Goal: Task Accomplishment & Management: Manage account settings

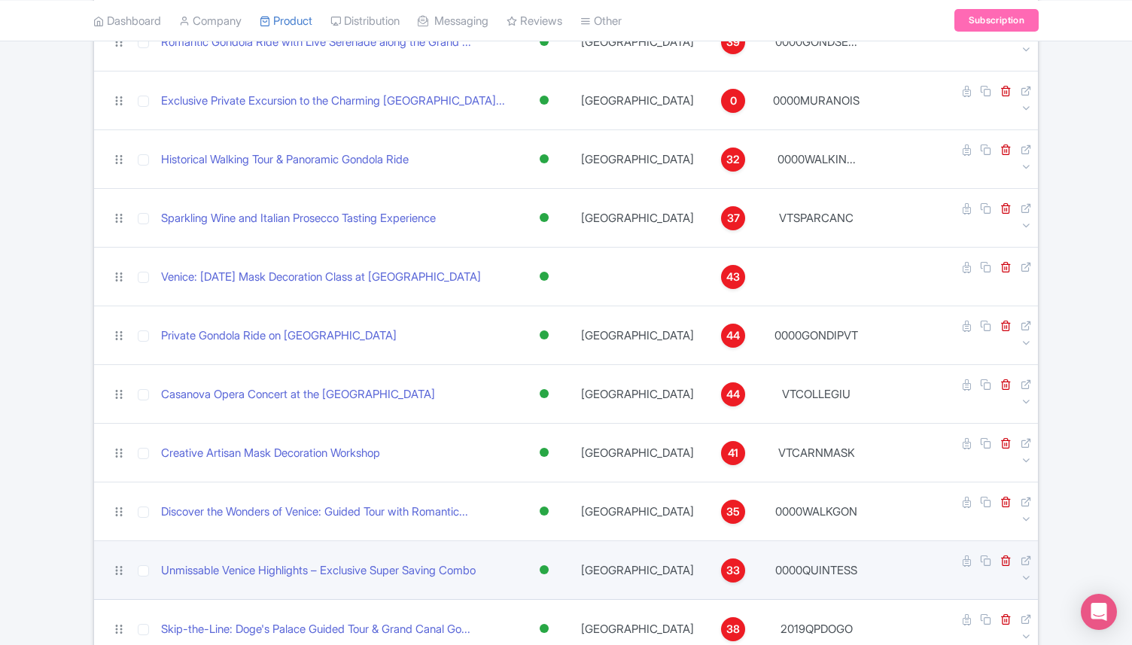
scroll to position [1647, 0]
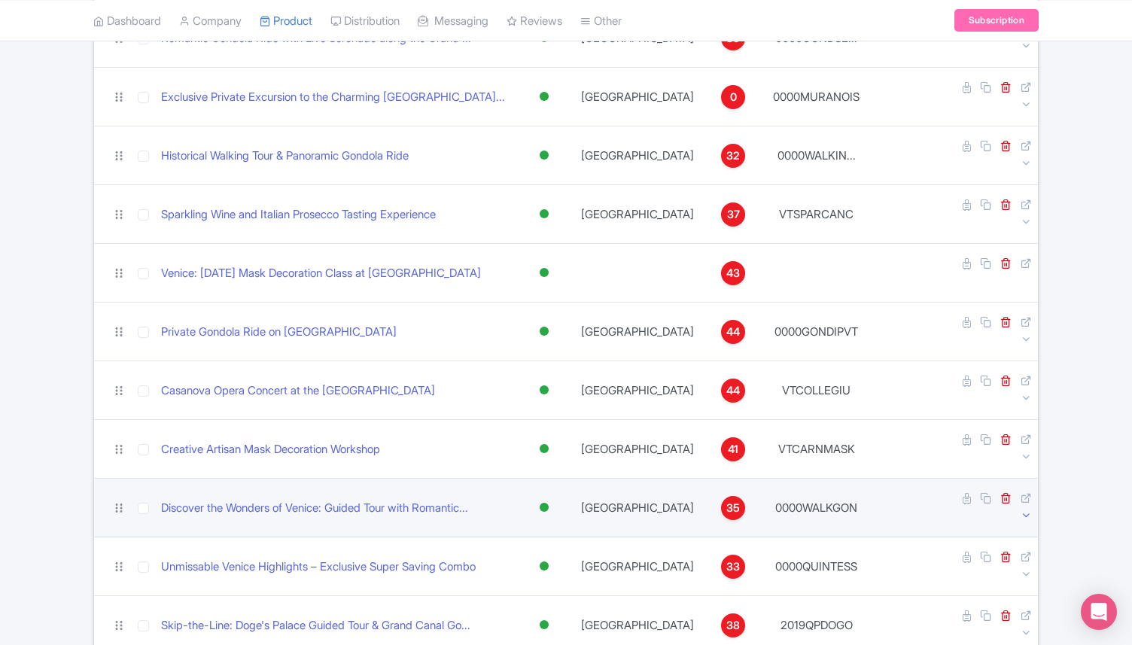
click at [1022, 509] on icon at bounding box center [1025, 514] width 11 height 11
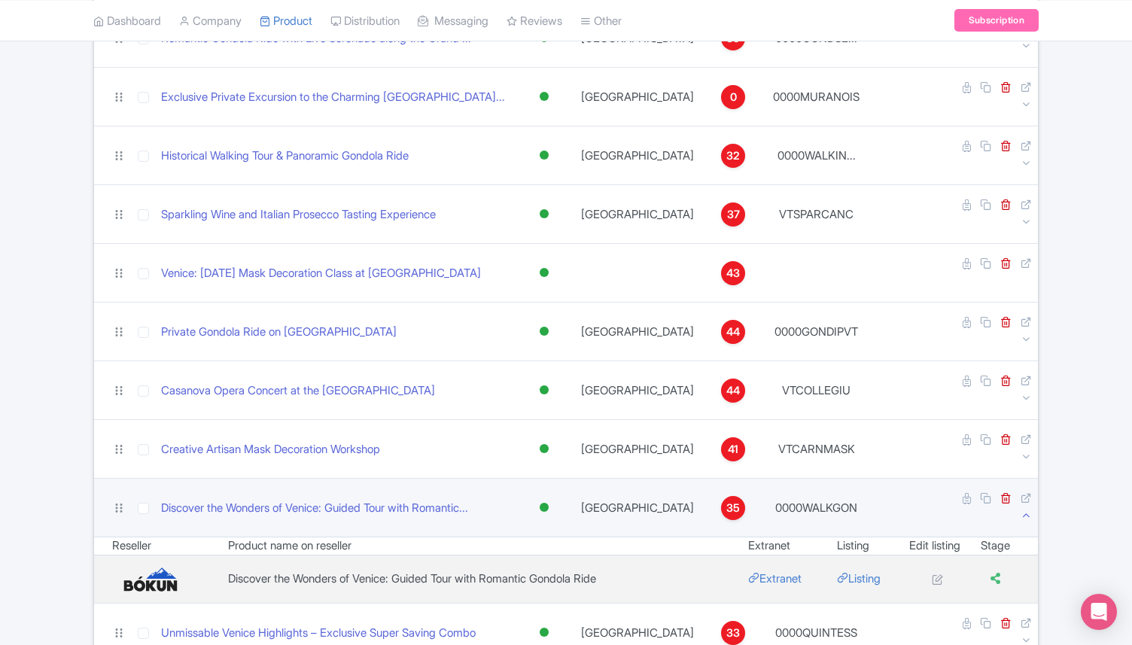
click at [1022, 509] on icon at bounding box center [1025, 514] width 11 height 11
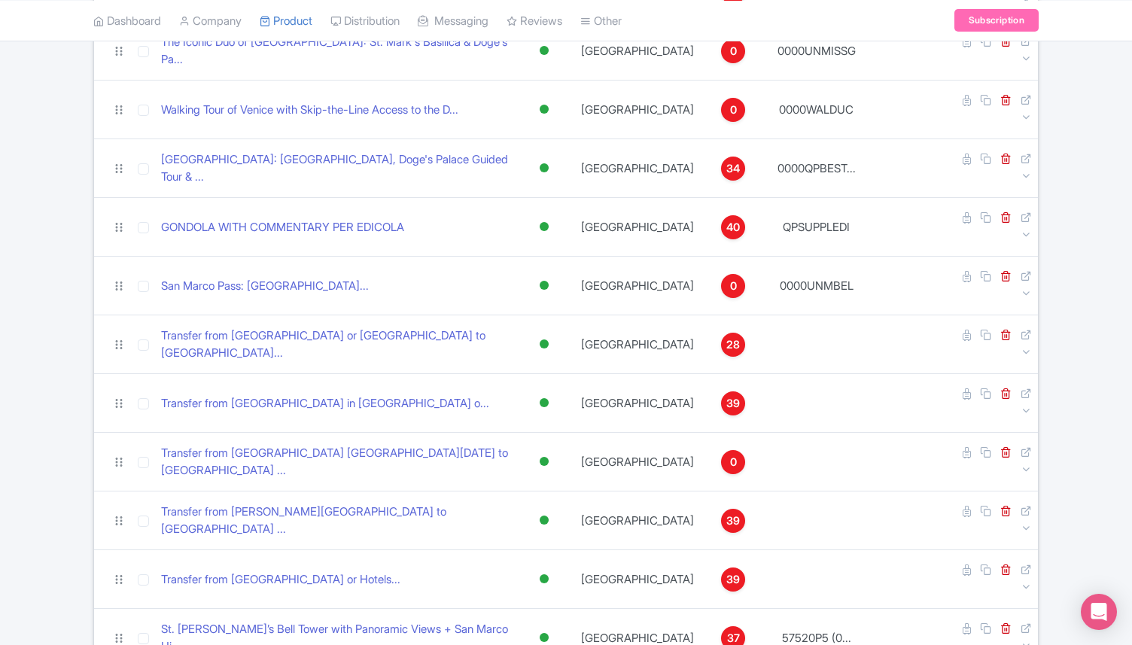
scroll to position [4462, 0]
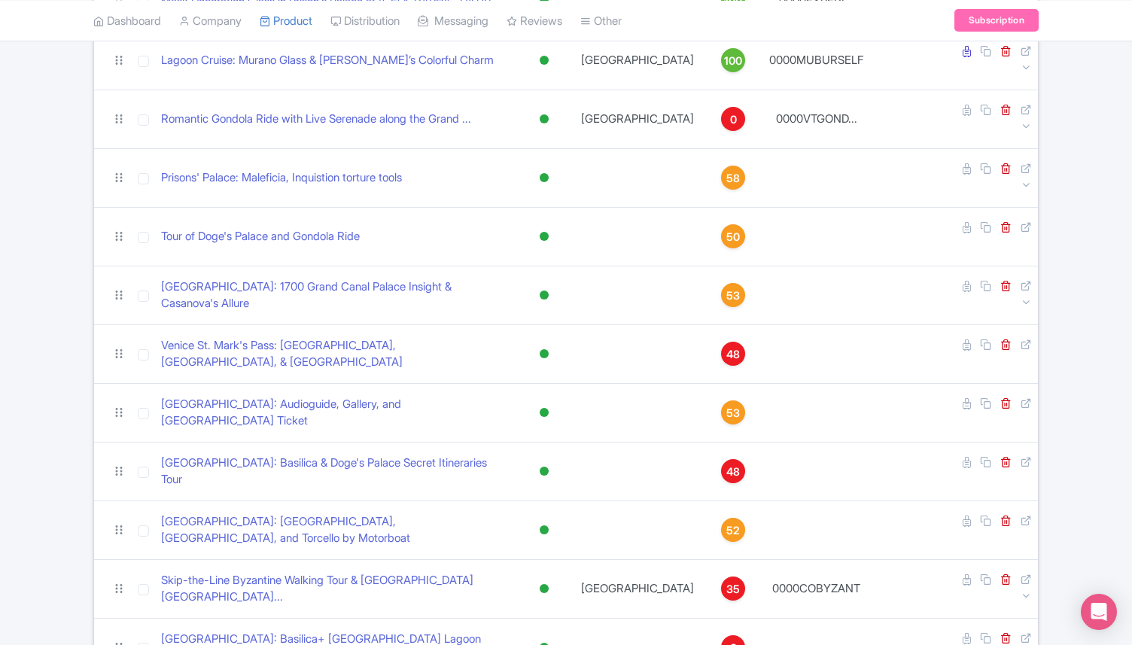
scroll to position [0, 0]
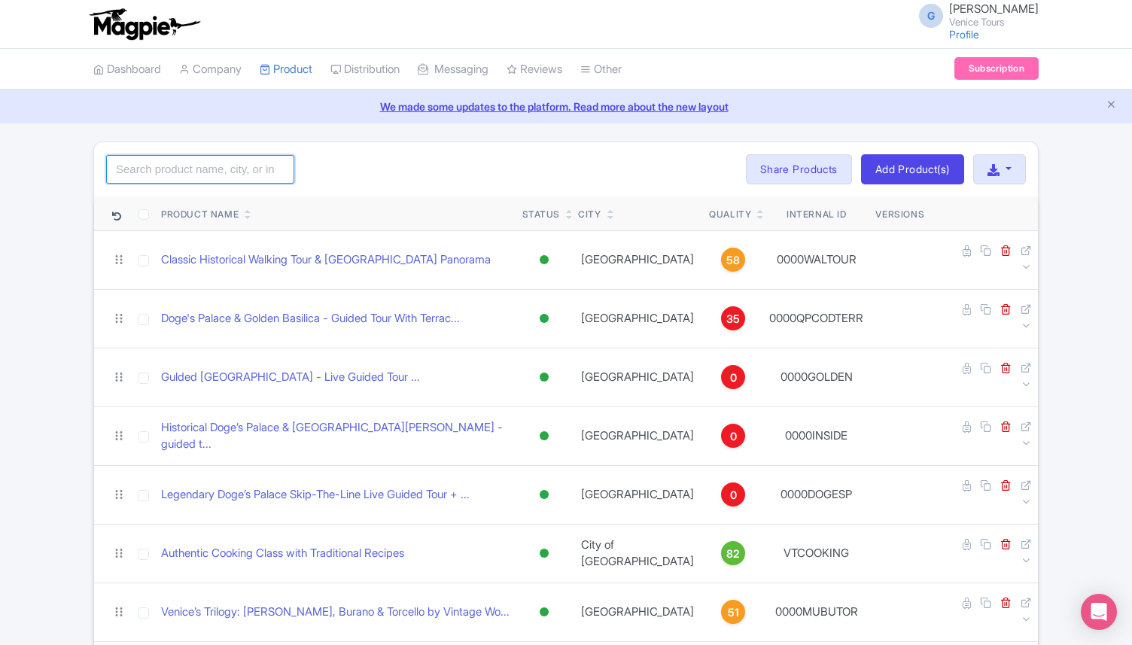
click at [187, 172] on input "search" at bounding box center [200, 169] width 188 height 29
type input "doge's"
click button "Search" at bounding box center [0, 0] width 0 height 0
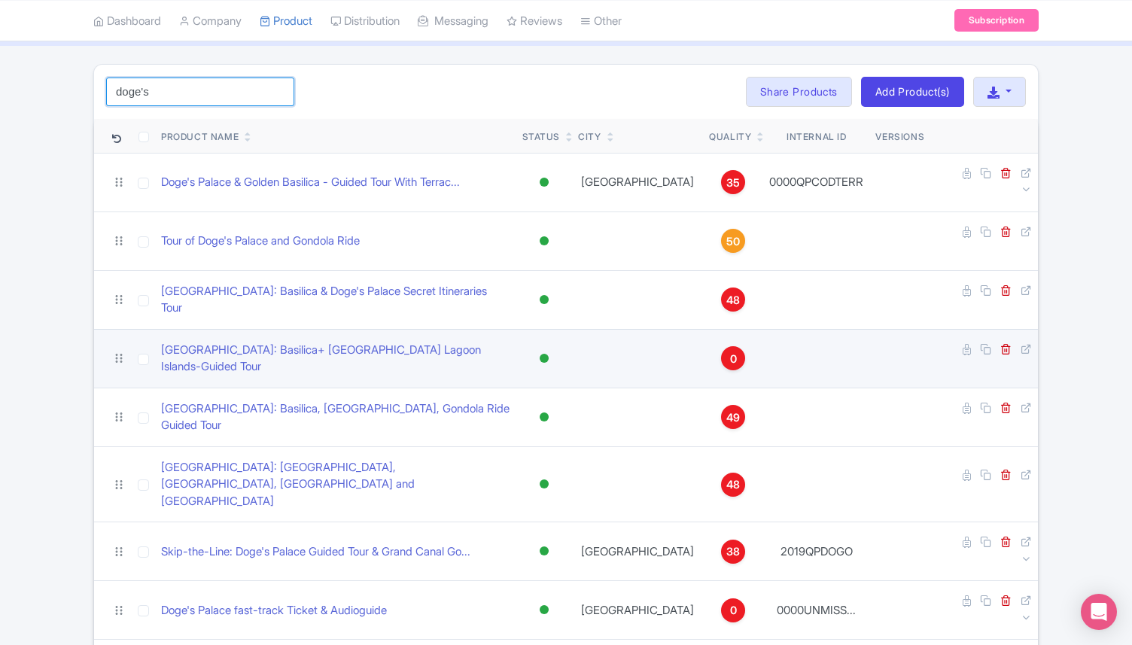
scroll to position [141, 0]
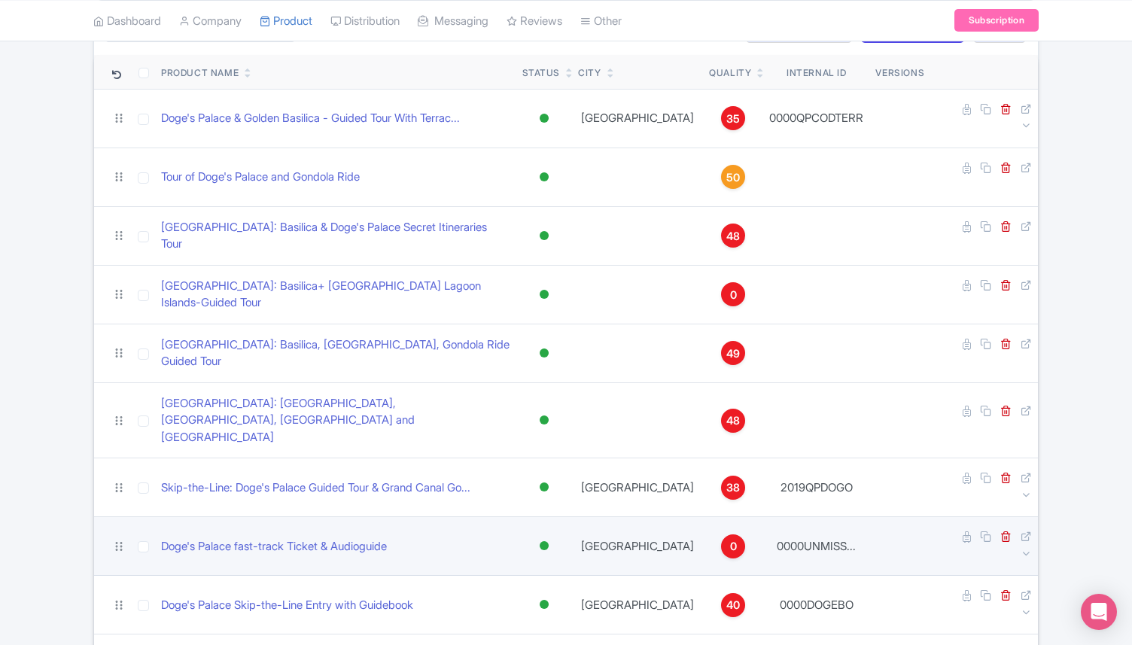
click at [1016, 517] on td at bounding box center [984, 546] width 108 height 59
click at [1020, 517] on td at bounding box center [984, 546] width 108 height 59
click at [1024, 548] on icon at bounding box center [1025, 553] width 11 height 11
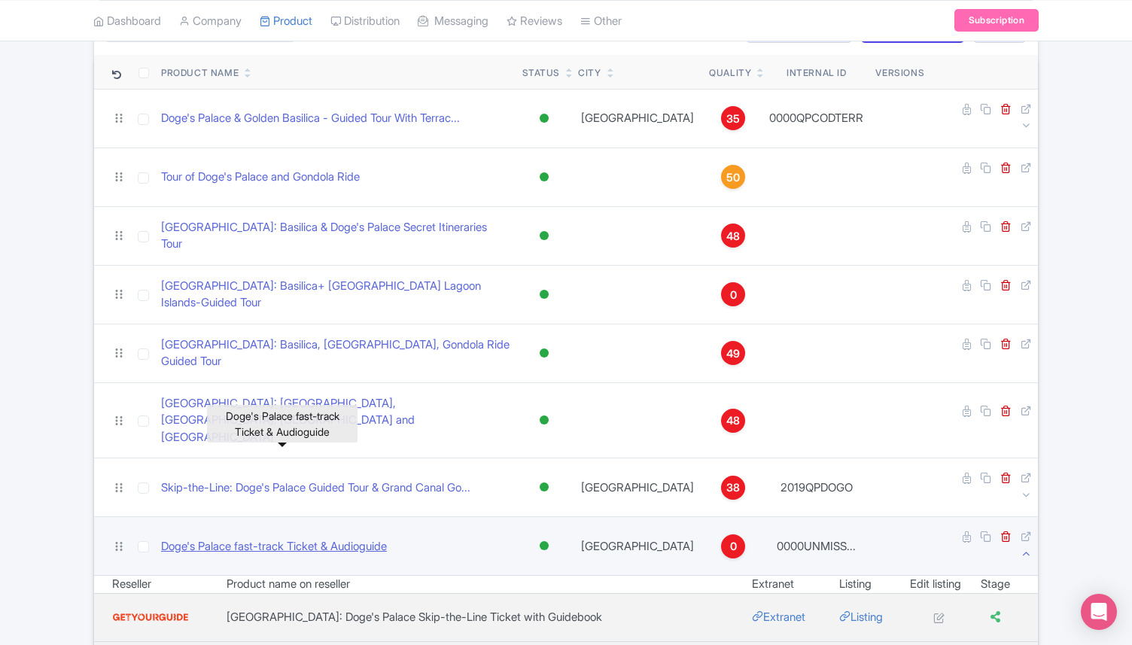
click at [357, 538] on link "Doge's Palace fast-track Ticket & Audioguide" at bounding box center [274, 546] width 226 height 17
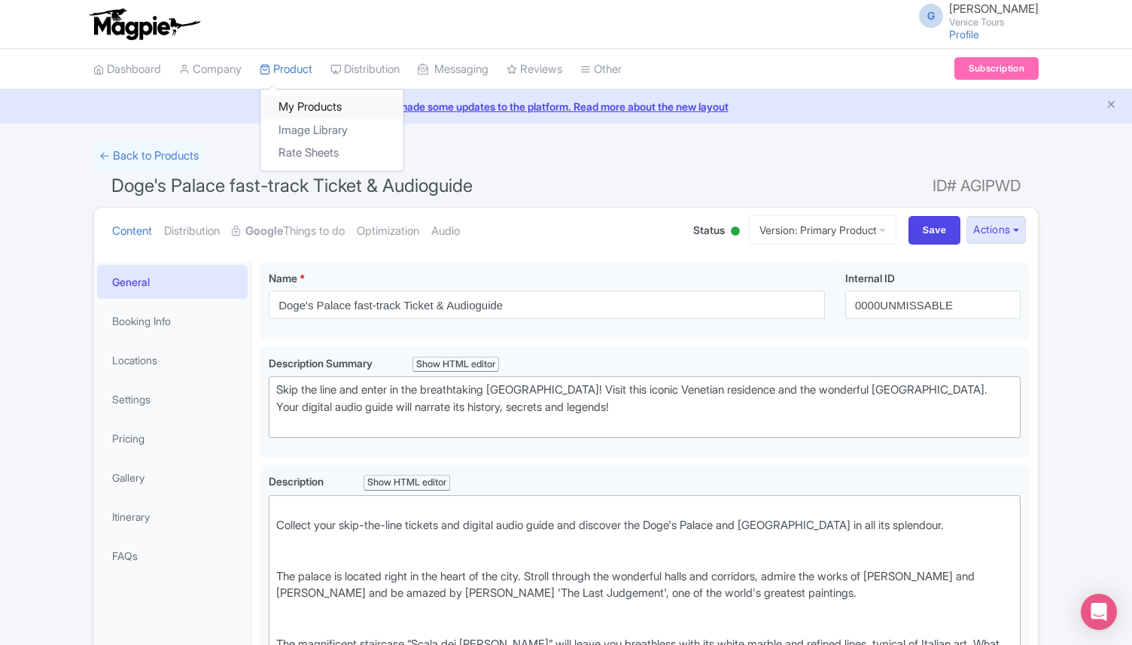
click at [305, 100] on link "My Products" at bounding box center [331, 107] width 143 height 23
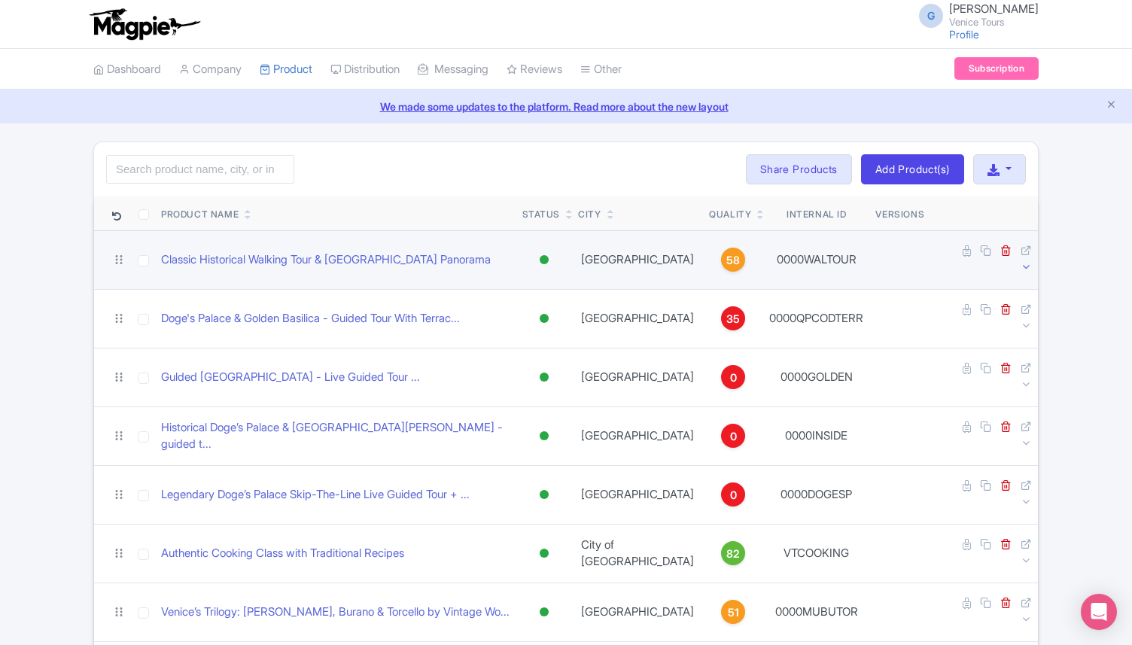
click at [1024, 261] on icon at bounding box center [1025, 266] width 11 height 11
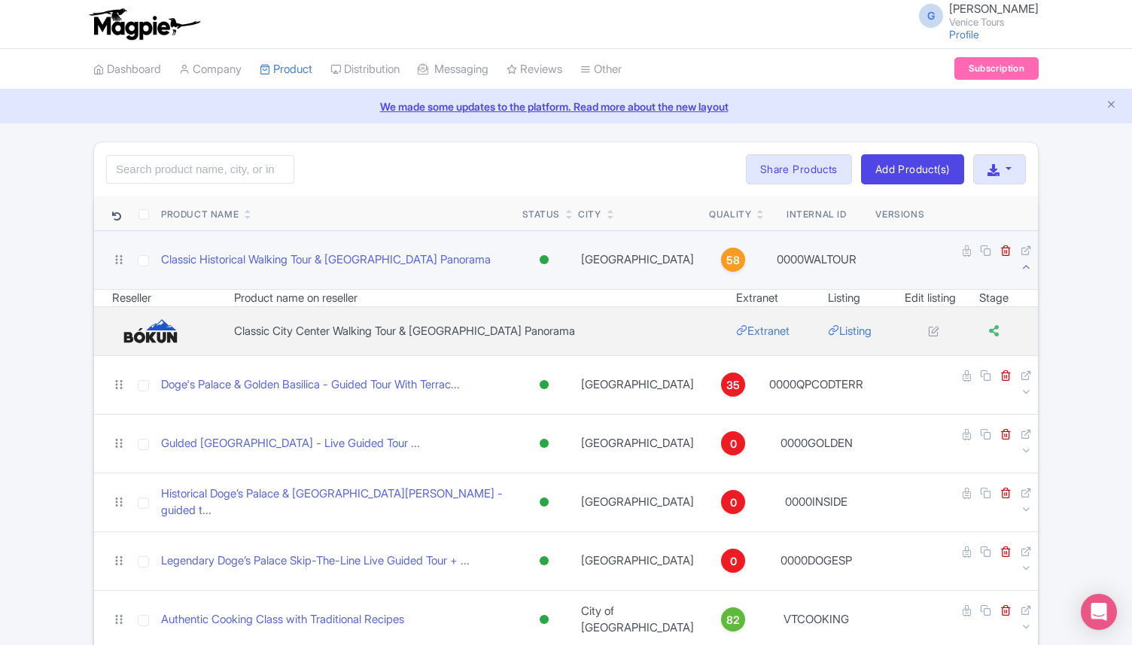
click at [1024, 261] on icon at bounding box center [1025, 266] width 11 height 11
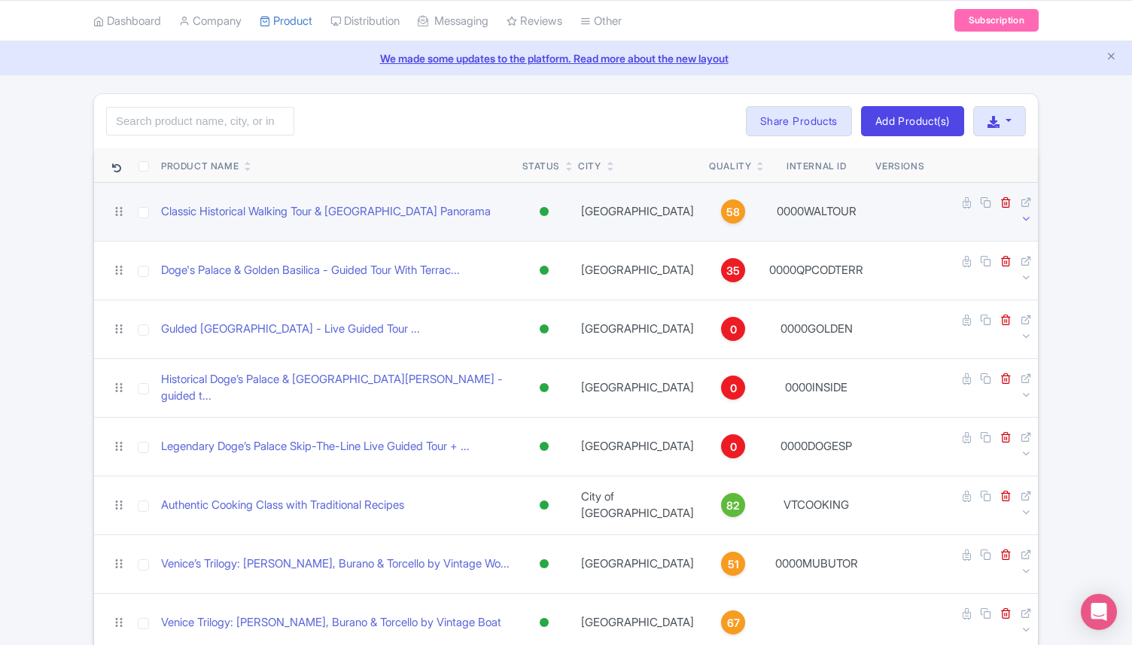
scroll to position [50, 0]
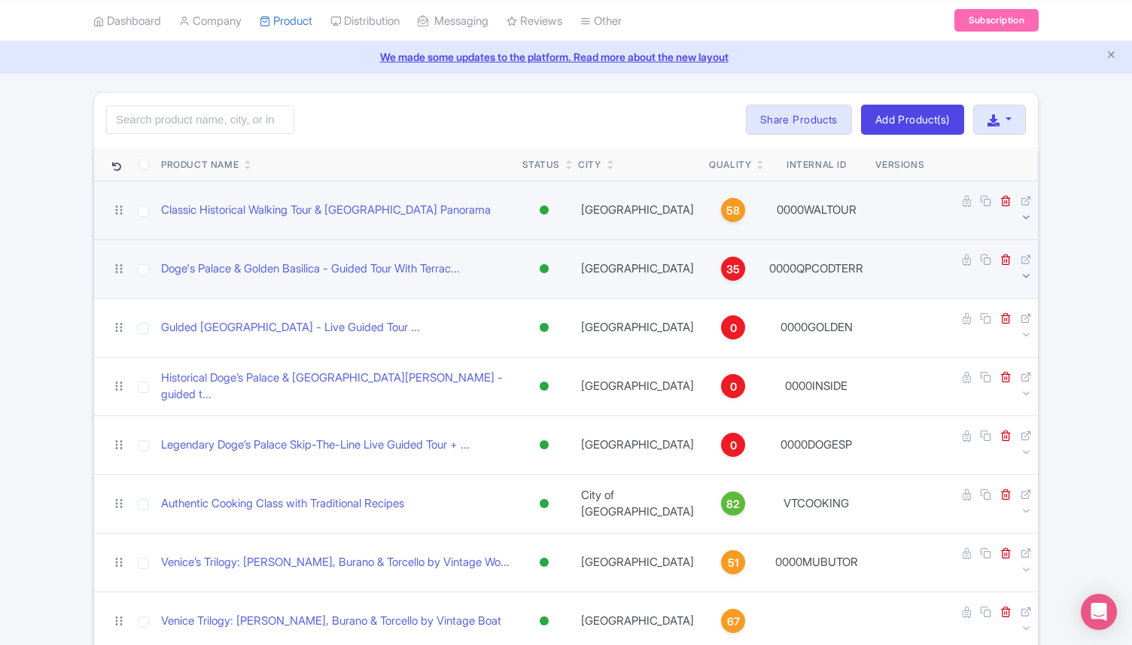
click at [1021, 270] on icon at bounding box center [1025, 275] width 11 height 11
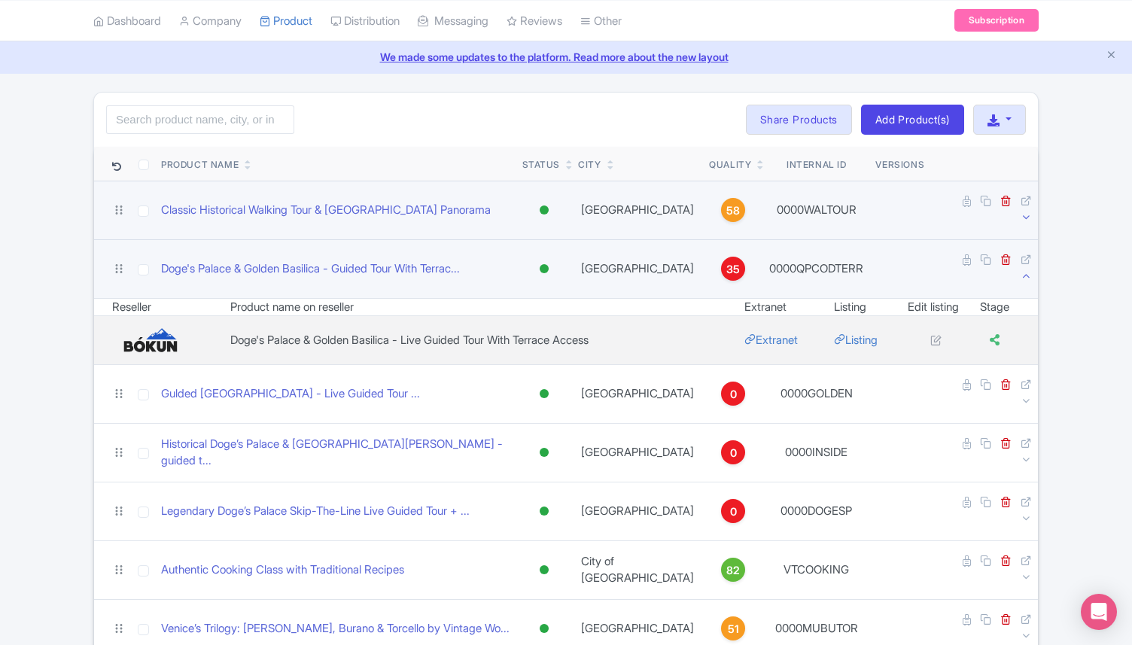
click at [1021, 270] on icon at bounding box center [1025, 275] width 11 height 11
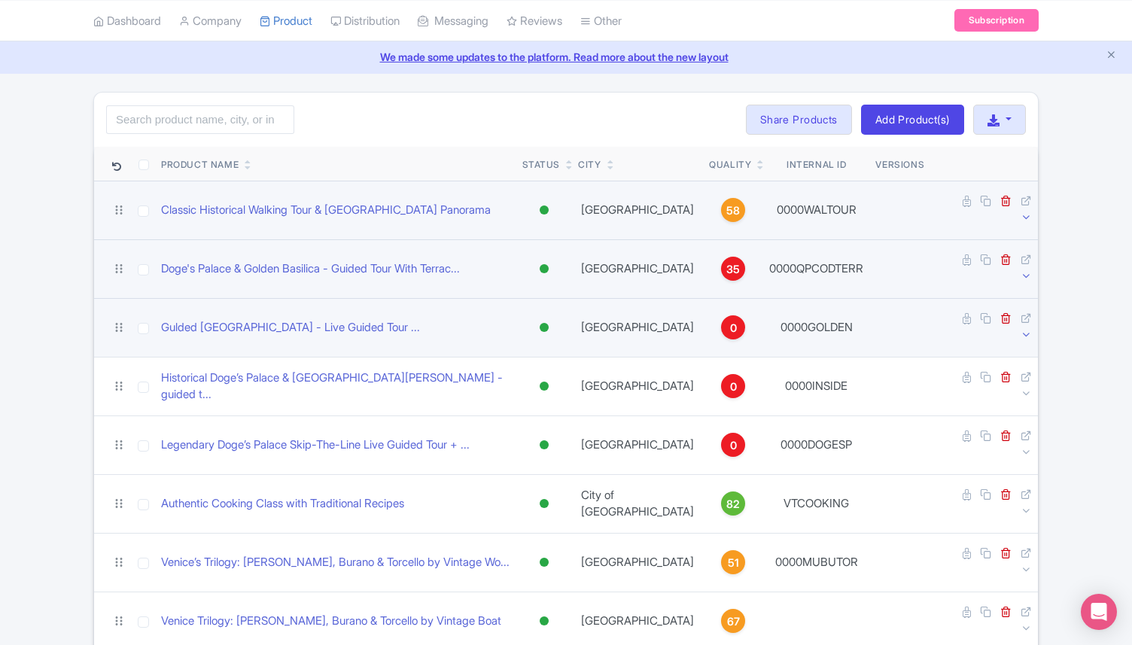
click at [1028, 329] on icon at bounding box center [1025, 334] width 11 height 11
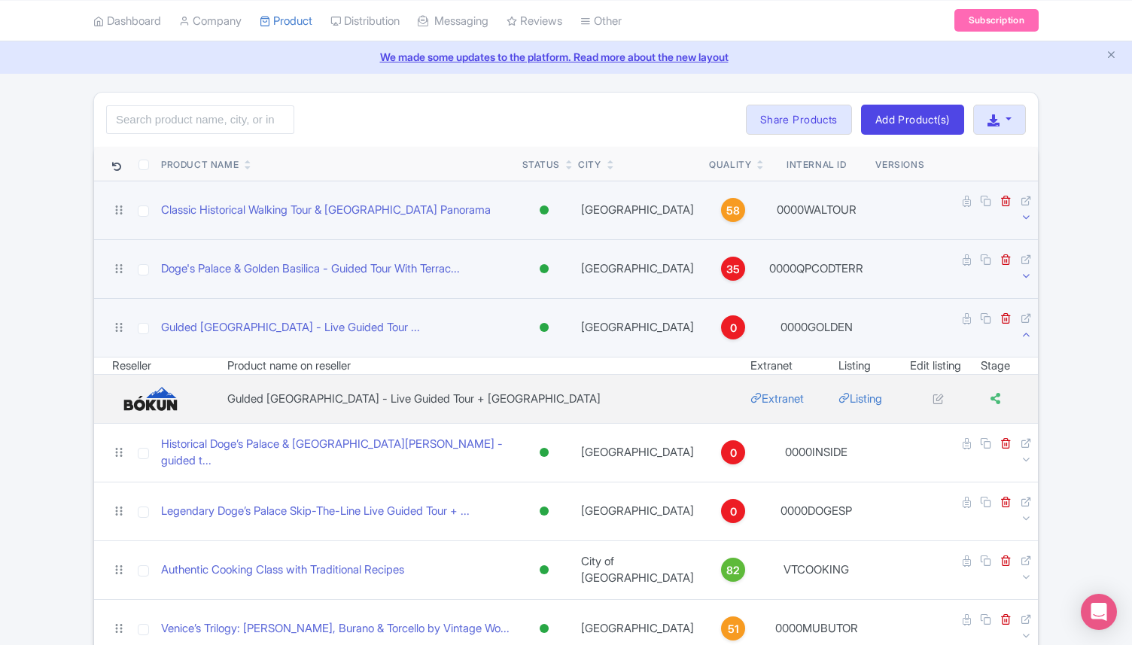
click at [1028, 329] on icon at bounding box center [1025, 334] width 11 height 11
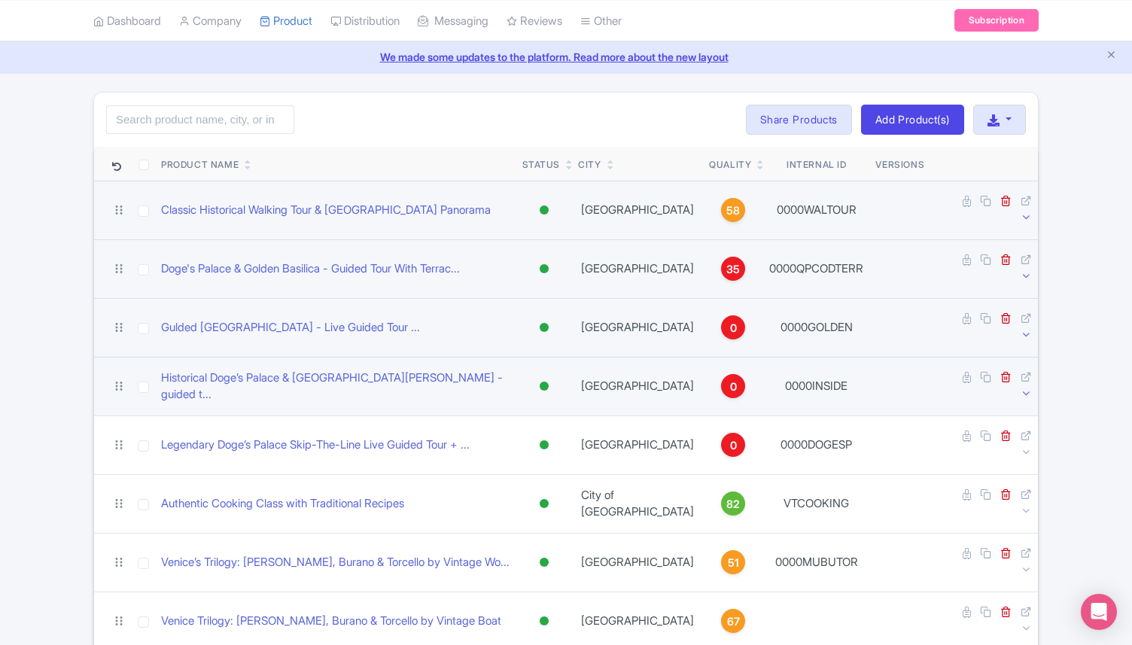
click at [1027, 388] on icon at bounding box center [1025, 393] width 11 height 11
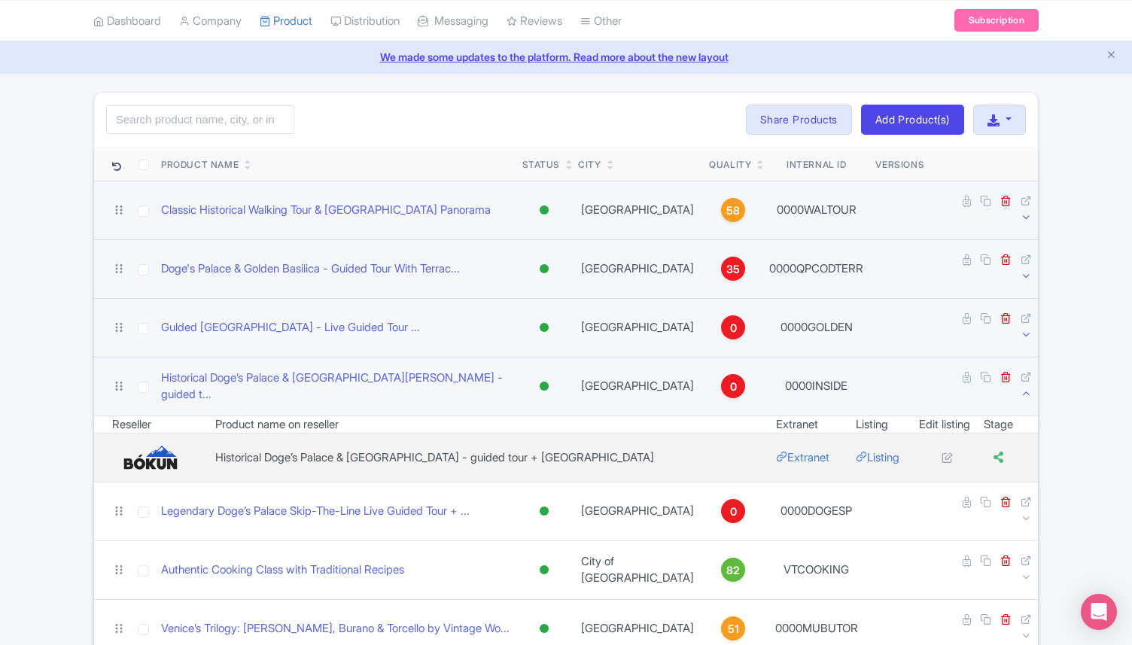
click at [1027, 388] on icon at bounding box center [1025, 393] width 11 height 11
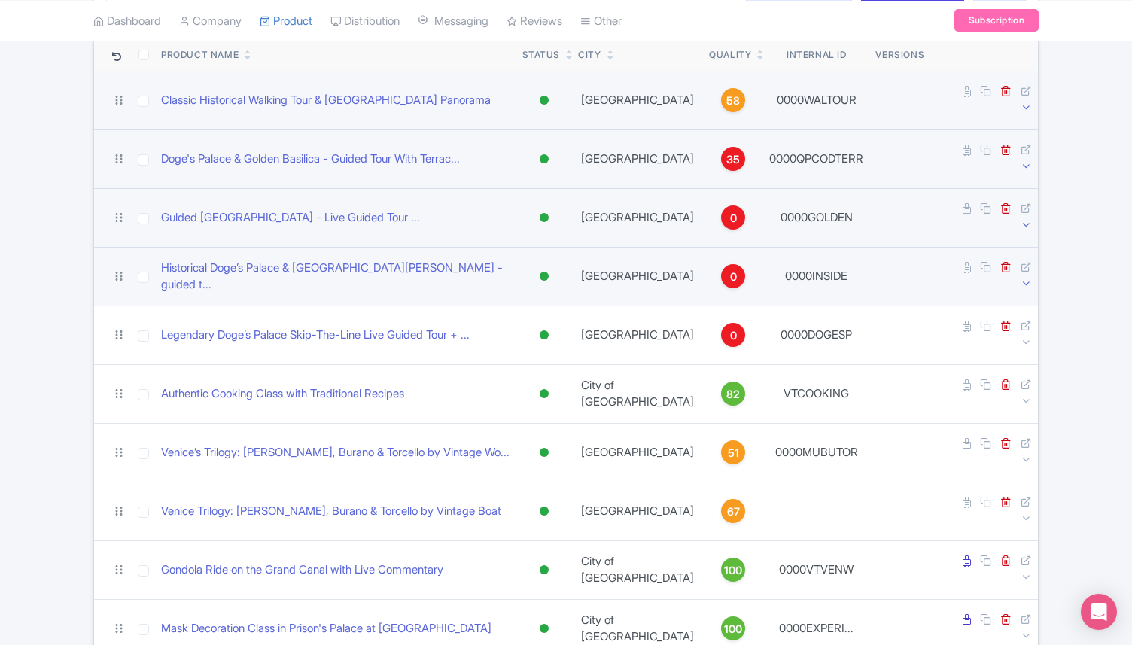
scroll to position [172, 0]
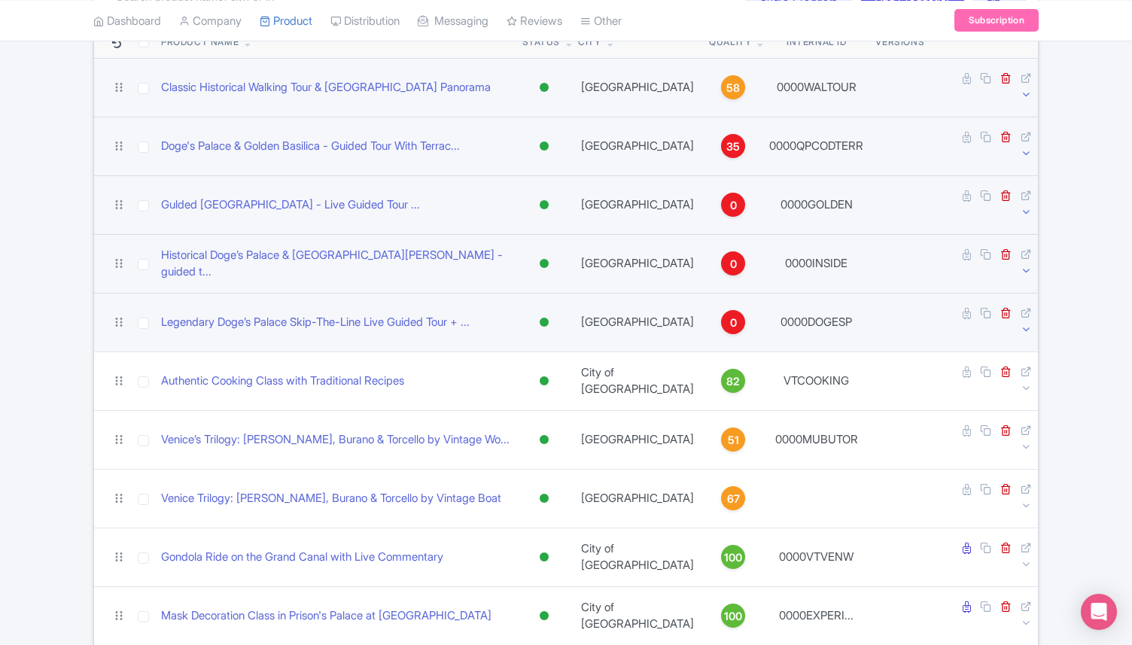
click at [1024, 324] on icon at bounding box center [1025, 329] width 11 height 11
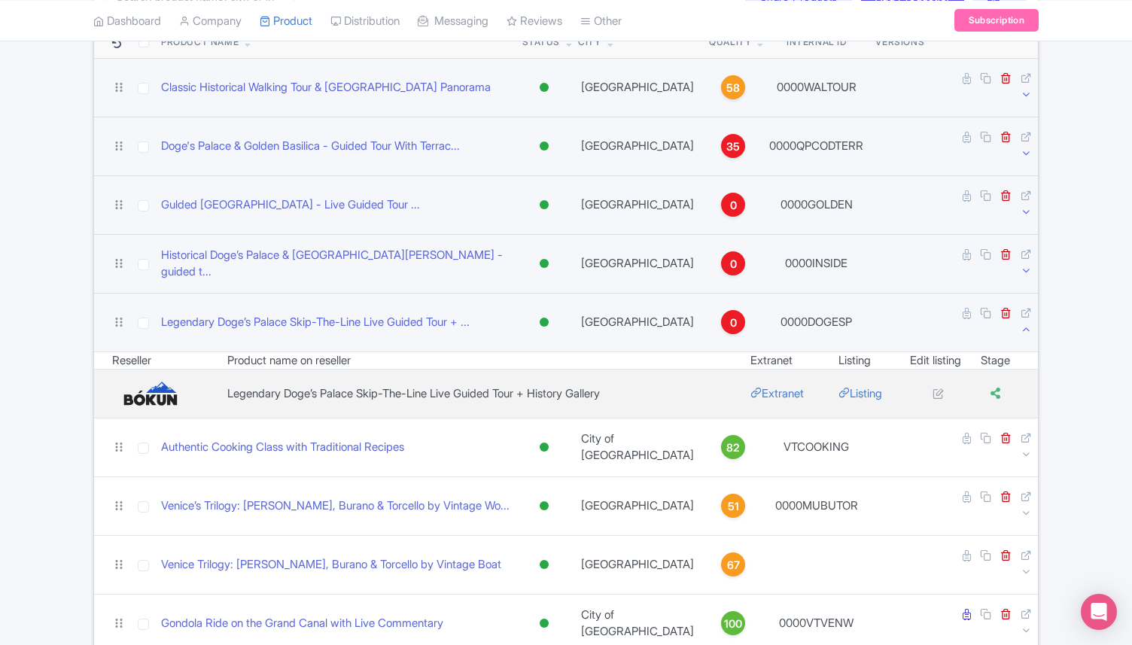
click at [1024, 324] on icon at bounding box center [1025, 329] width 11 height 11
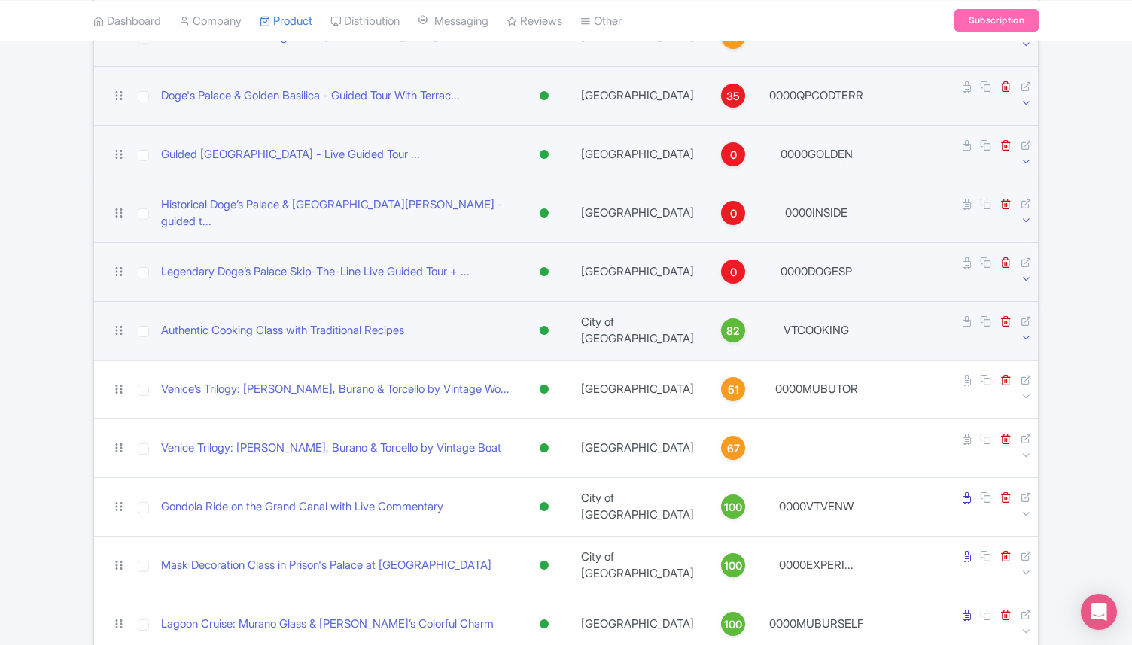
scroll to position [236, 0]
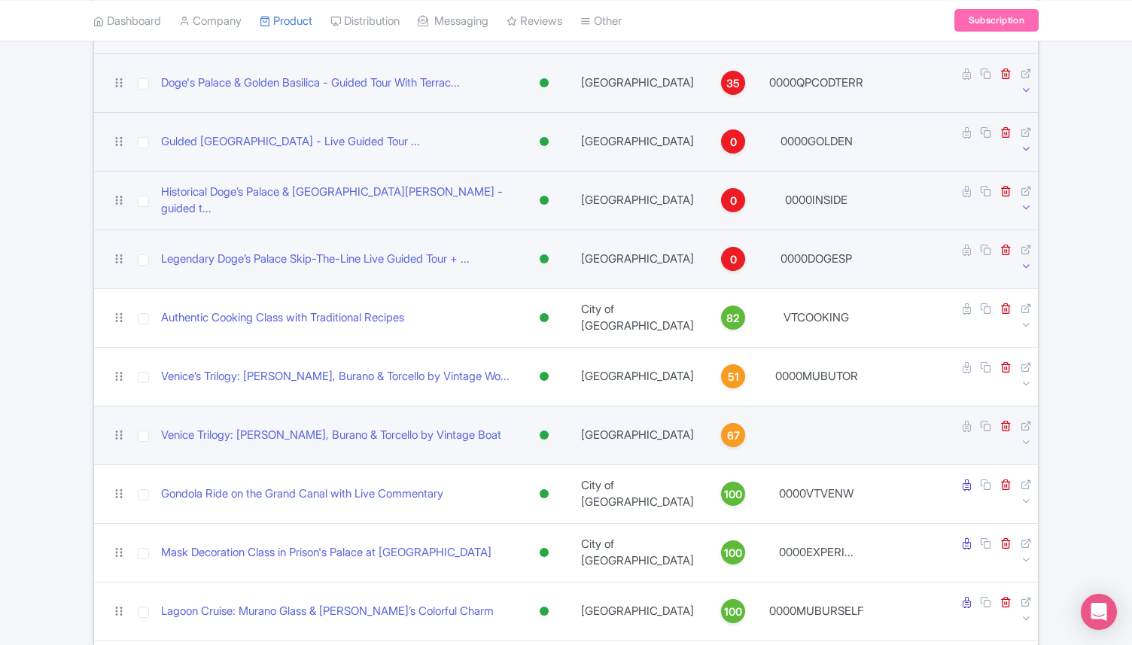
click at [1029, 406] on td at bounding box center [984, 435] width 108 height 59
click at [1024, 436] on icon at bounding box center [1025, 441] width 11 height 11
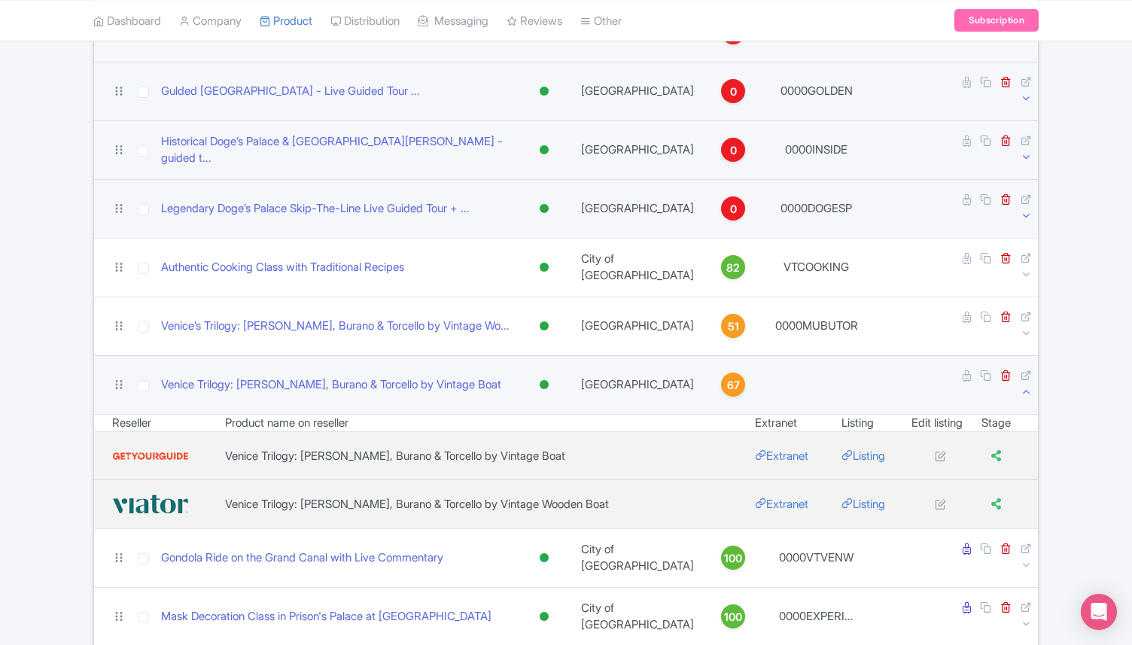
scroll to position [291, 0]
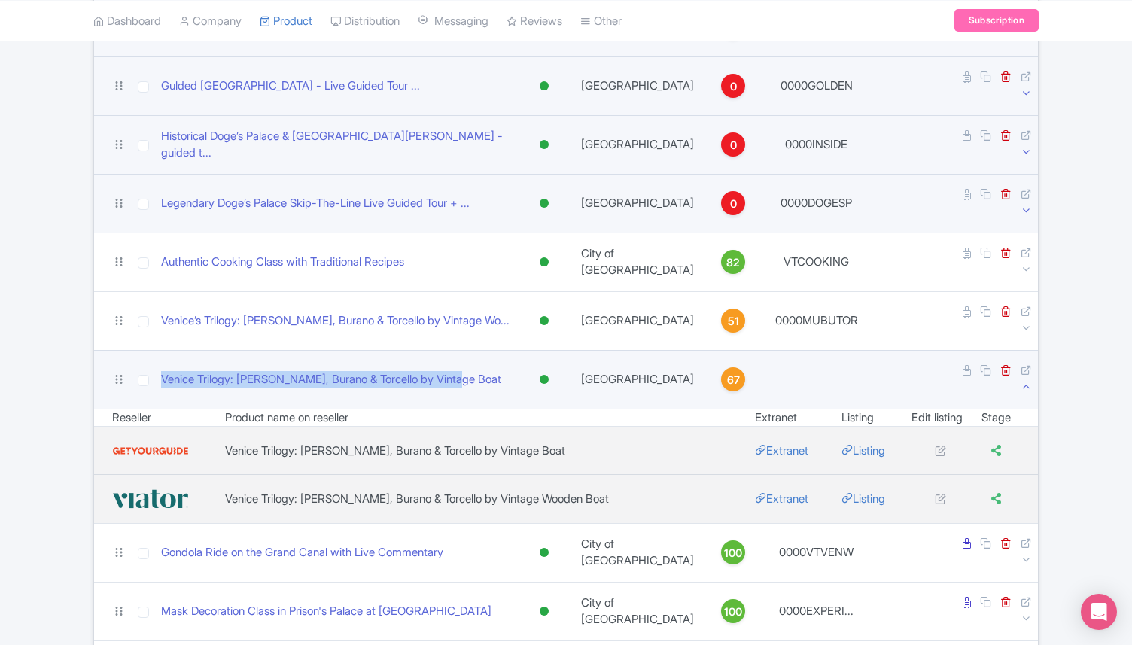
drag, startPoint x: 159, startPoint y: 303, endPoint x: 482, endPoint y: 312, distance: 323.7
click at [482, 350] on td "Venice Trilogy: [PERSON_NAME], Burano & Torcello by Vintage Boat" at bounding box center [335, 379] width 361 height 59
copy link "Venice Trilogy: [PERSON_NAME], Burano & Torcello by Vintage Boat"
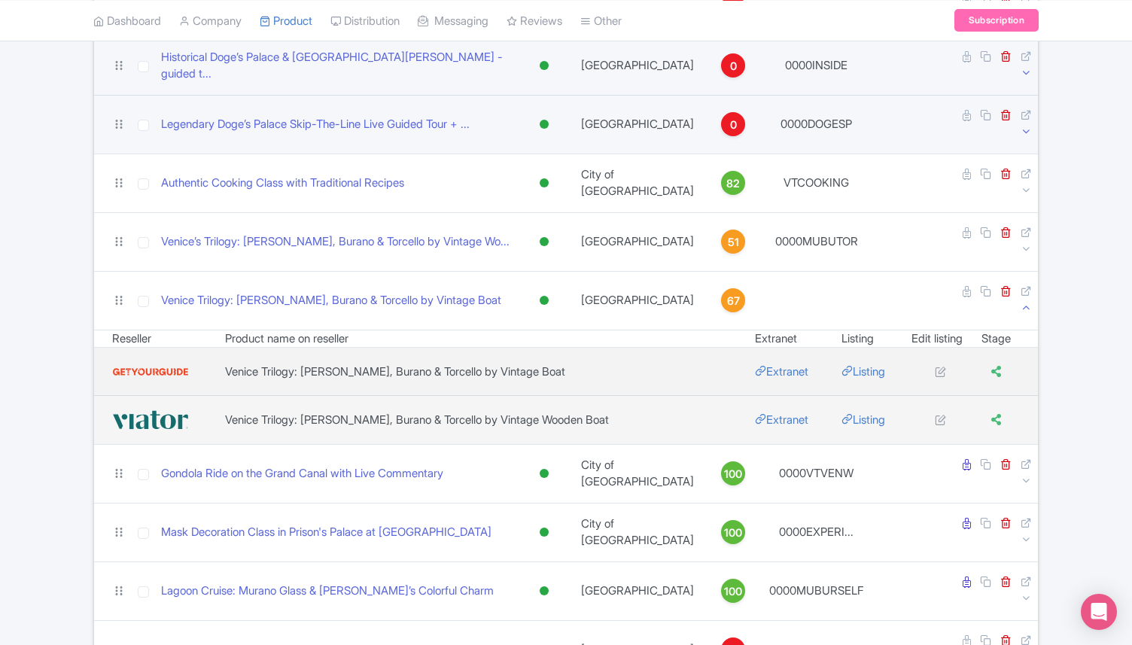
scroll to position [378, 0]
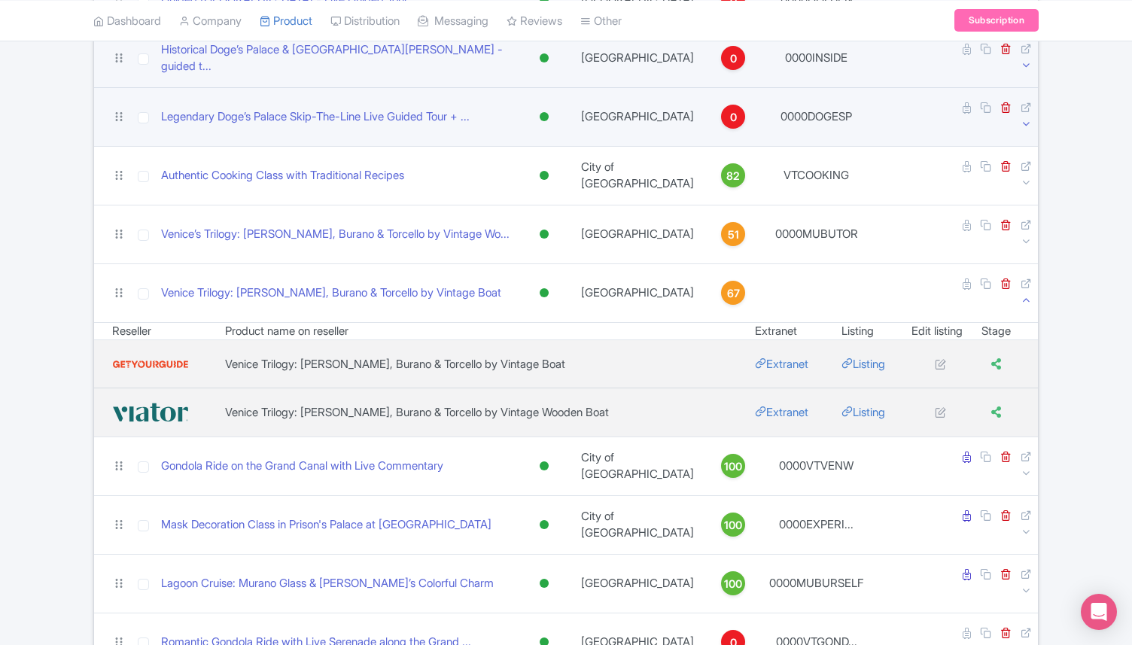
click at [1022, 294] on icon at bounding box center [1025, 299] width 11 height 11
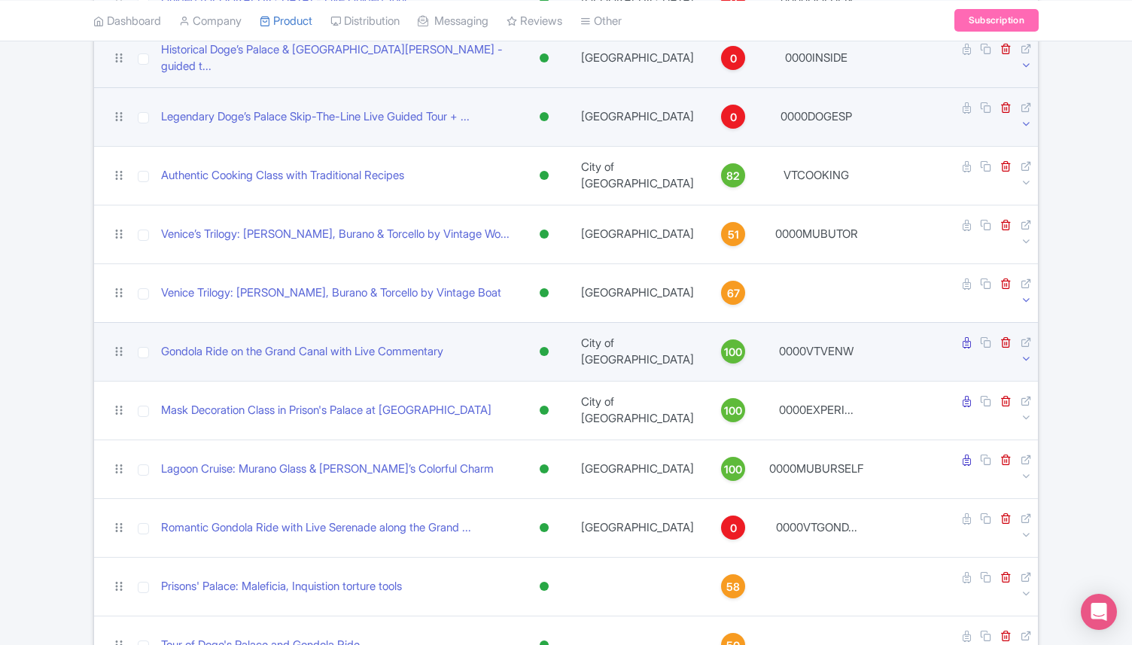
click at [1027, 353] on icon at bounding box center [1025, 358] width 11 height 11
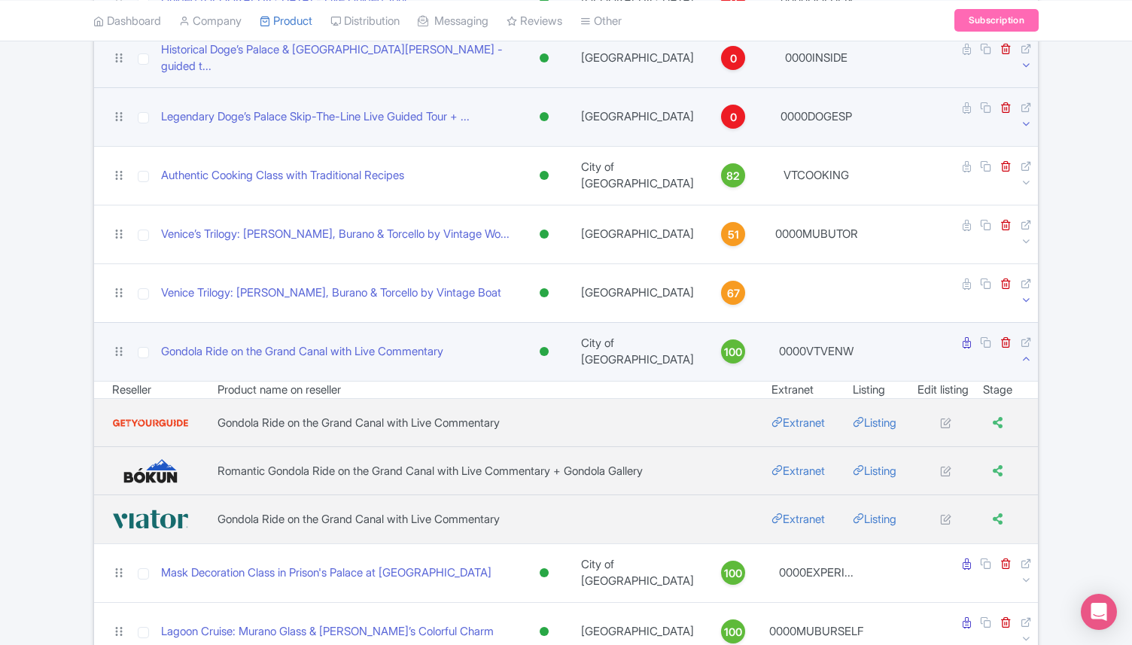
click at [1027, 353] on icon at bounding box center [1025, 358] width 11 height 11
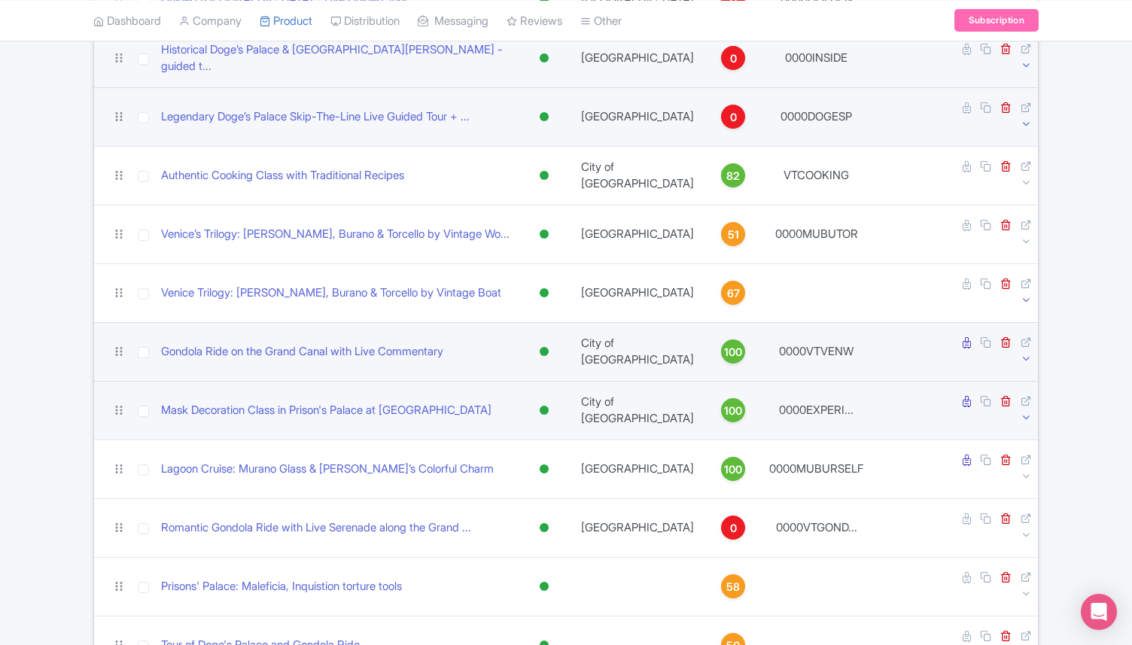
click at [1028, 412] on icon at bounding box center [1025, 417] width 11 height 11
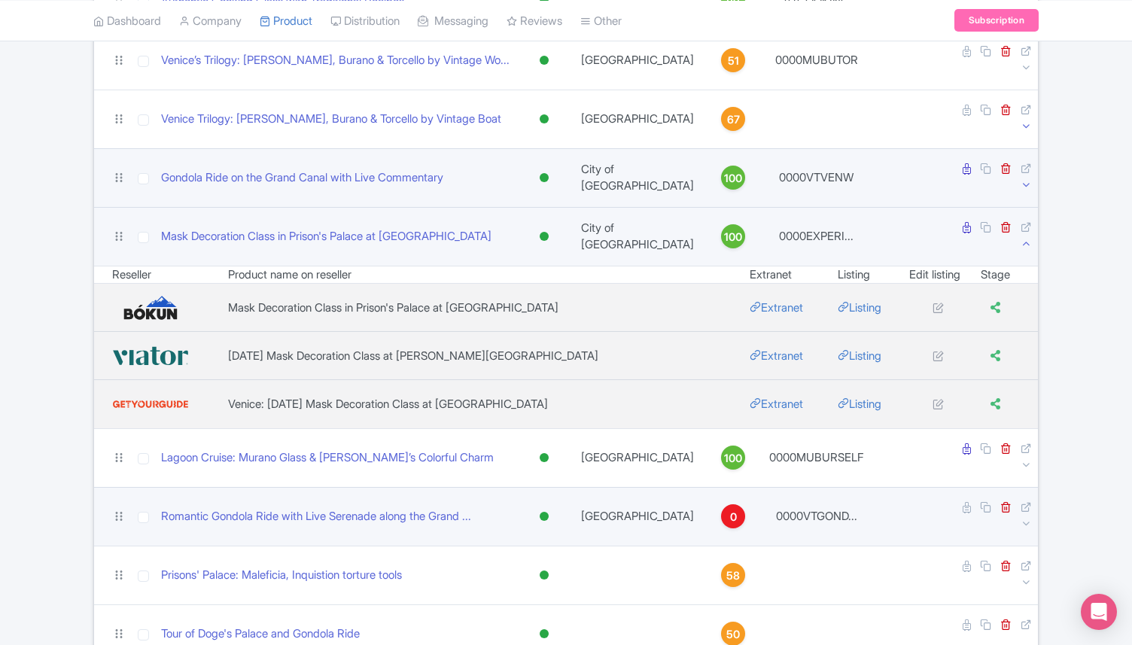
scroll to position [552, 0]
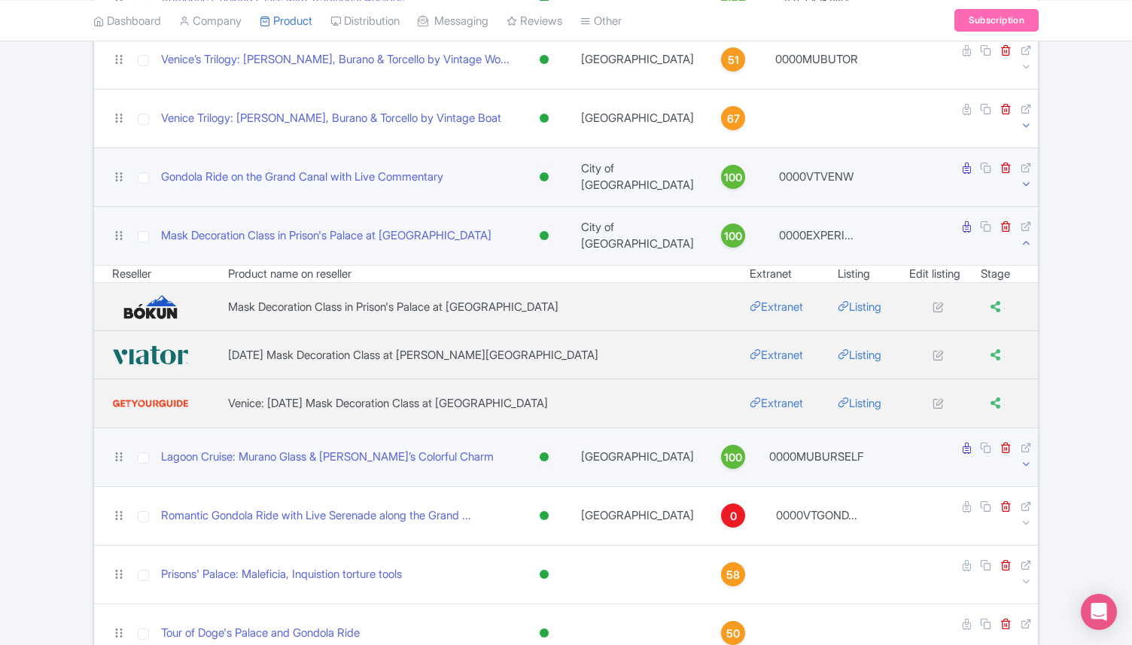
click at [1026, 458] on icon at bounding box center [1025, 463] width 11 height 11
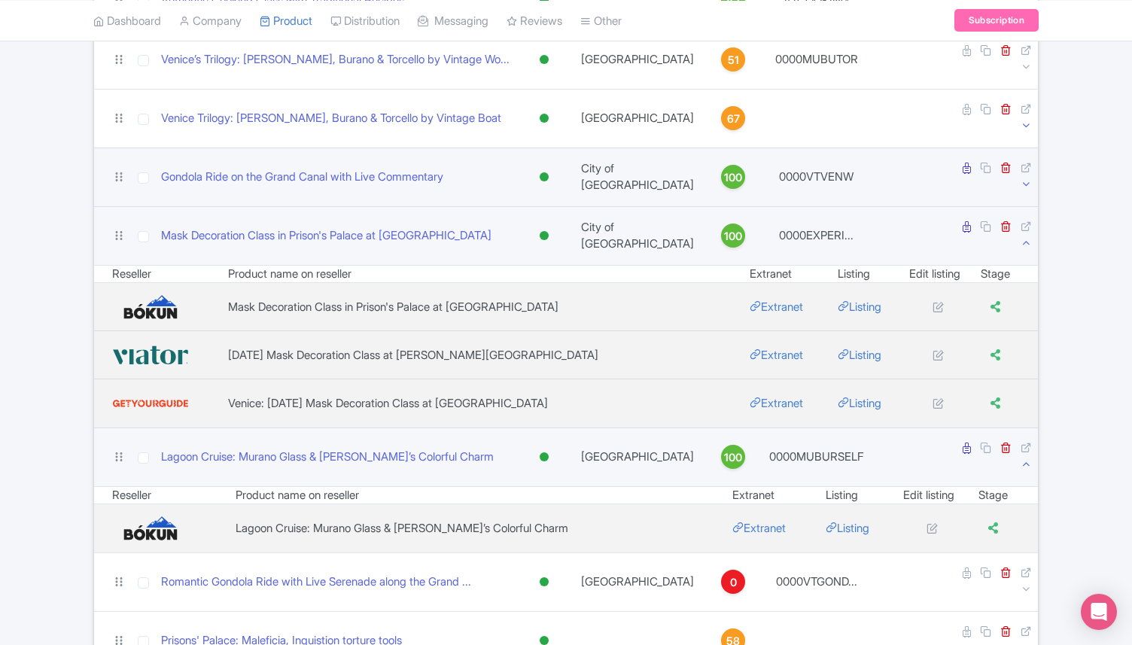
click at [1020, 206] on td at bounding box center [984, 235] width 108 height 59
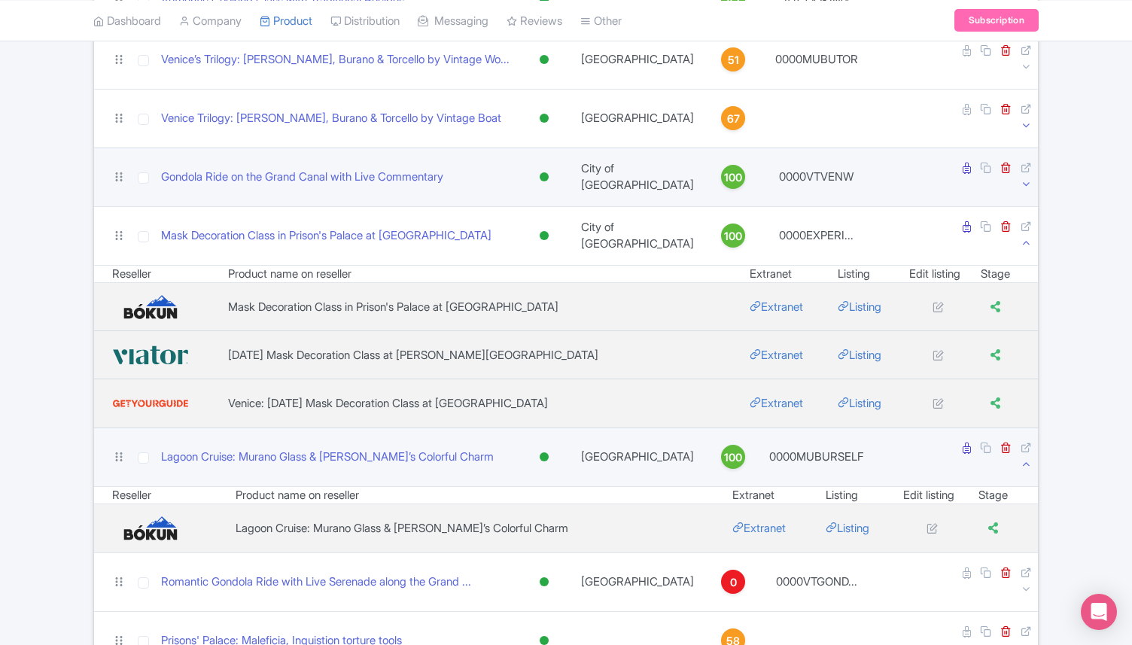
click at [1024, 237] on icon at bounding box center [1025, 242] width 11 height 11
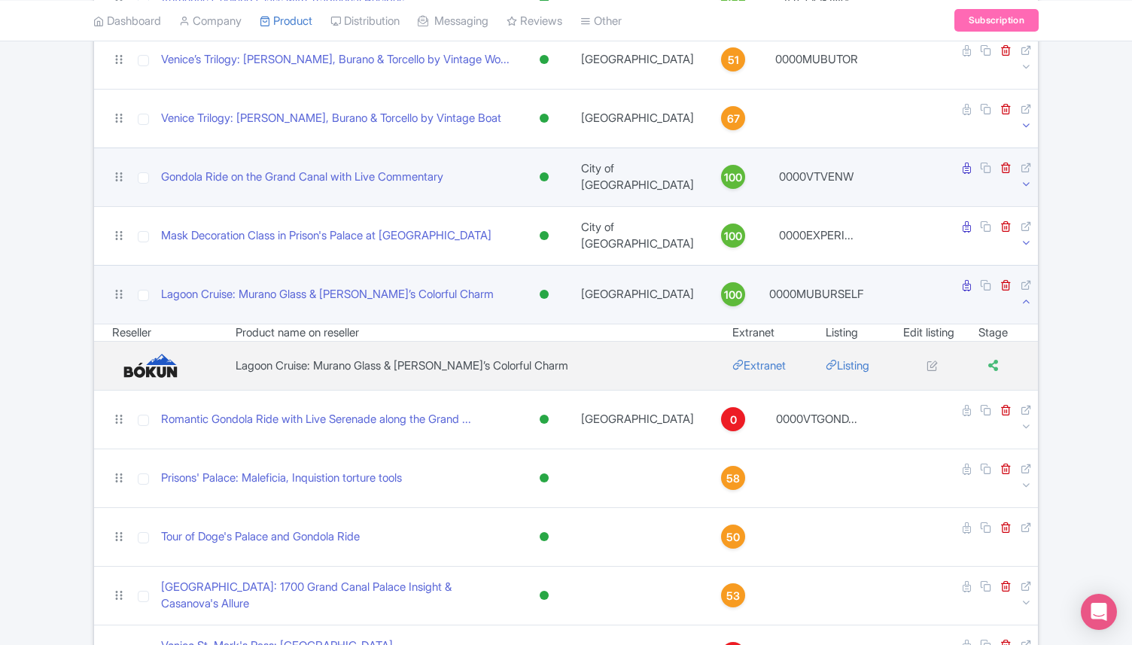
click at [1024, 296] on icon at bounding box center [1025, 301] width 11 height 11
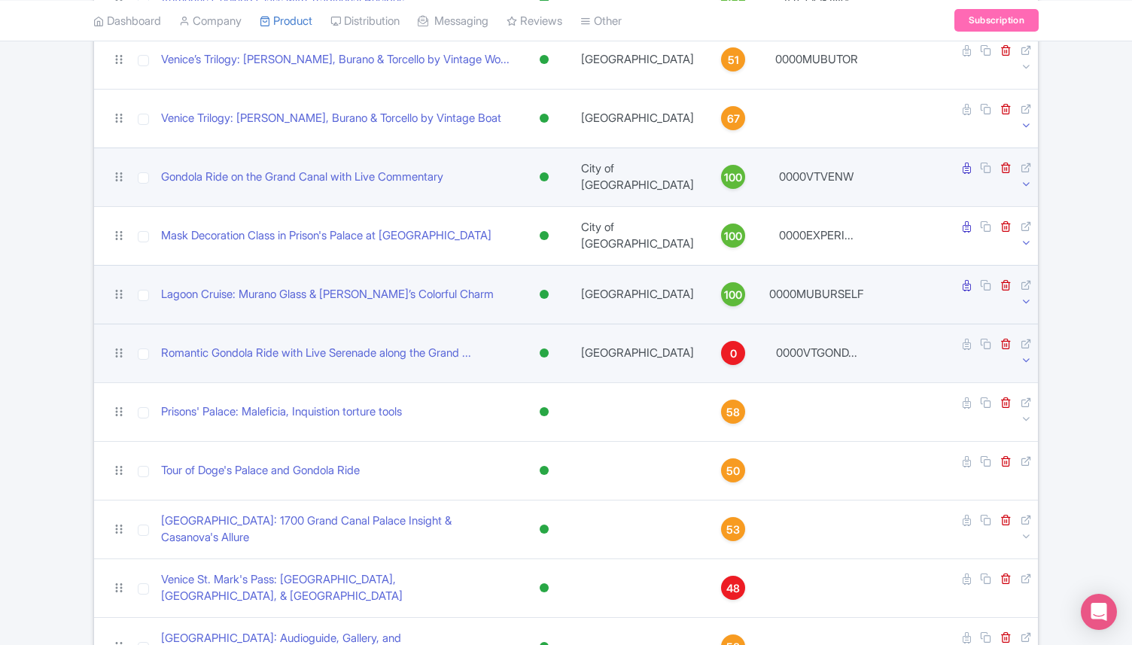
click at [1023, 354] on icon at bounding box center [1025, 359] width 11 height 11
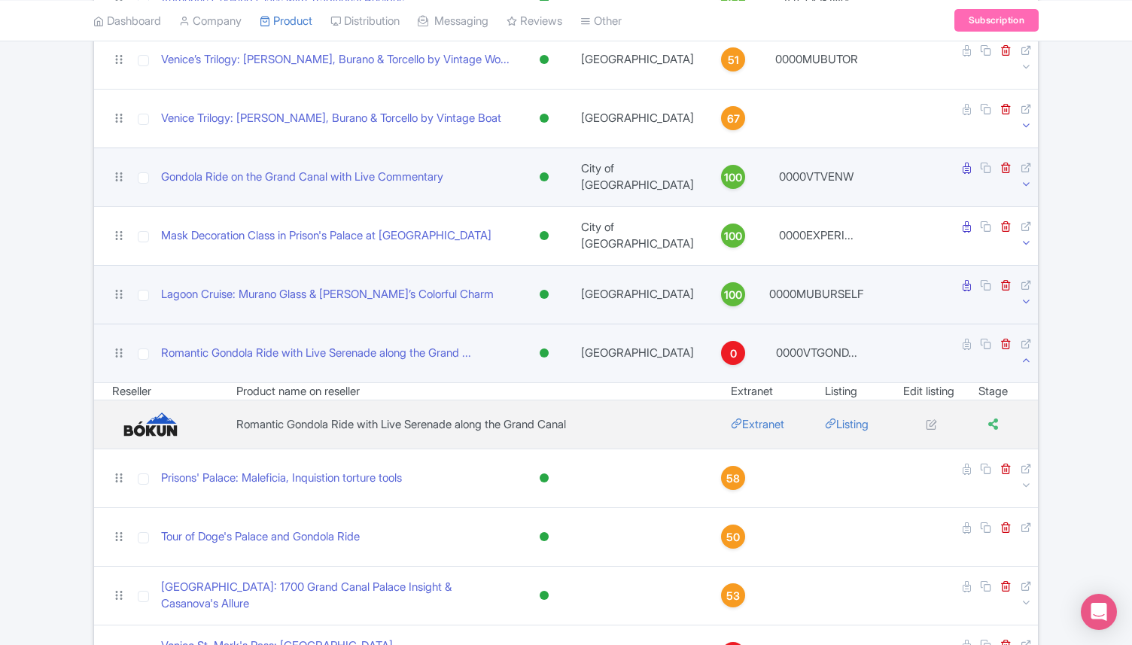
click at [1023, 354] on icon at bounding box center [1025, 359] width 11 height 11
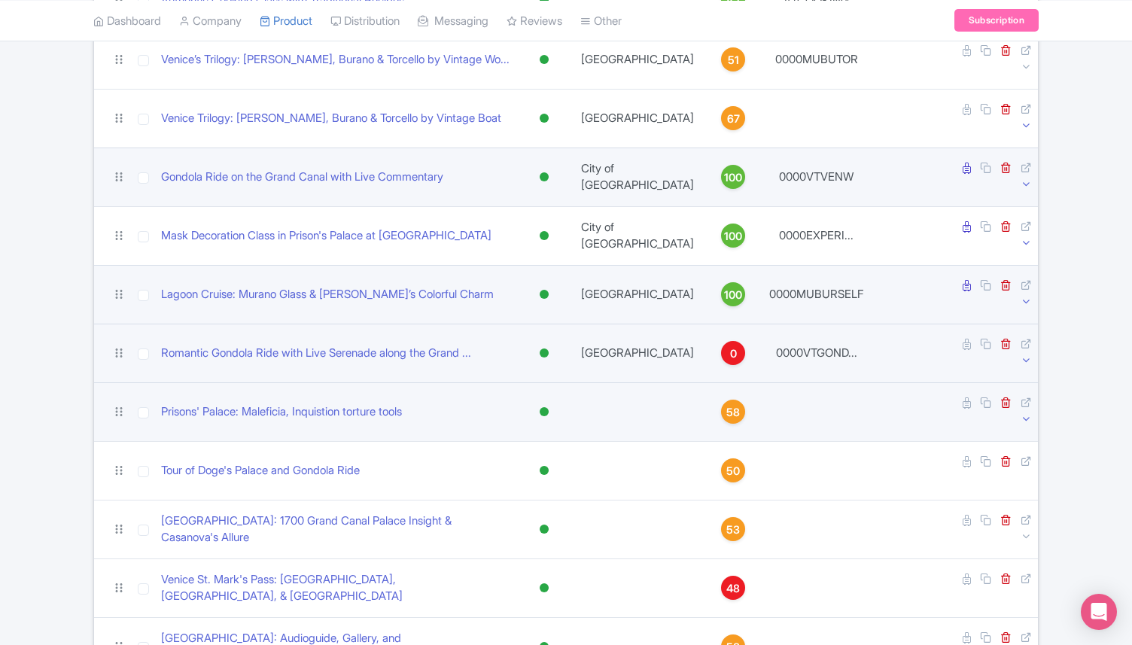
click at [1026, 413] on icon at bounding box center [1025, 418] width 11 height 11
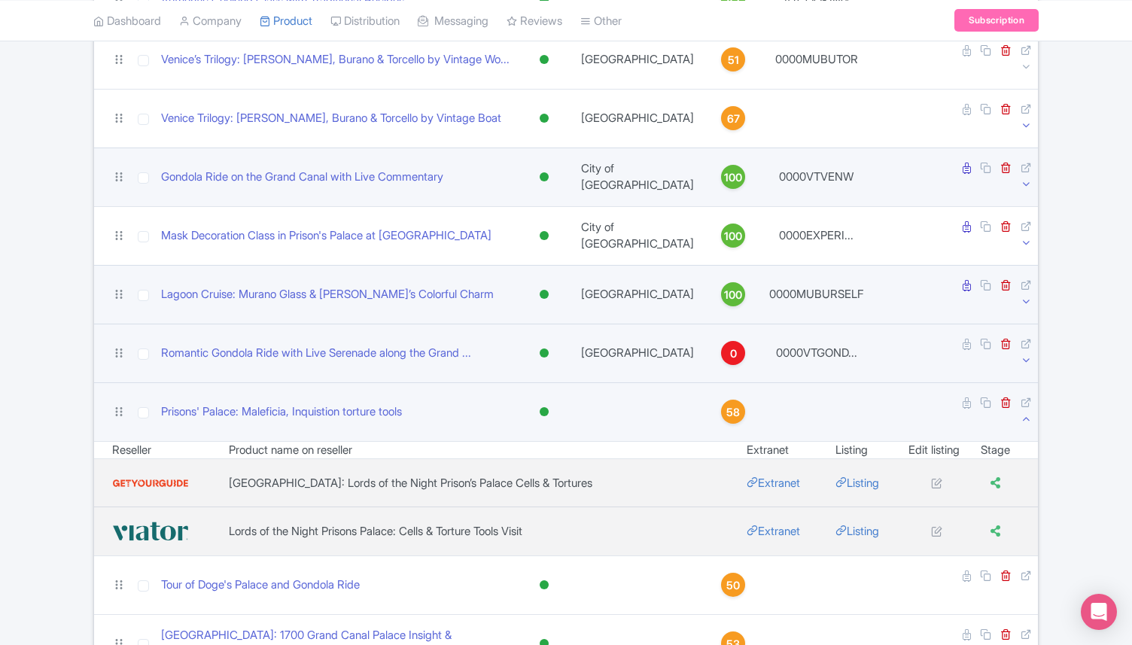
click at [1027, 354] on icon at bounding box center [1025, 359] width 11 height 11
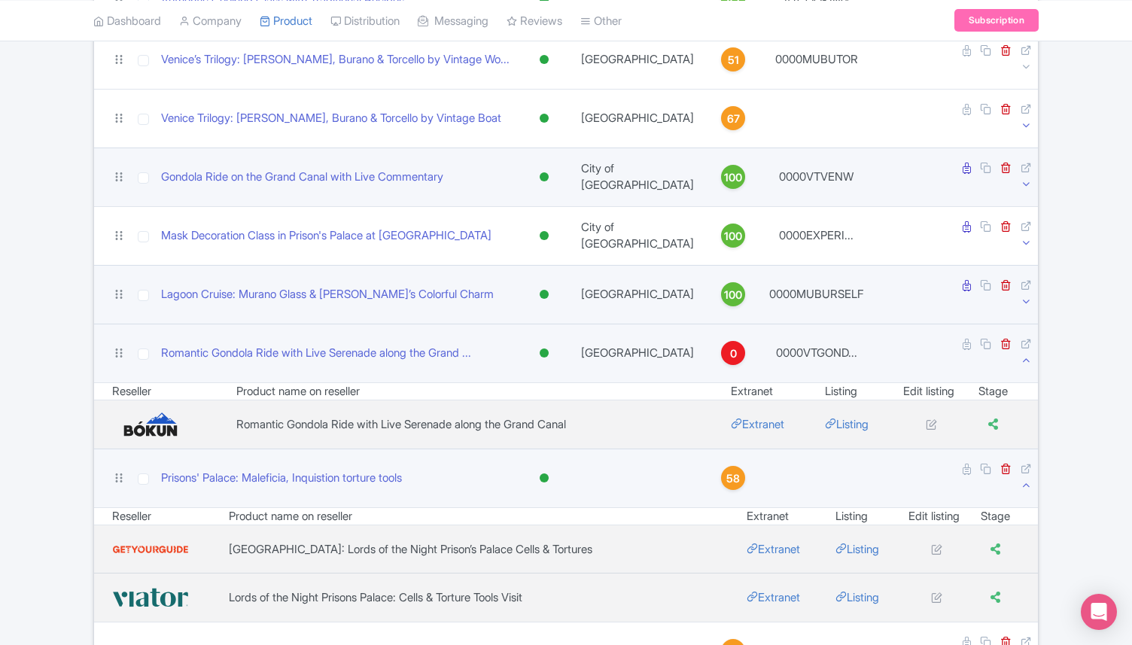
click at [1027, 354] on icon at bounding box center [1025, 359] width 11 height 11
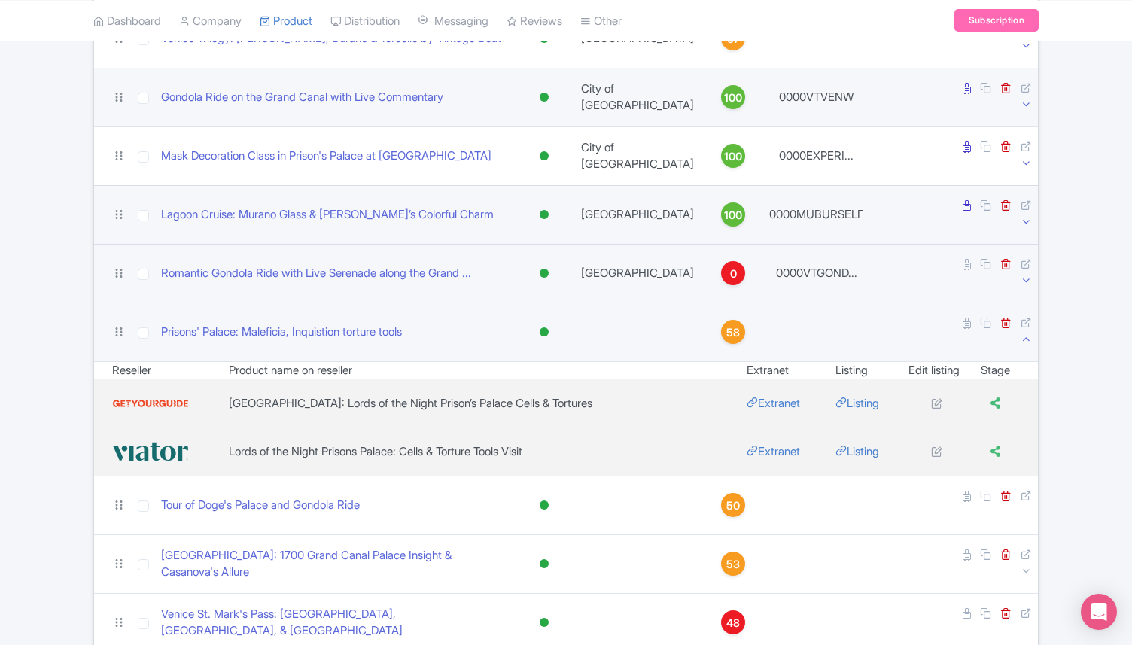
scroll to position [646, 0]
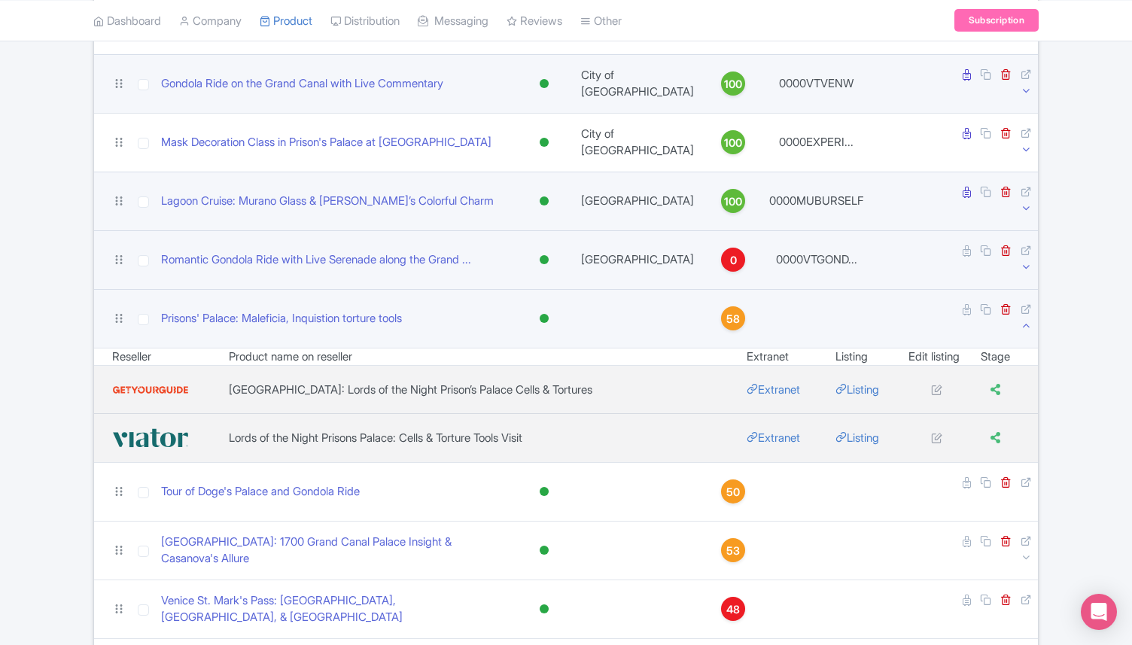
click at [1026, 320] on icon at bounding box center [1025, 325] width 11 height 11
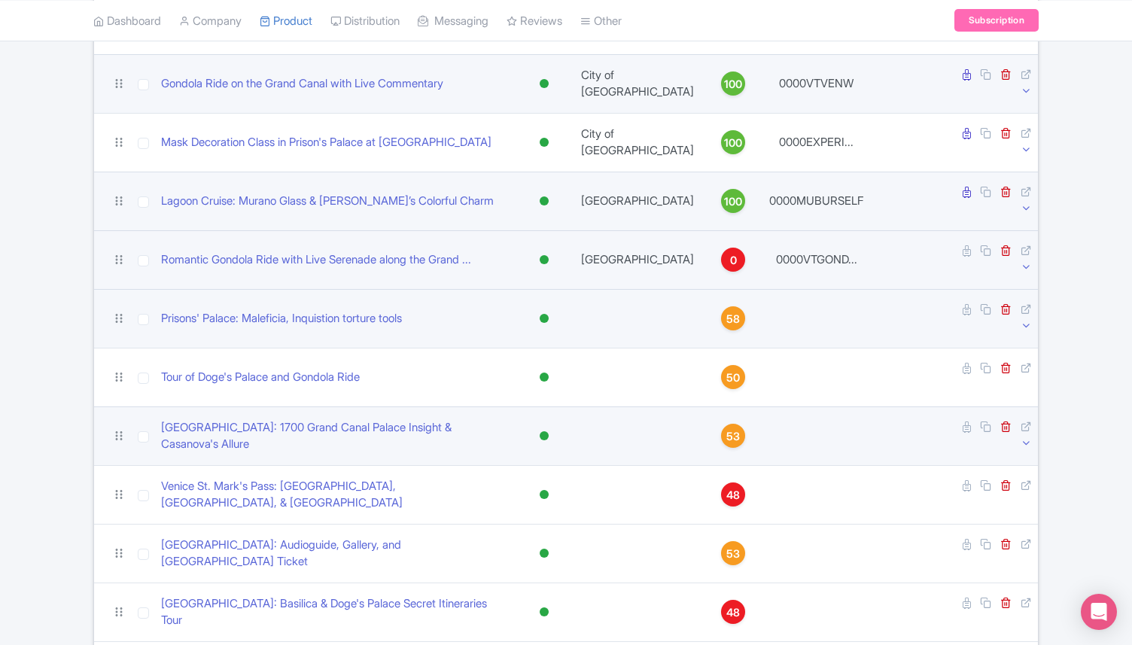
click at [1026, 437] on icon at bounding box center [1025, 442] width 11 height 11
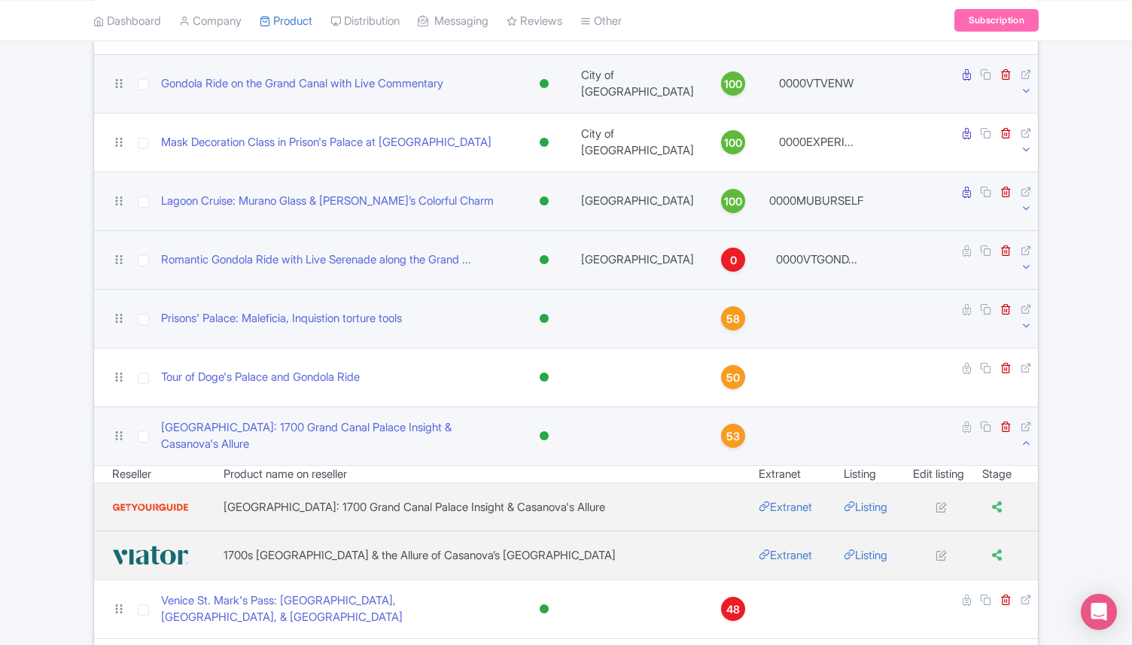
click at [1022, 437] on icon at bounding box center [1025, 442] width 11 height 11
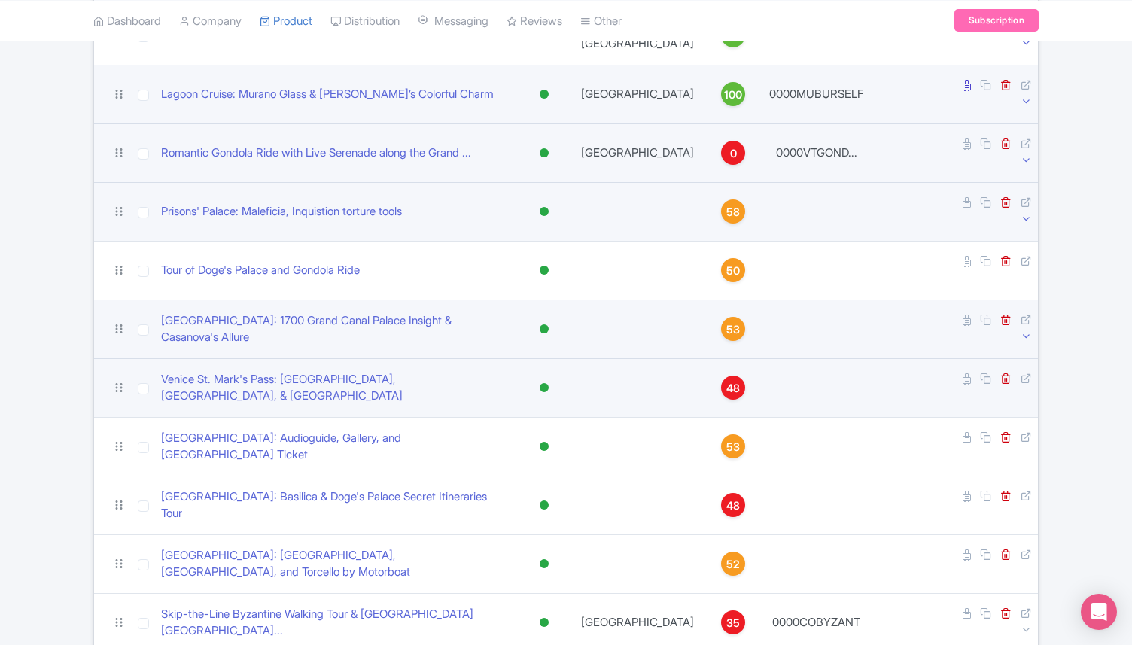
scroll to position [754, 0]
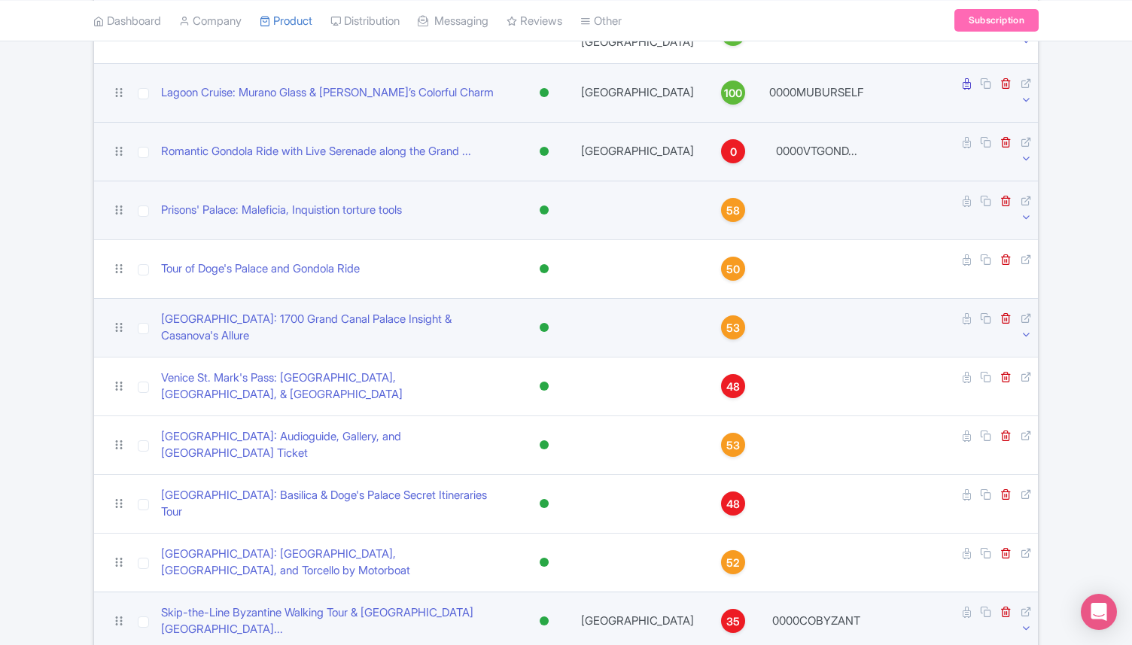
click at [1022, 622] on icon at bounding box center [1025, 627] width 11 height 11
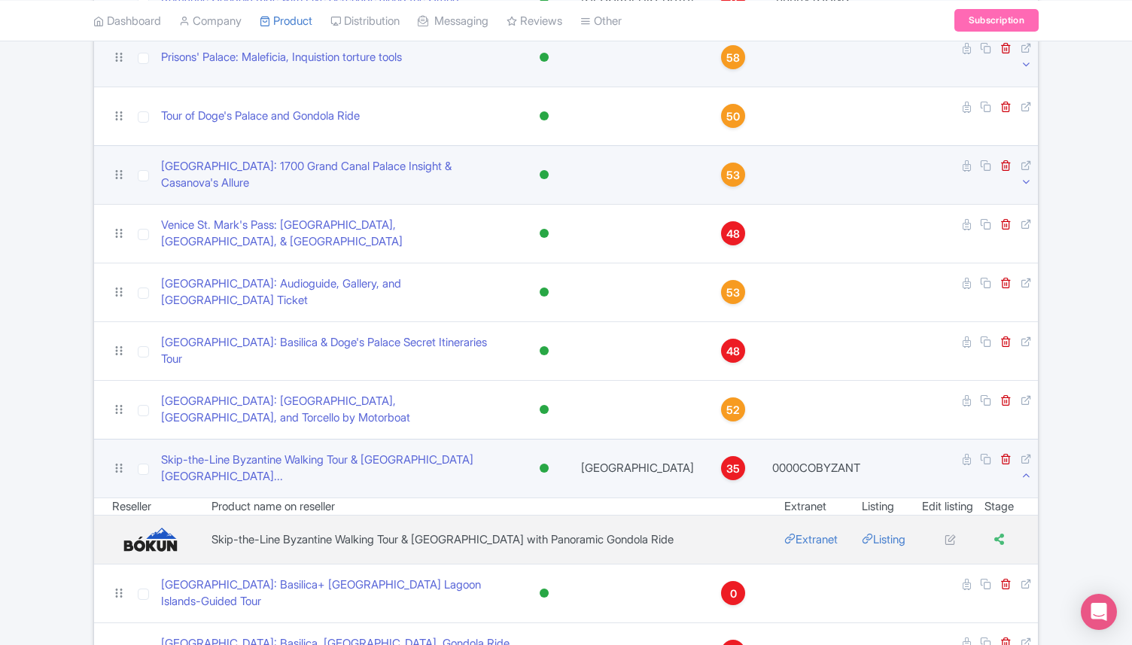
scroll to position [915, 0]
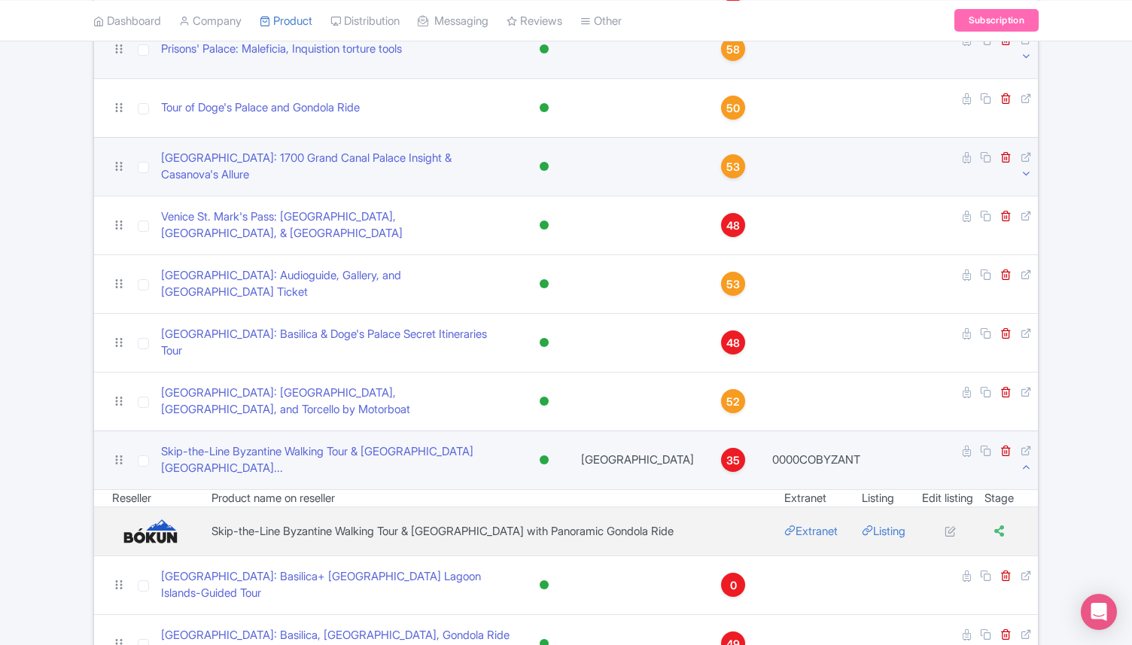
click at [1029, 430] on td at bounding box center [984, 459] width 108 height 59
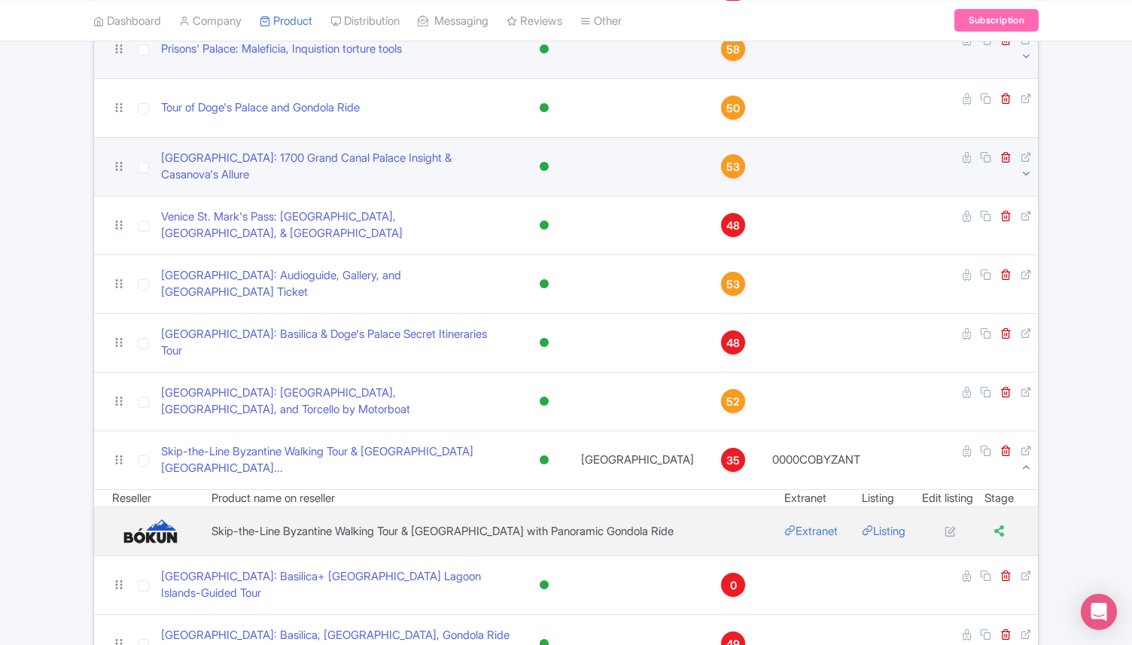
click at [1028, 461] on icon at bounding box center [1025, 466] width 11 height 11
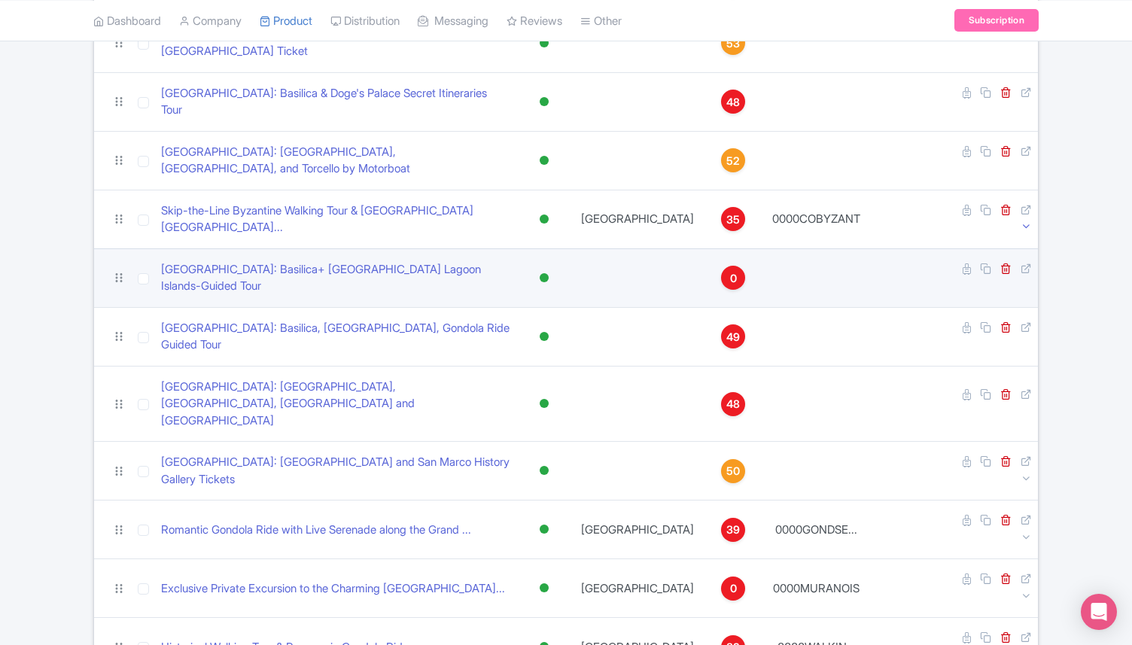
scroll to position [1170, 0]
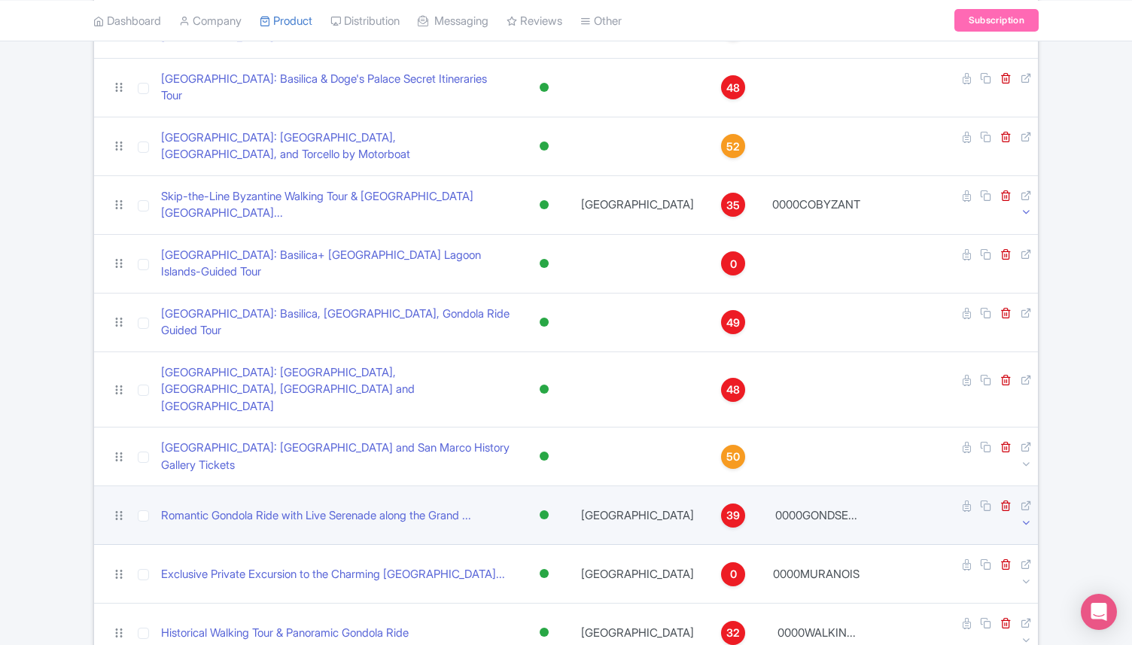
click at [1023, 517] on icon at bounding box center [1025, 522] width 11 height 11
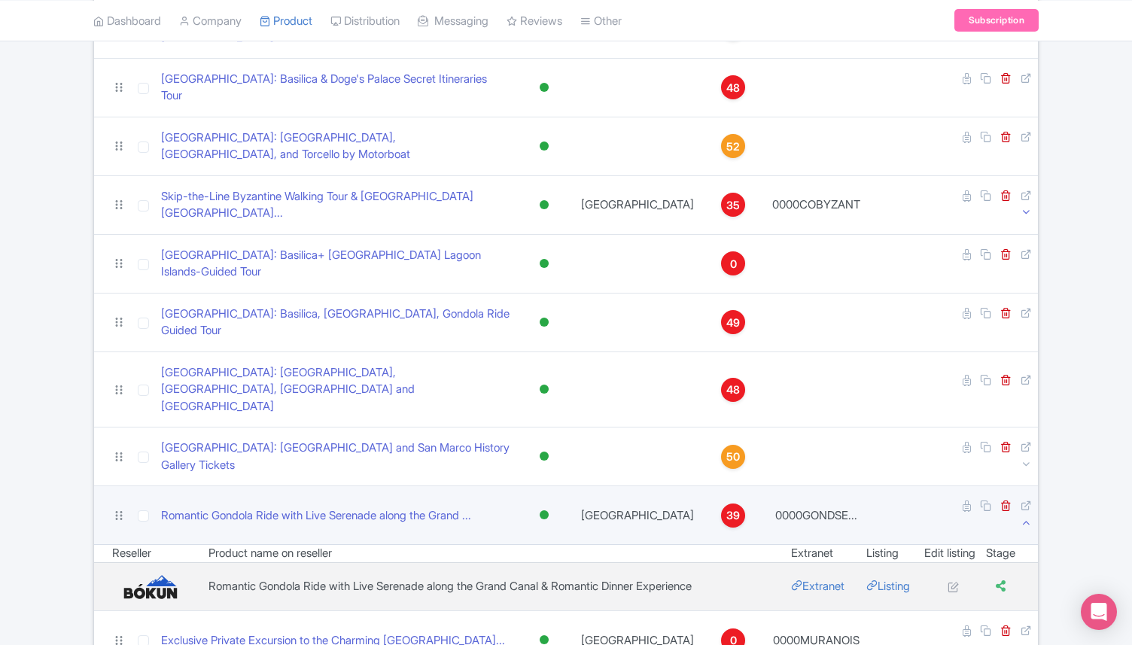
click at [1023, 517] on icon at bounding box center [1025, 522] width 11 height 11
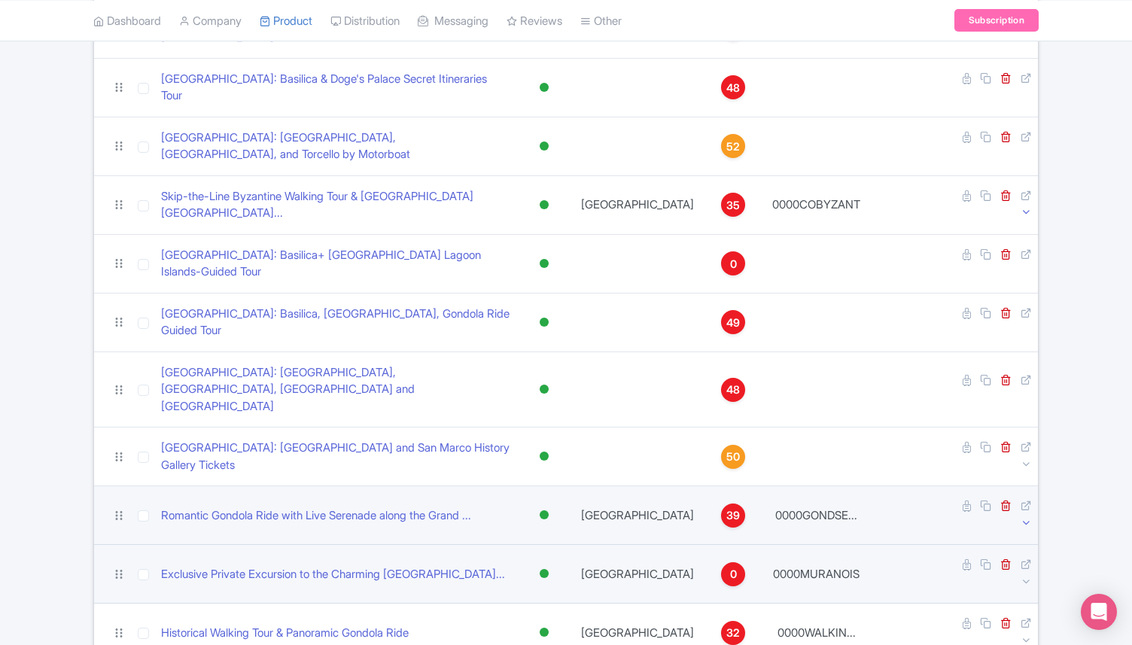
click at [1025, 545] on td at bounding box center [984, 574] width 108 height 59
click at [1026, 576] on icon at bounding box center [1025, 581] width 11 height 11
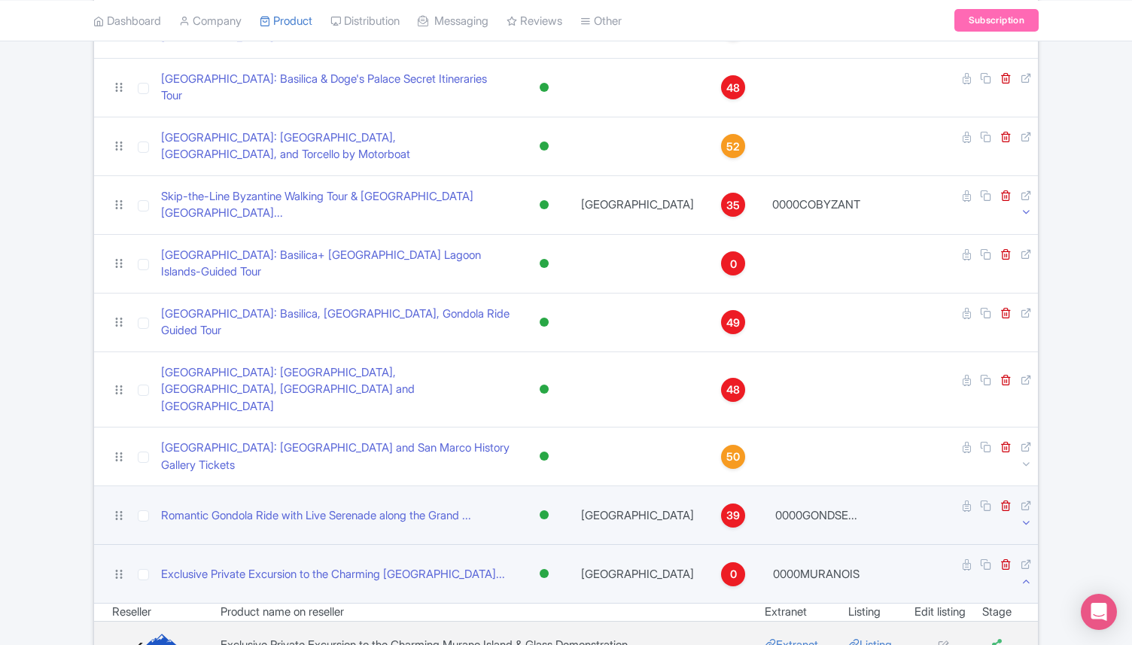
click at [1026, 576] on icon at bounding box center [1025, 581] width 11 height 11
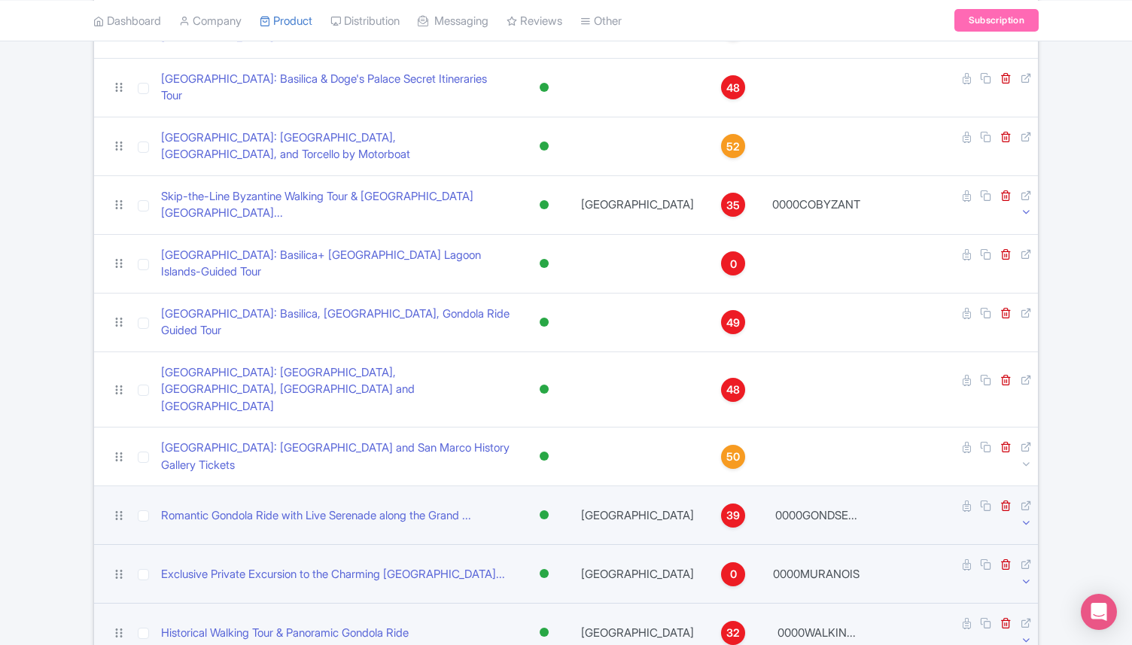
click at [1020, 634] on icon at bounding box center [1025, 639] width 11 height 11
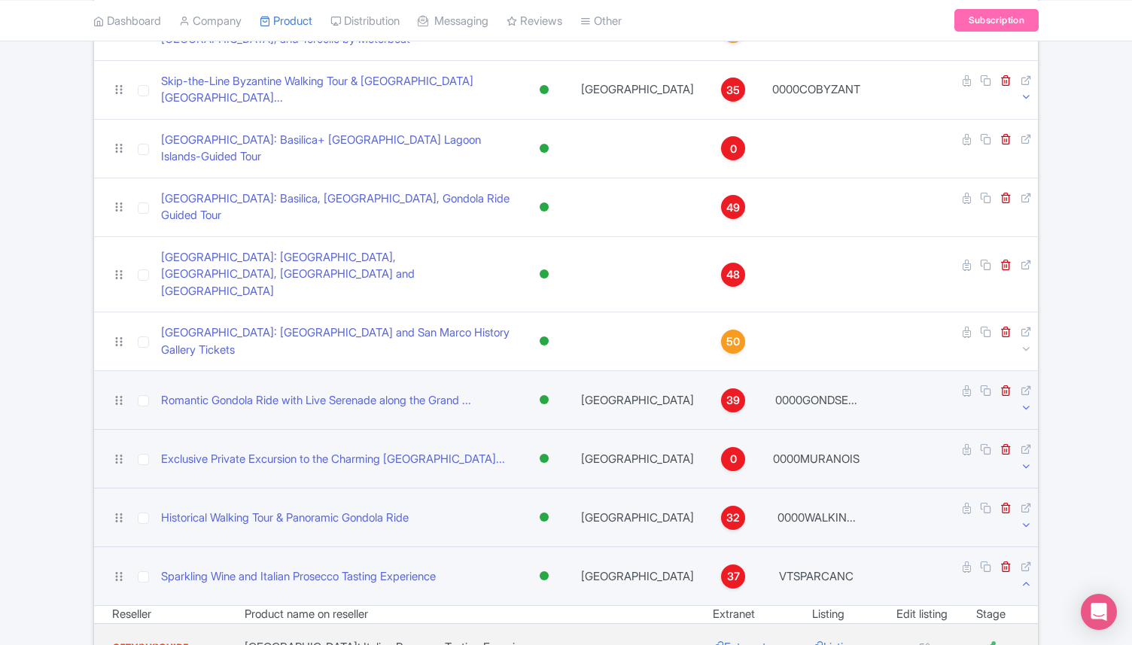
scroll to position [1287, 0]
click at [1030, 576] on icon at bounding box center [1025, 581] width 11 height 11
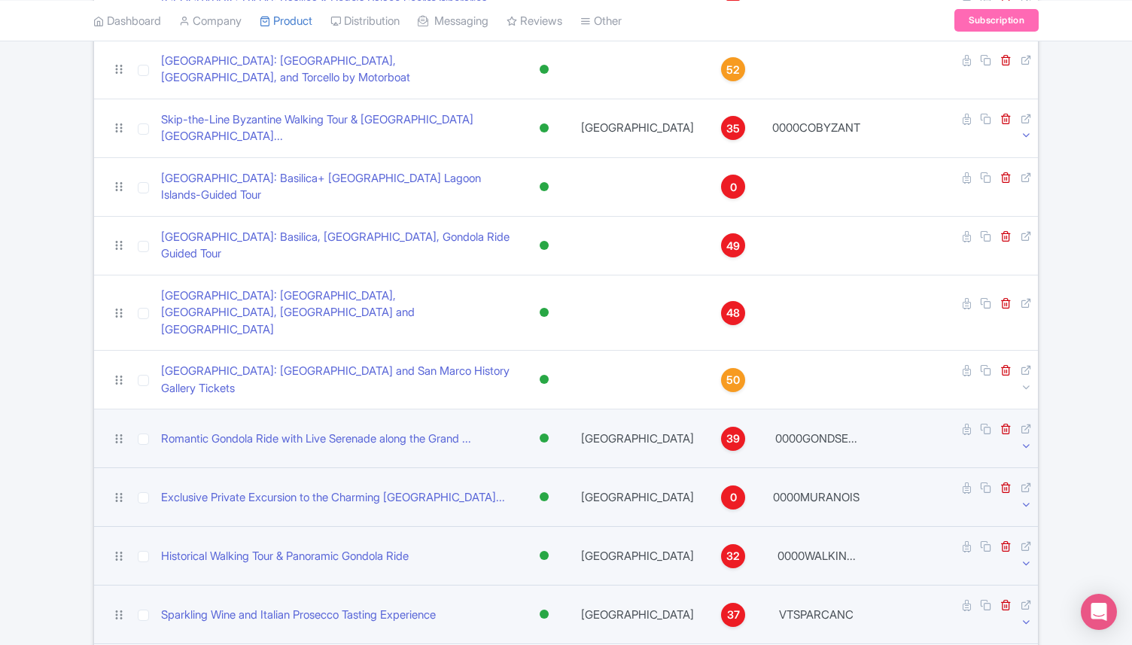
click at [1025, 616] on icon at bounding box center [1025, 621] width 11 height 11
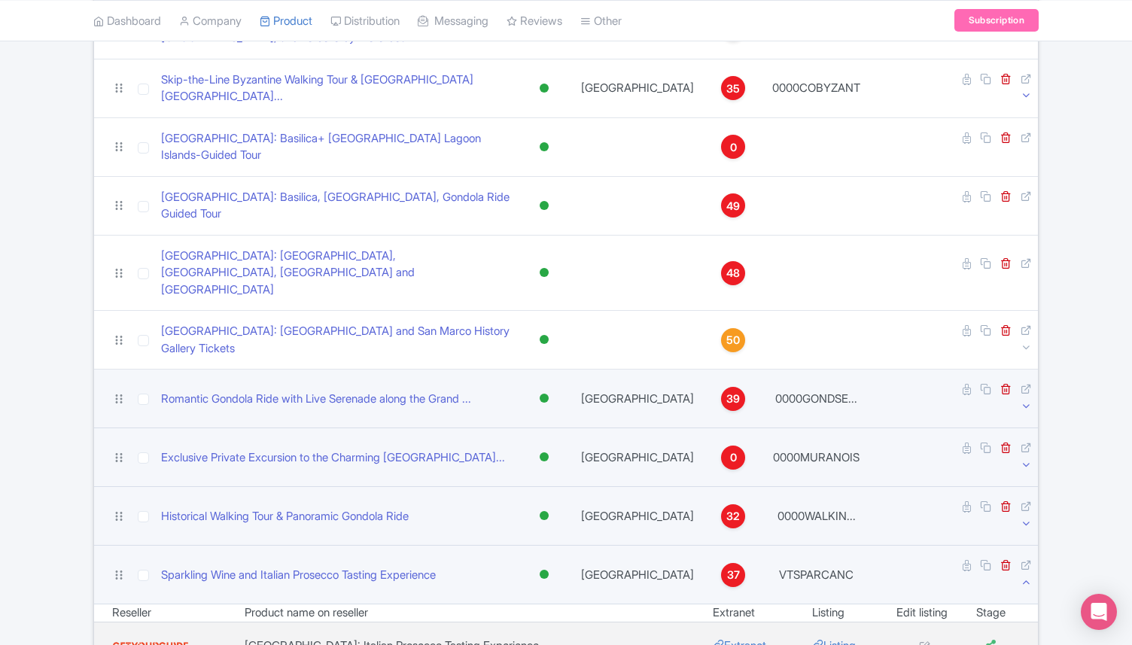
click at [1024, 576] on icon at bounding box center [1025, 581] width 11 height 11
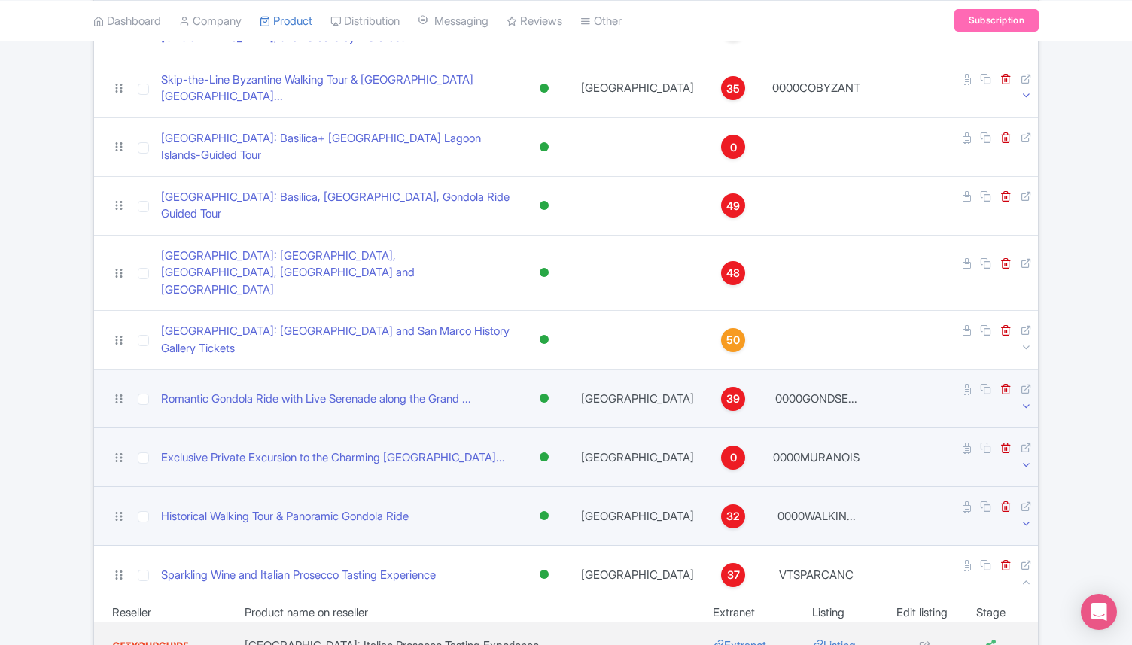
scroll to position [1247, 0]
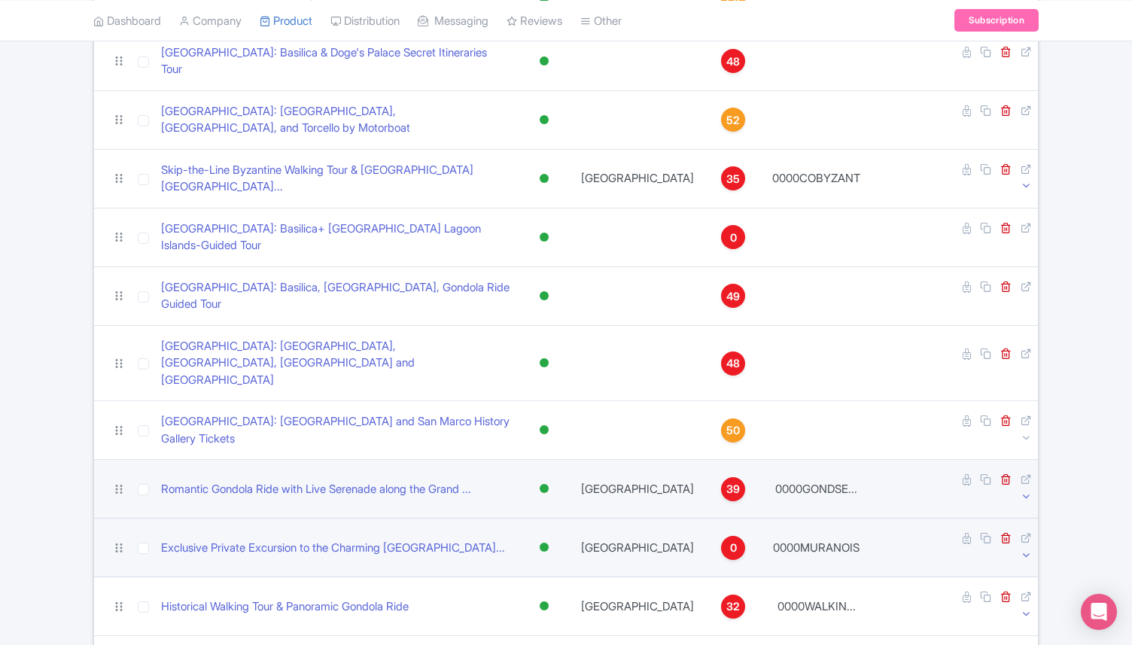
scroll to position [1313, 0]
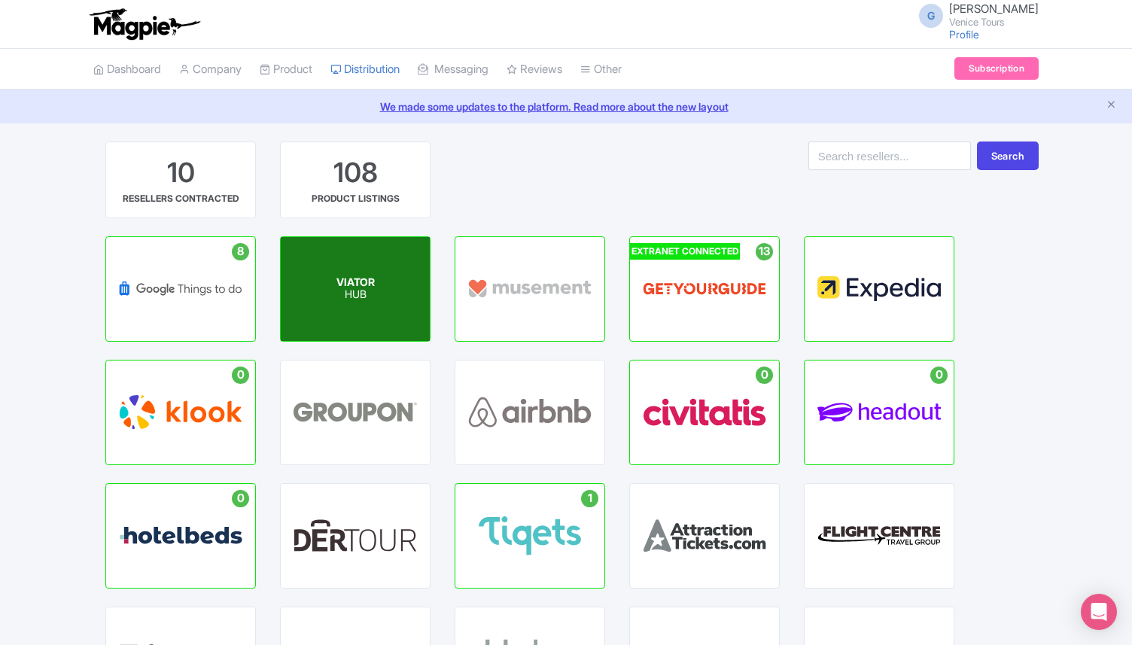
click at [374, 277] on span "VIATOR" at bounding box center [355, 281] width 38 height 13
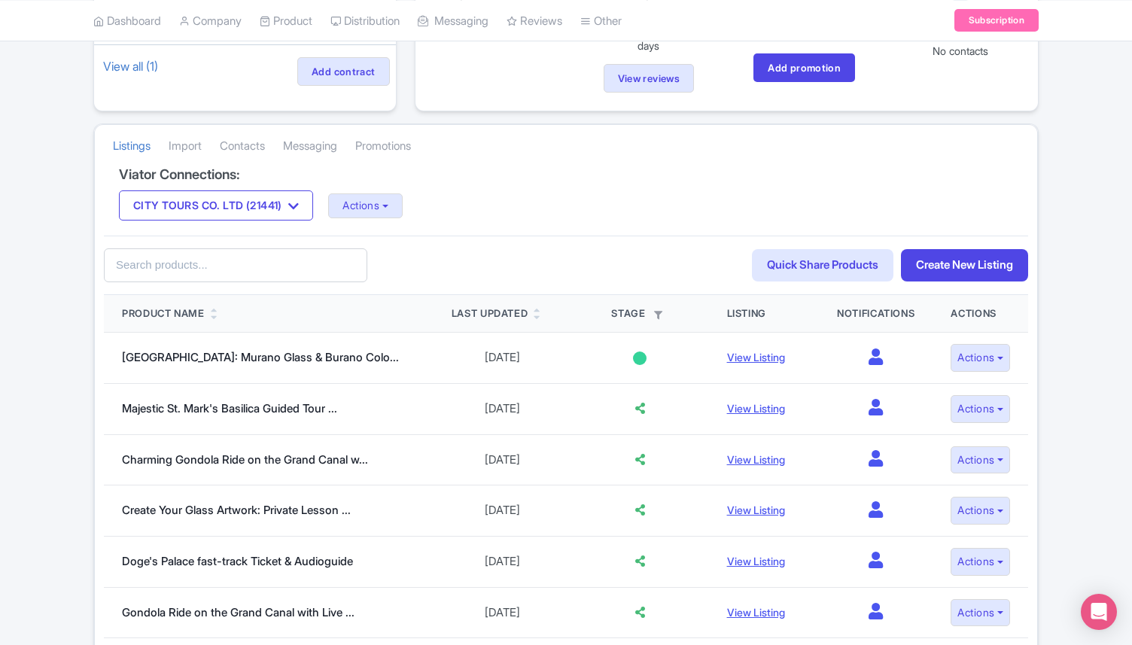
scroll to position [177, 0]
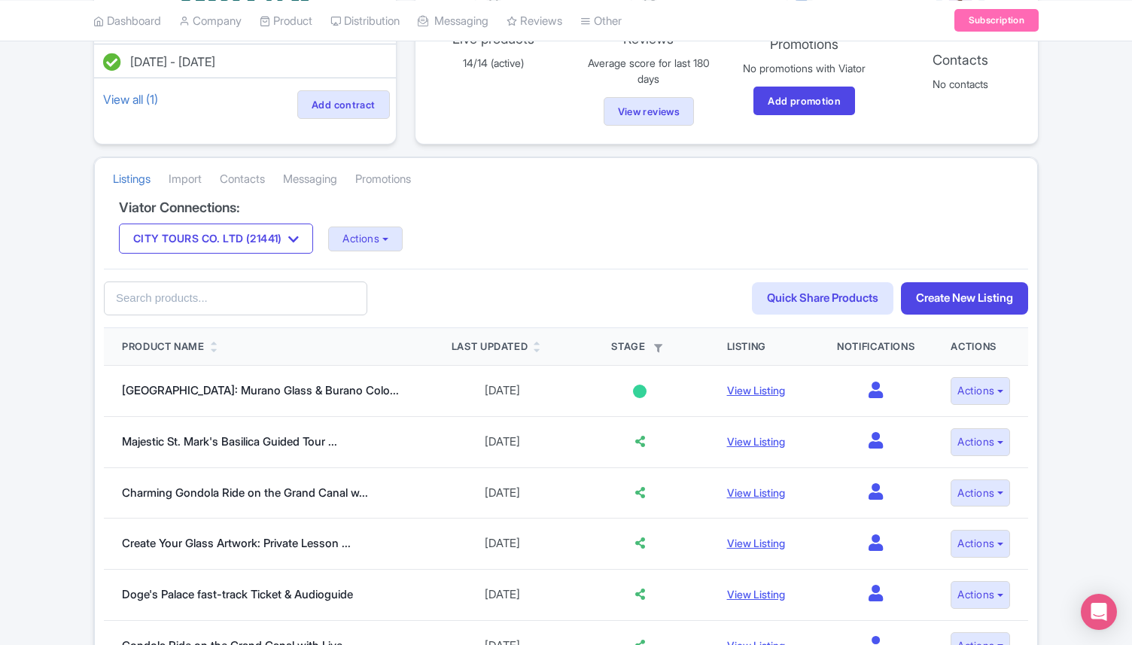
click at [190, 310] on input "text" at bounding box center [235, 298] width 263 height 34
type input "trilogy"
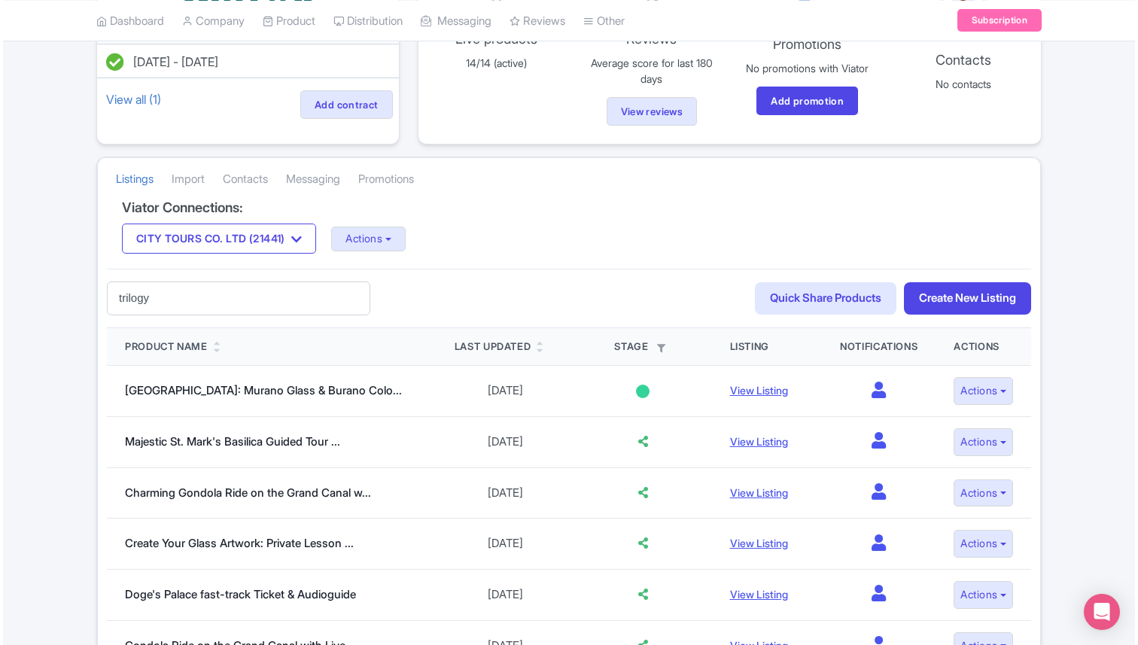
scroll to position [75, 0]
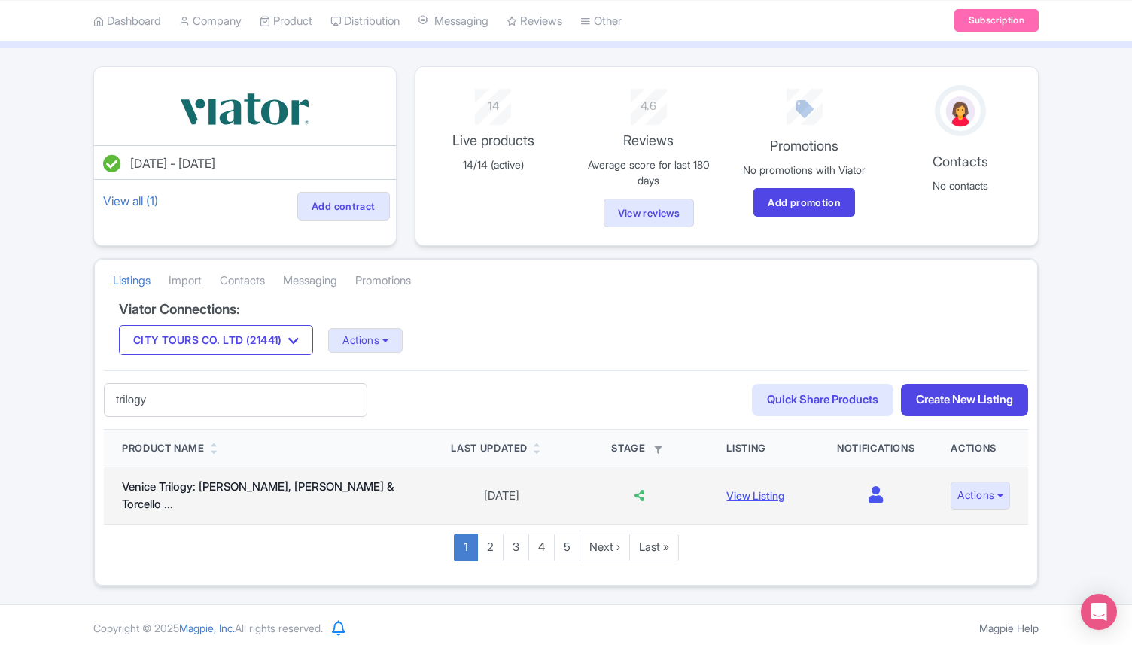
click at [976, 506] on td "Actions Import Full Product Create Version View on Viator Edit on Viator Edit l…" at bounding box center [980, 495] width 96 height 57
click at [973, 497] on button "Actions" at bounding box center [979, 496] width 59 height 28
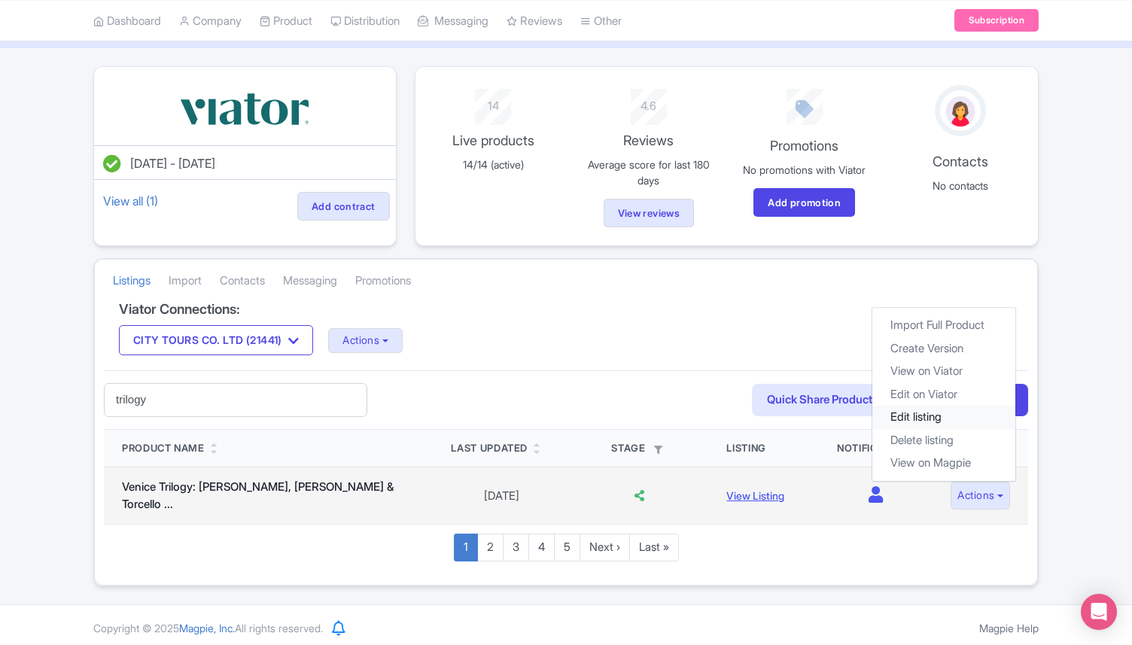
click at [935, 412] on link "Edit listing" at bounding box center [943, 417] width 143 height 23
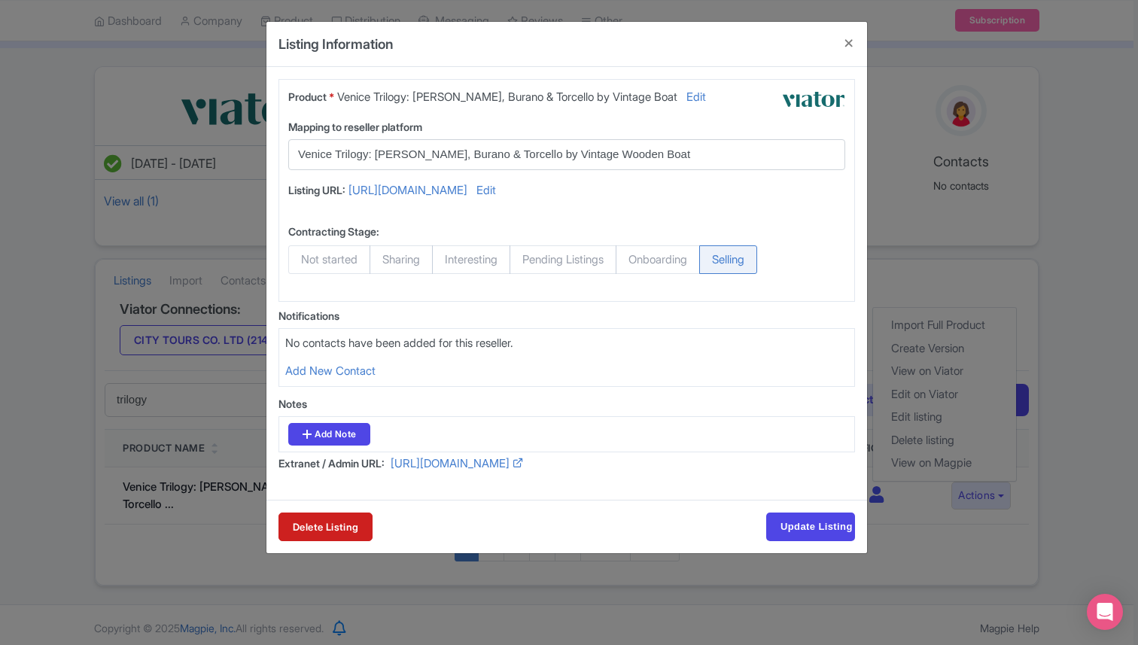
click at [667, 160] on input "Venice Trilogy: Murano, Burano & Torcello by Vintage Wooden Boat" at bounding box center [557, 154] width 519 height 17
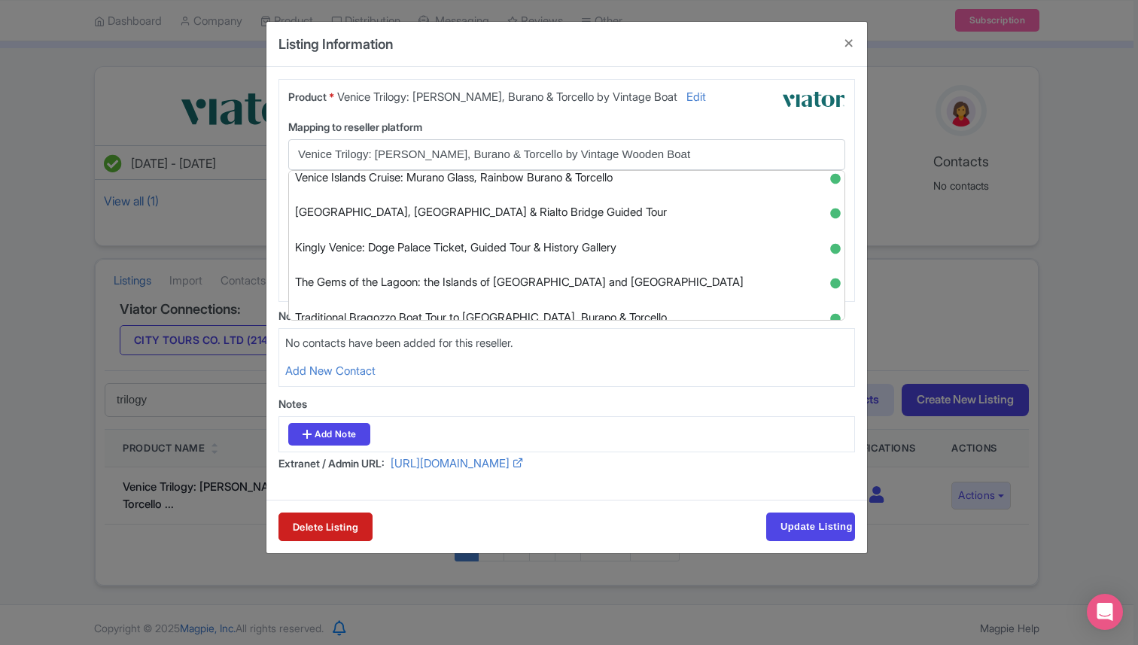
scroll to position [294, 0]
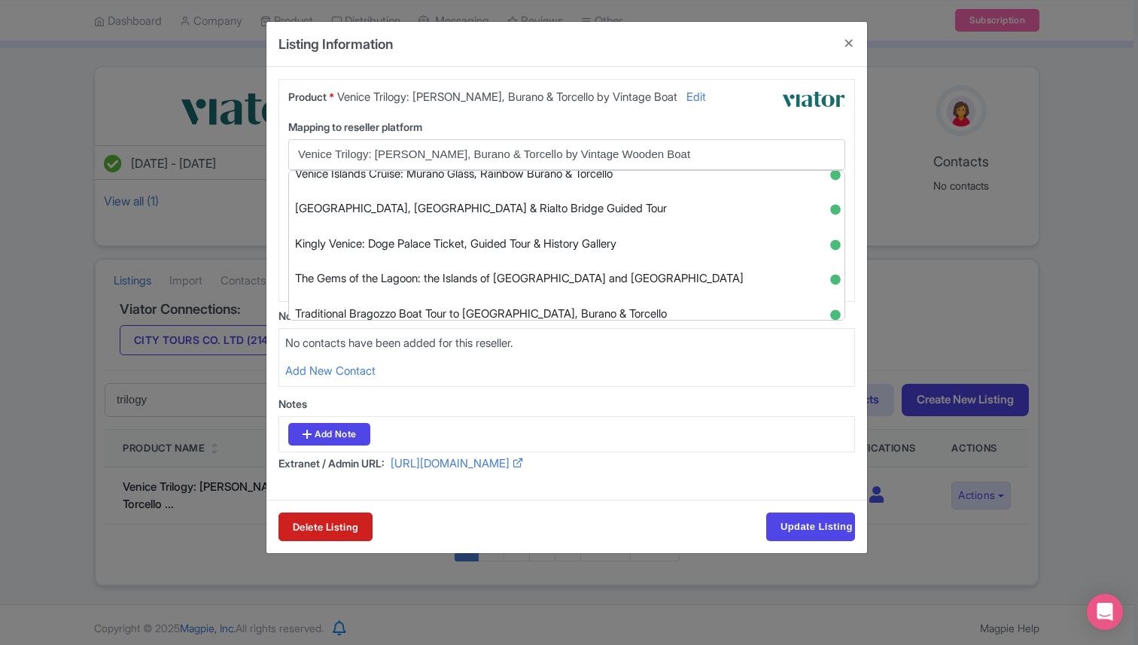
click at [733, 111] on div "Product * Venice Trilogy: Murano, Burano & Torcello by Vintage Boat Edit" at bounding box center [518, 101] width 479 height 24
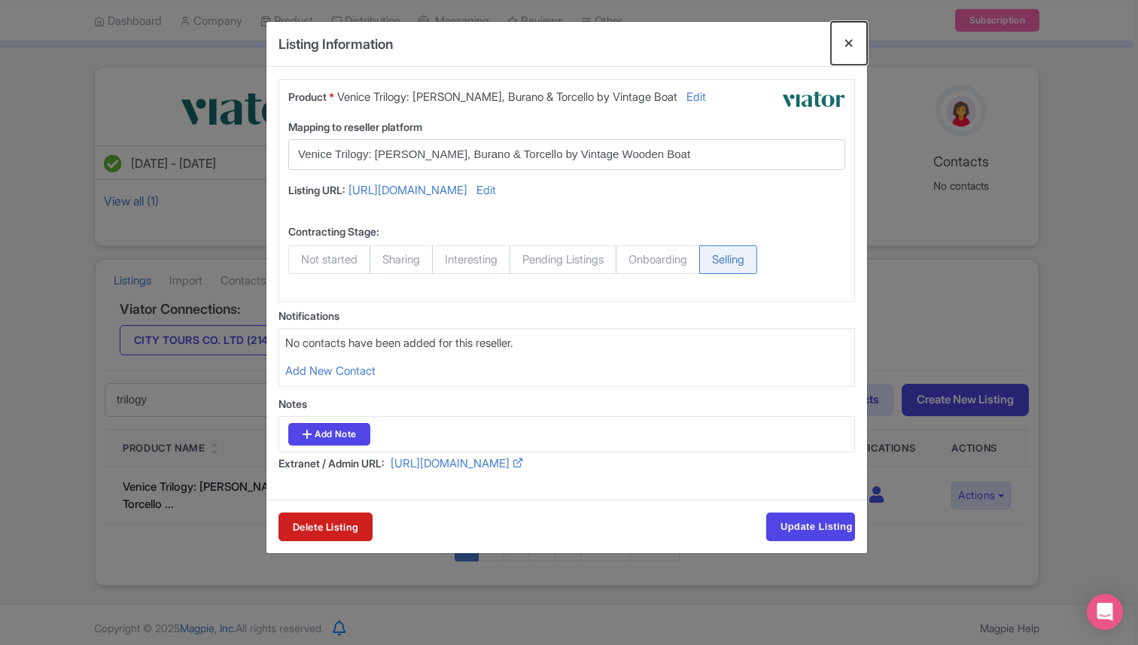
click at [850, 39] on button "Close" at bounding box center [849, 43] width 36 height 43
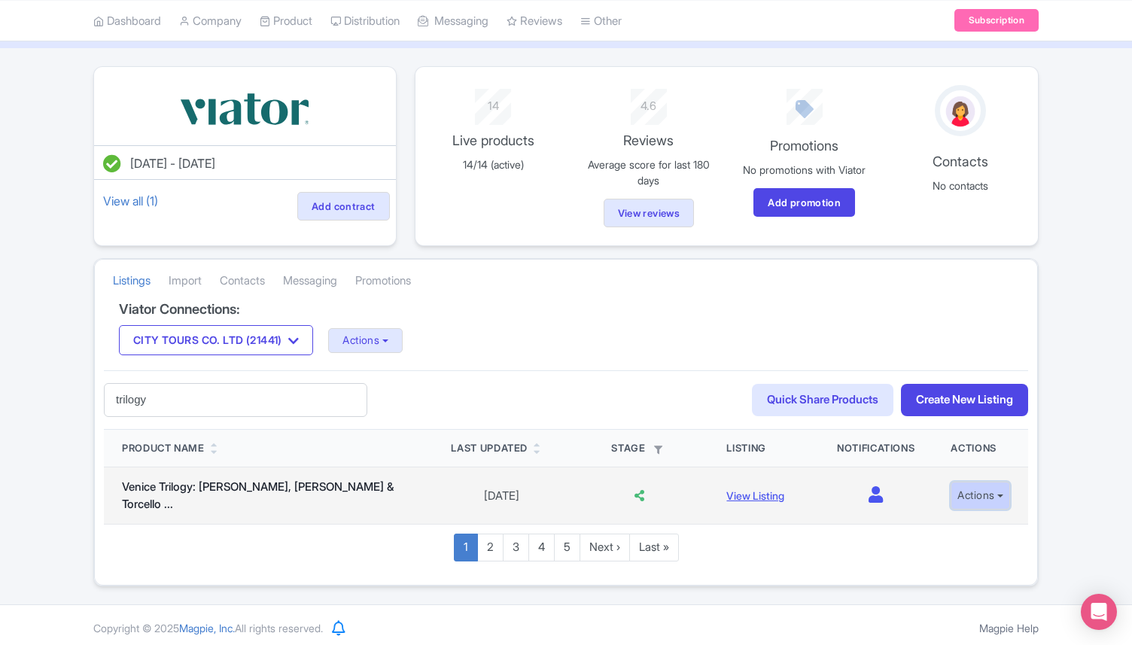
click at [977, 486] on button "Actions" at bounding box center [979, 496] width 59 height 28
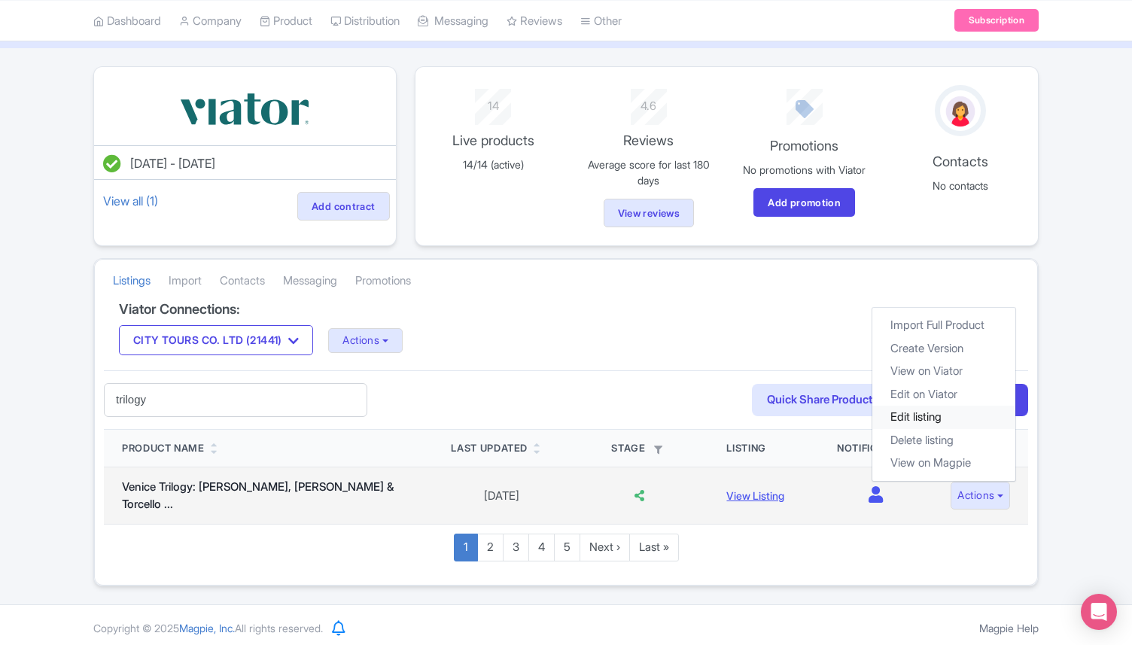
click at [946, 414] on link "Edit listing" at bounding box center [943, 417] width 143 height 23
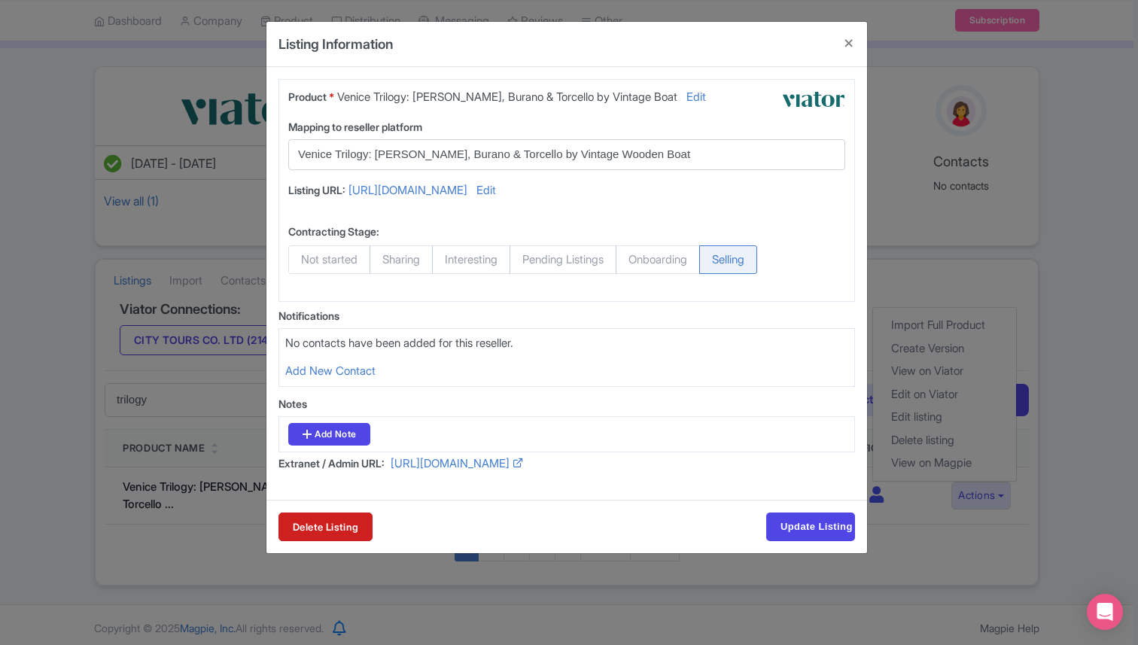
click at [652, 154] on input "Venice Trilogy: [PERSON_NAME], Burano & Torcello by Vintage Wooden Boat" at bounding box center [557, 154] width 519 height 17
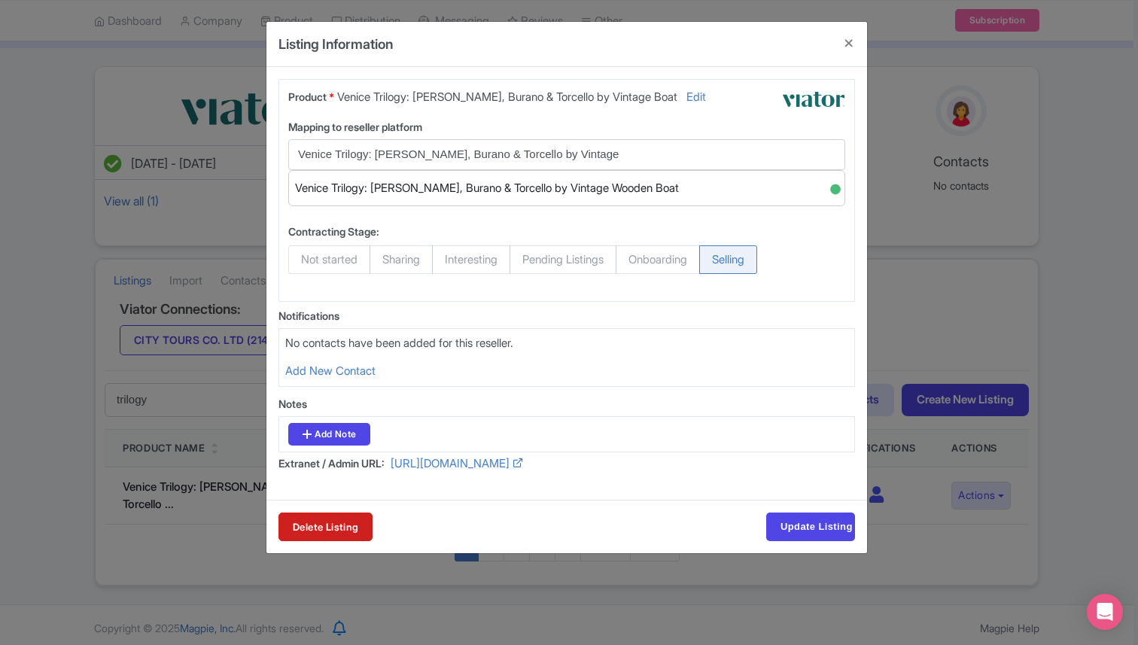
type input "Venice Trilogy: Murano, Burano & Torcello by Vintage"
click at [766, 512] on input "Update Listing" at bounding box center [810, 526] width 89 height 29
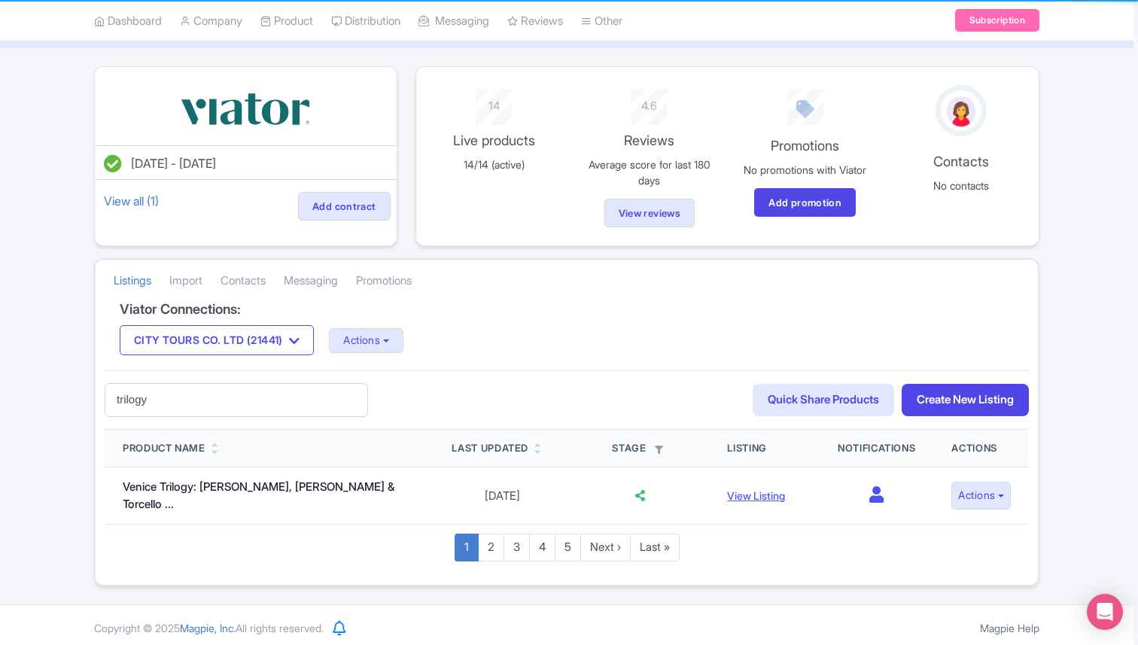
click at [595, 150] on div at bounding box center [569, 322] width 1138 height 645
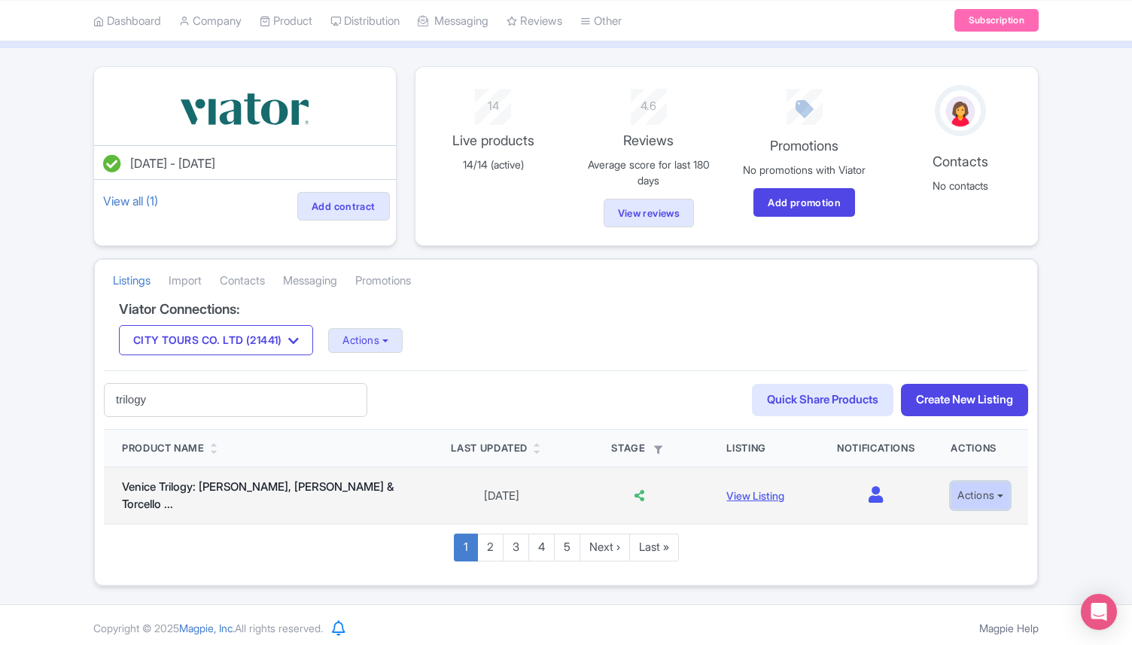
click at [970, 491] on button "Actions" at bounding box center [979, 496] width 59 height 28
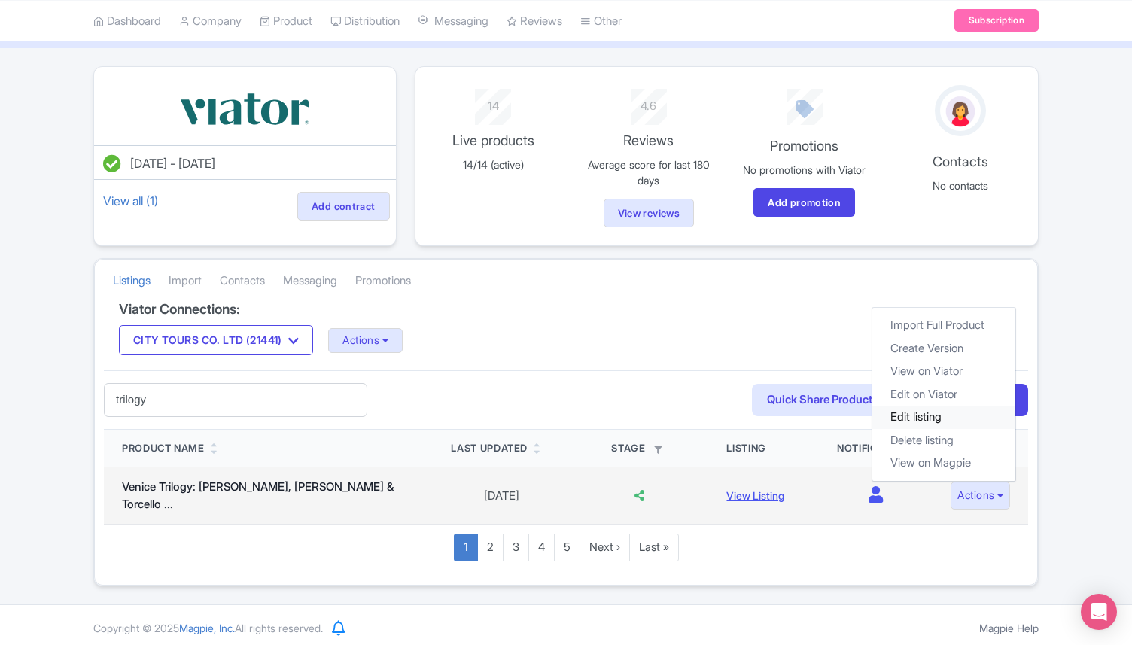
click at [943, 412] on link "Edit listing" at bounding box center [943, 417] width 143 height 23
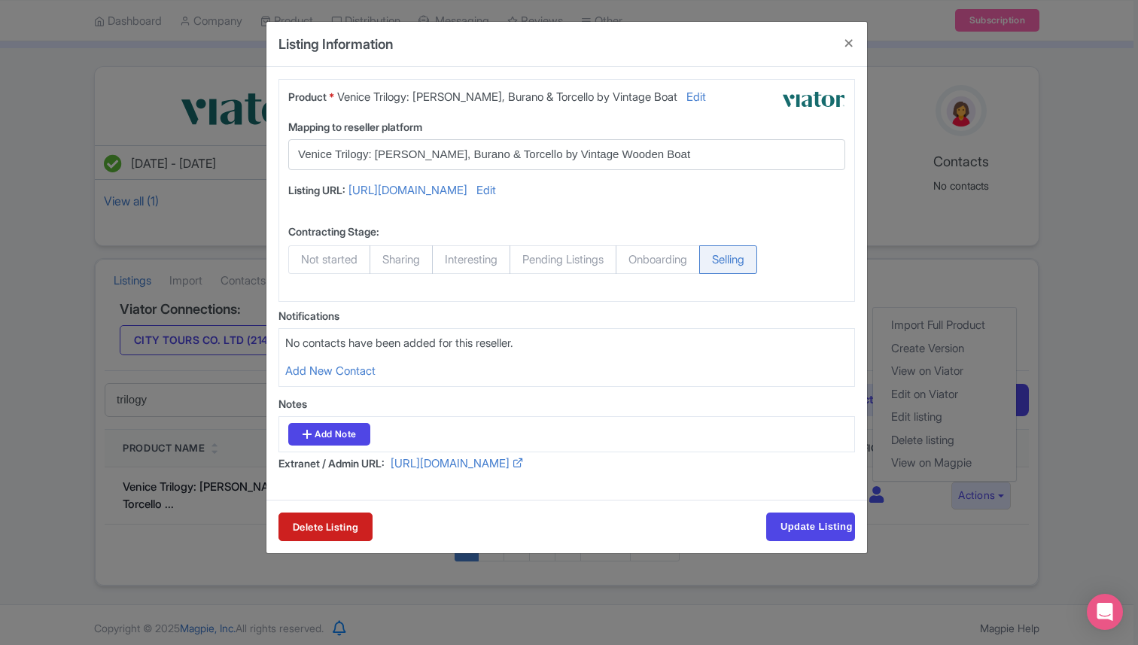
click at [645, 153] on input "Venice Trilogy: [PERSON_NAME], Burano & Torcello by Vintage Wooden Boat" at bounding box center [557, 154] width 519 height 17
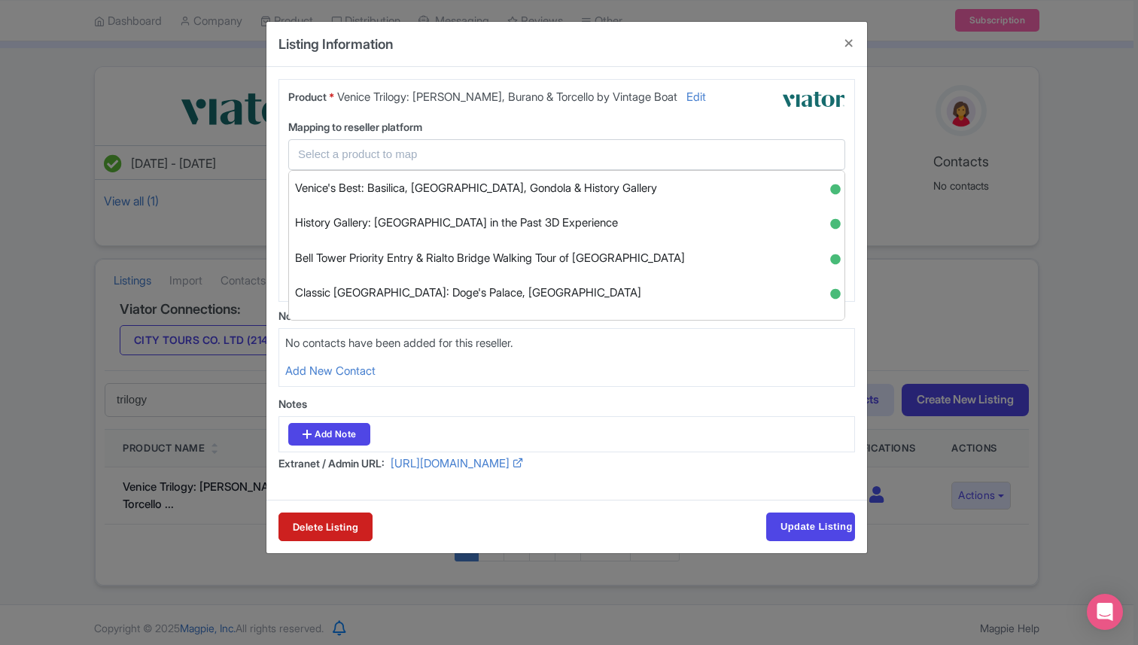
click at [549, 117] on div "Product * Venice Trilogy: Murano, Burano & Torcello by Vintage Boat Edit Mappin…" at bounding box center [566, 190] width 576 height 223
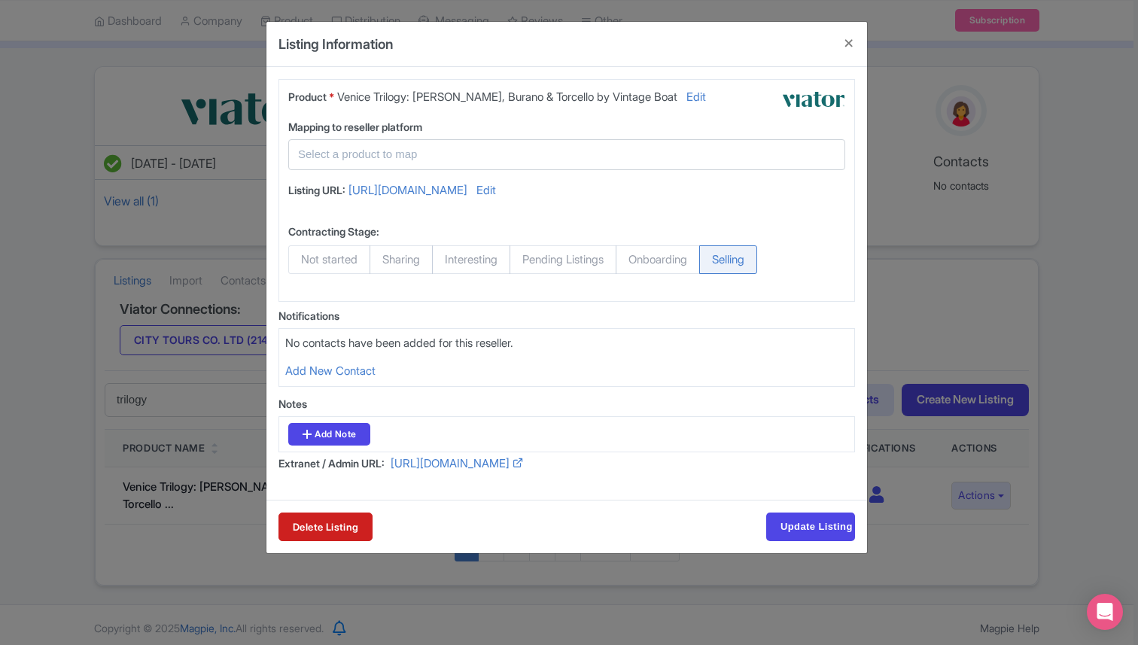
click at [518, 150] on input "text" at bounding box center [557, 154] width 519 height 17
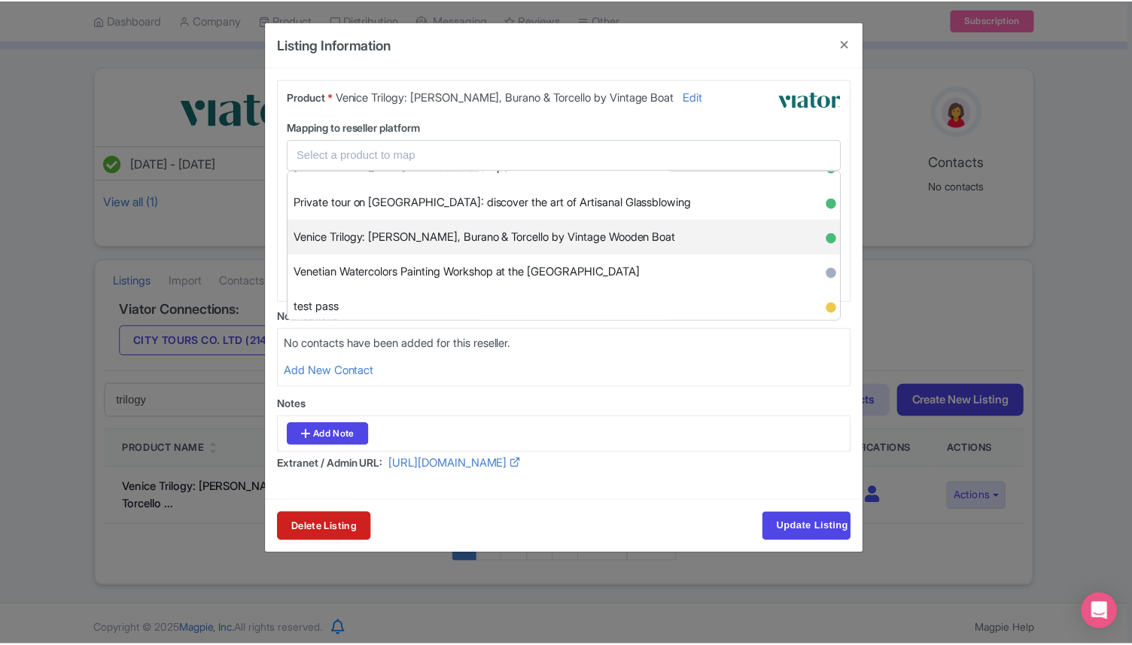
scroll to position [3844, 0]
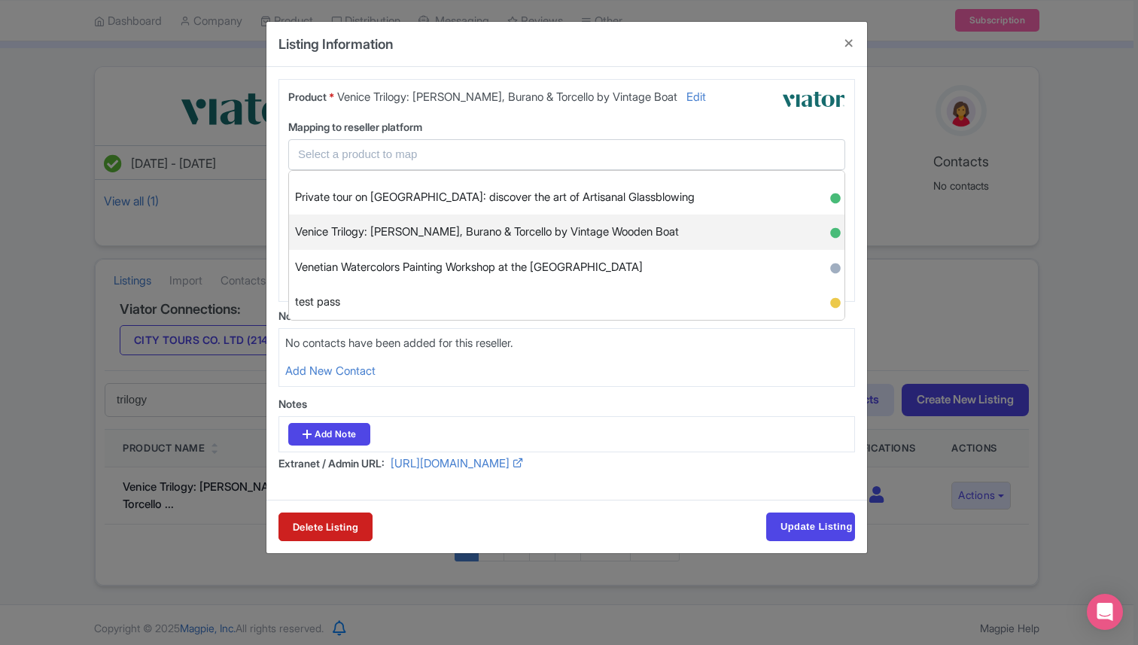
click at [662, 241] on div "Venice Trilogy: Murano, Burano & Torcello by Vintage Wooden Boat ●" at bounding box center [566, 231] width 555 height 35
type input "Venice Trilogy: [PERSON_NAME], Burano & Torcello by Vintage Wooden Boat"
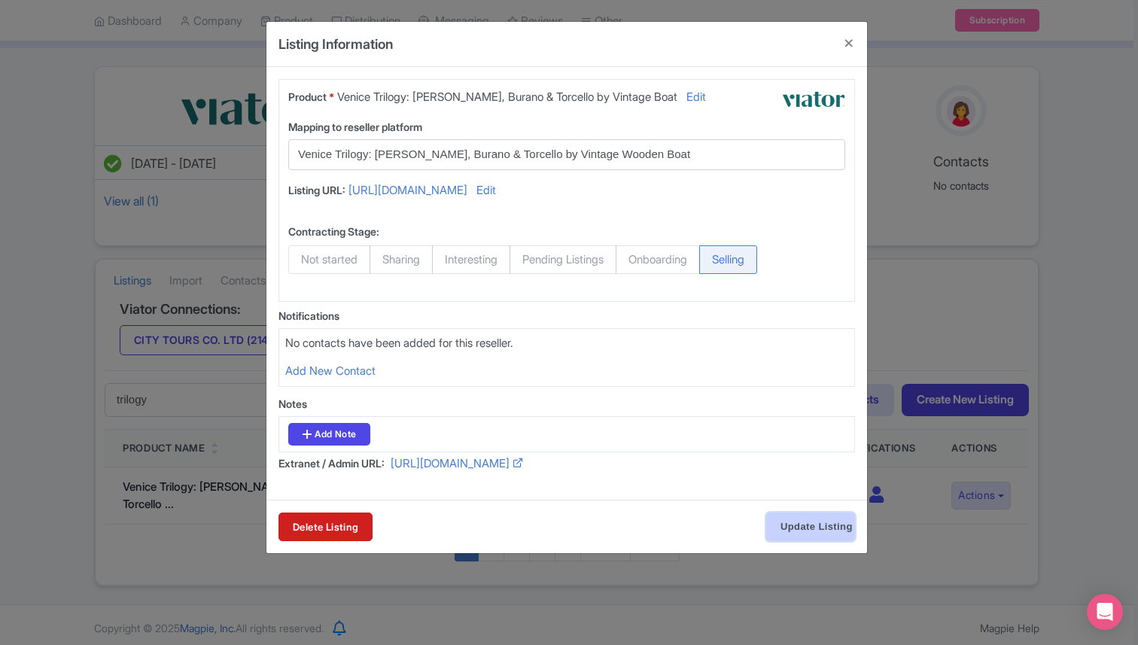
click at [820, 516] on input "Update Listing" at bounding box center [810, 526] width 89 height 29
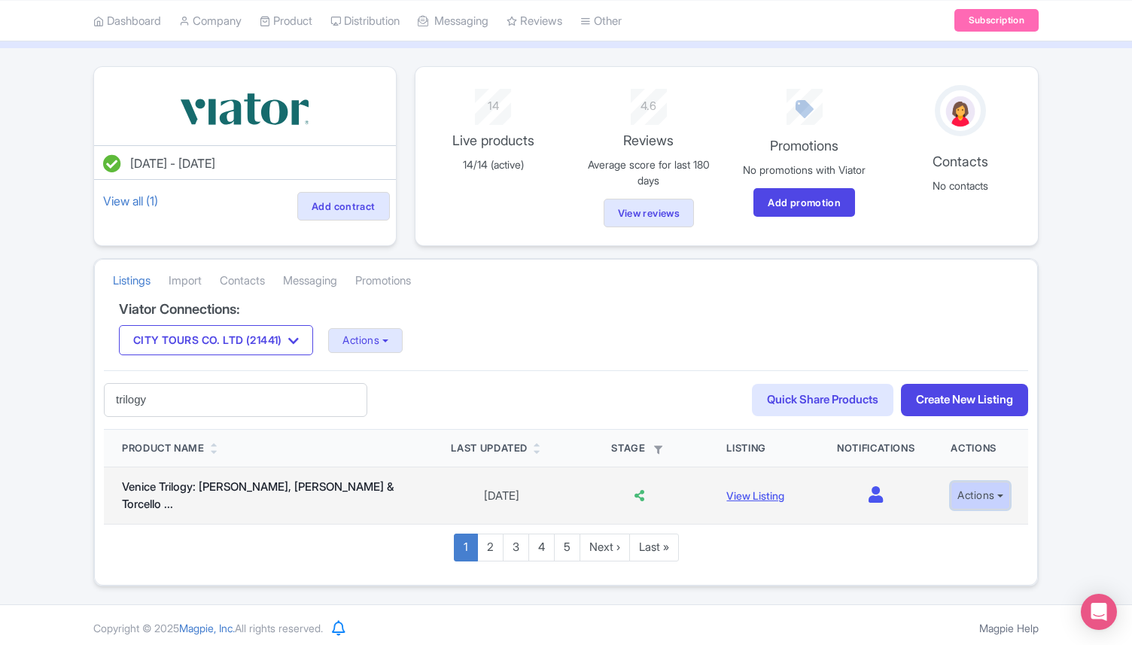
click at [977, 497] on button "Actions" at bounding box center [979, 496] width 59 height 28
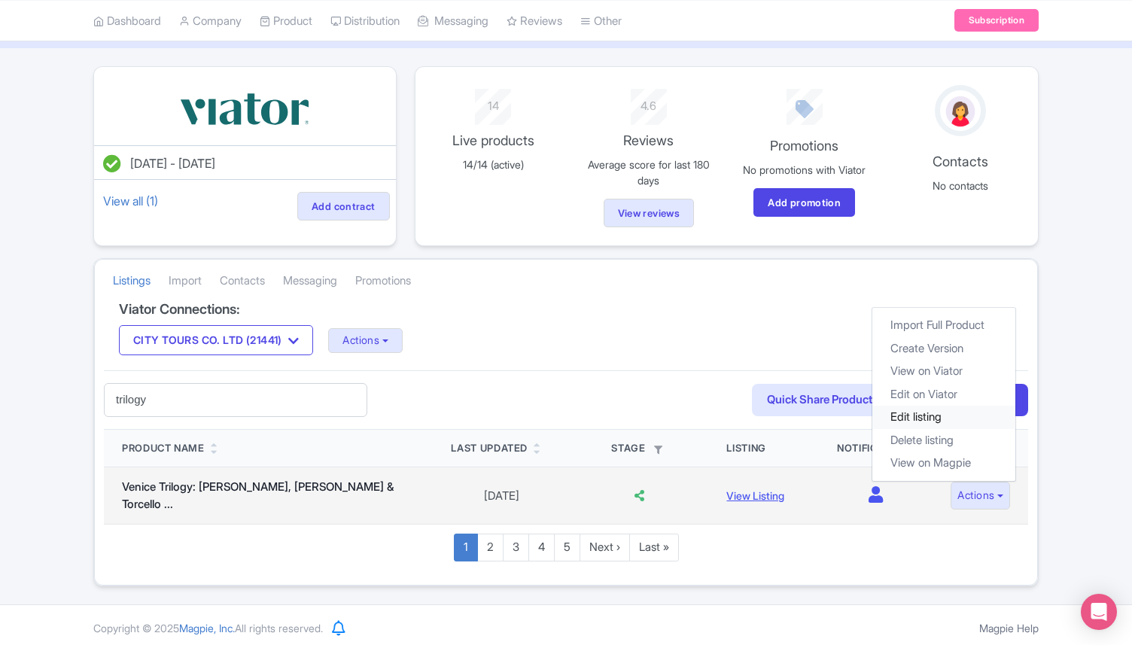
click at [940, 416] on link "Edit listing" at bounding box center [943, 417] width 143 height 23
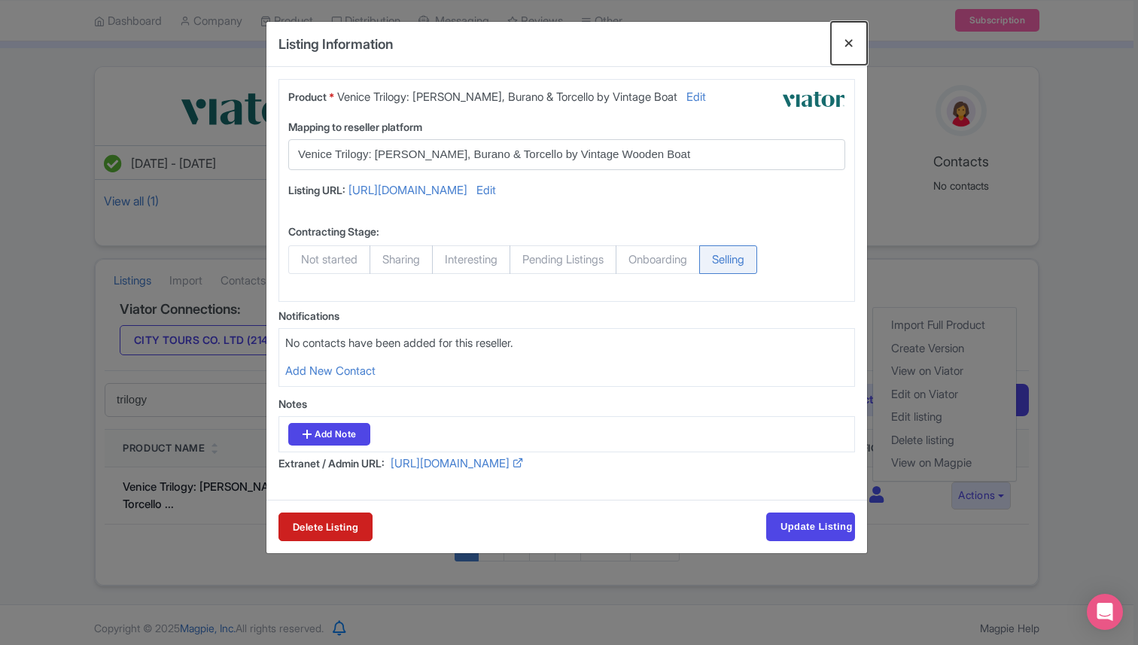
click at [853, 48] on button "Close" at bounding box center [849, 43] width 36 height 43
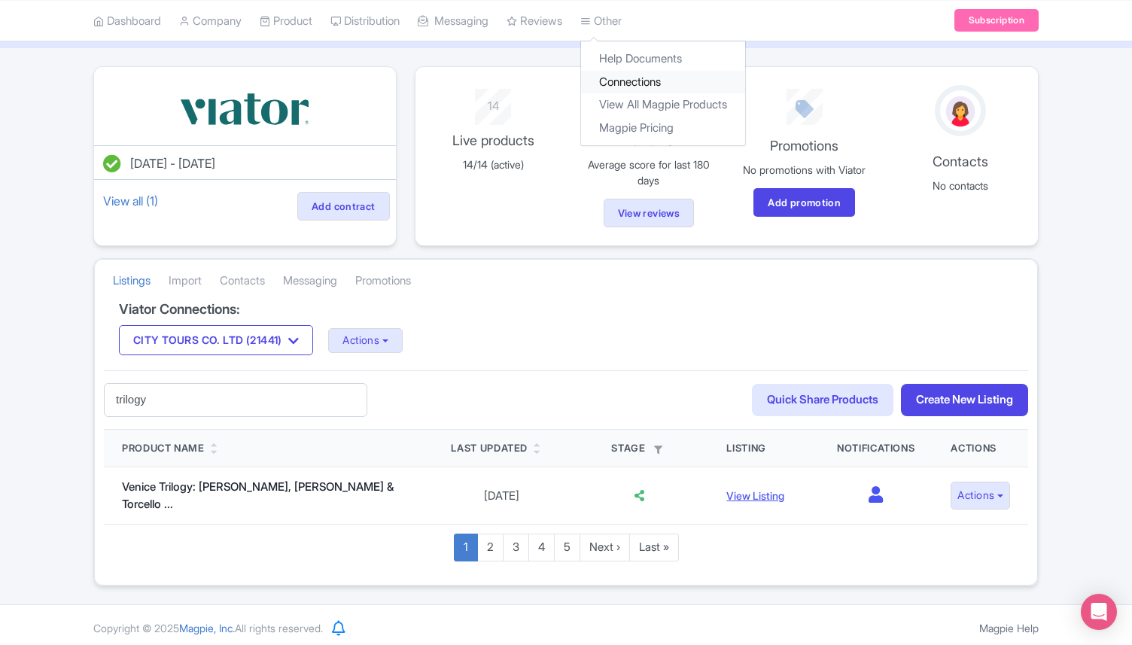
click at [655, 81] on link "Connections" at bounding box center [663, 81] width 164 height 23
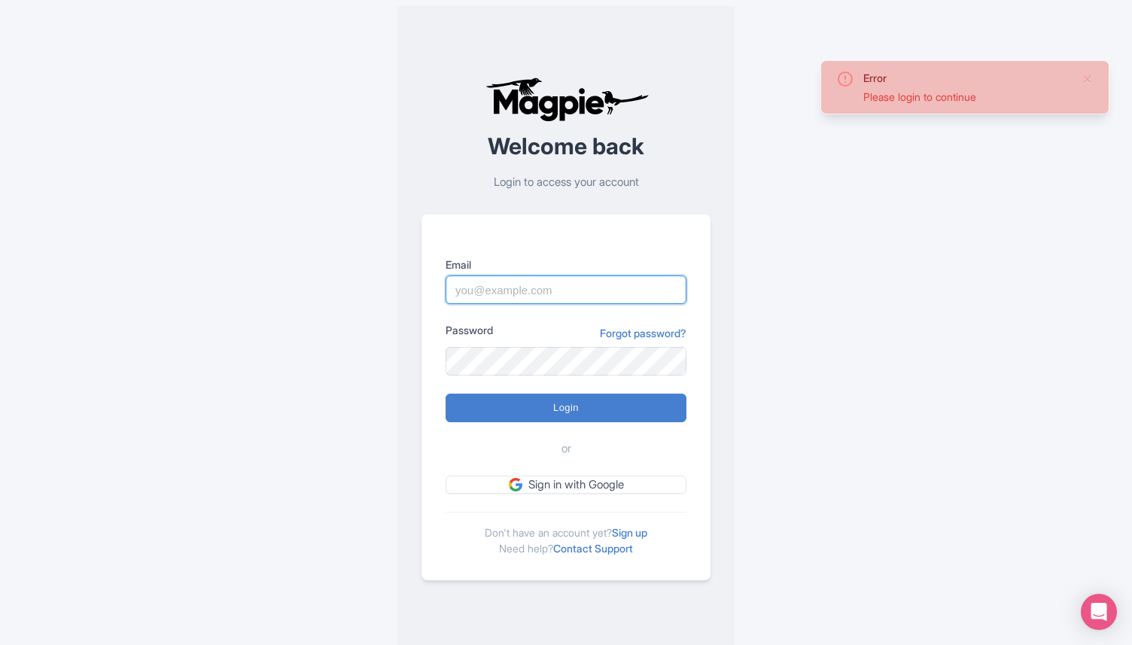
click at [496, 288] on input "Email" at bounding box center [565, 289] width 241 height 29
type input "[EMAIL_ADDRESS][DOMAIN_NAME]"
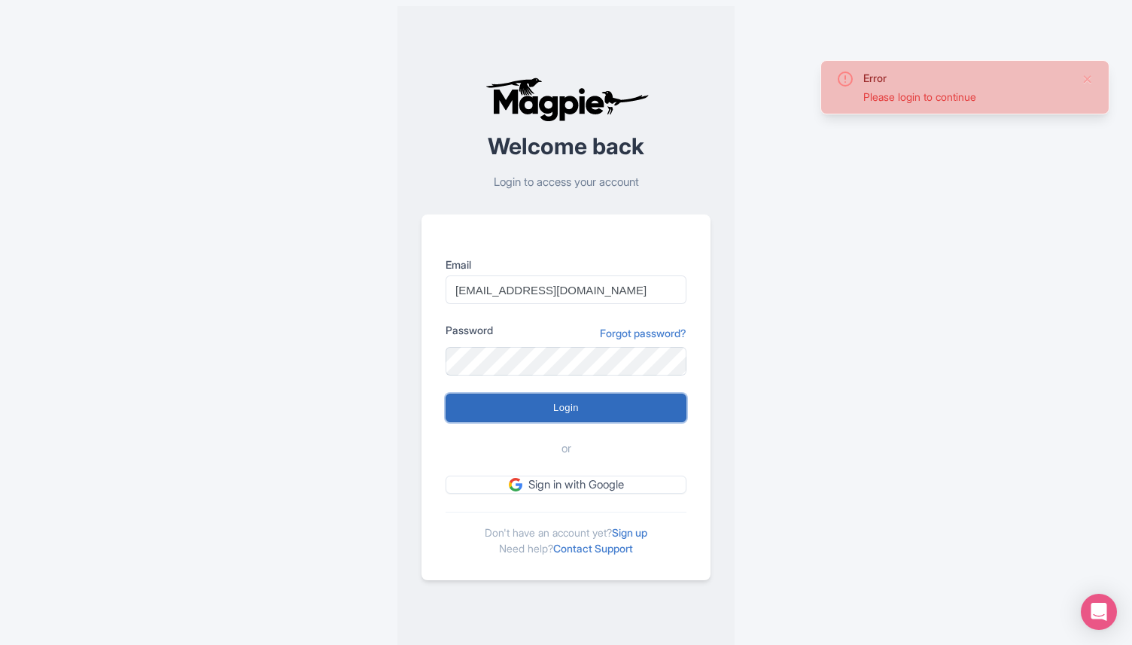
click at [559, 413] on input "Login" at bounding box center [565, 408] width 241 height 29
type input "Logging in..."
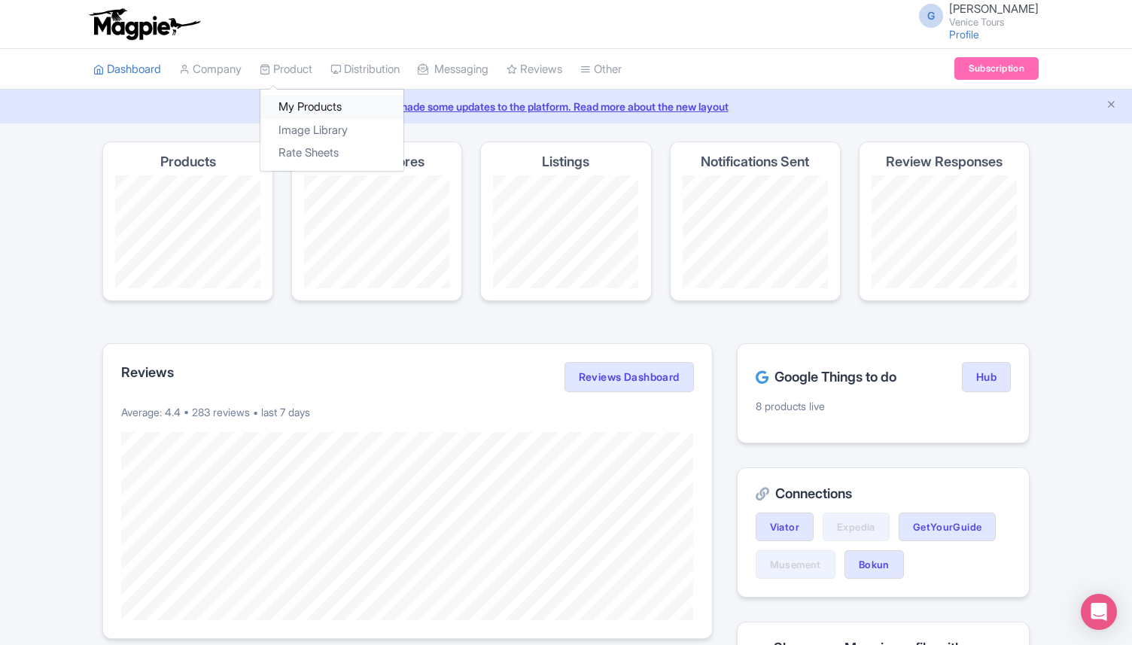
click at [308, 104] on link "My Products" at bounding box center [331, 107] width 143 height 23
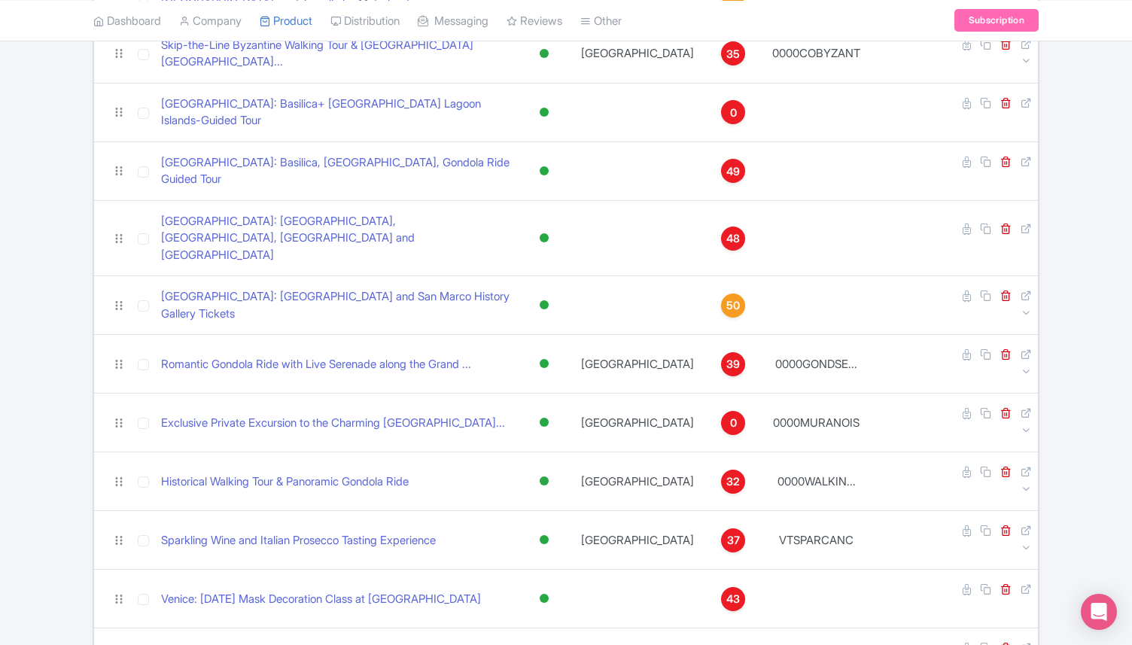
scroll to position [1324, 0]
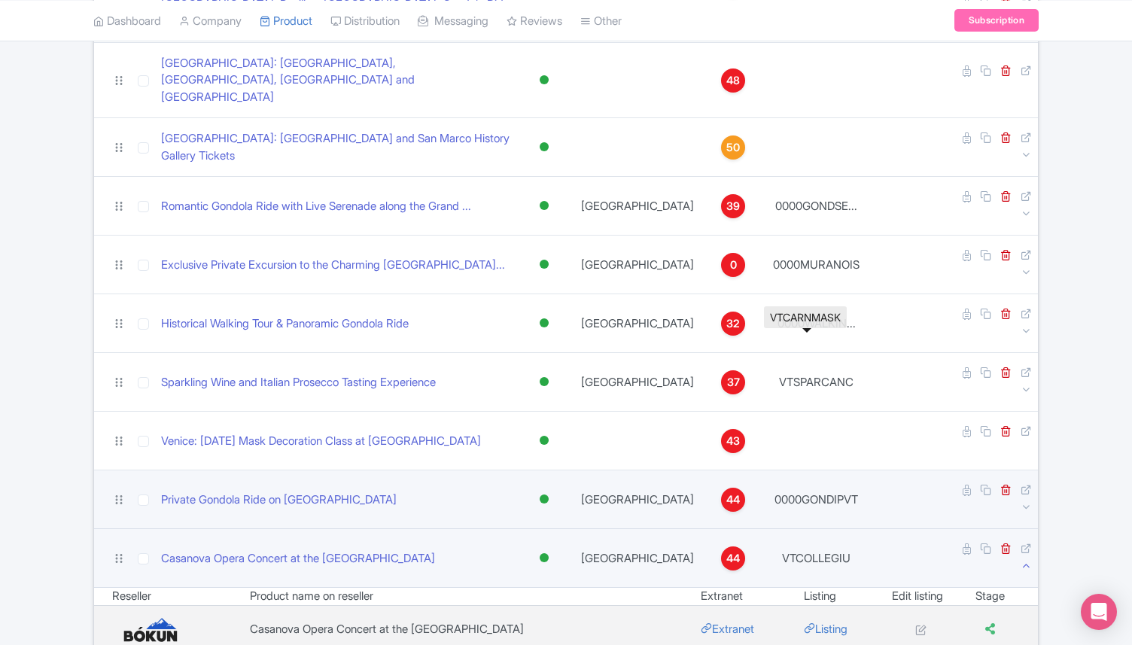
scroll to position [1484, 0]
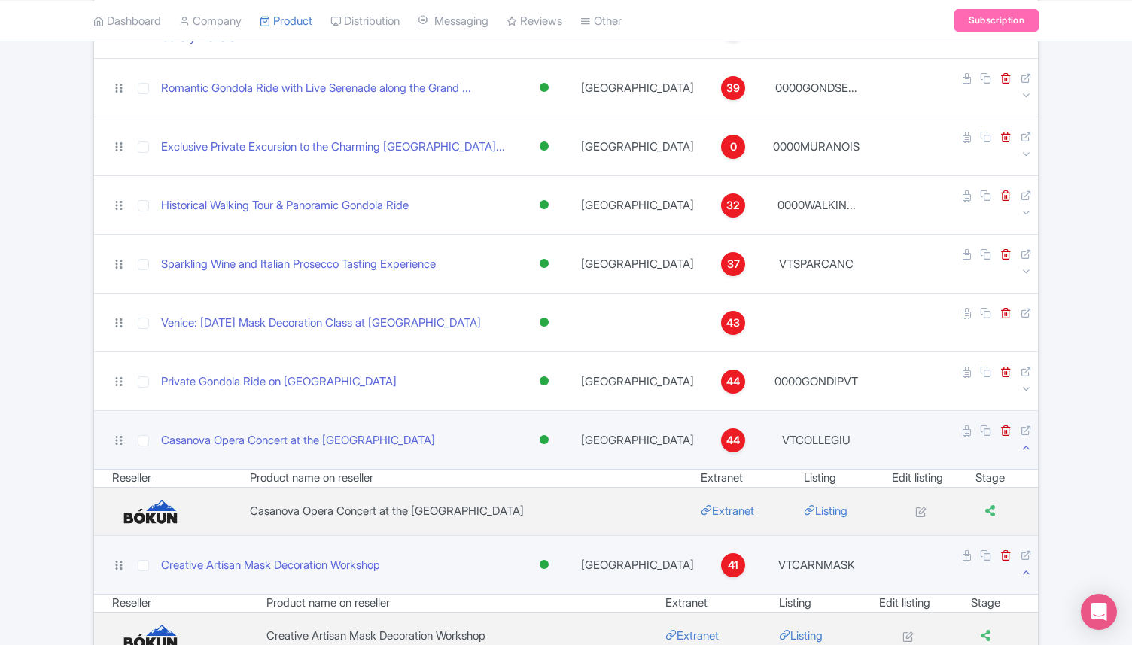
scroll to position [1599, 0]
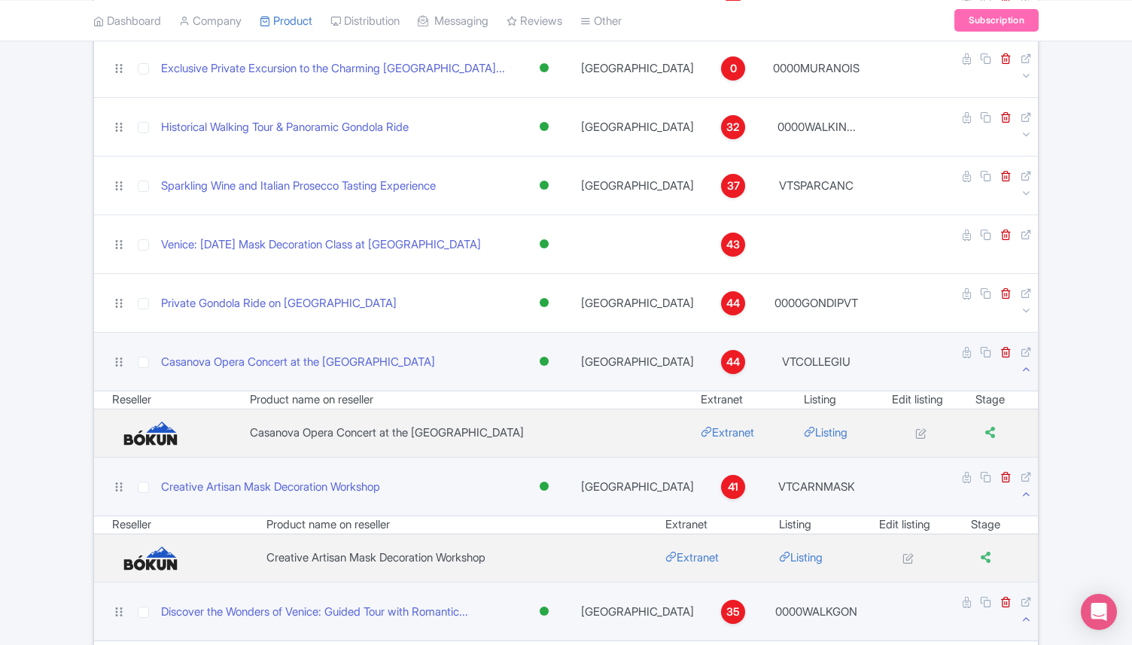
scroll to position [1681, 0]
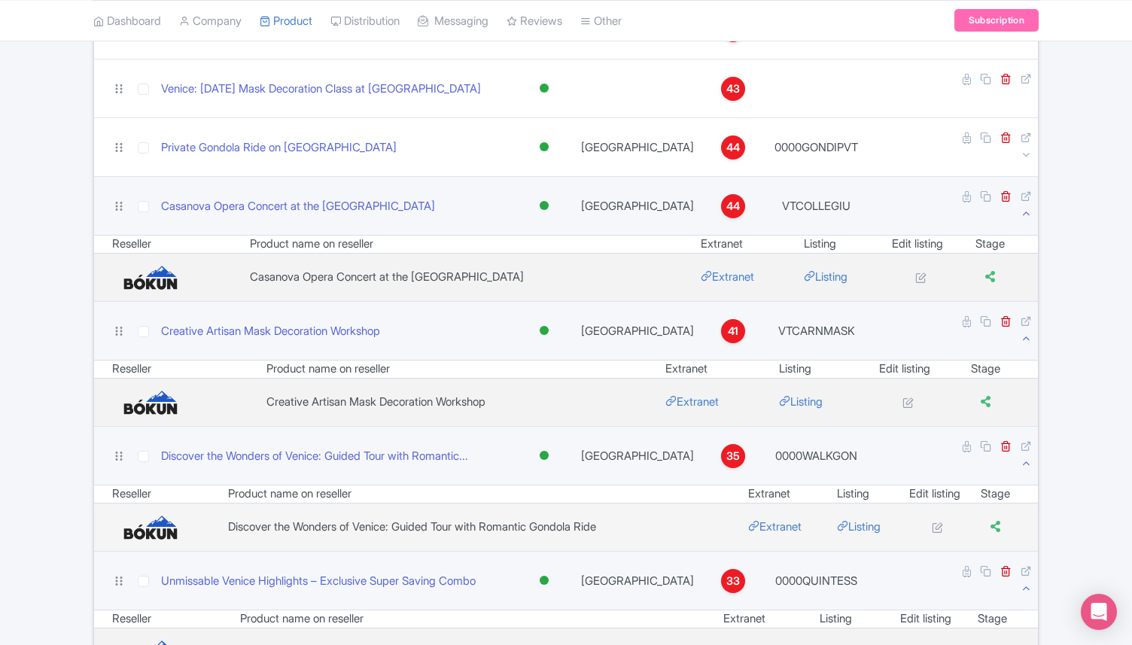
scroll to position [1837, 0]
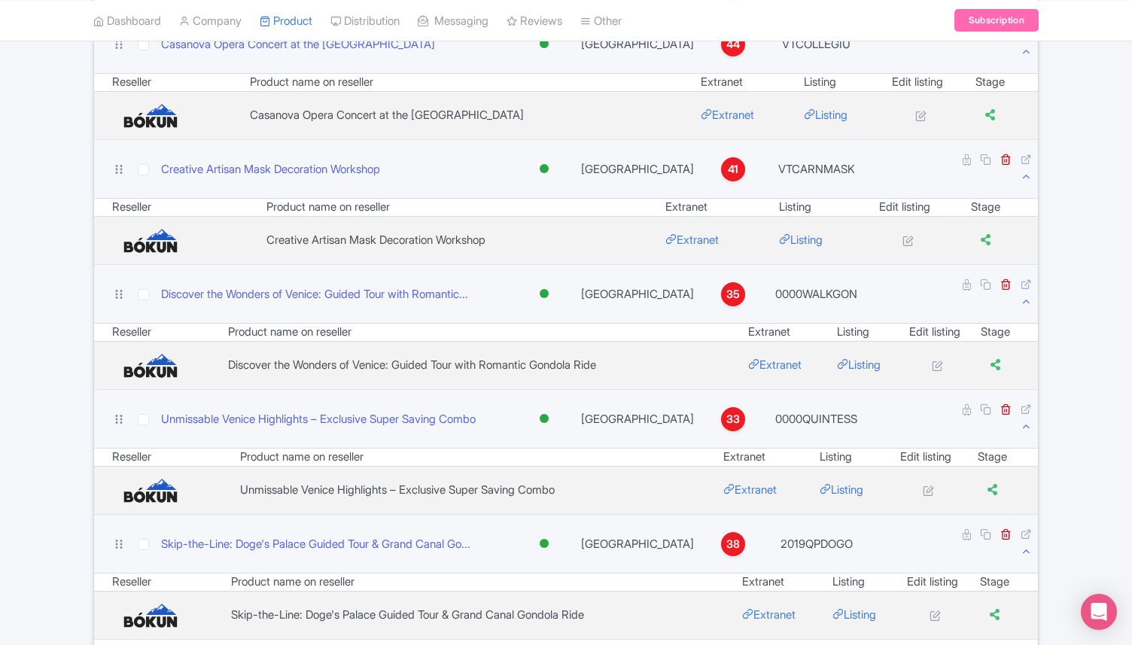
scroll to position [2014, 0]
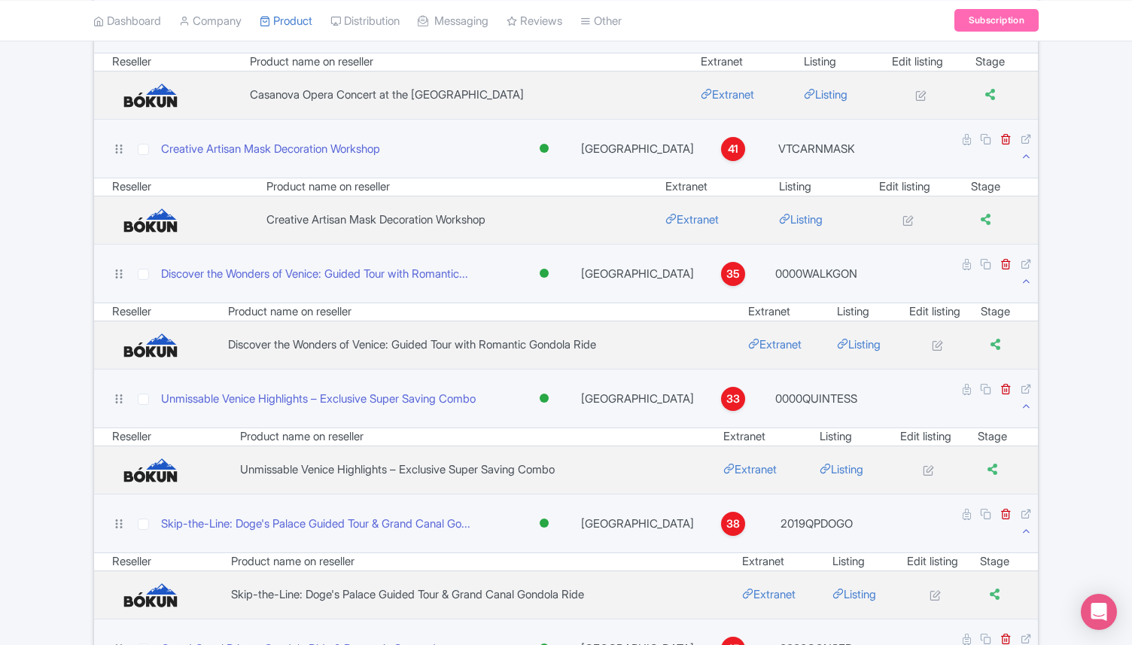
click at [1025, 644] on icon at bounding box center [1025, 655] width 11 height 11
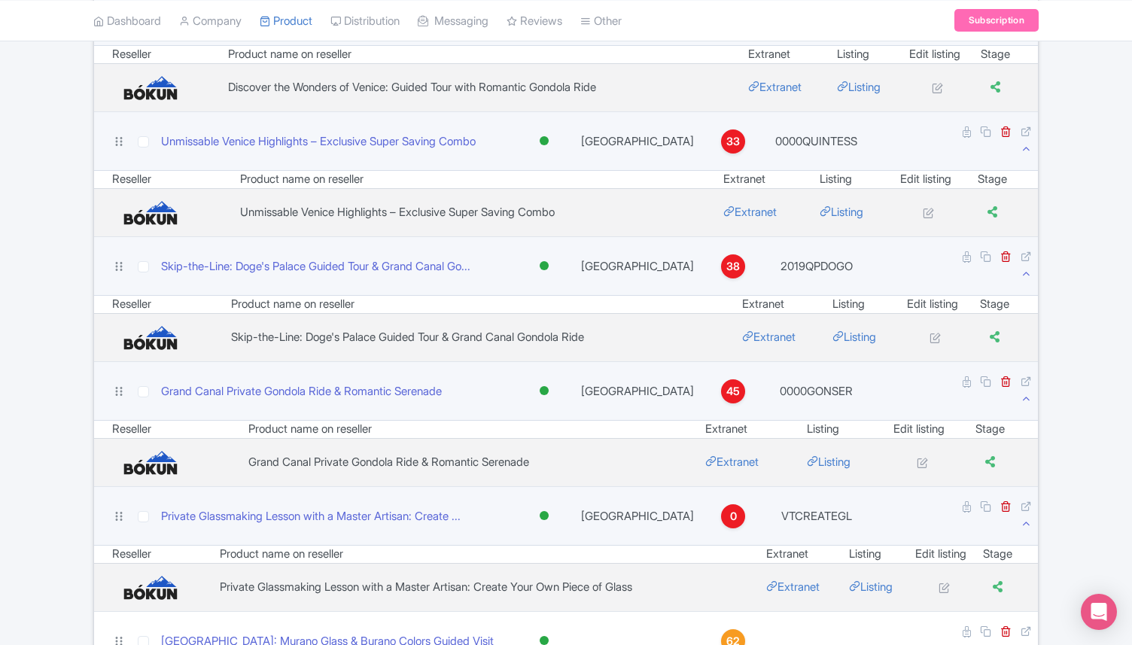
scroll to position [2299, 0]
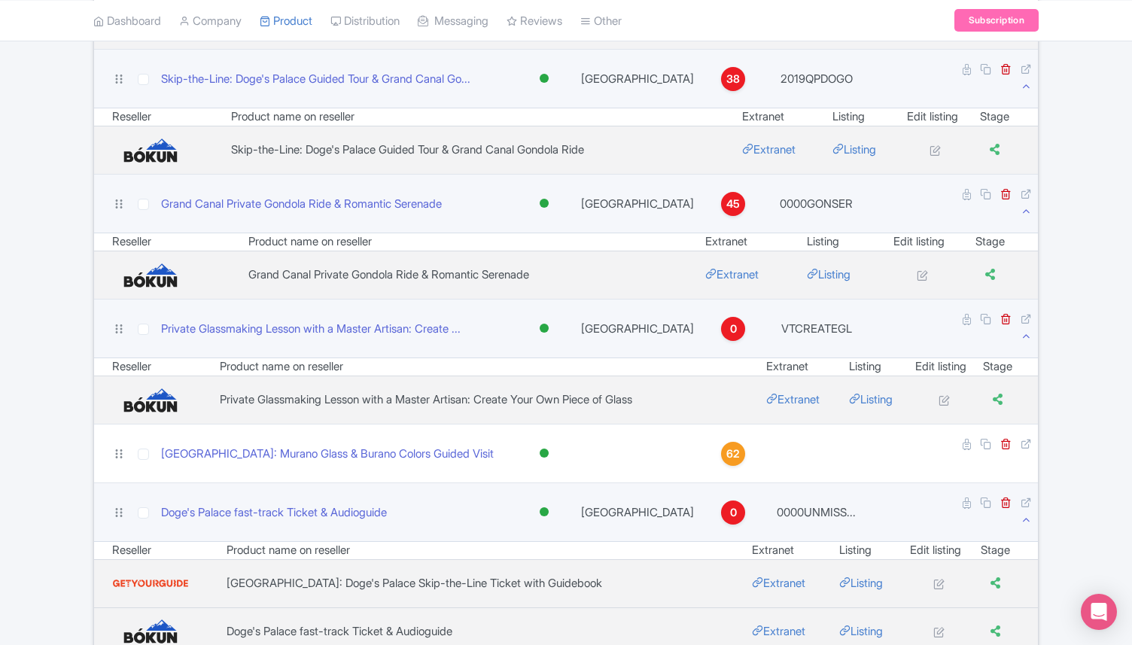
scroll to position [2476, 0]
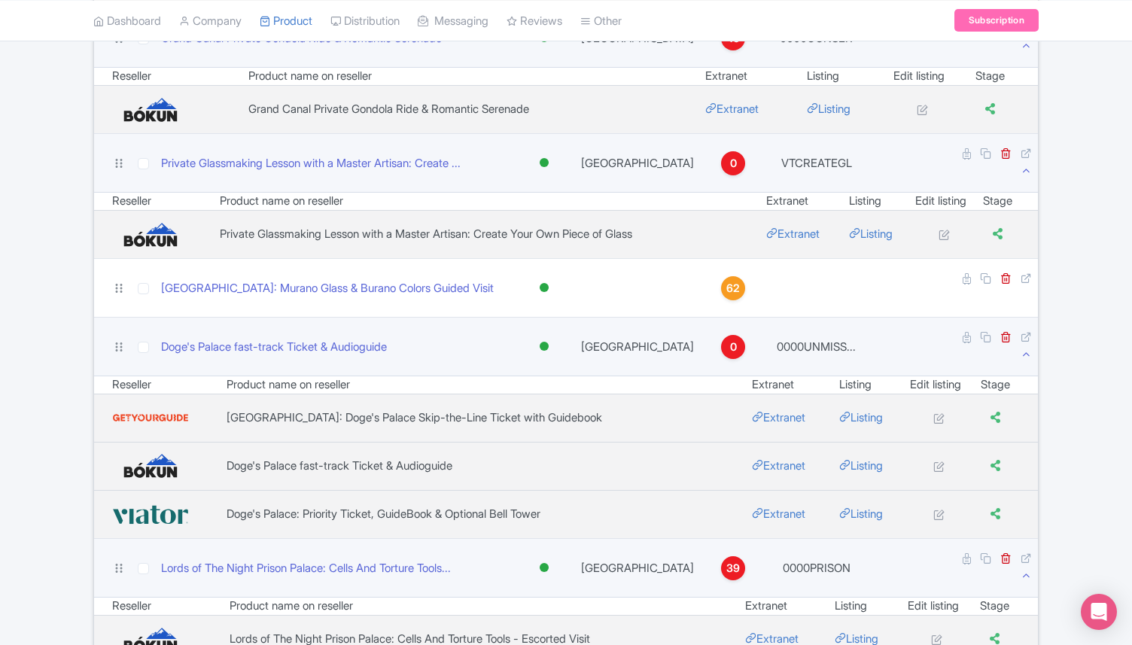
scroll to position [2626, 0]
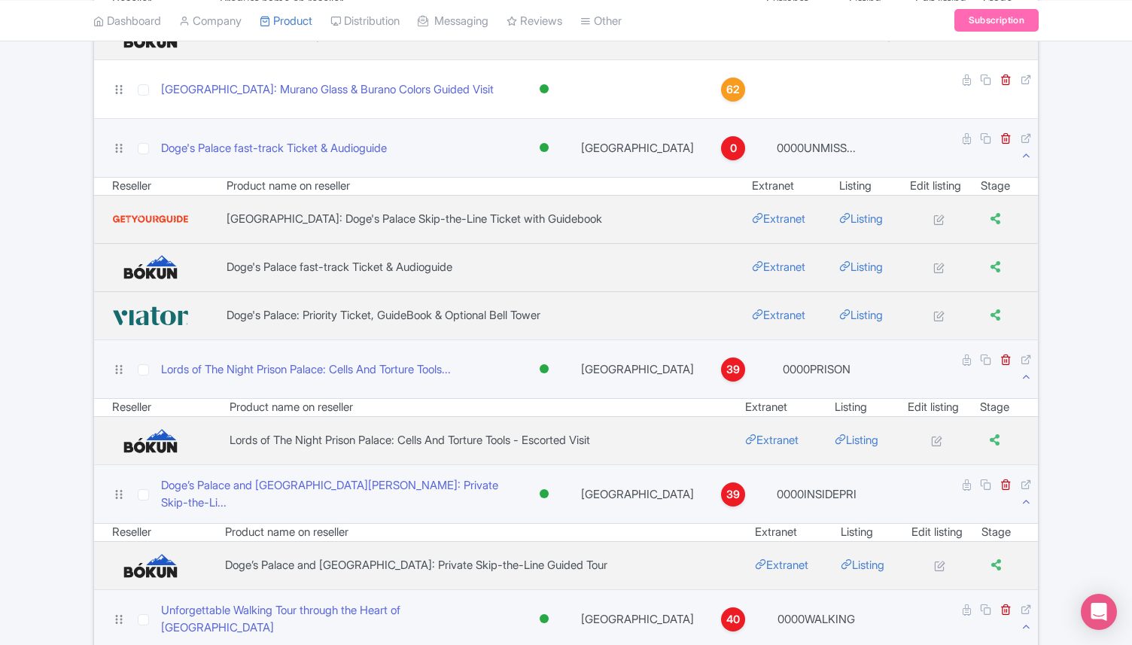
scroll to position [2844, 0]
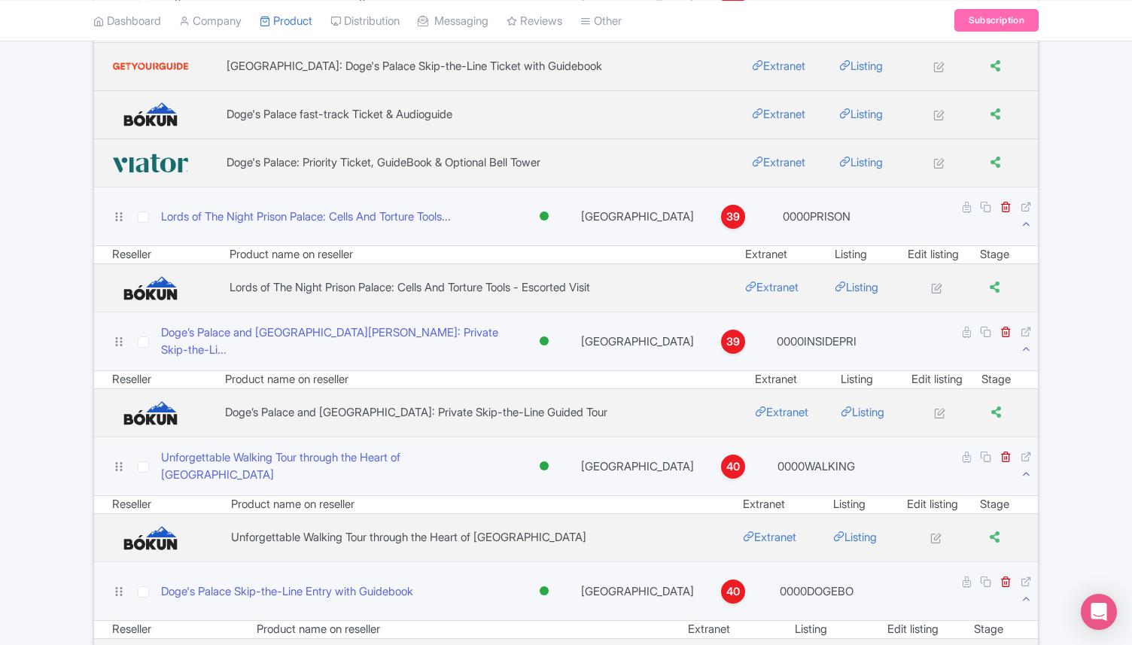
scroll to position [2978, 0]
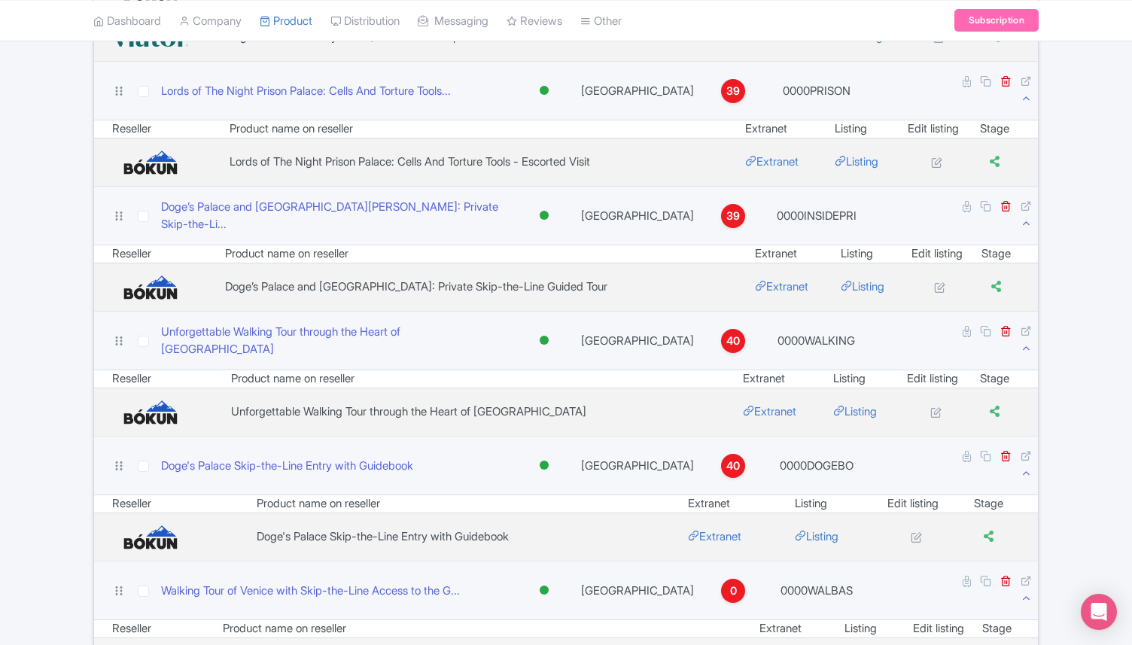
scroll to position [3108, 0]
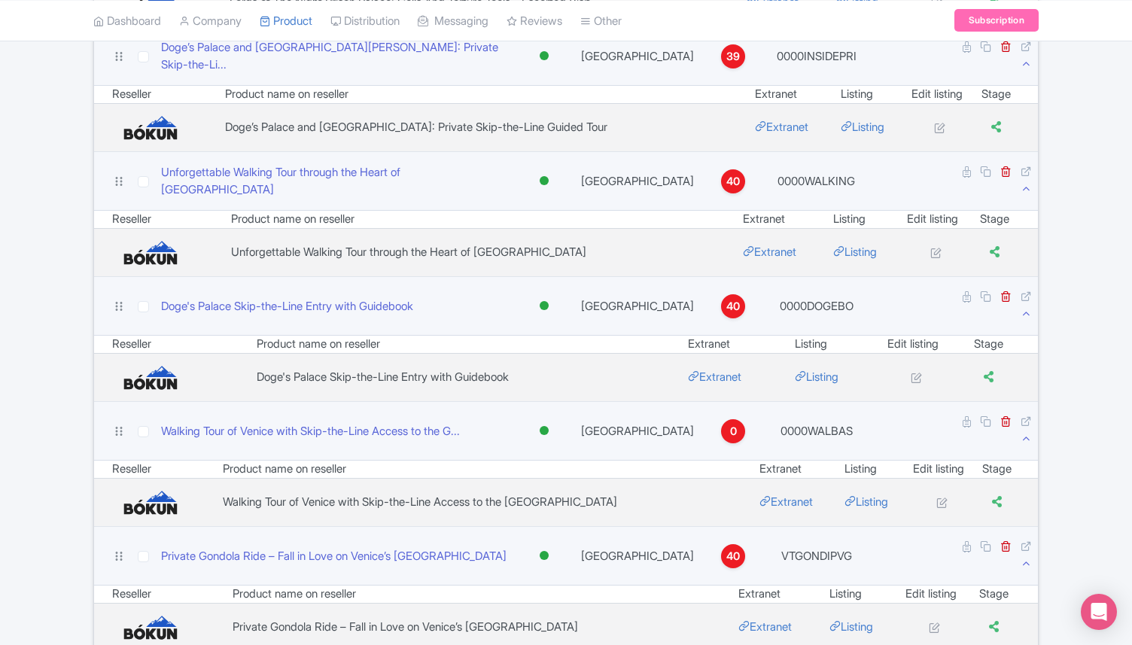
scroll to position [3263, 0]
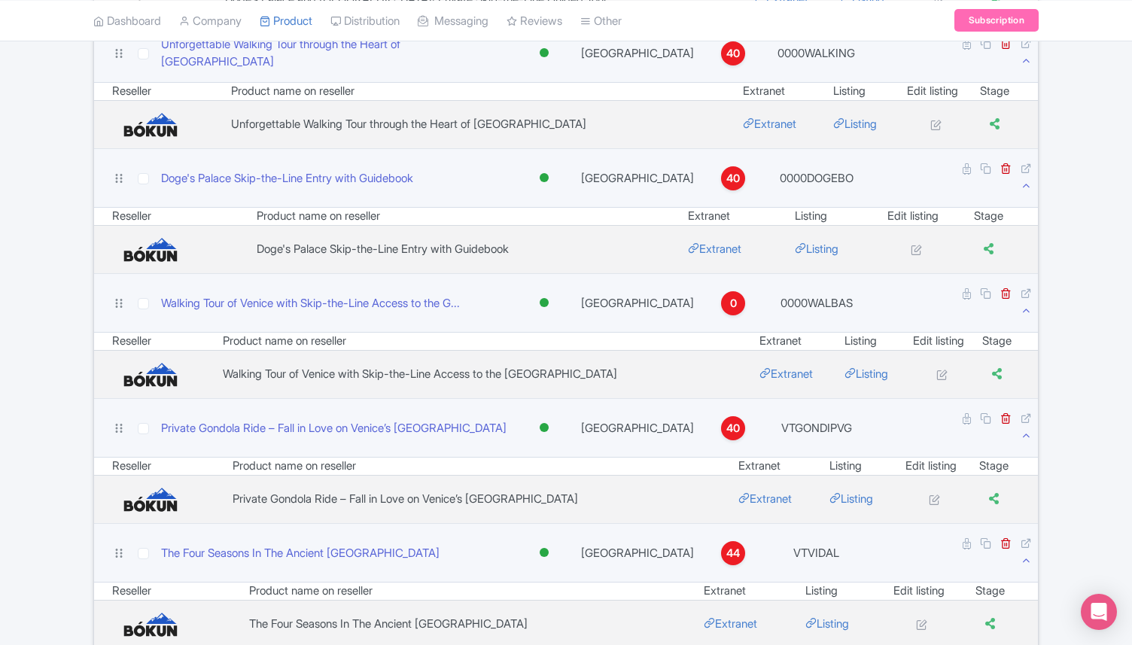
scroll to position [3396, 0]
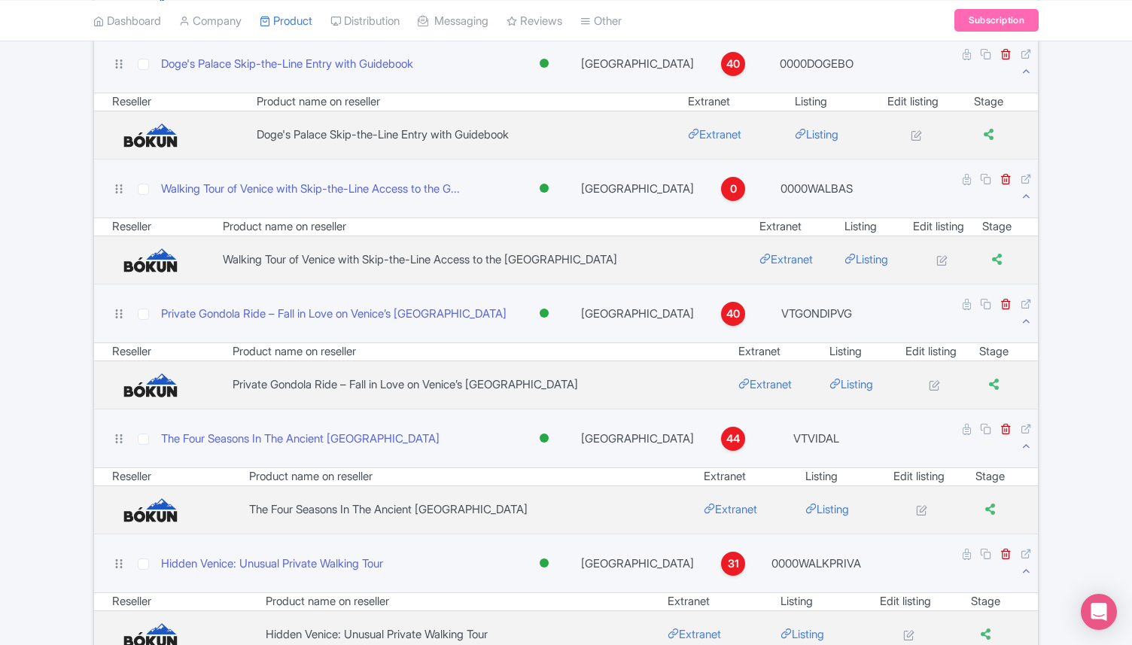
scroll to position [3509, 0]
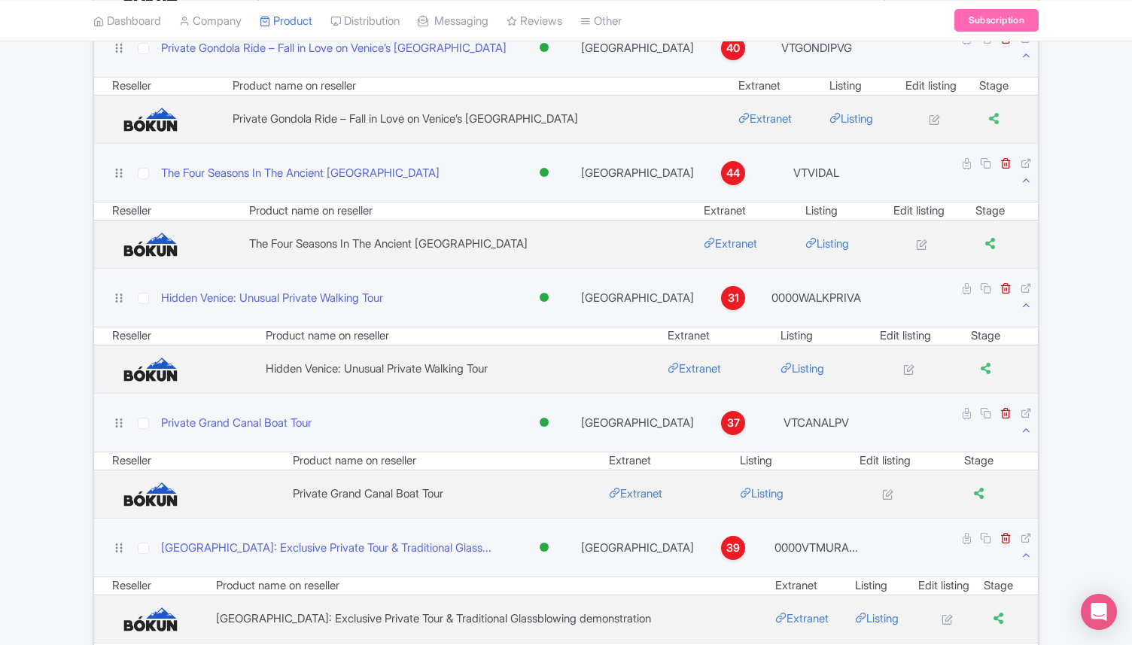
scroll to position [3767, 0]
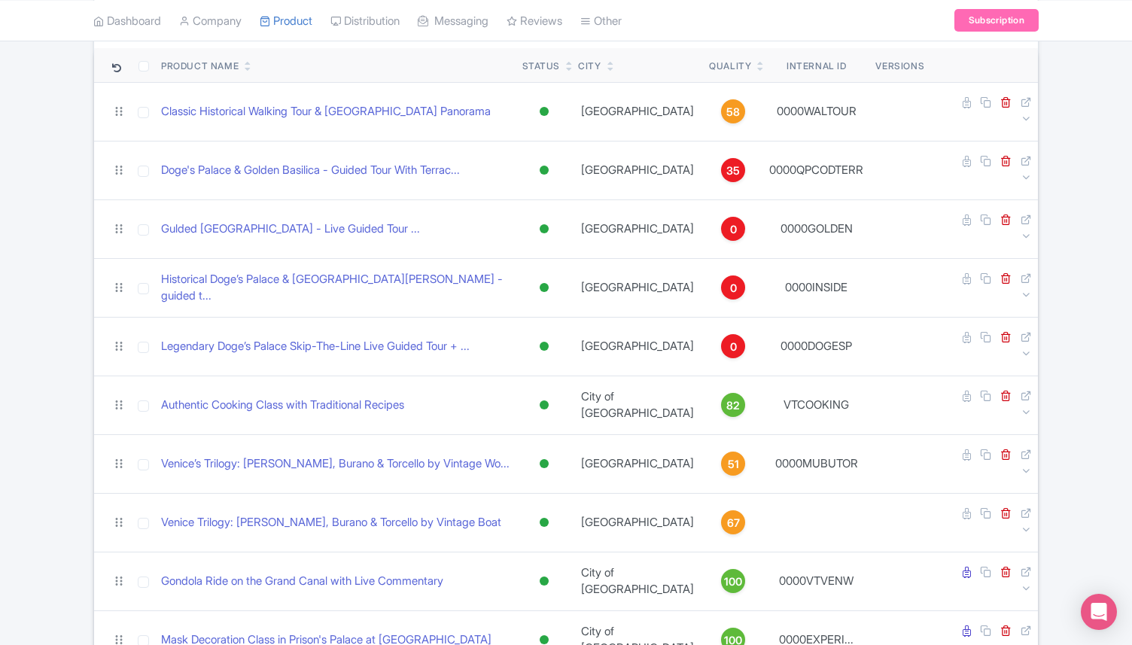
scroll to position [0, 0]
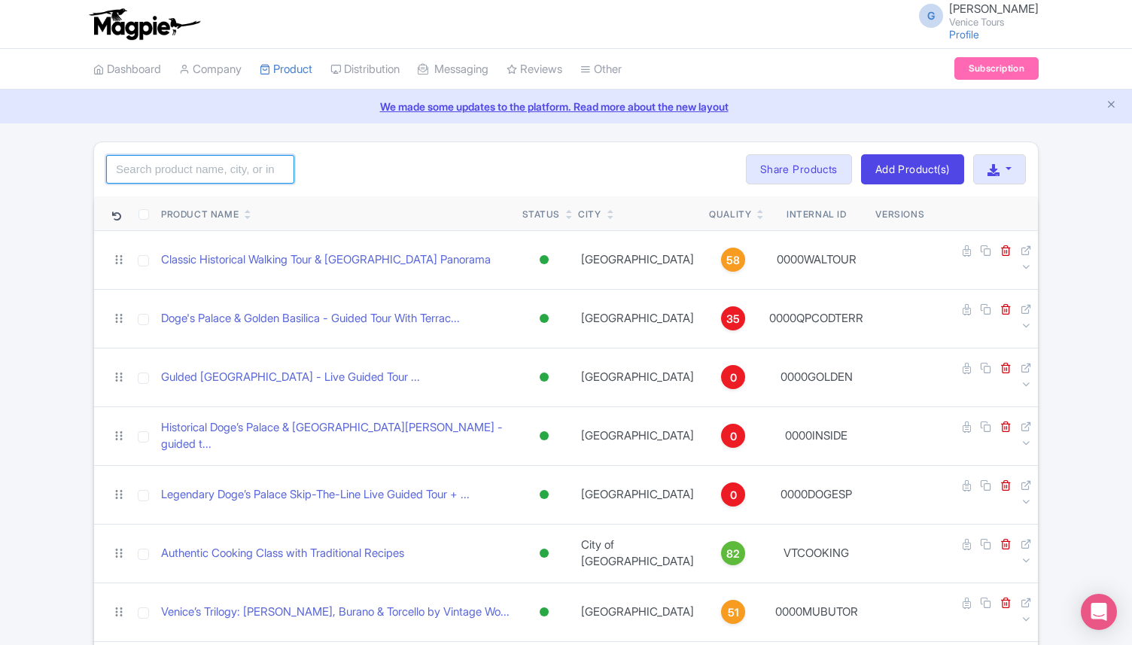
click at [171, 171] on input "search" at bounding box center [200, 169] width 188 height 29
type input "trilogy"
click button "Search" at bounding box center [0, 0] width 0 height 0
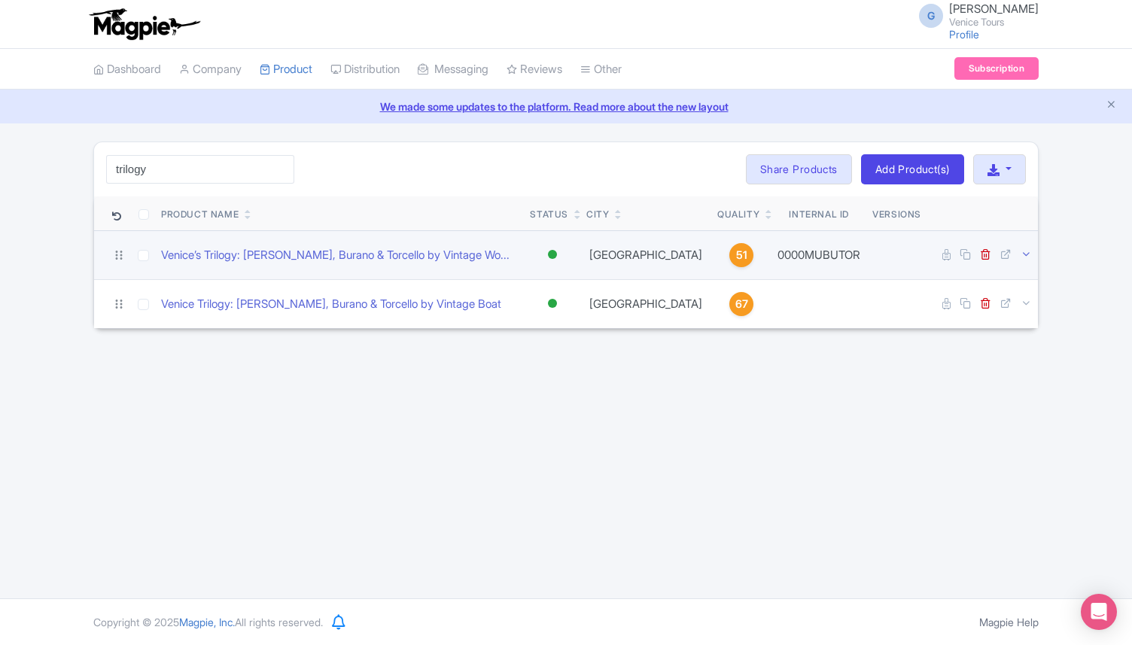
click at [1023, 251] on icon at bounding box center [1025, 253] width 11 height 11
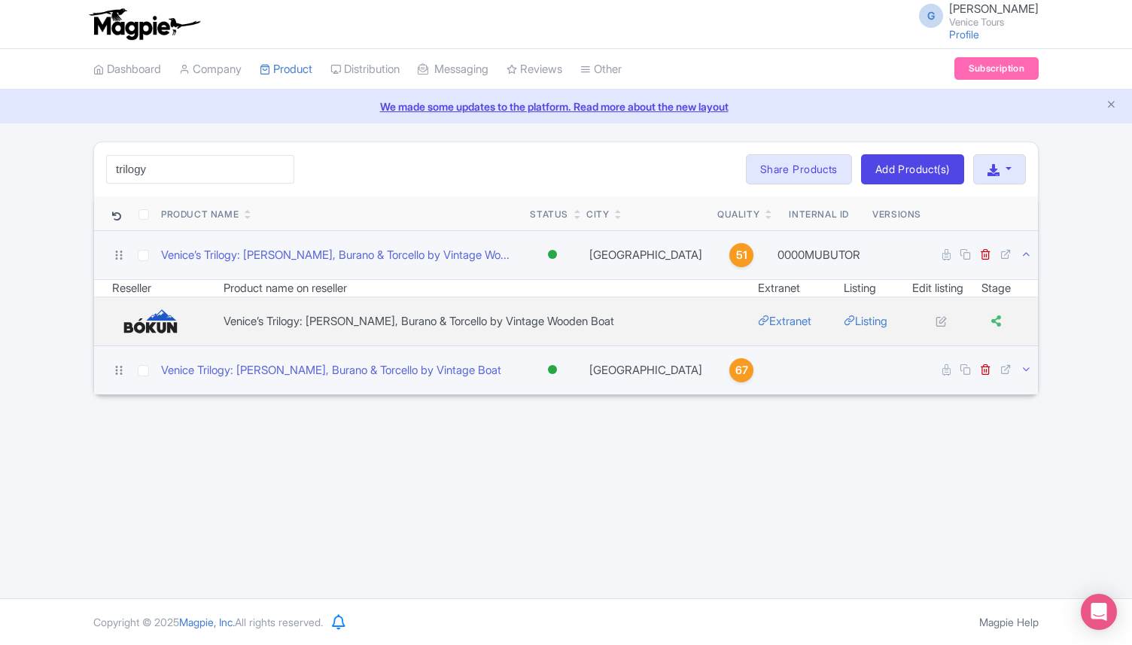
click at [1023, 370] on icon at bounding box center [1025, 368] width 11 height 11
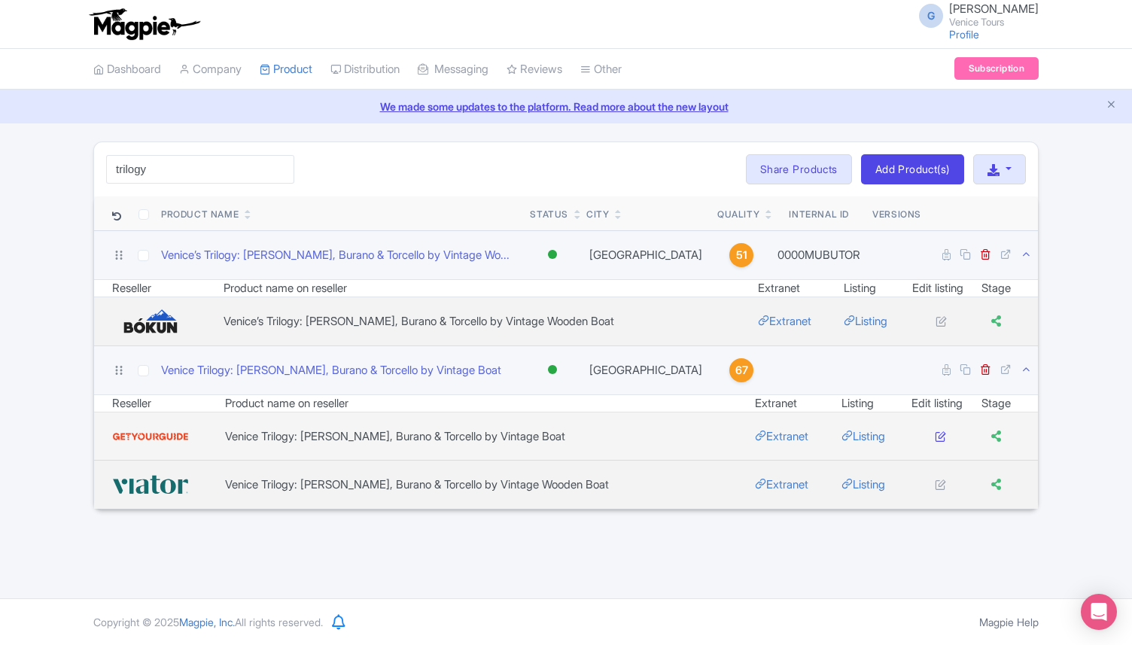
click at [935, 437] on icon at bounding box center [940, 435] width 11 height 11
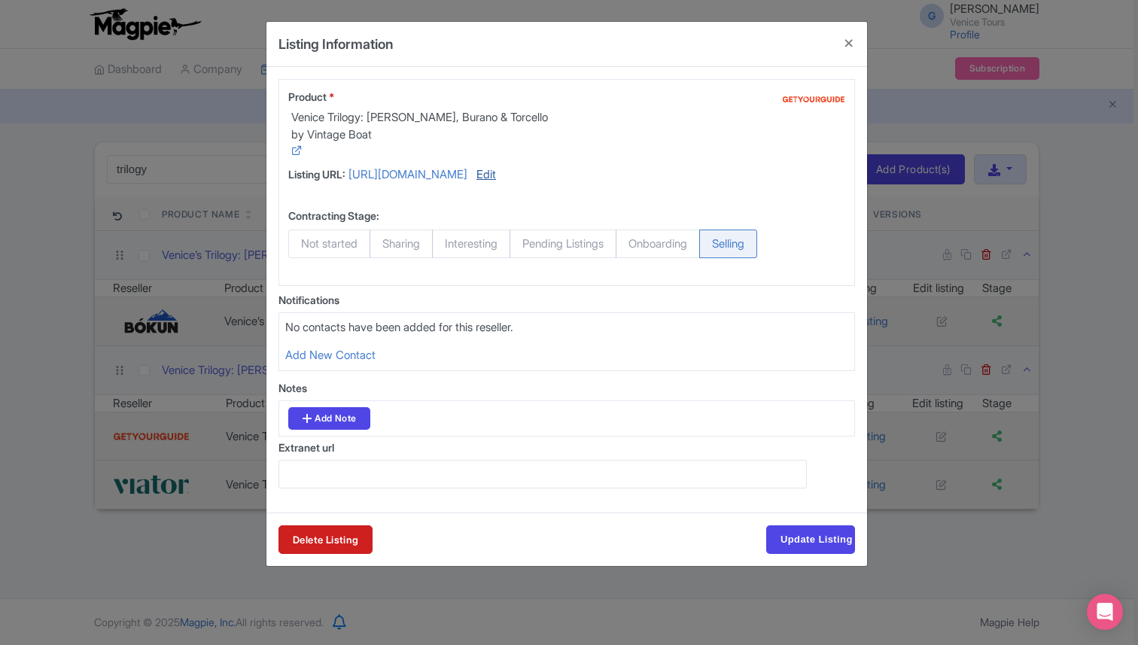
click at [476, 187] on link "Edit" at bounding box center [486, 176] width 20 height 20
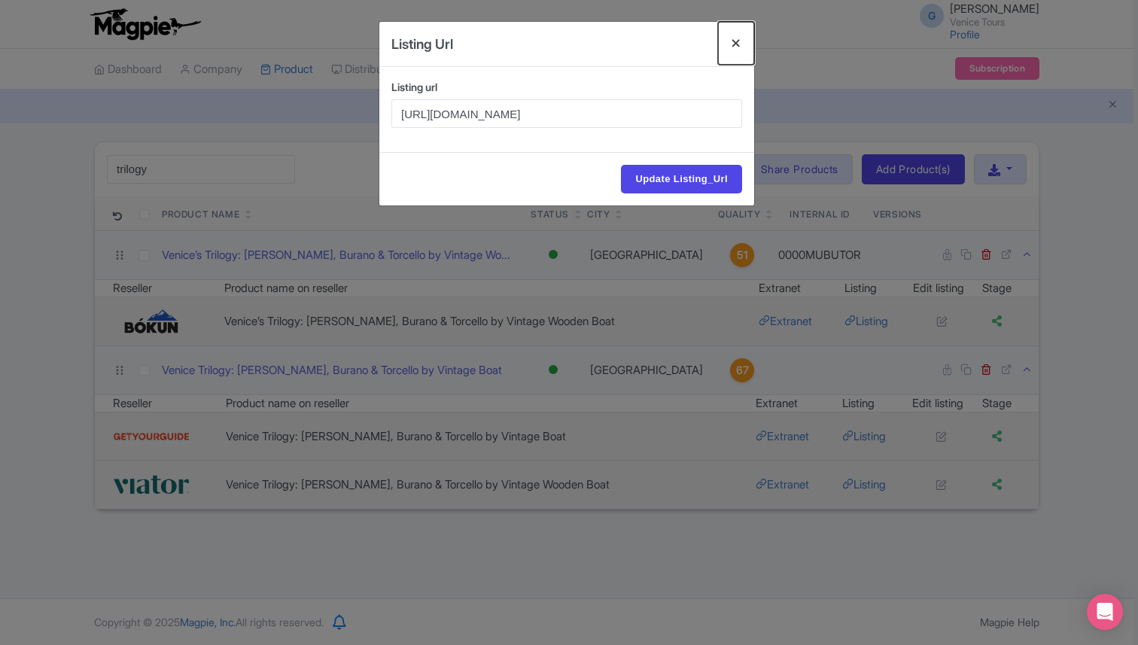
click at [737, 47] on button "Close" at bounding box center [736, 43] width 36 height 43
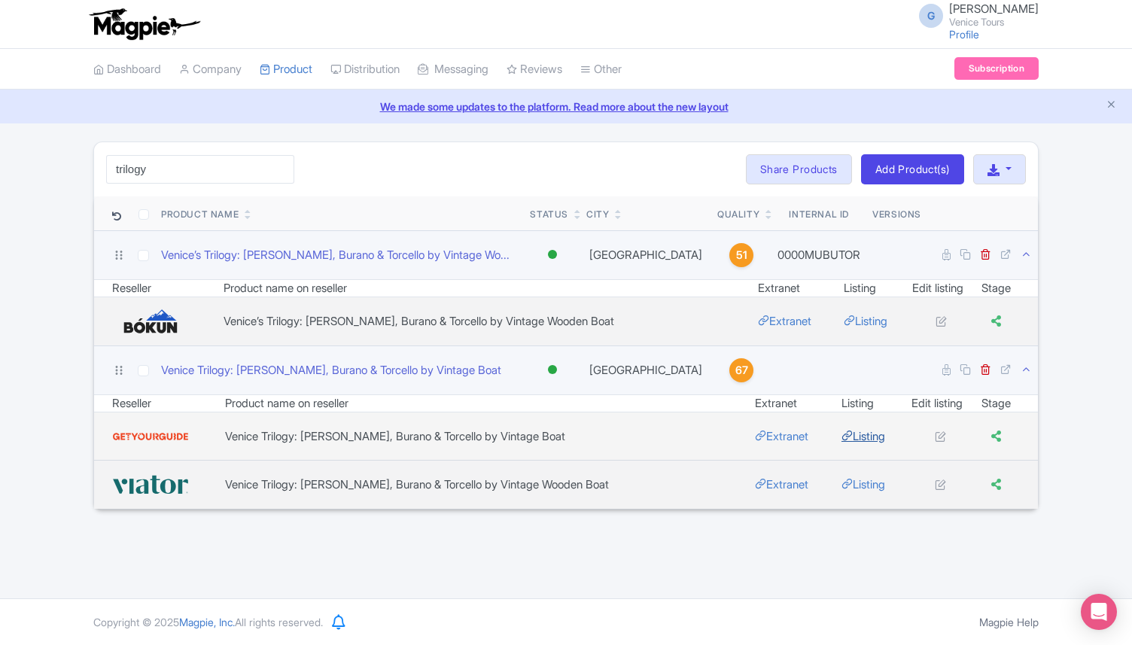
click at [859, 433] on link "Listing" at bounding box center [863, 436] width 44 height 14
click at [935, 442] on icon at bounding box center [940, 435] width 11 height 11
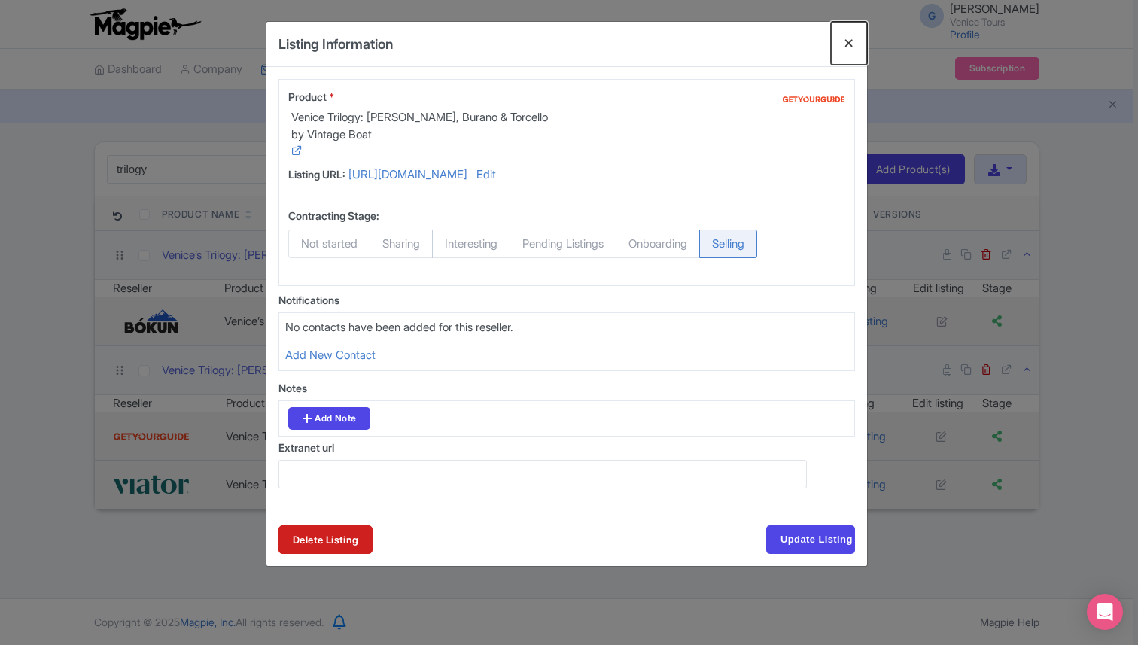
click at [849, 35] on button "Close" at bounding box center [849, 43] width 36 height 43
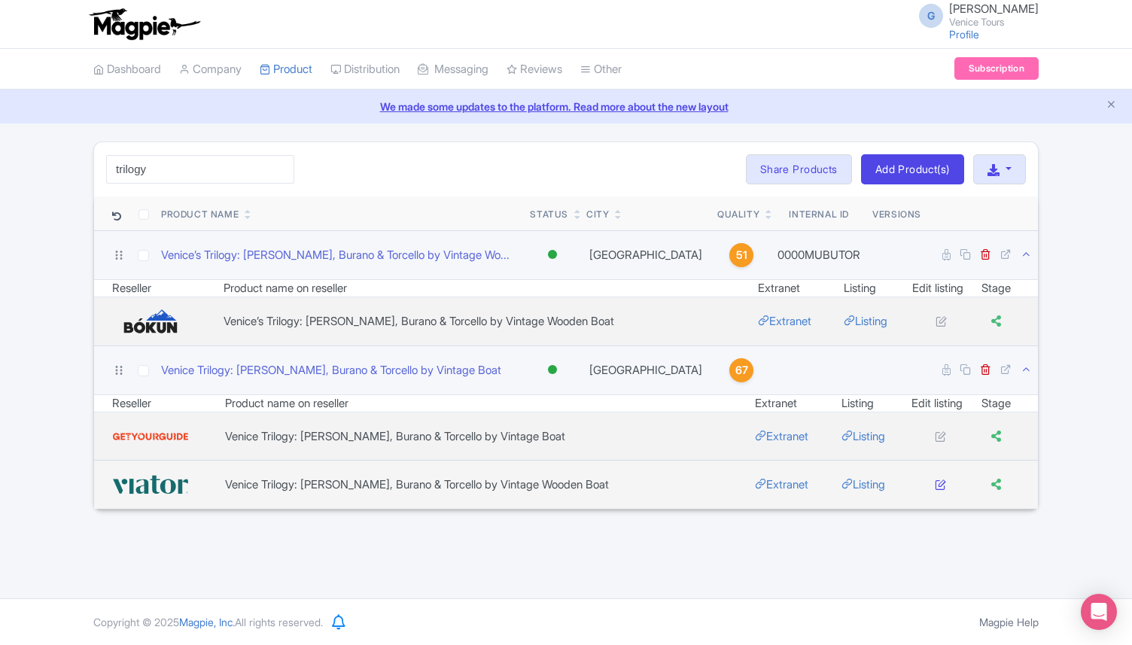
click at [935, 484] on icon at bounding box center [940, 484] width 11 height 11
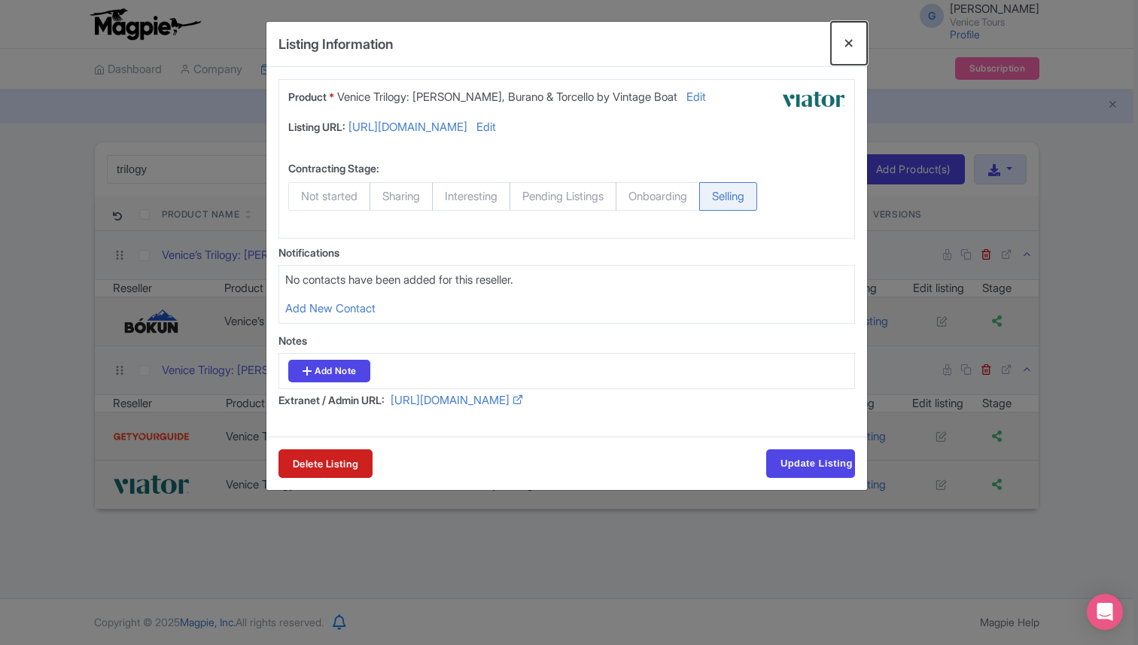
click at [841, 50] on button "Close" at bounding box center [849, 43] width 36 height 43
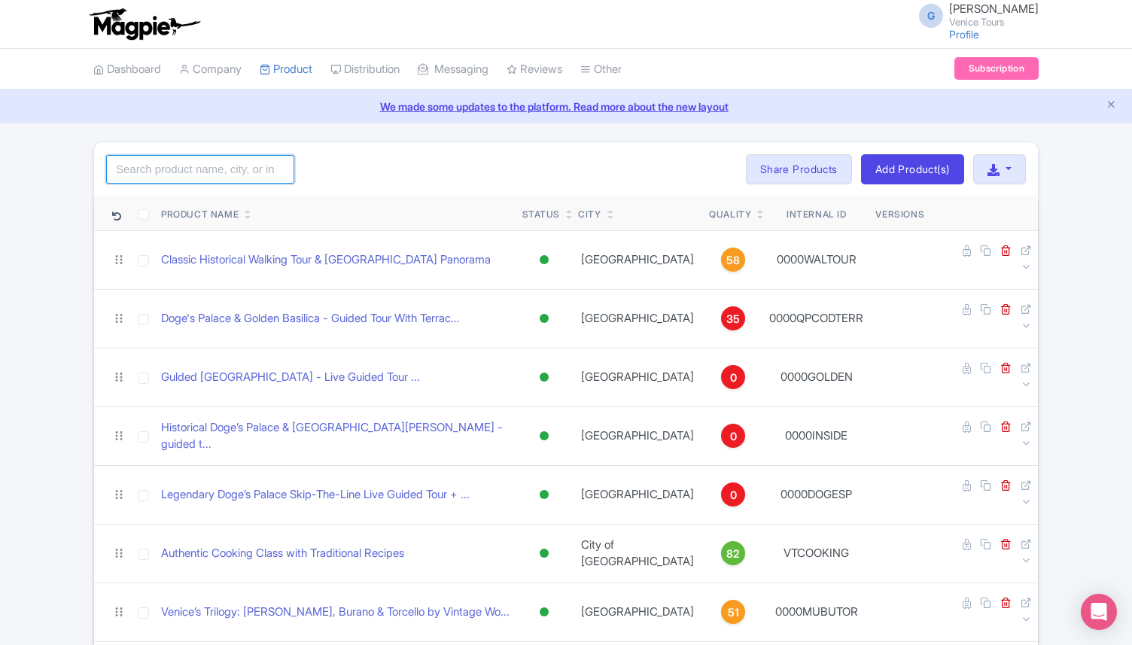
click at [166, 174] on input "search" at bounding box center [200, 169] width 188 height 29
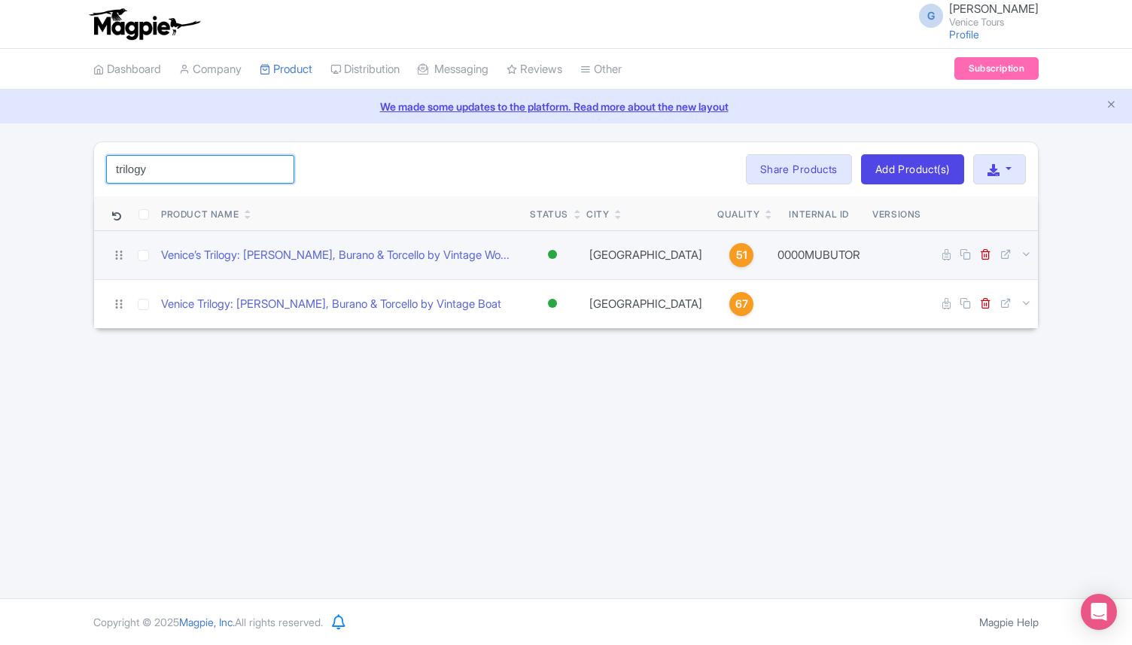
type input "trilogy"
click at [1025, 247] on td at bounding box center [982, 254] width 111 height 49
click at [1022, 253] on icon at bounding box center [1025, 253] width 11 height 11
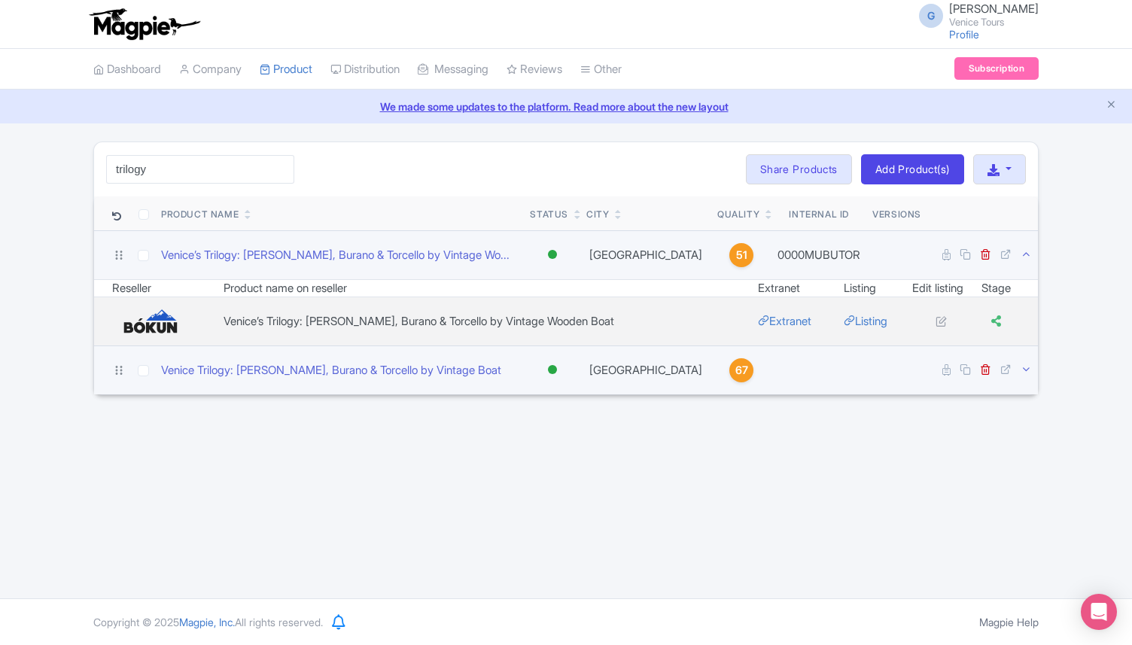
click at [1028, 370] on icon at bounding box center [1025, 368] width 11 height 11
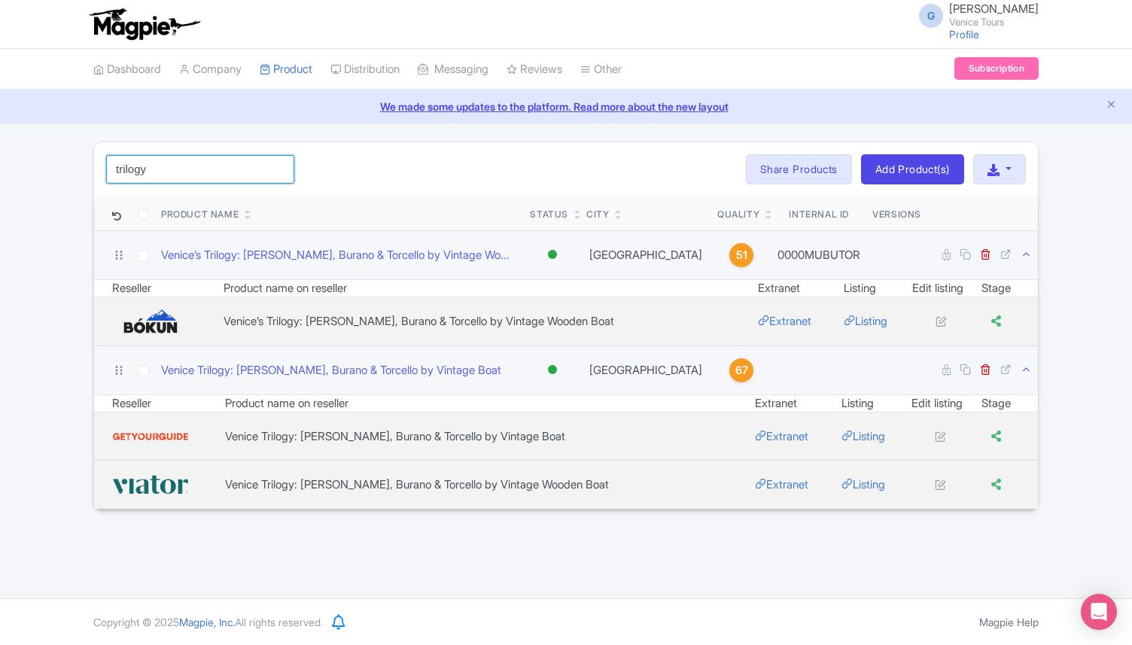
click at [284, 169] on input "trilogy" at bounding box center [200, 169] width 188 height 29
click at [279, 169] on input "trilogy" at bounding box center [200, 169] width 188 height 29
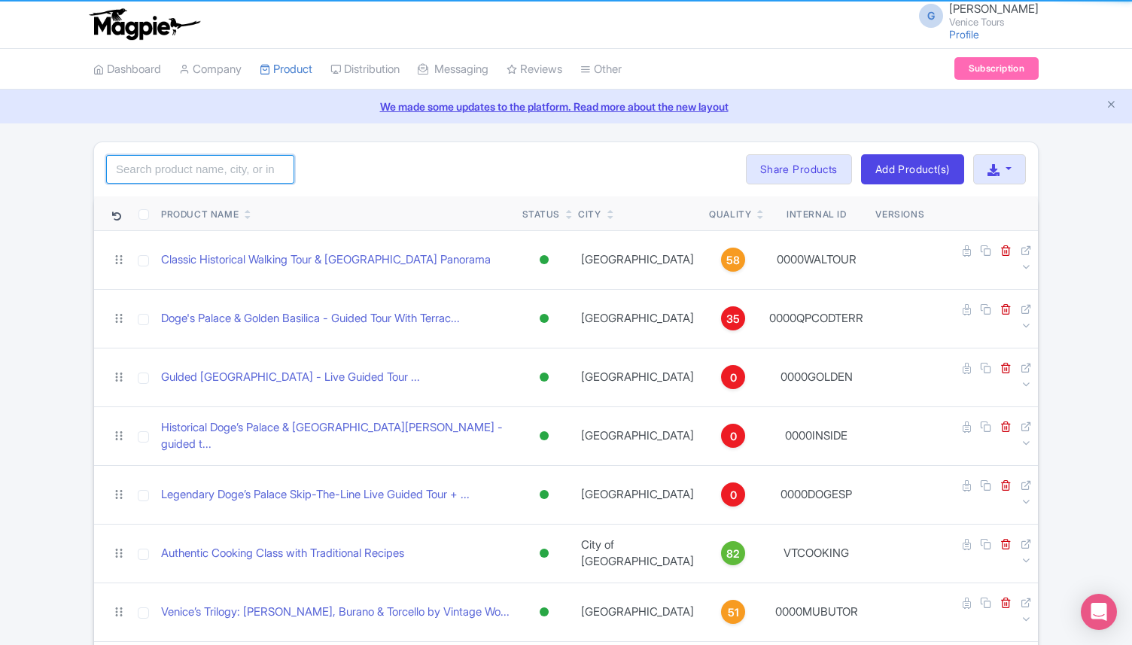
click button "Search" at bounding box center [0, 0] width 0 height 0
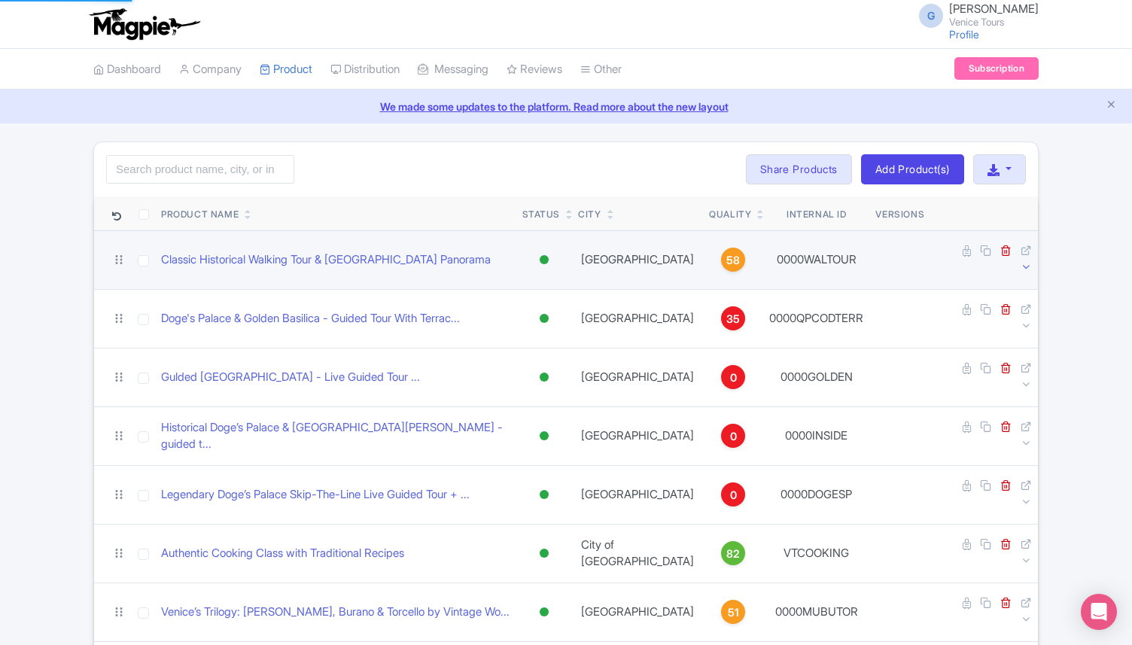
click at [1029, 261] on icon at bounding box center [1025, 266] width 11 height 11
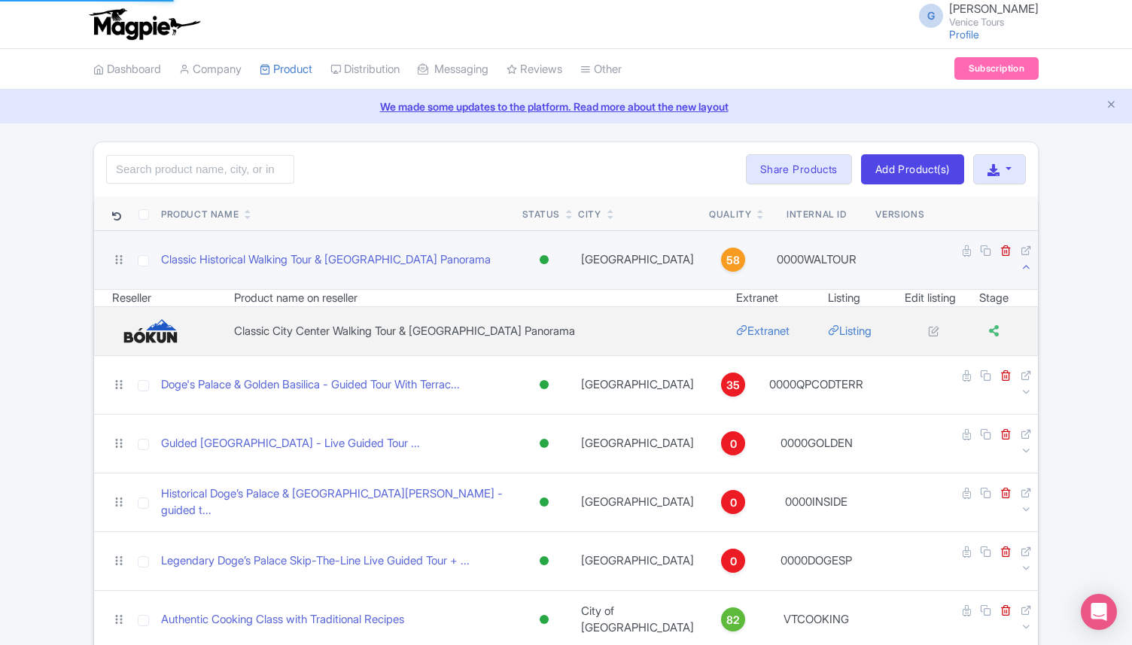
click at [1029, 261] on icon at bounding box center [1025, 266] width 11 height 11
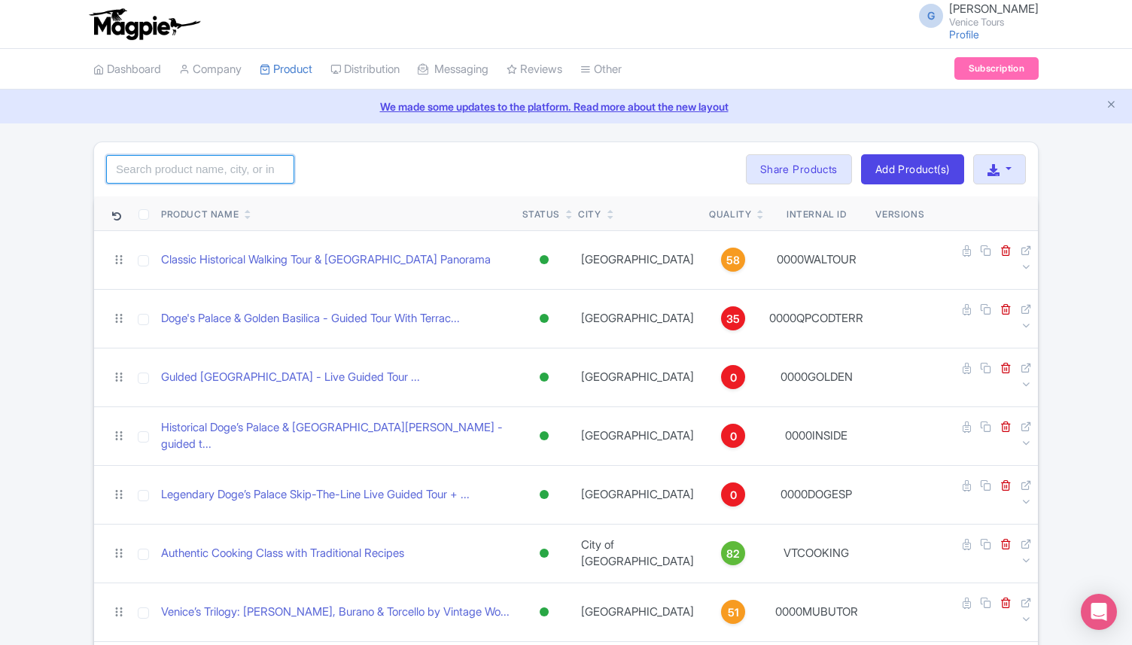
click at [157, 175] on input "search" at bounding box center [200, 169] width 188 height 29
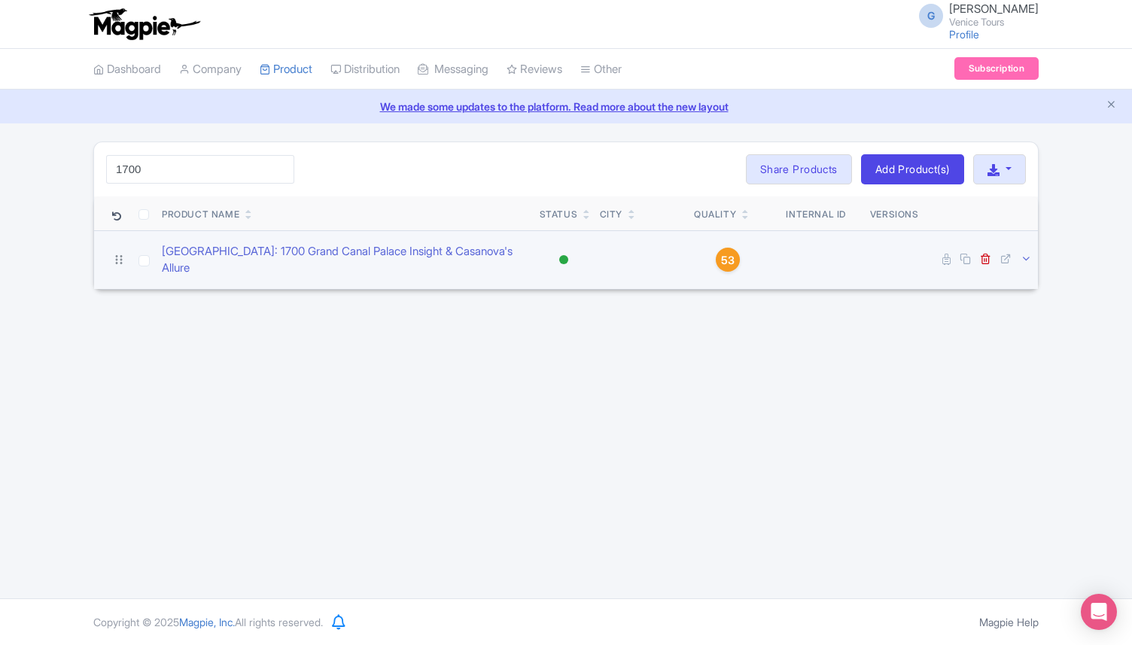
click at [1029, 255] on icon at bounding box center [1025, 258] width 11 height 11
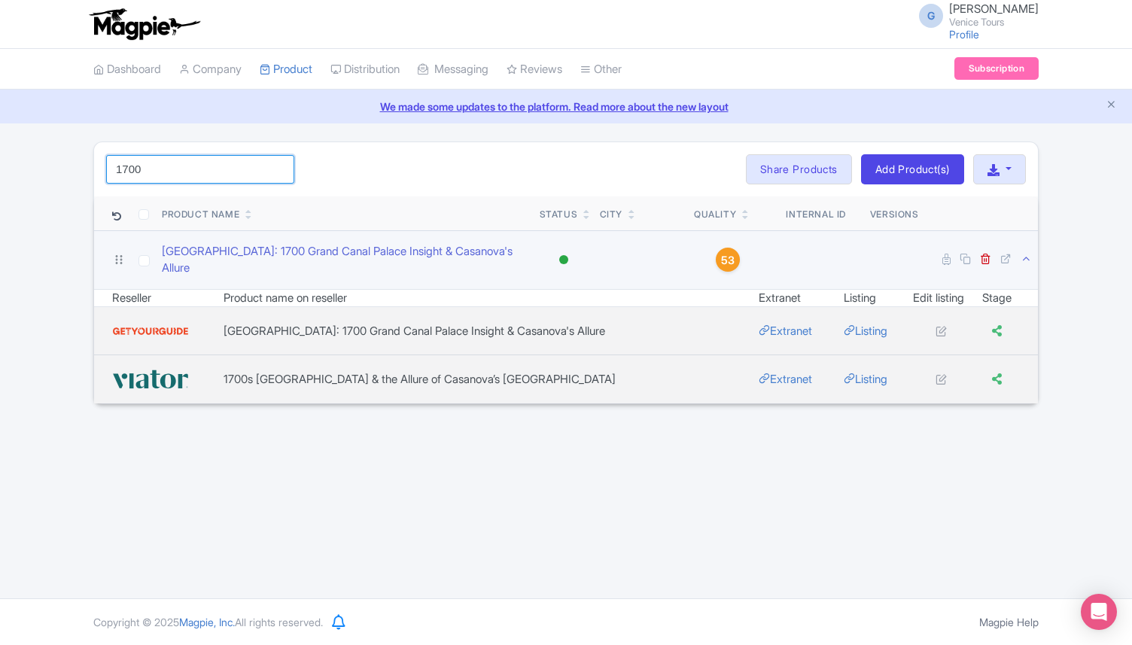
drag, startPoint x: 163, startPoint y: 169, endPoint x: 69, endPoint y: 166, distance: 94.1
click at [69, 167] on div "1700 Search Bulk Actions Delete Add to Collection Share Products Add to Collect…" at bounding box center [566, 272] width 1132 height 263
click button "Search" at bounding box center [0, 0] width 0 height 0
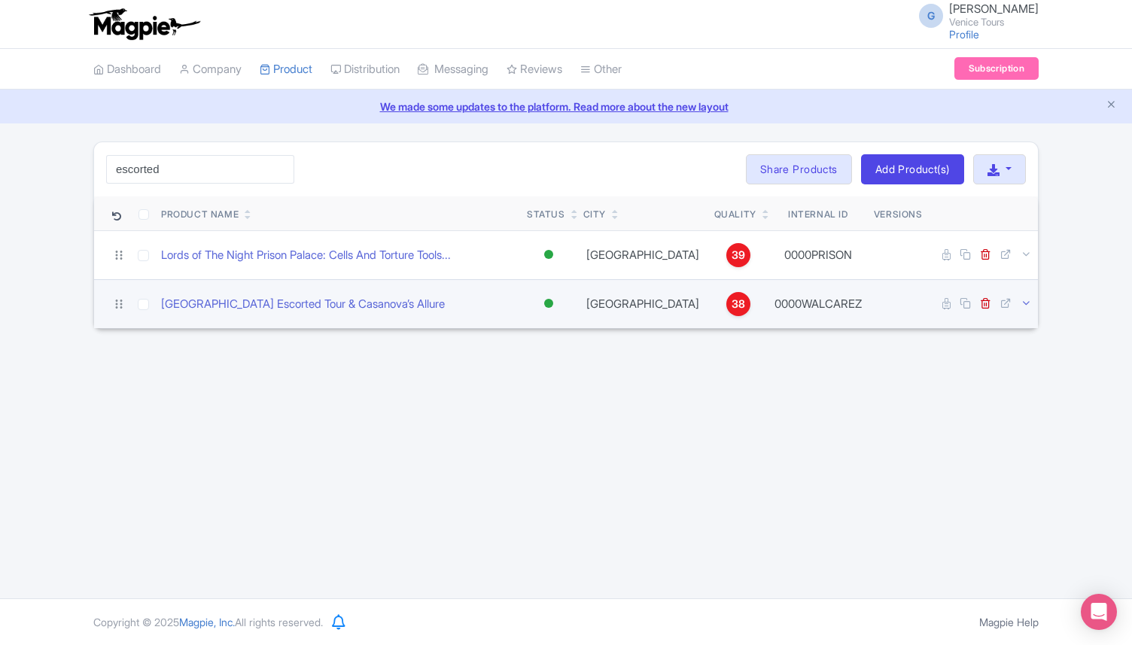
click at [1029, 298] on icon at bounding box center [1025, 302] width 11 height 11
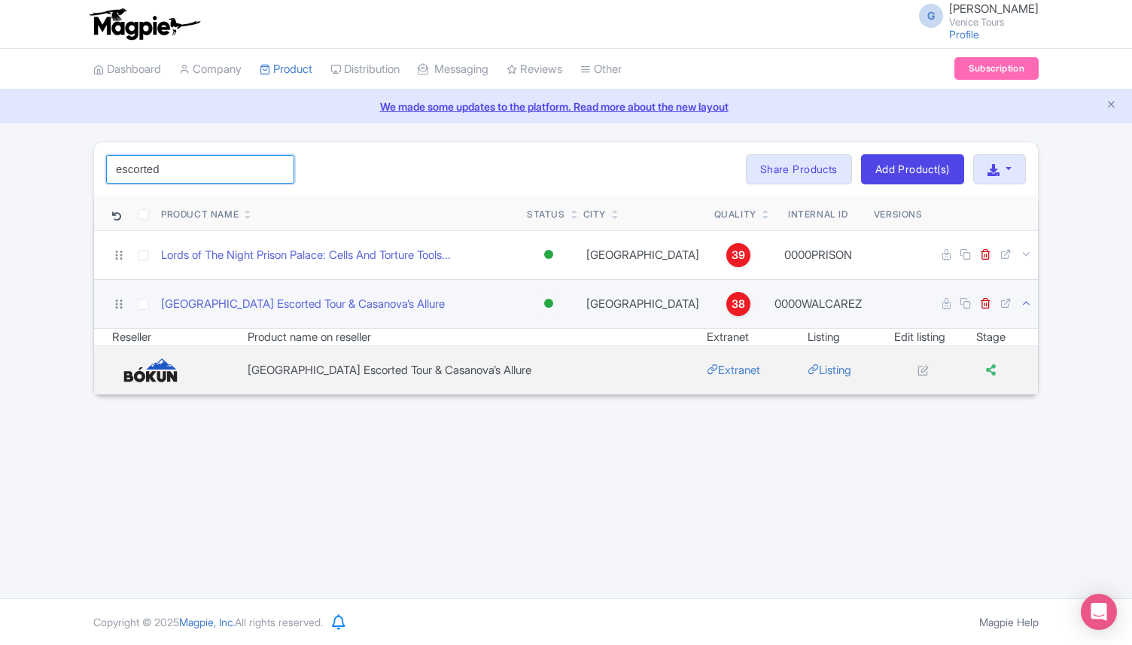
drag, startPoint x: 185, startPoint y: 172, endPoint x: 75, endPoint y: 158, distance: 110.7
click at [75, 159] on div "escorted Search Bulk Actions Delete Add to Collection Share Products Add to Col…" at bounding box center [566, 268] width 1132 height 254
click at [156, 373] on img at bounding box center [150, 370] width 77 height 26
drag, startPoint x: 174, startPoint y: 170, endPoint x: 68, endPoint y: 169, distance: 106.1
click at [68, 170] on div "escorted Search Bulk Actions Delete Add to Collection Share Products Add to Col…" at bounding box center [566, 268] width 1132 height 254
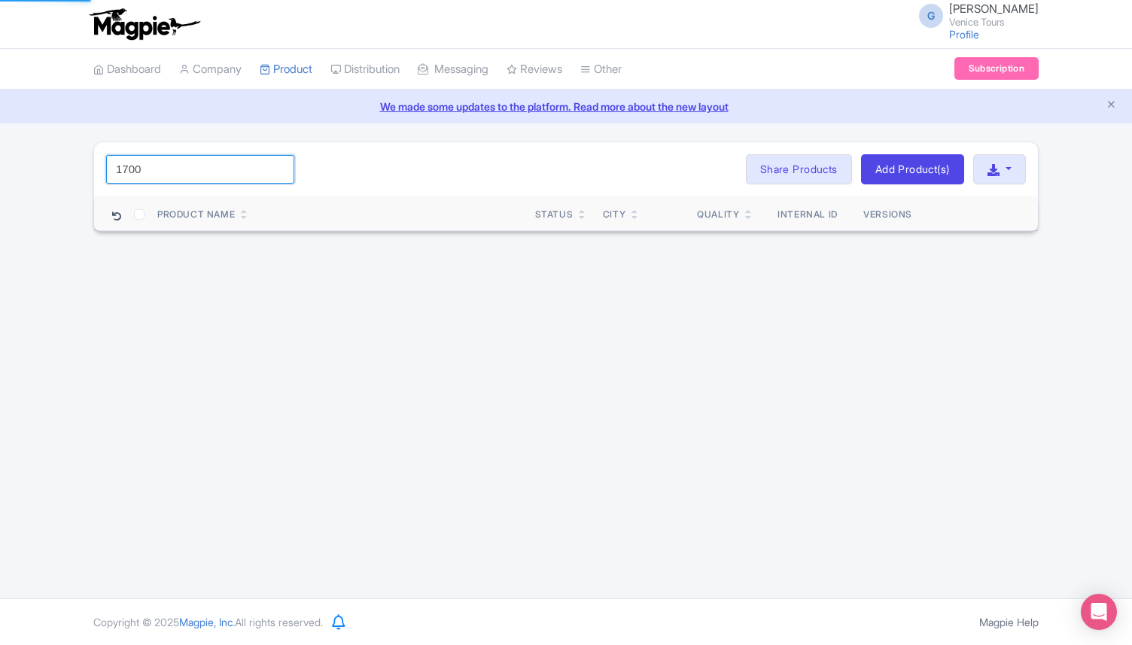
click button "Search" at bounding box center [0, 0] width 0 height 0
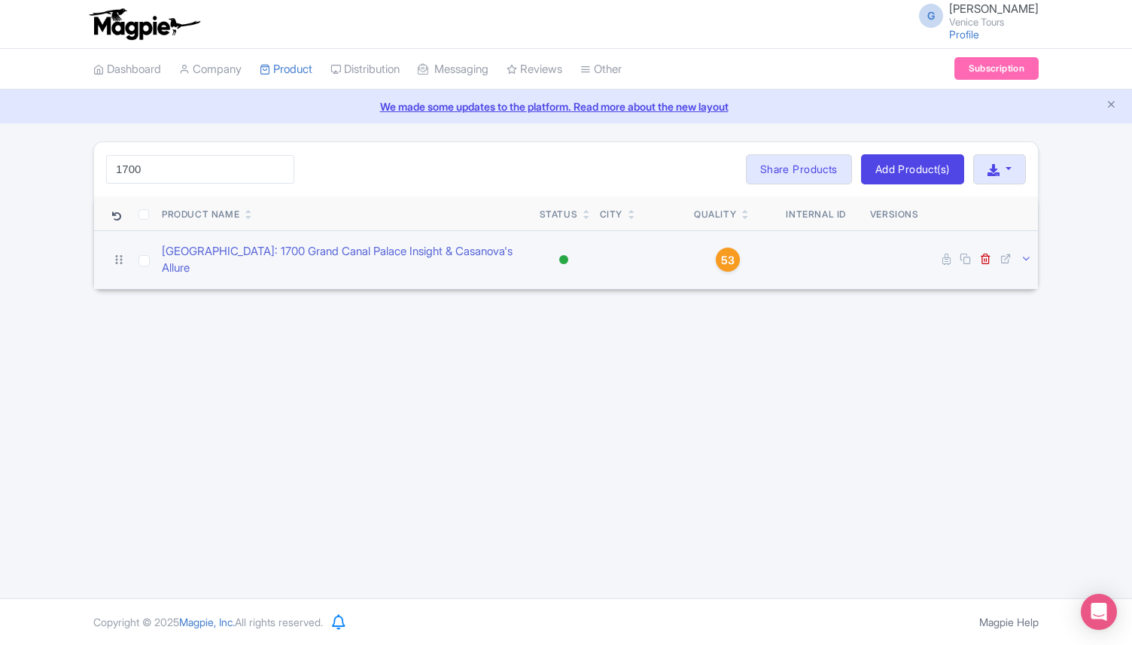
click at [1031, 253] on icon at bounding box center [1025, 258] width 11 height 11
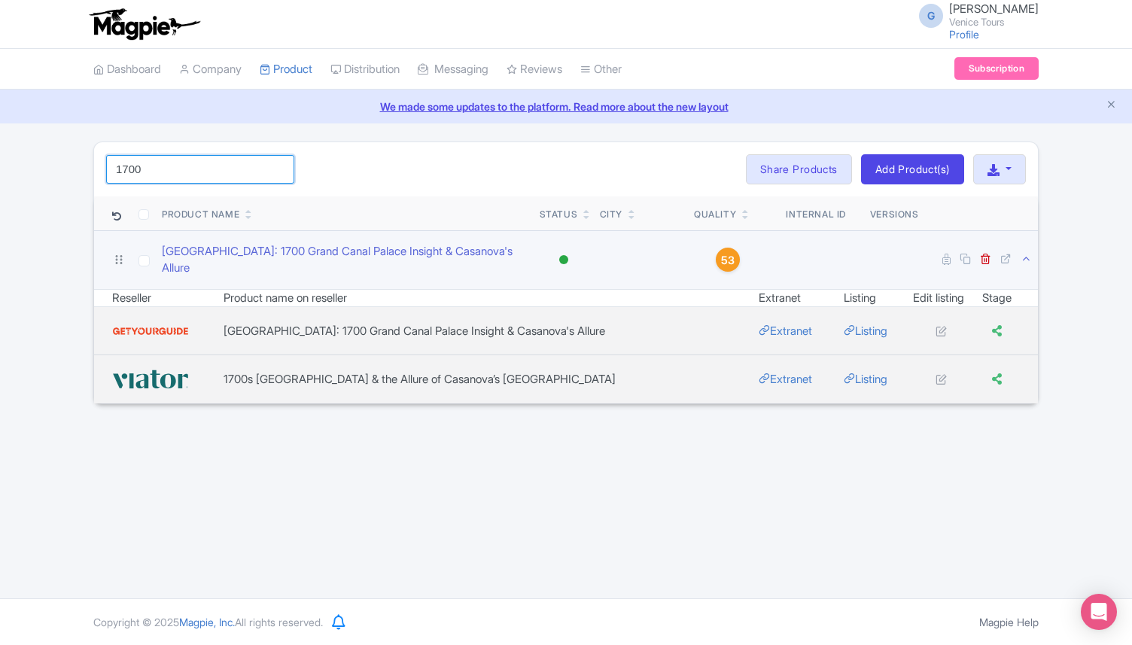
drag, startPoint x: 171, startPoint y: 170, endPoint x: 53, endPoint y: 169, distance: 117.4
click at [53, 169] on div "1700 Search Bulk Actions Delete Add to Collection Share Products Add to Collect…" at bounding box center [566, 272] width 1132 height 263
type input "casanova"
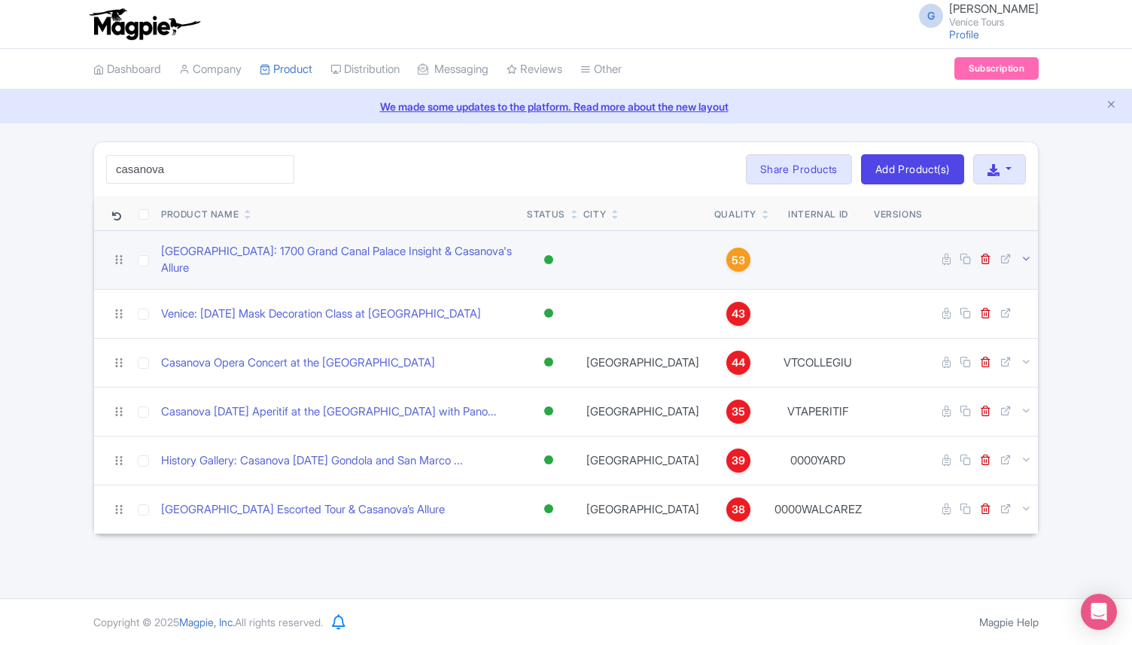
click at [1025, 253] on icon at bounding box center [1025, 258] width 11 height 11
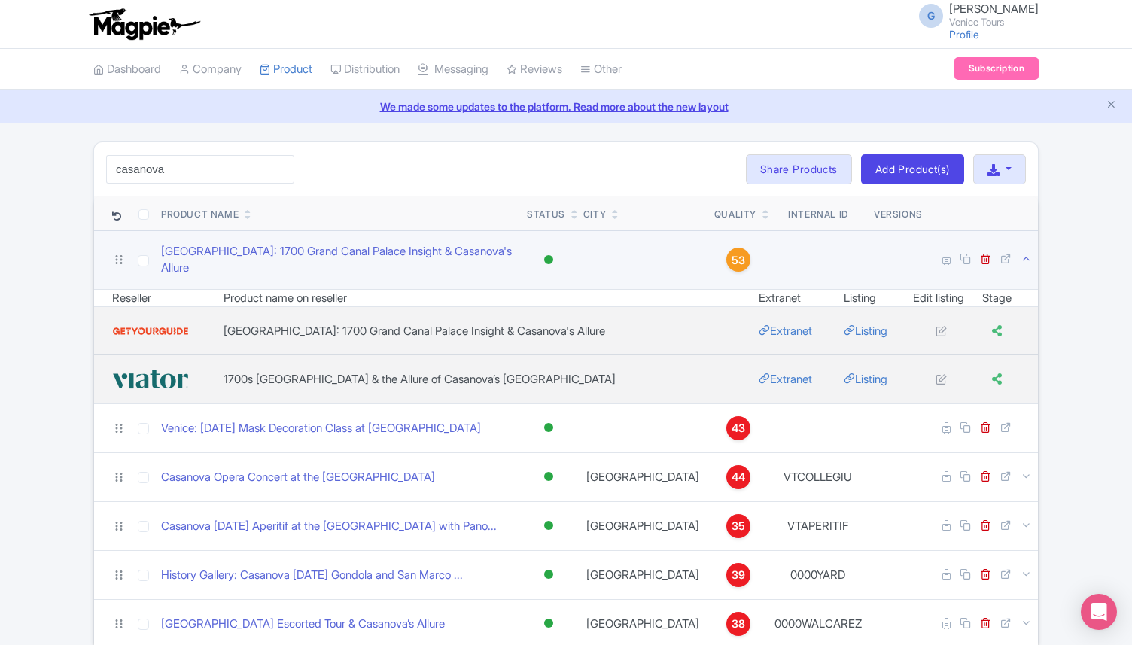
click at [1025, 253] on icon at bounding box center [1025, 258] width 11 height 11
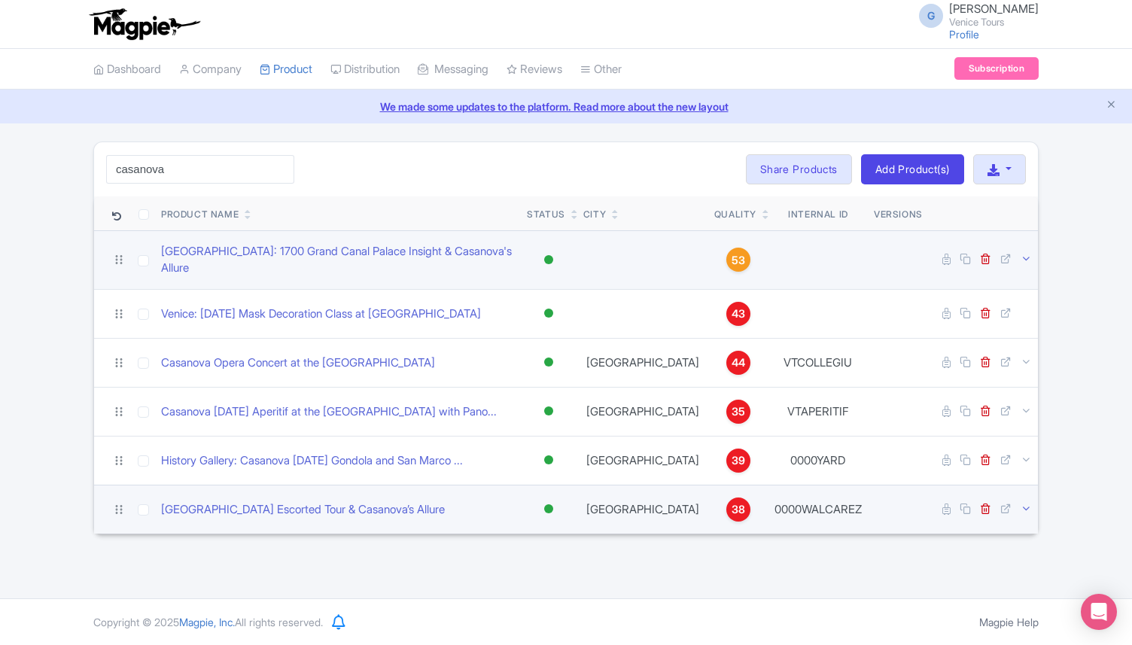
click at [1021, 503] on icon at bounding box center [1025, 508] width 11 height 11
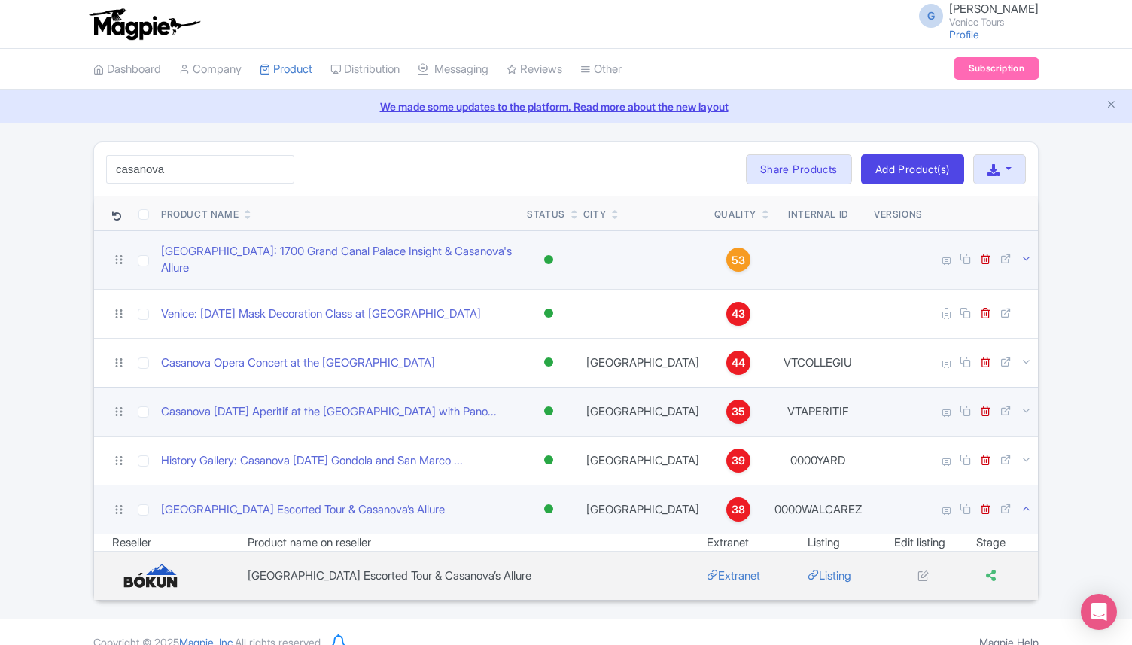
scroll to position [11, 0]
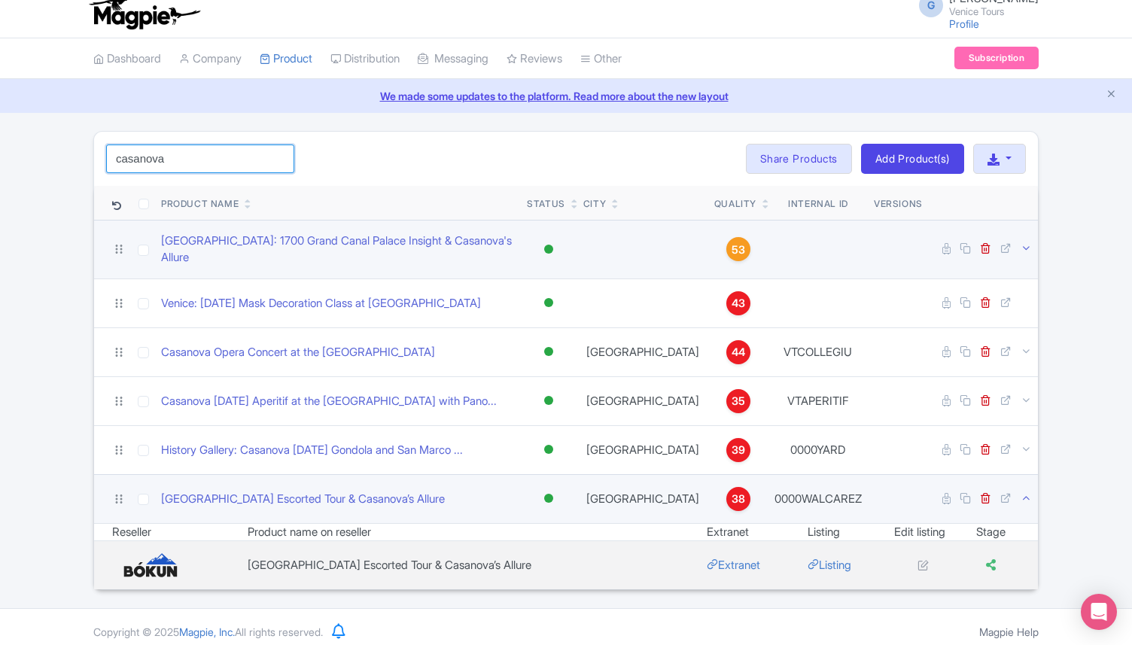
click at [172, 157] on input "casanova" at bounding box center [200, 158] width 188 height 29
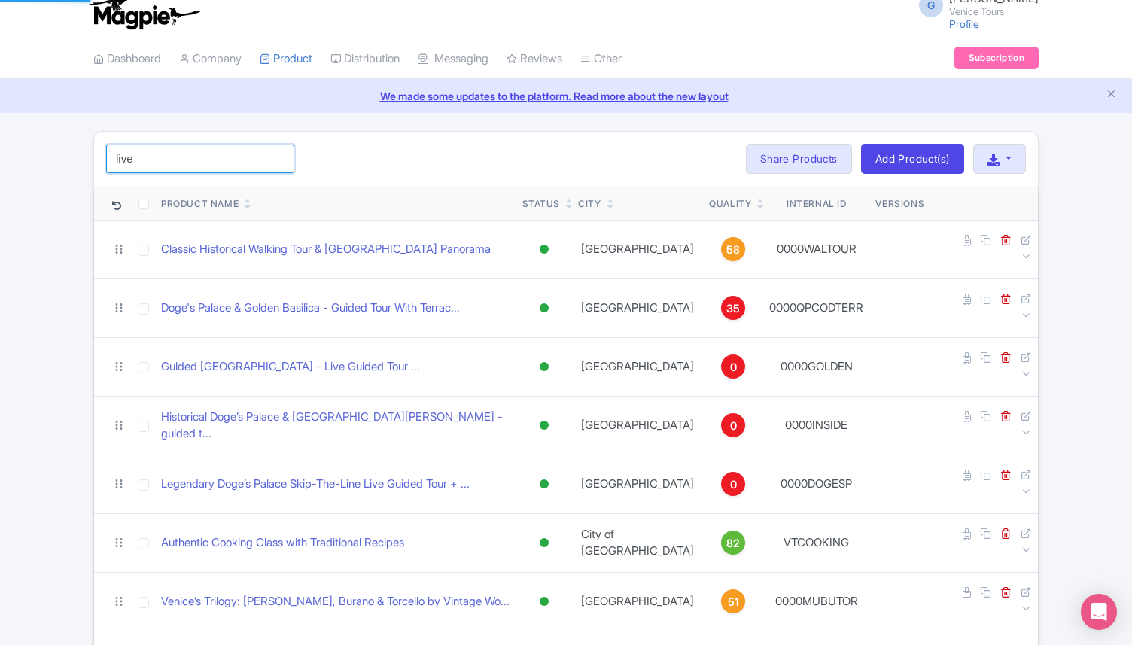
scroll to position [0, 0]
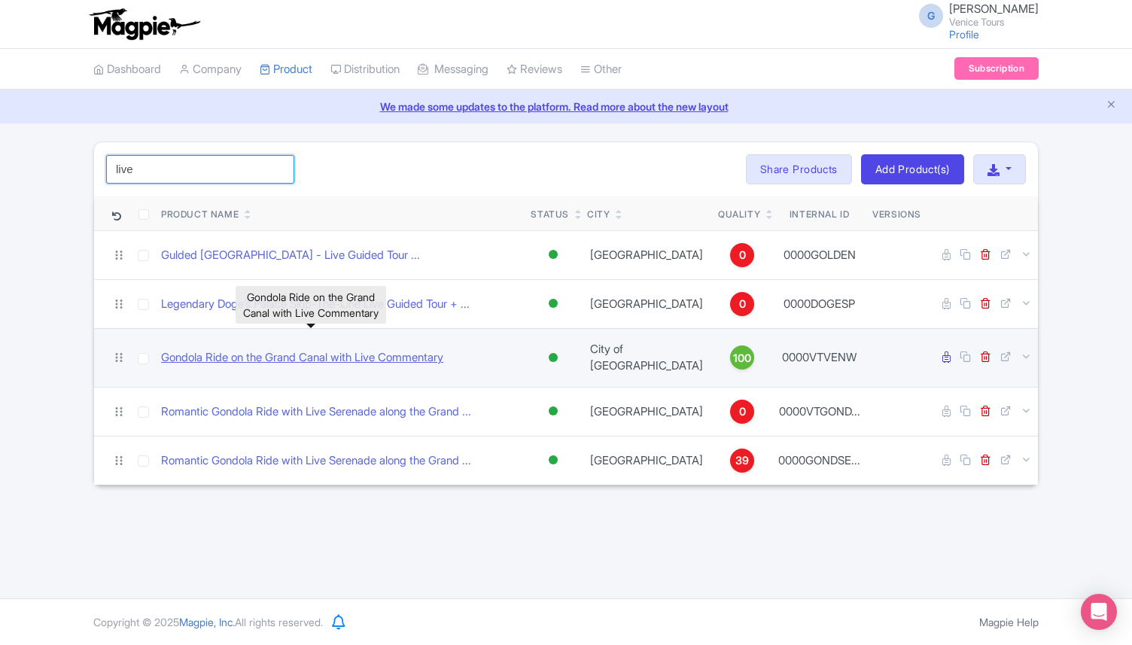
type input "live"
click at [333, 349] on link "Gondola Ride on the Grand Canal with Live Commentary" at bounding box center [302, 357] width 282 height 17
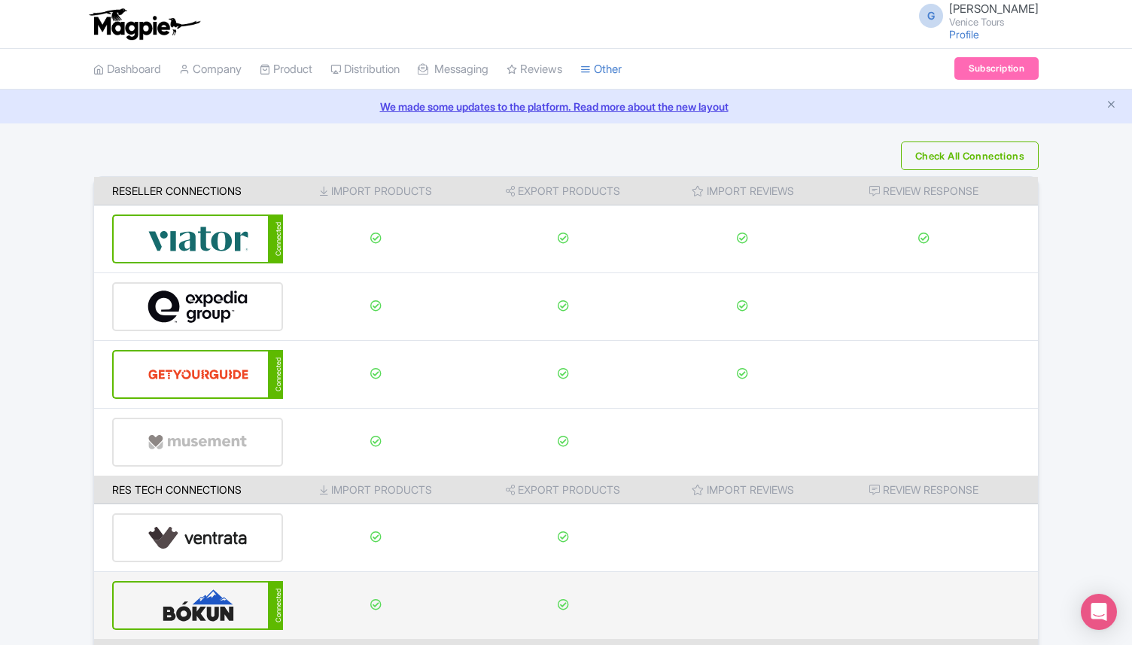
scroll to position [87, 0]
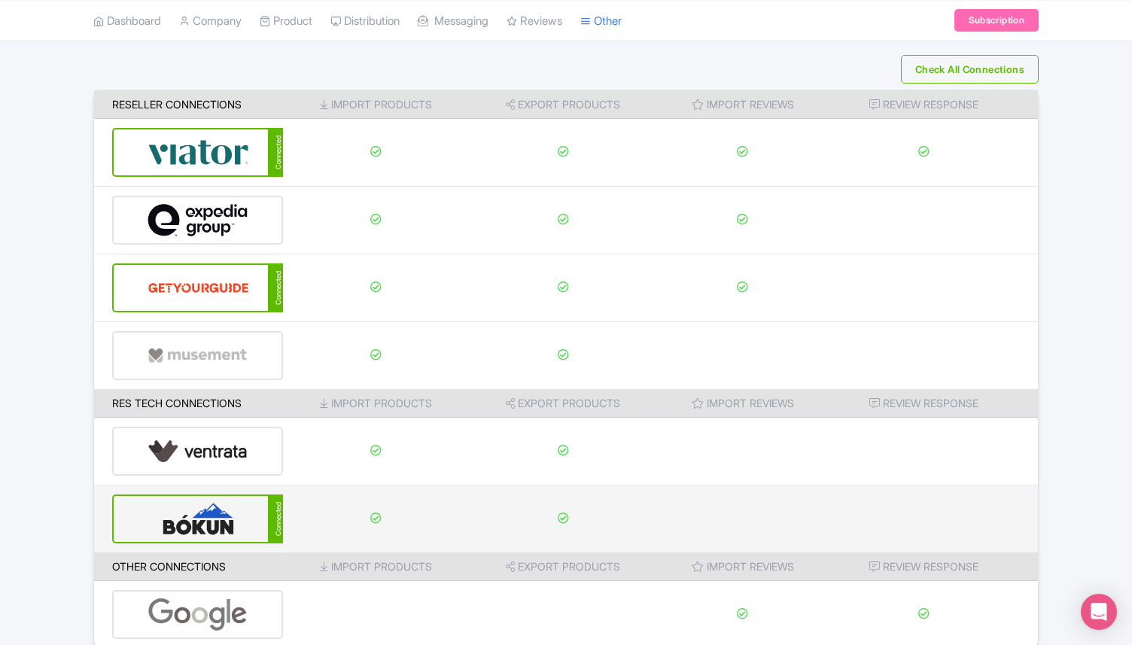
click at [201, 521] on img at bounding box center [198, 519] width 102 height 46
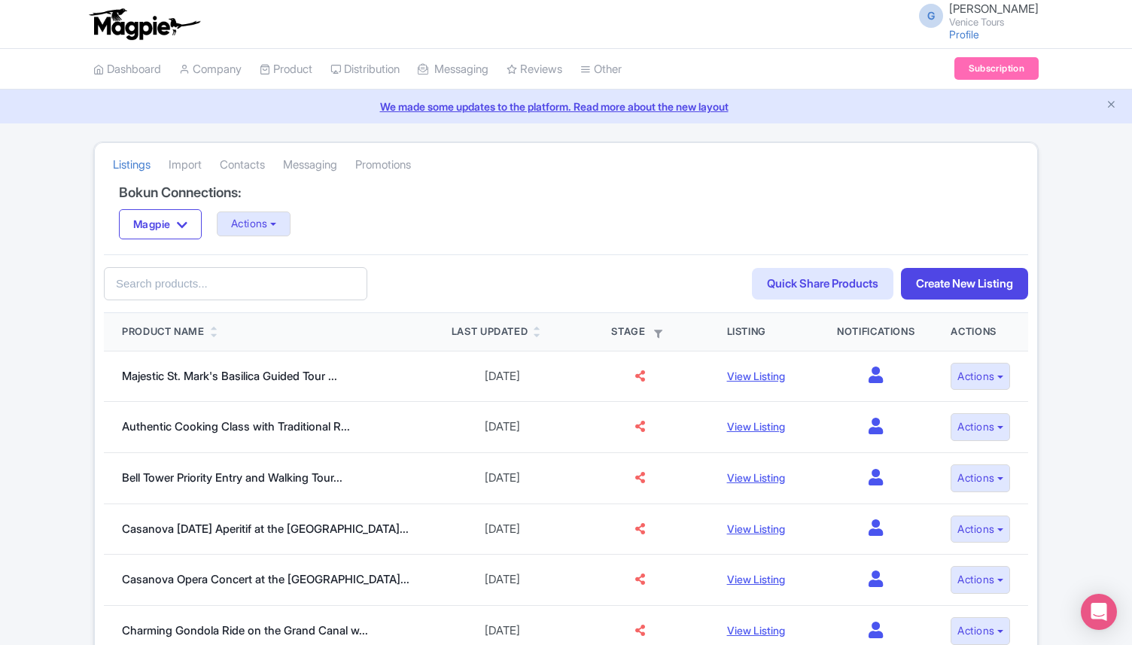
click at [218, 278] on input "text" at bounding box center [235, 284] width 263 height 34
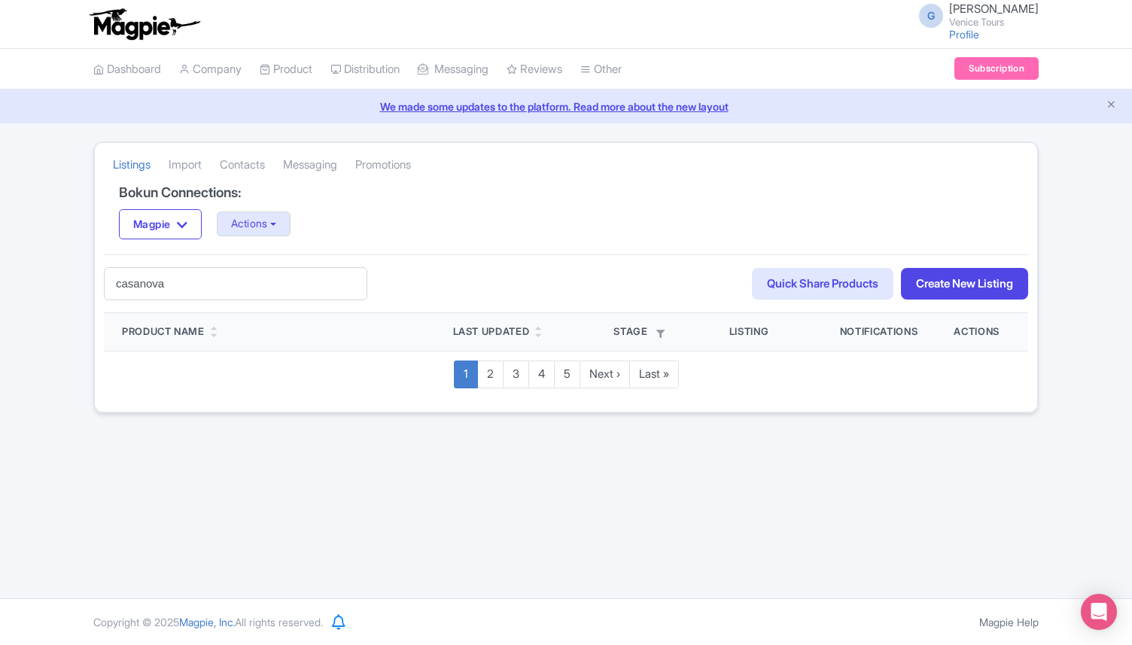
type input "casanova"
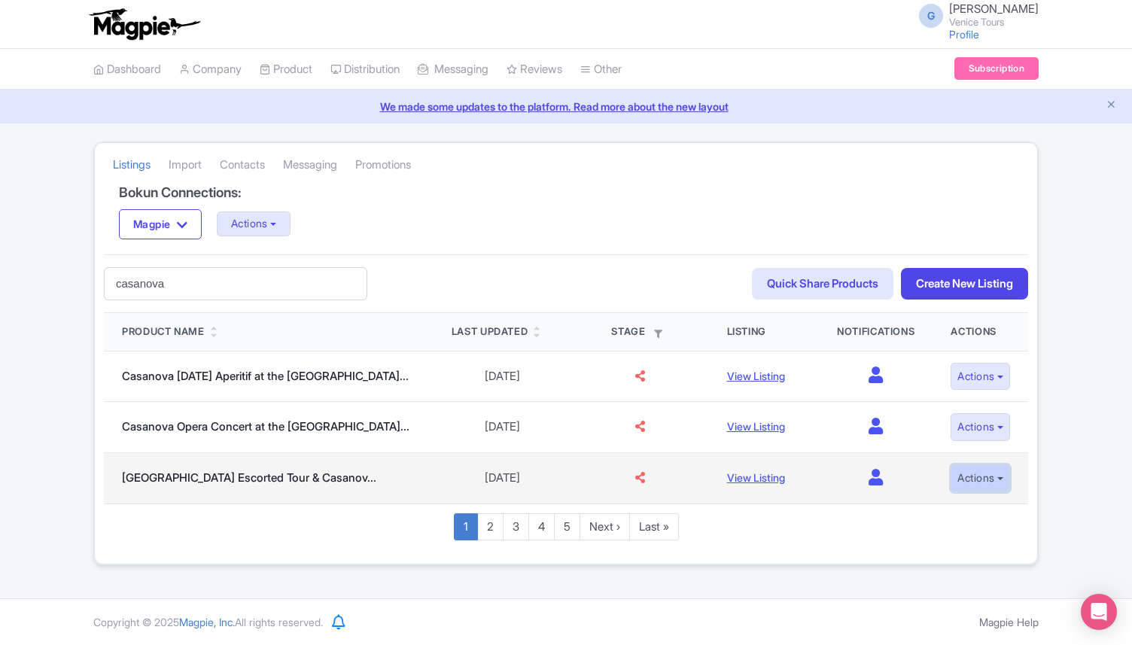
click at [982, 488] on button "Actions" at bounding box center [979, 478] width 59 height 28
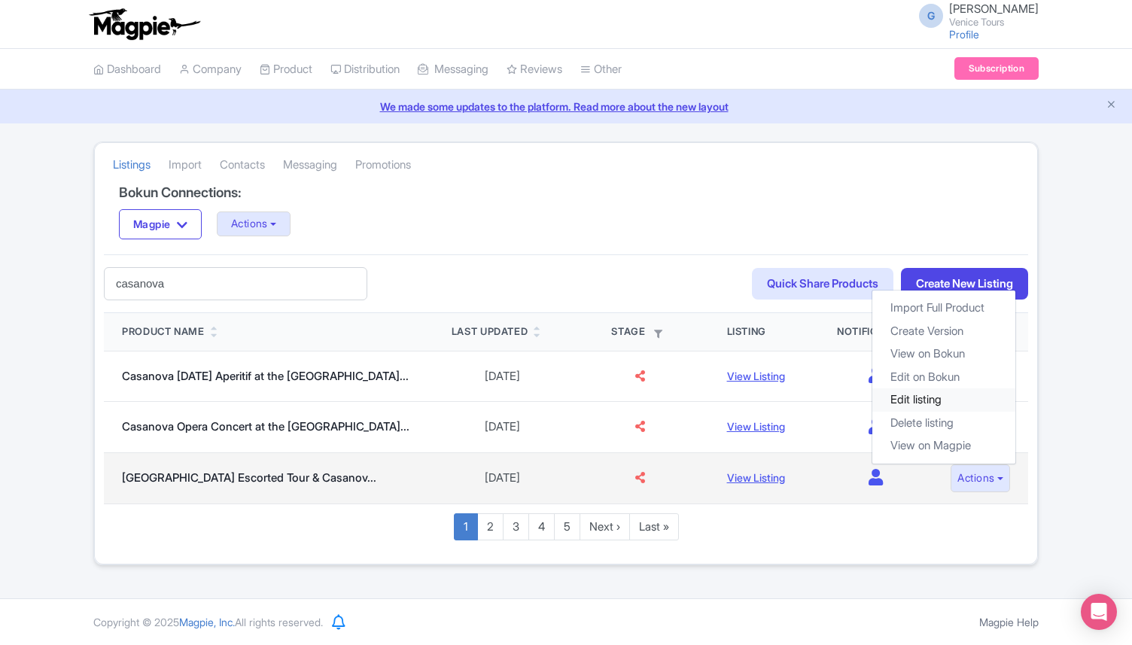
click at [954, 401] on link "Edit listing" at bounding box center [943, 399] width 143 height 23
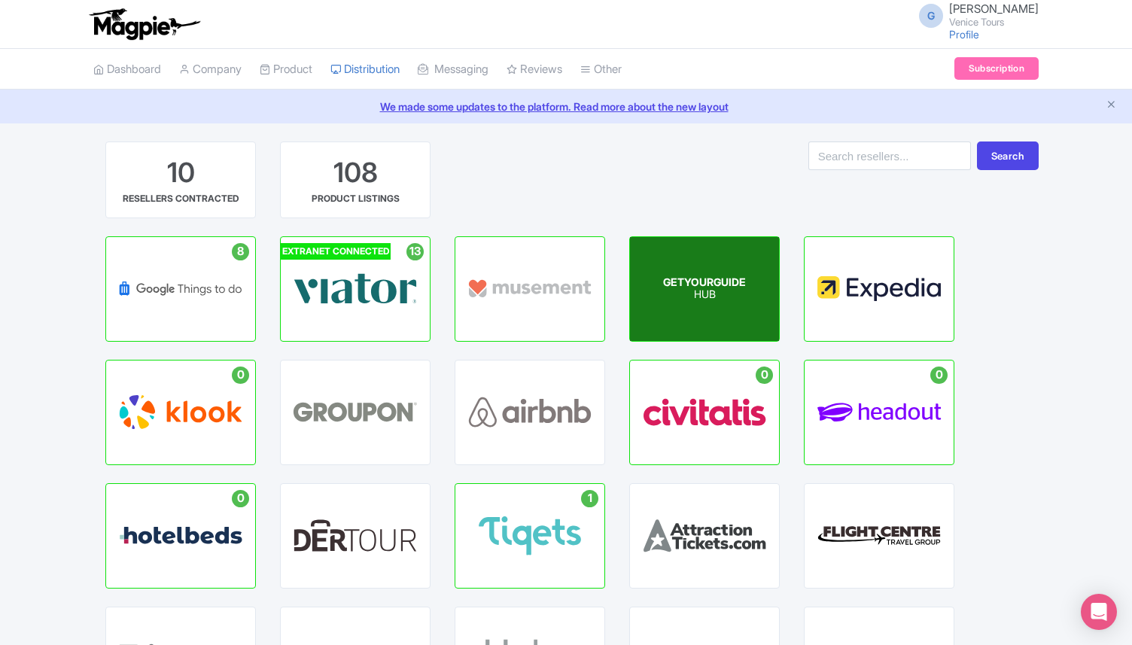
click at [719, 290] on p "HUB" at bounding box center [704, 295] width 83 height 13
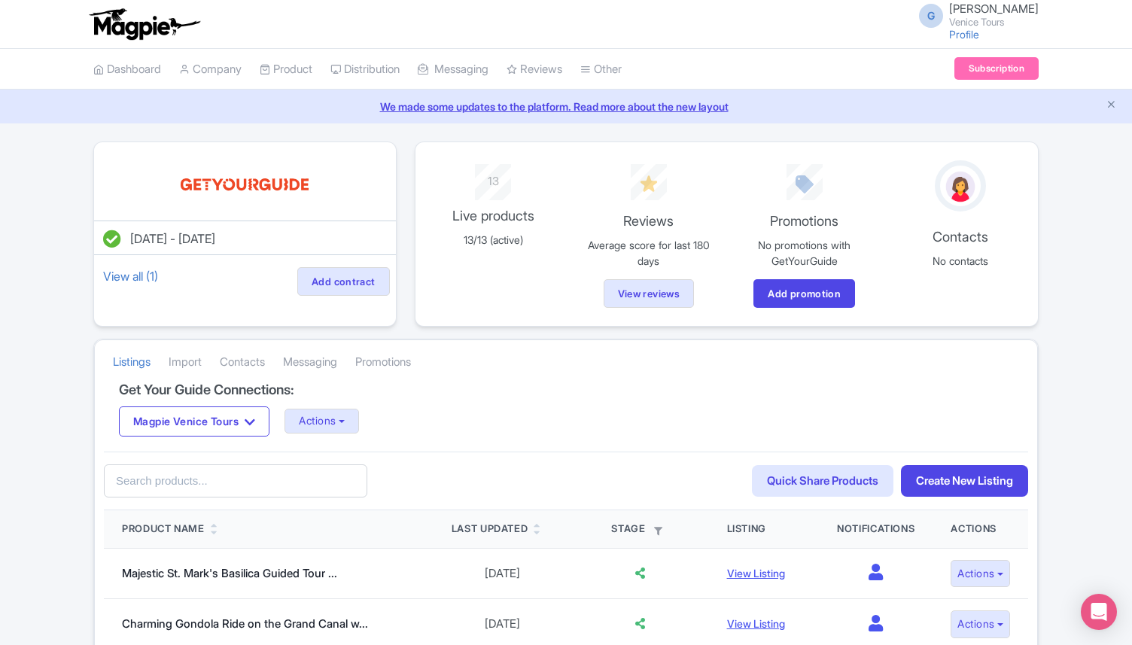
click at [183, 481] on input "text" at bounding box center [235, 481] width 263 height 34
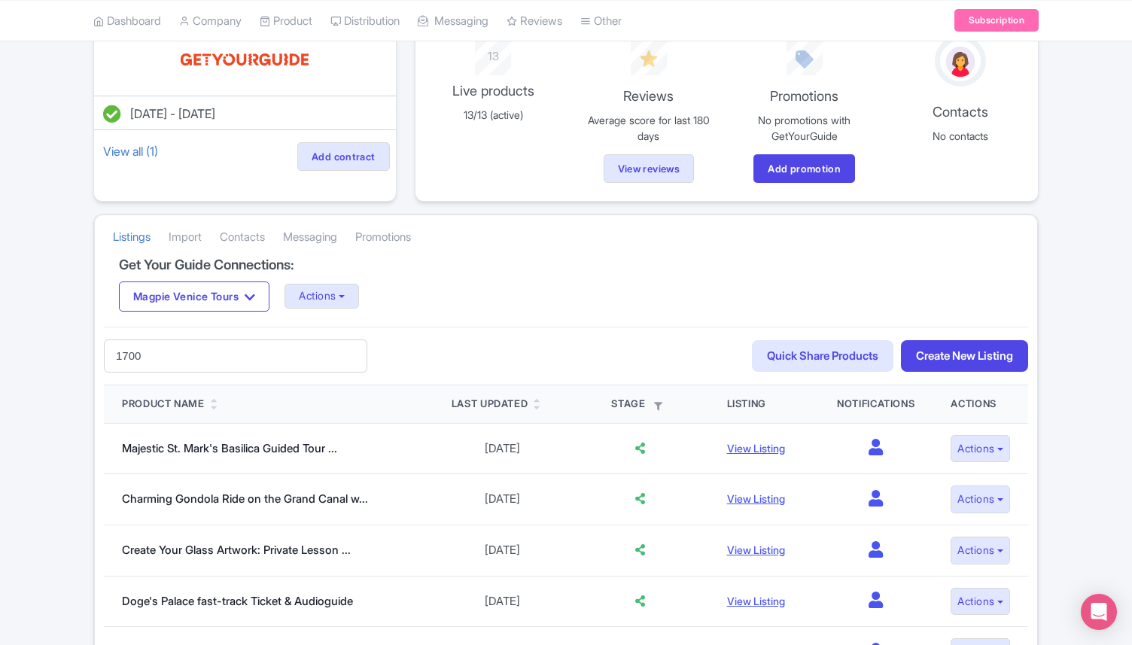
scroll to position [126, 0]
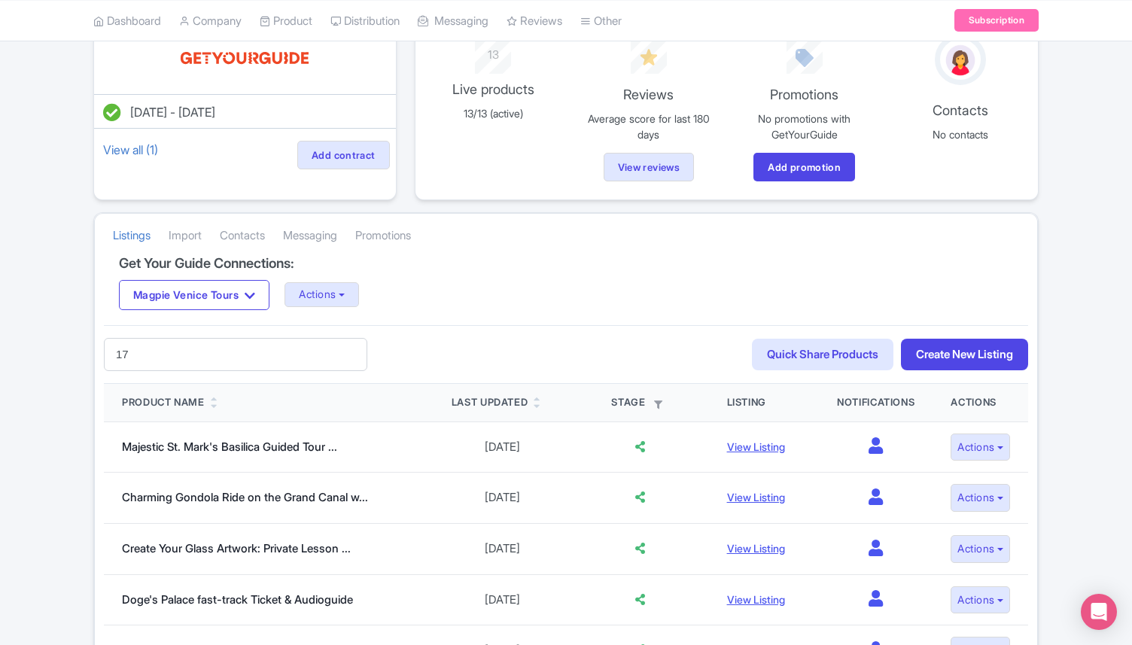
type input "1"
type input "casanova"
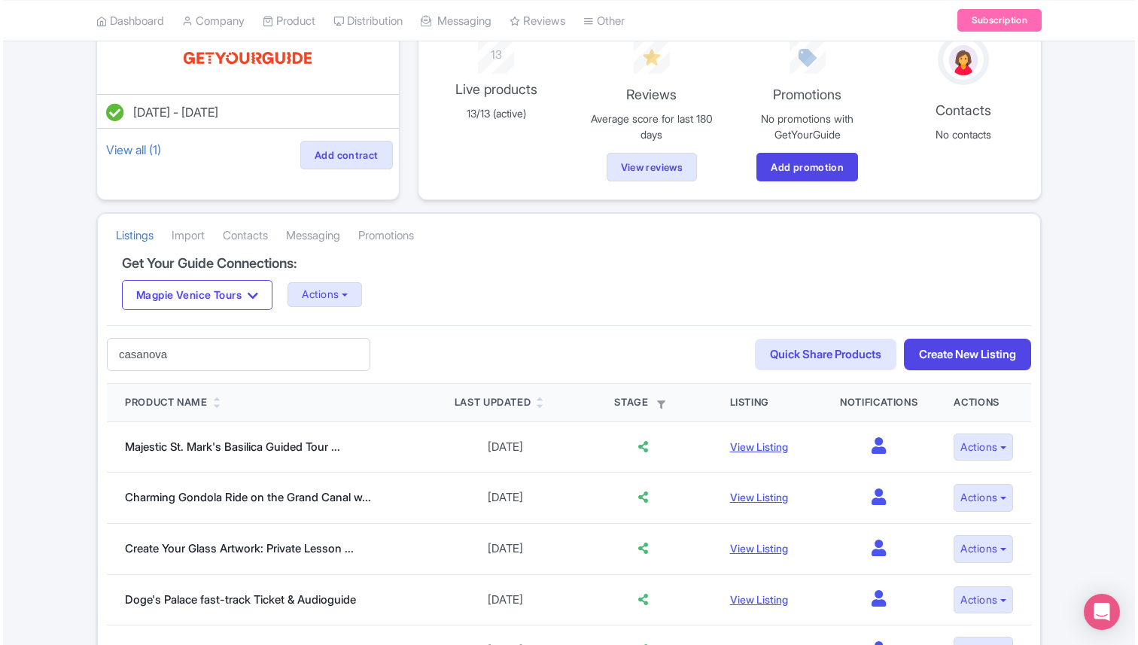
scroll to position [81, 0]
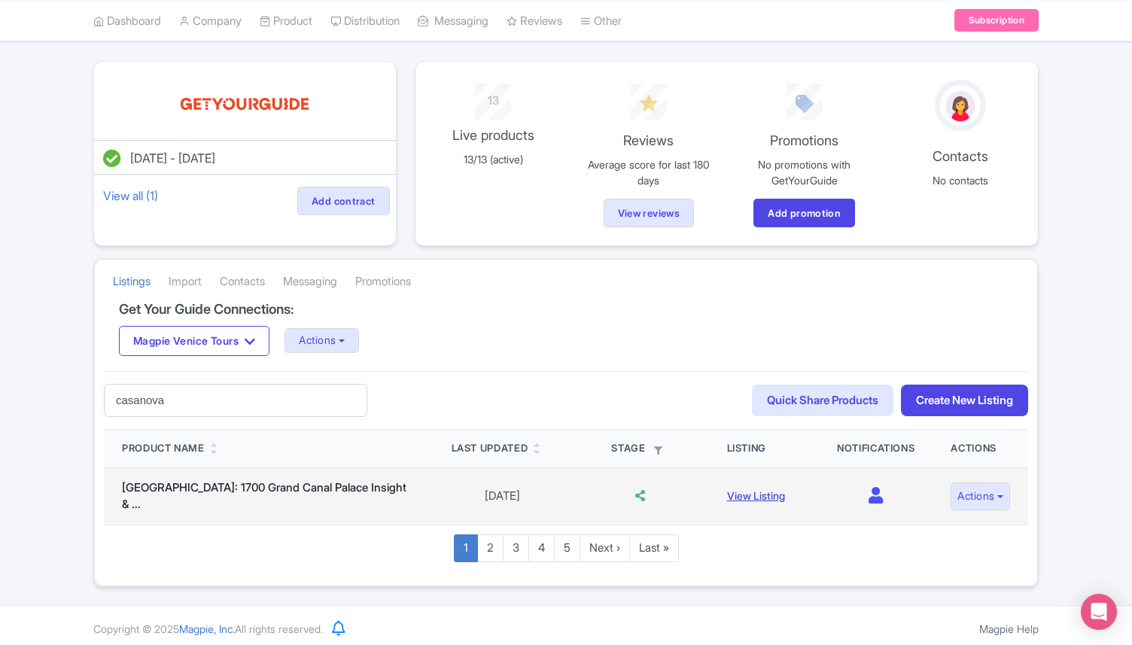
click at [771, 495] on link "View Listing" at bounding box center [756, 495] width 58 height 13
click at [973, 495] on button "Actions" at bounding box center [979, 496] width 59 height 28
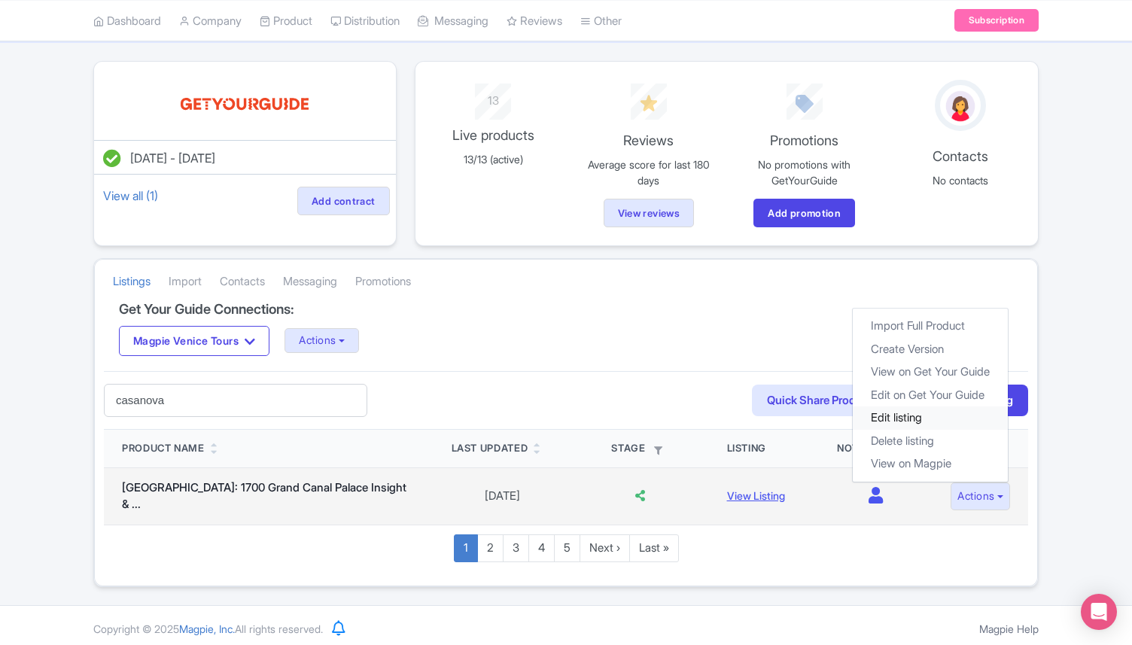
click at [941, 412] on link "Edit listing" at bounding box center [930, 417] width 155 height 23
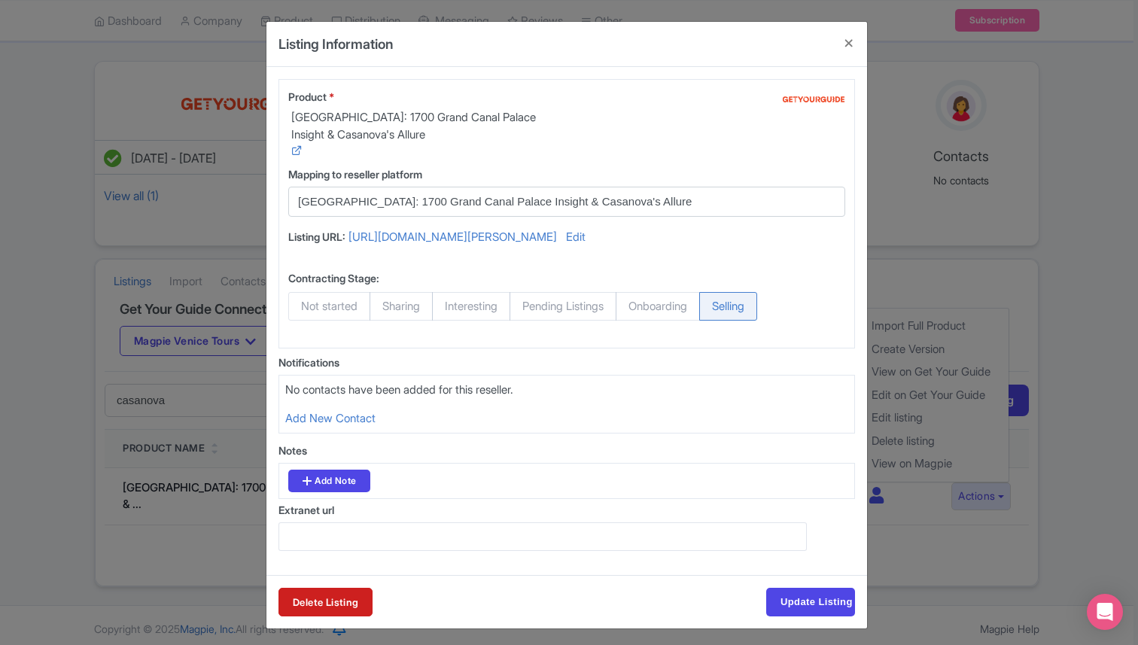
click at [621, 203] on input "[GEOGRAPHIC_DATA]: 1700 Grand Canal Palace Insight & Casanova's Allure" at bounding box center [557, 201] width 519 height 17
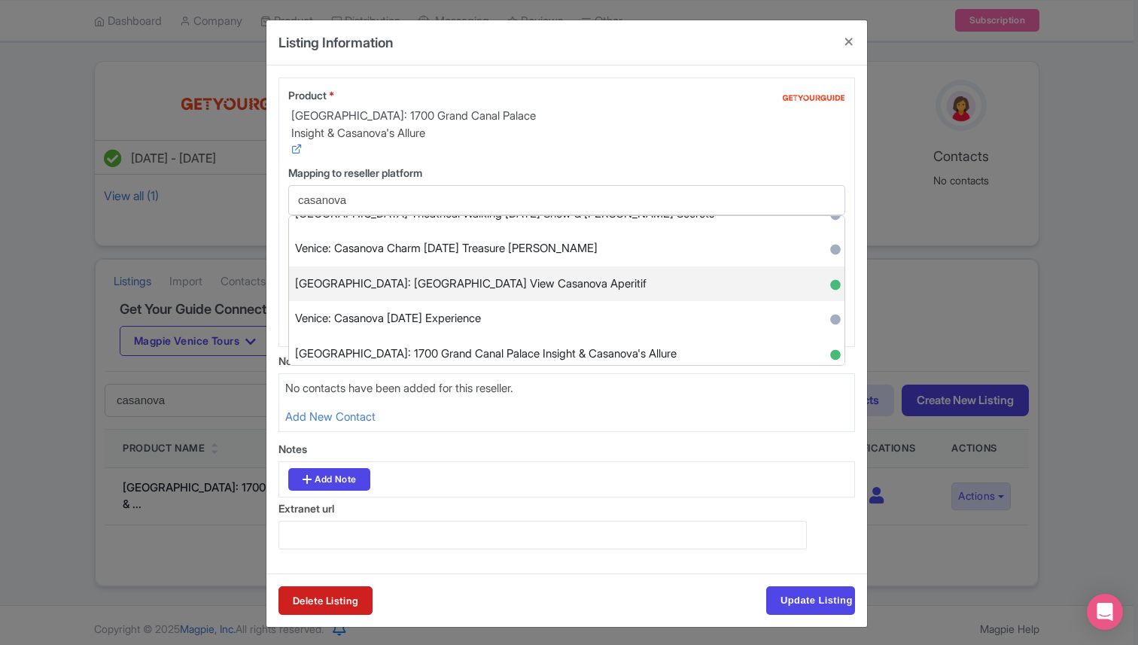
scroll to position [61, 0]
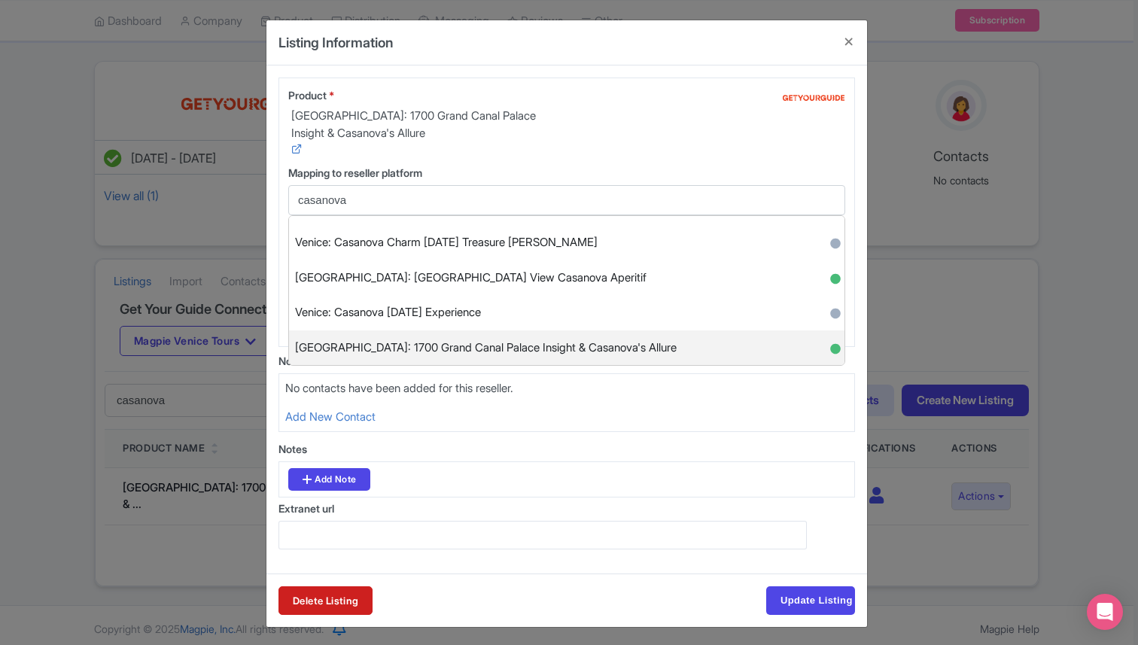
click at [567, 349] on span "[GEOGRAPHIC_DATA]: 1700 Grand Canal Palace Insight & Casanova's Allure" at bounding box center [485, 347] width 381 height 23
type input "[GEOGRAPHIC_DATA]: 1700 Grand Canal Palace Insight & Casanova's Allure"
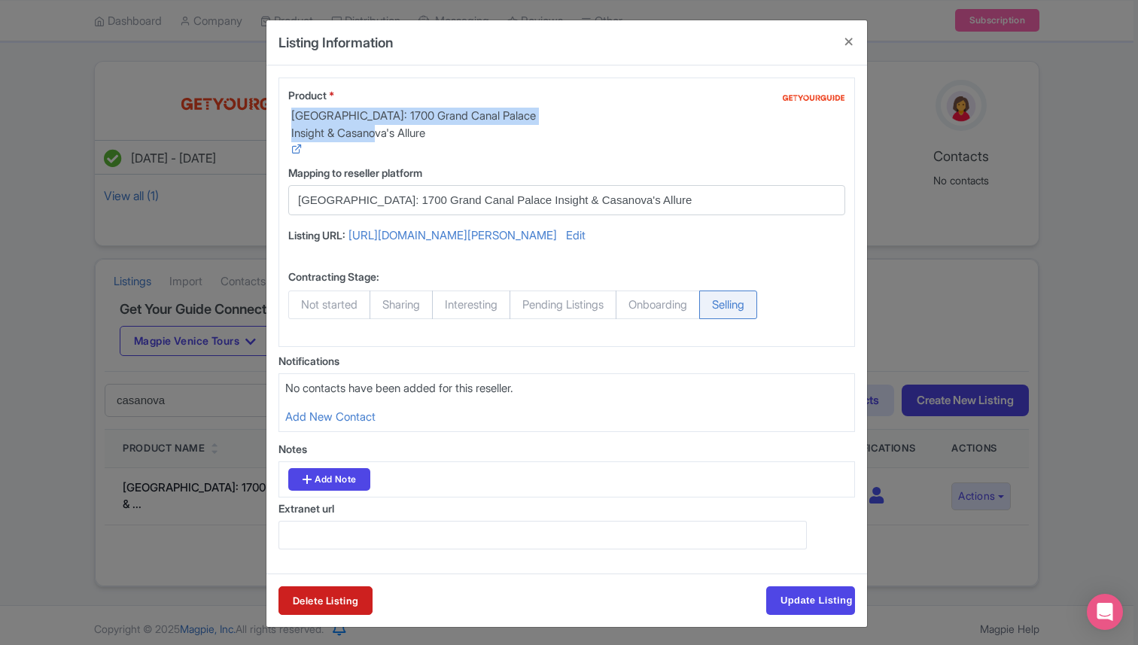
drag, startPoint x: 286, startPoint y: 114, endPoint x: 403, endPoint y: 144, distance: 121.4
click at [403, 144] on div "Product * [GEOGRAPHIC_DATA]: 1700 Grand Canal Palace Insight & Casanova's Allure" at bounding box center [422, 122] width 269 height 71
click at [631, 196] on input "[GEOGRAPHIC_DATA]: 1700 Grand Canal Palace Insight & Casanova's Allure" at bounding box center [557, 200] width 519 height 17
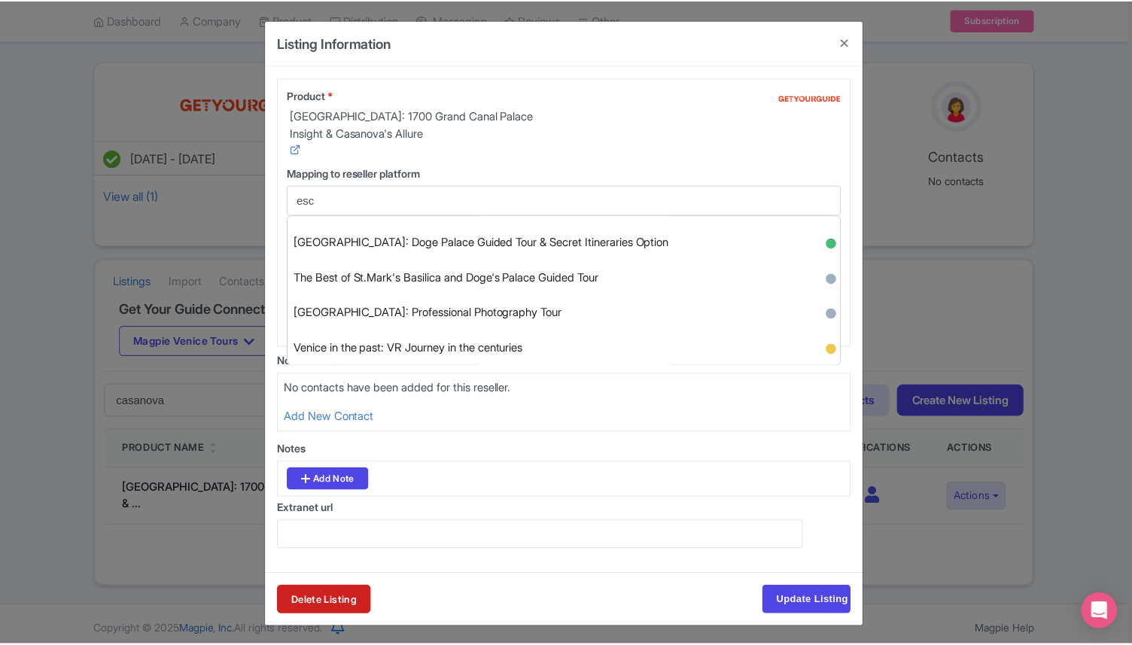
scroll to position [0, 0]
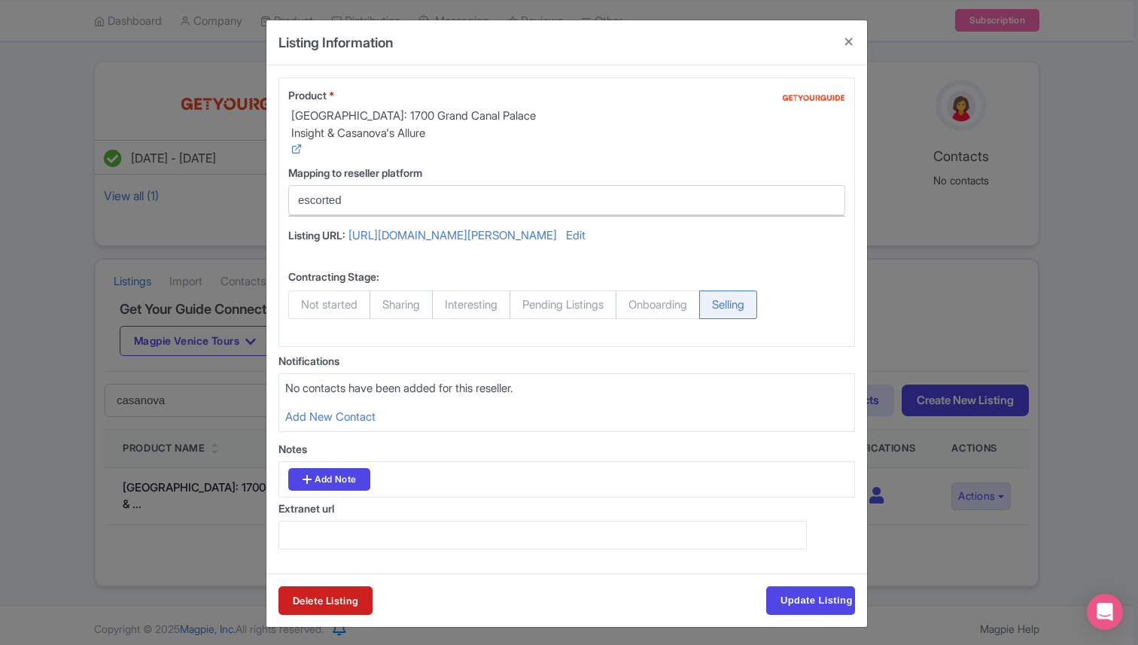
type input "escorted"
click at [766, 586] on input "Update Listing" at bounding box center [810, 600] width 89 height 29
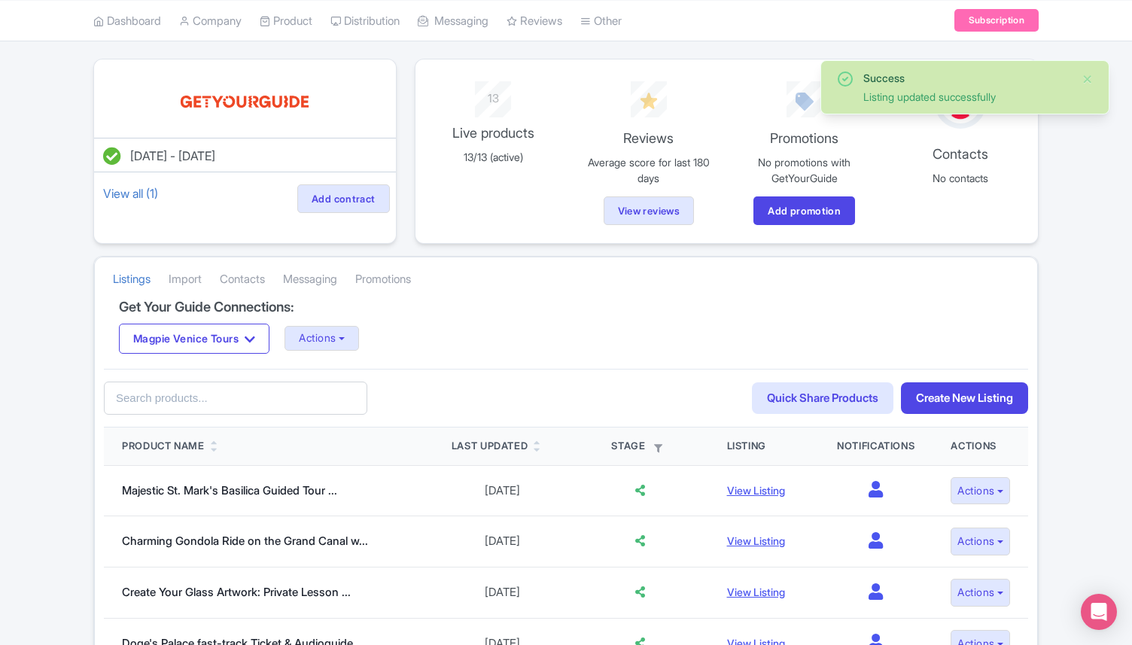
scroll to position [84, 0]
click at [176, 385] on input "text" at bounding box center [235, 398] width 263 height 34
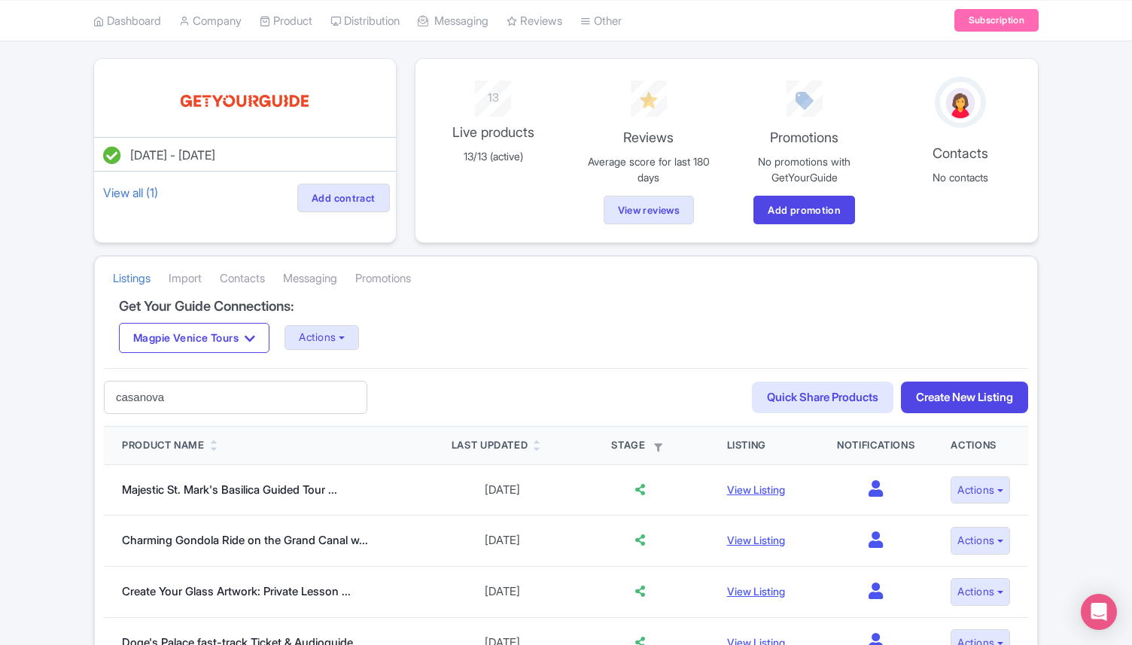
type input "casanova"
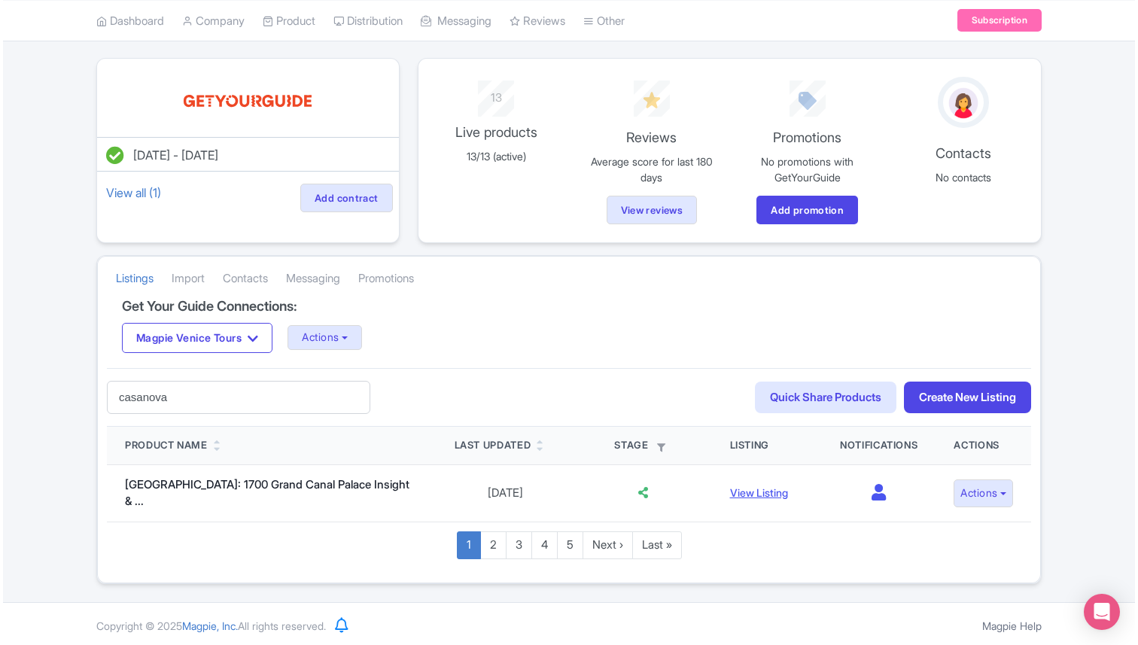
scroll to position [81, 0]
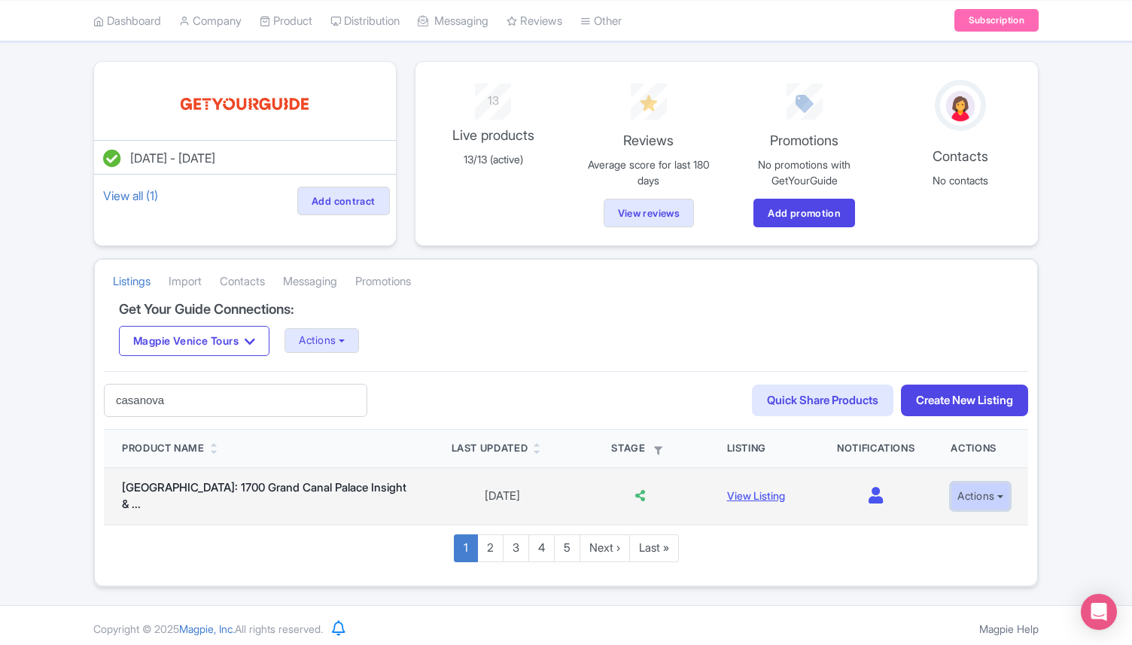
click at [990, 492] on button "Actions" at bounding box center [979, 496] width 59 height 28
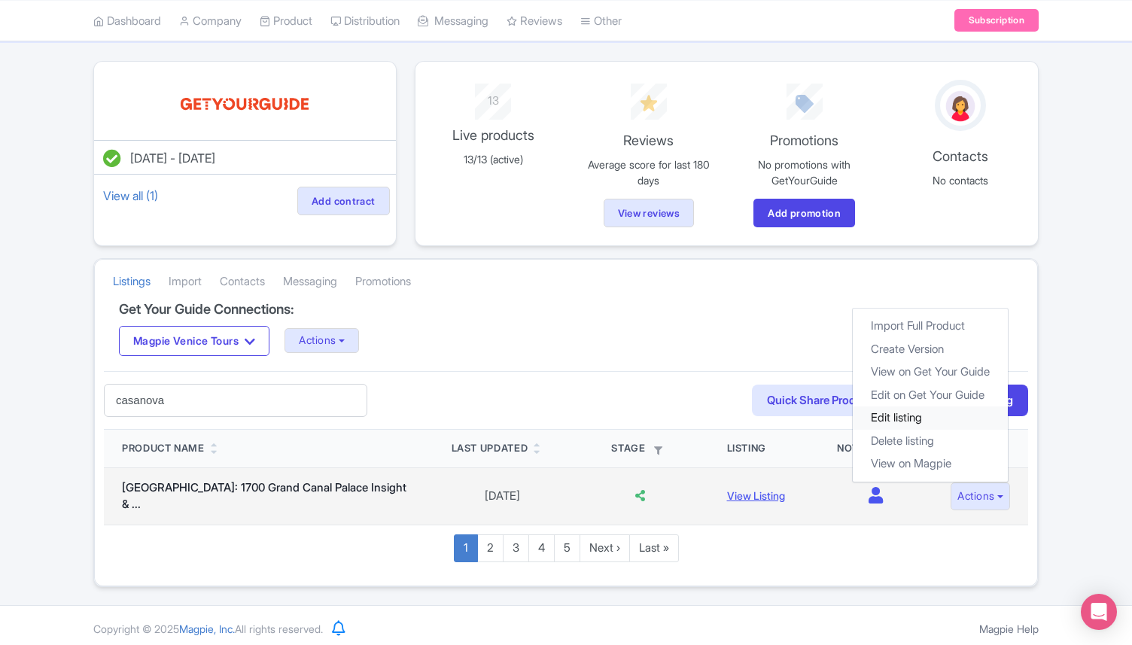
click at [918, 410] on link "Edit listing" at bounding box center [930, 417] width 155 height 23
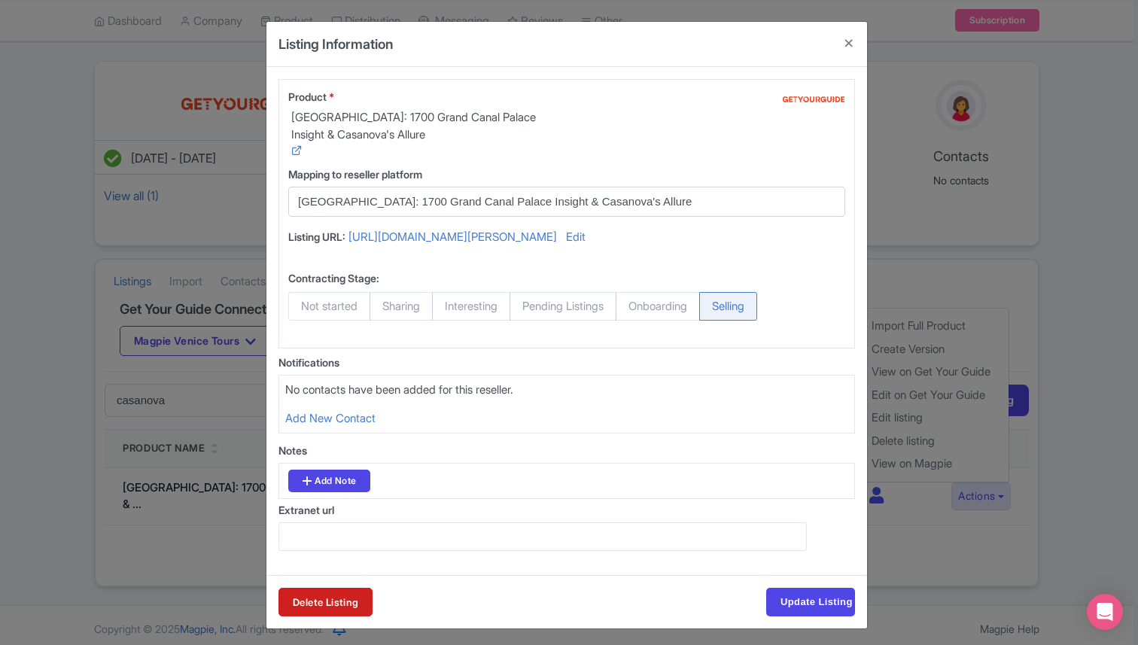
click at [598, 209] on input "[GEOGRAPHIC_DATA]: 1700 Grand Canal Palace Insight & Casanova's Allure" at bounding box center [557, 201] width 519 height 17
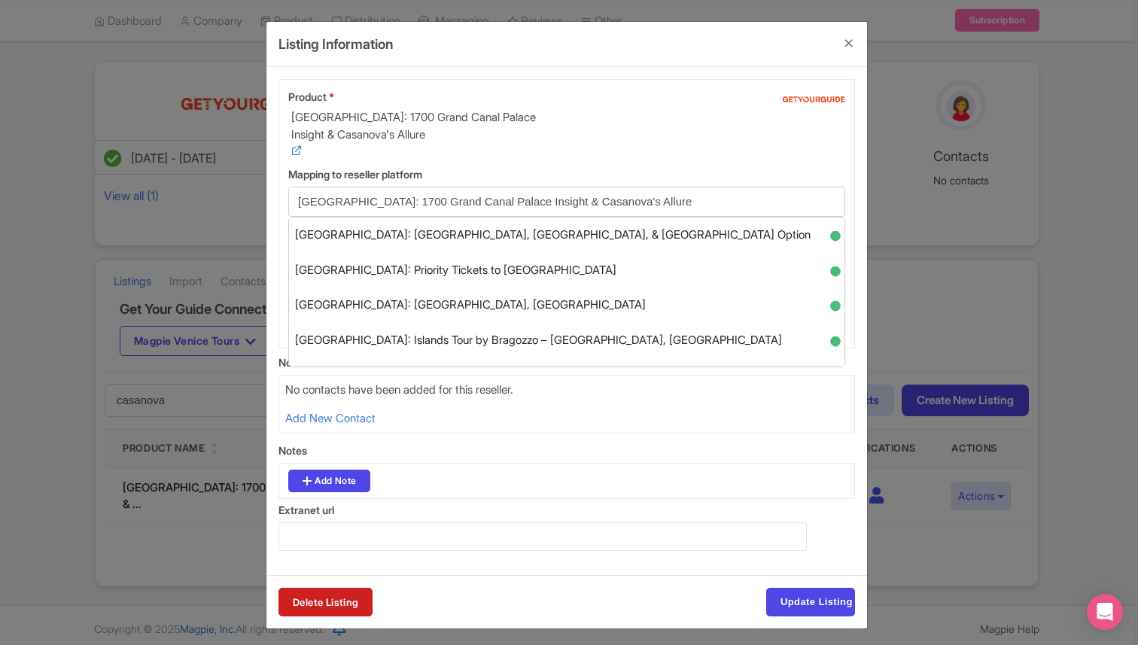
click at [631, 205] on input "[GEOGRAPHIC_DATA]: 1700 Grand Canal Palace Insight & Casanova's Allure" at bounding box center [557, 201] width 519 height 17
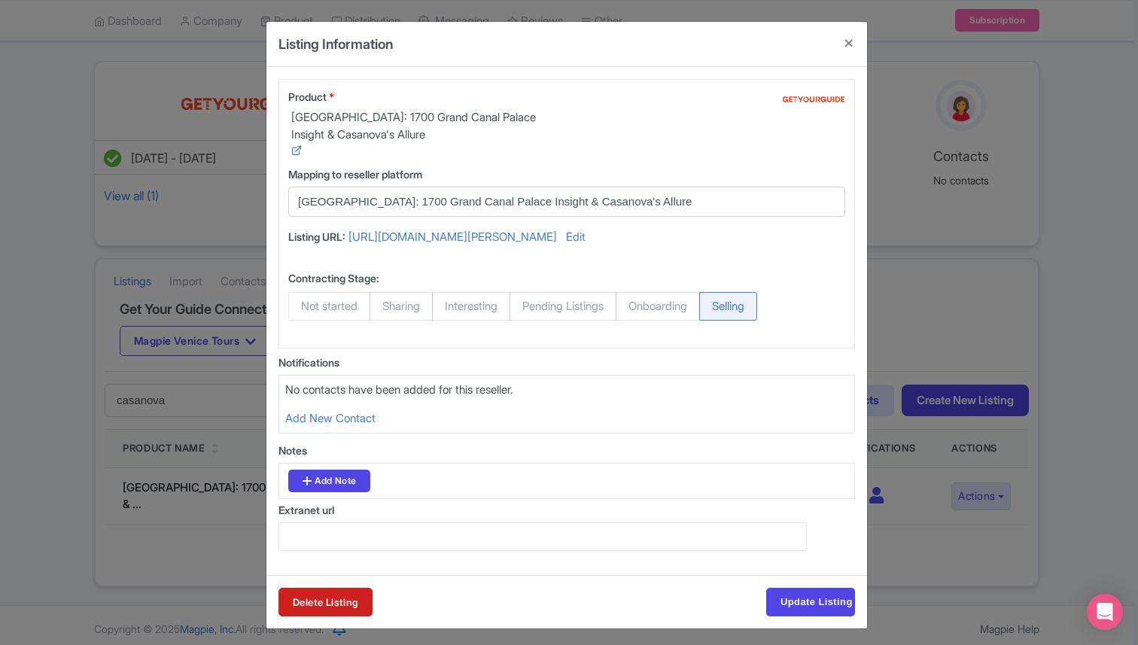
type input "[GEOGRAPHIC_DATA]: 1700 Grand Canal Palace Insight & Casanova's Allur"
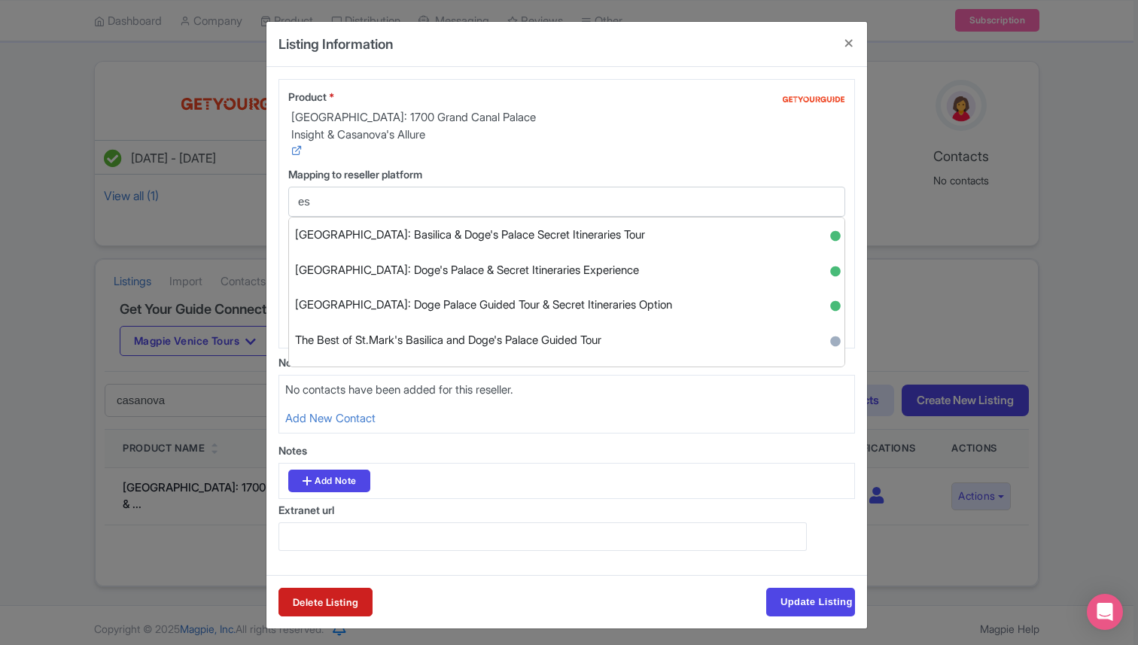
type input "e"
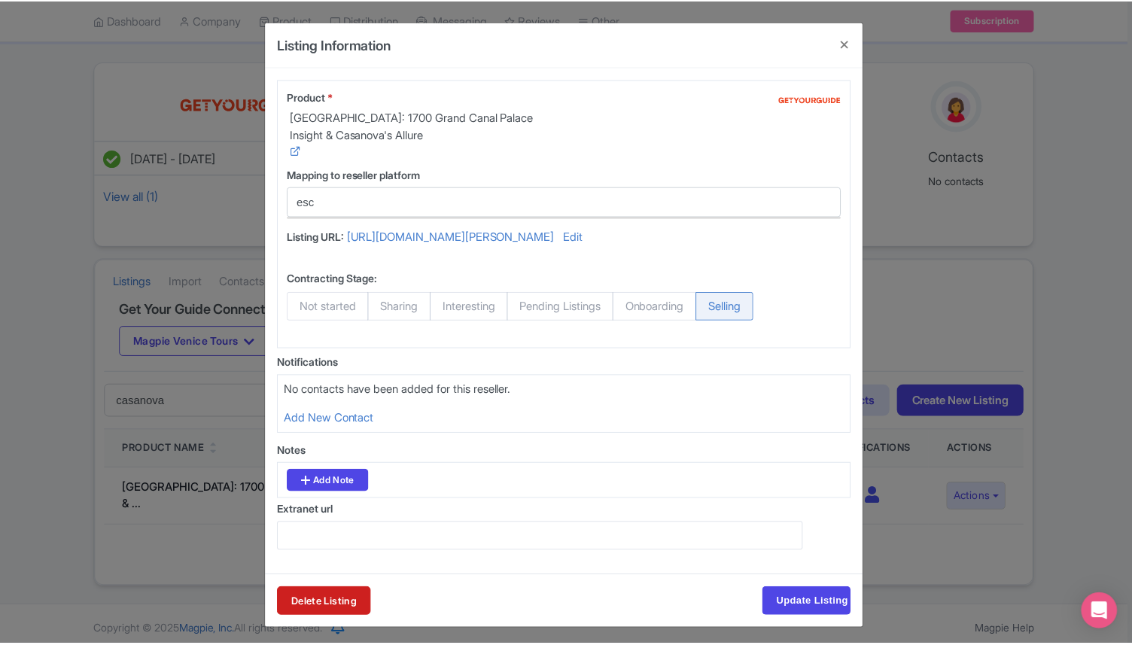
scroll to position [0, 0]
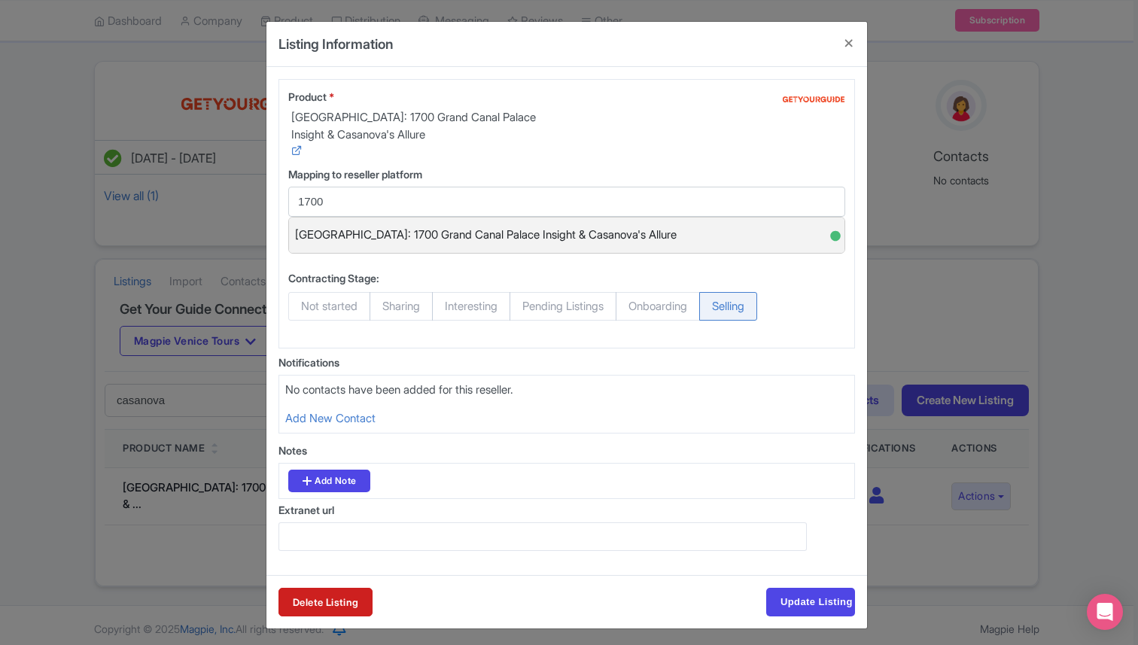
click at [634, 241] on div "[GEOGRAPHIC_DATA]: 1700 Grand Canal Palace Insight & Casanova's Allure ●" at bounding box center [566, 234] width 555 height 35
type input "[GEOGRAPHIC_DATA]: 1700 Grand Canal Palace Insight & Casanova's Allure"
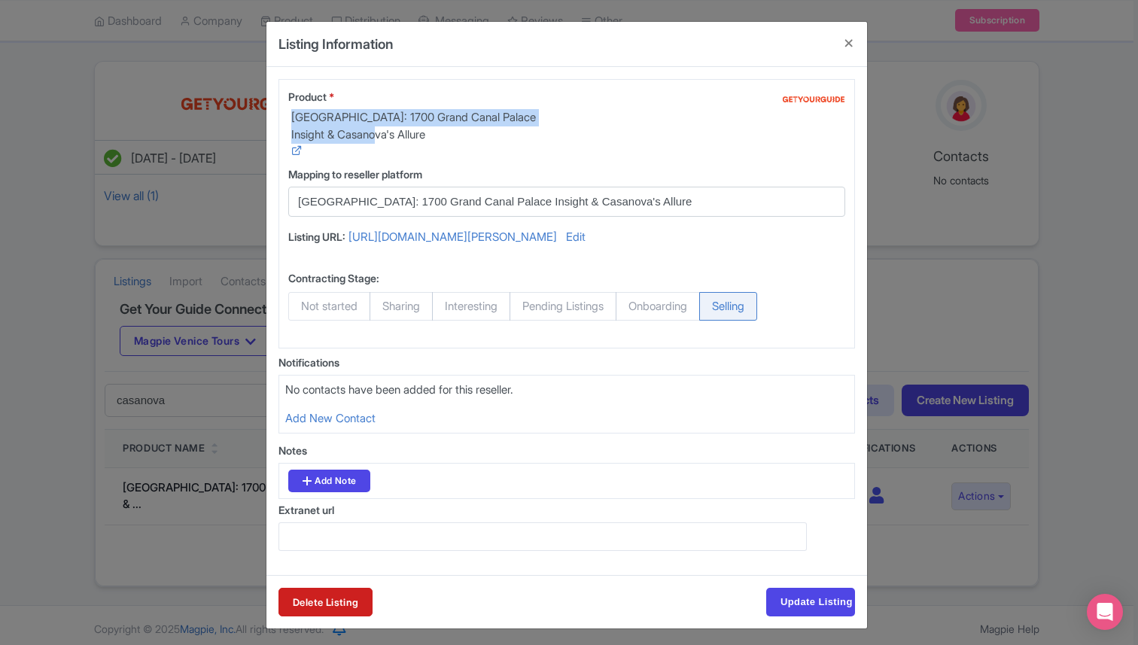
drag, startPoint x: 287, startPoint y: 116, endPoint x: 389, endPoint y: 131, distance: 102.7
click at [390, 132] on div "Product * [GEOGRAPHIC_DATA]: 1700 Grand Canal Palace Insight & Casanova's Allure" at bounding box center [422, 124] width 269 height 71
click at [847, 46] on button "Close" at bounding box center [849, 43] width 36 height 43
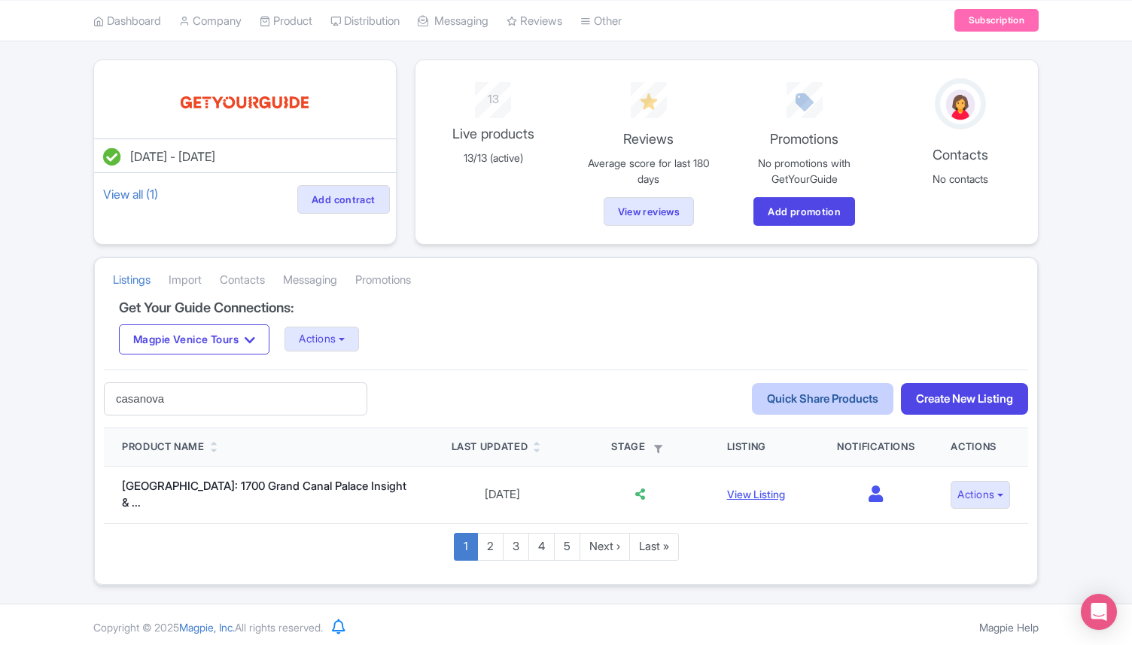
scroll to position [81, 0]
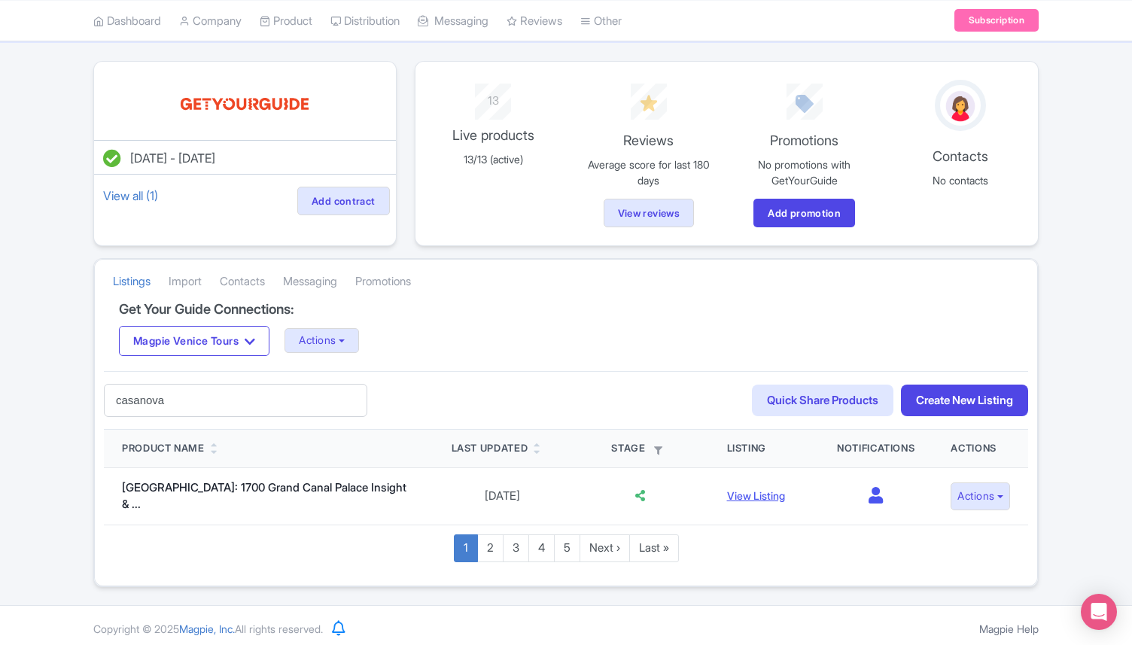
drag, startPoint x: 196, startPoint y: 409, endPoint x: 80, endPoint y: 403, distance: 116.8
click at [81, 403] on div "Success Listing updated successfully [DATE] - [DATE] View all (1) Add contract …" at bounding box center [566, 324] width 1132 height 526
click at [200, 403] on input "text" at bounding box center [235, 401] width 263 height 34
click at [250, 406] on input "text" at bounding box center [235, 401] width 263 height 34
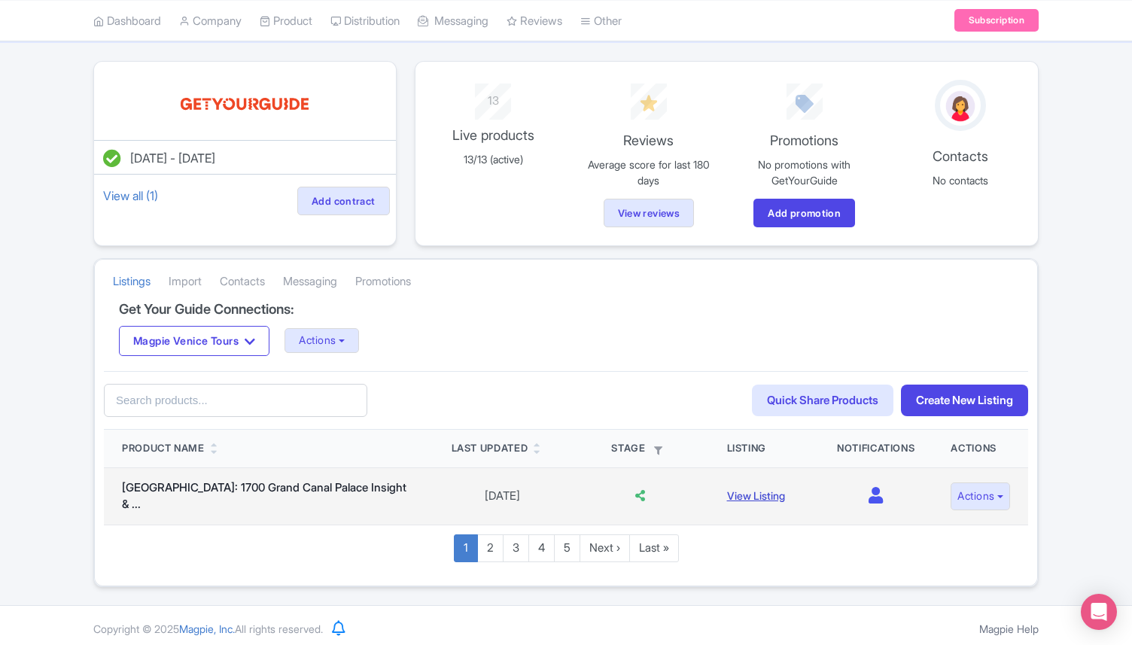
click at [731, 493] on link "View Listing" at bounding box center [756, 495] width 58 height 13
click at [962, 494] on button "Actions" at bounding box center [979, 496] width 59 height 28
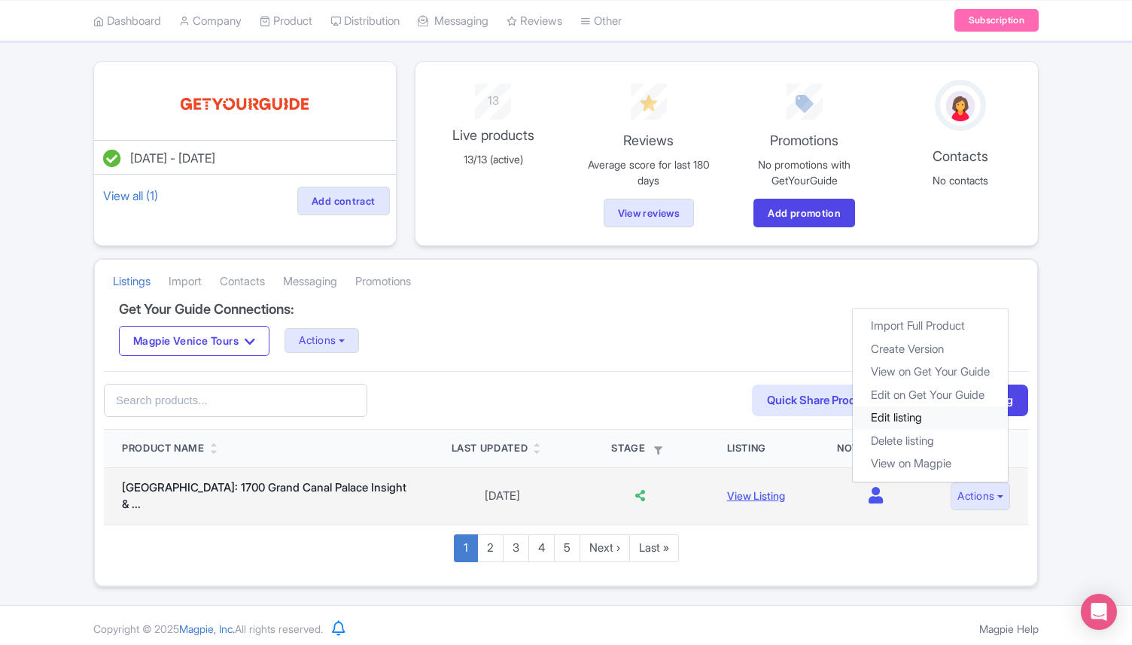
click at [916, 413] on link "Edit listing" at bounding box center [930, 417] width 155 height 23
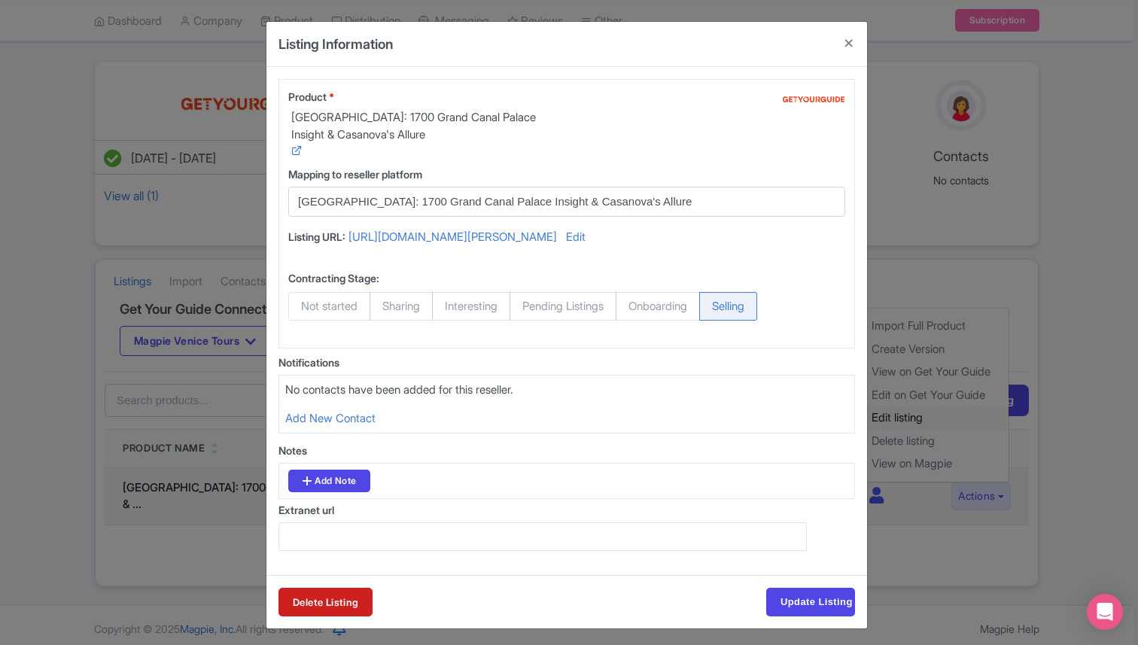
click at [916, 413] on div "Listing Information Product * Venice: 1700 Grand Canal Palace Insight & Casanov…" at bounding box center [569, 322] width 1138 height 645
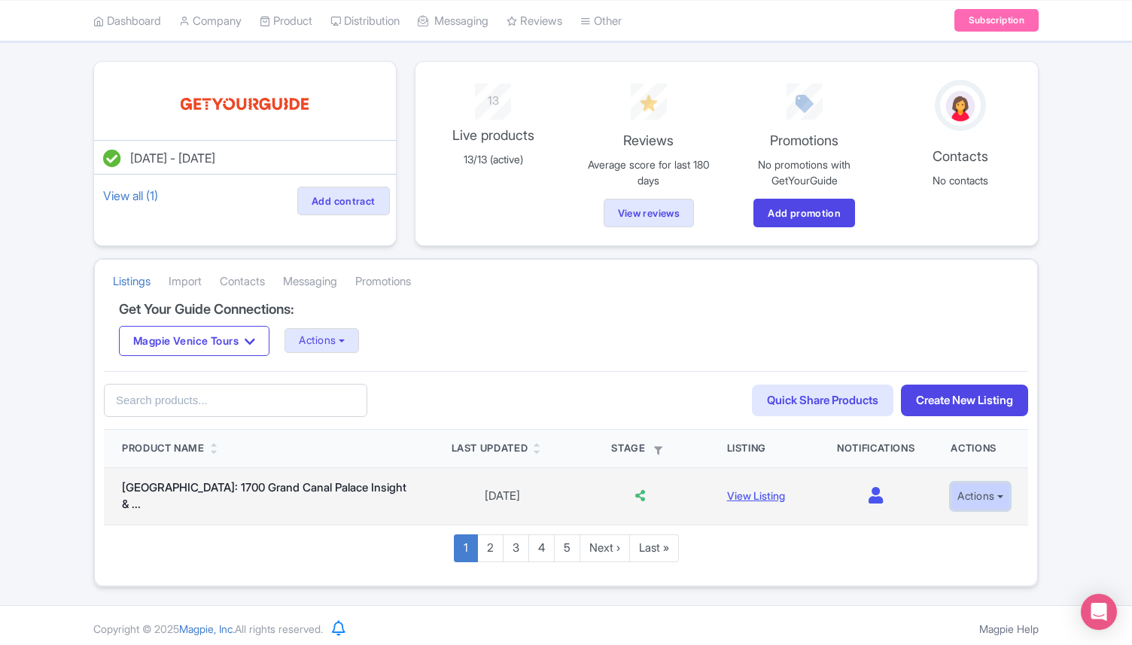
click at [972, 490] on button "Actions" at bounding box center [979, 496] width 59 height 28
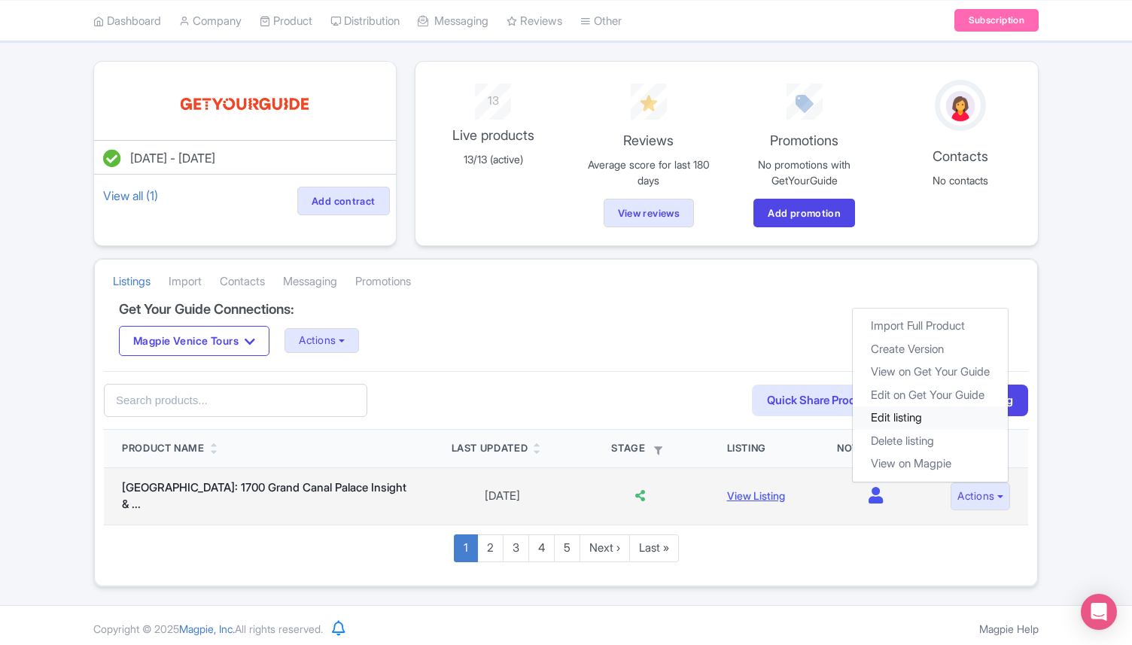
click at [941, 419] on link "Edit listing" at bounding box center [930, 417] width 155 height 23
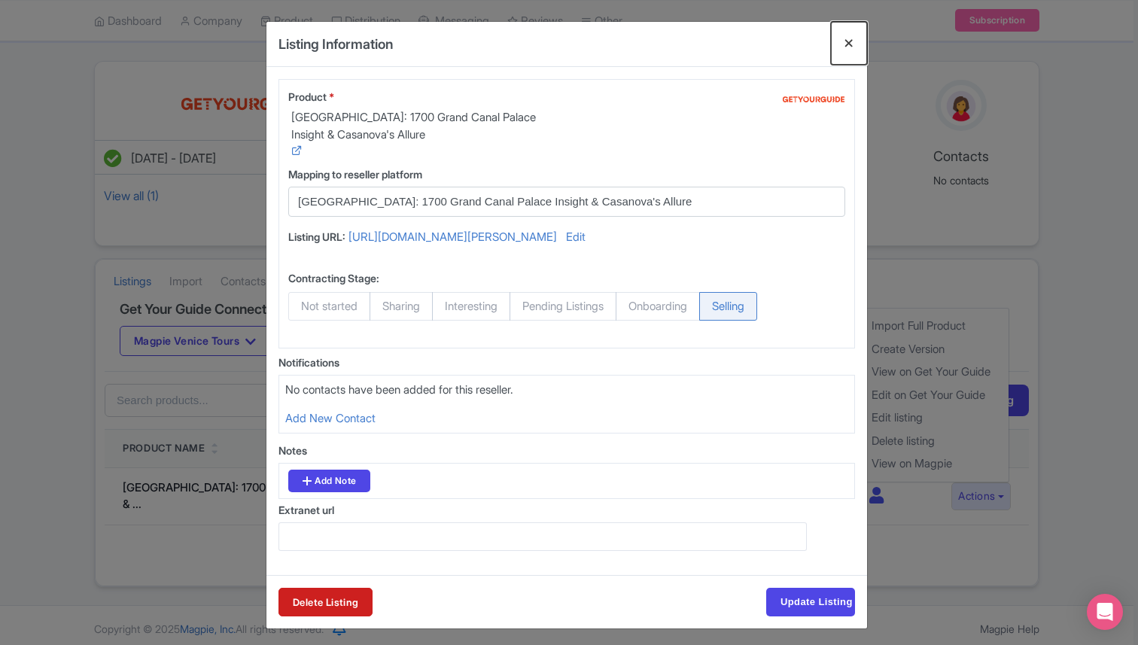
click at [846, 44] on button "Close" at bounding box center [849, 43] width 36 height 43
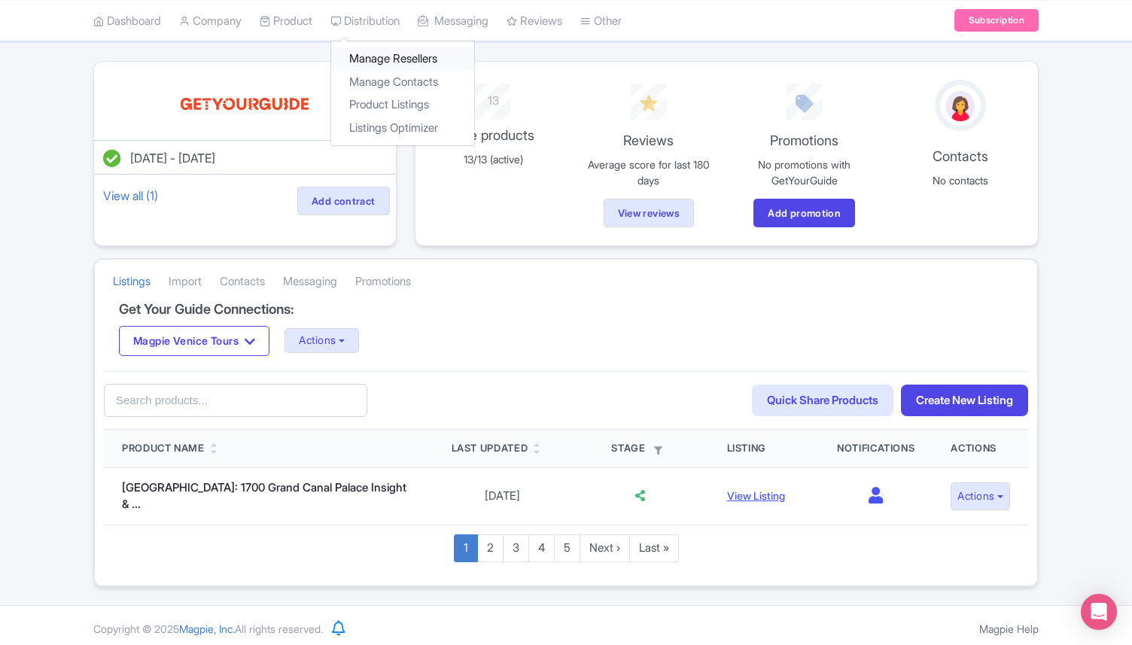
click at [392, 59] on link "Manage Resellers" at bounding box center [402, 58] width 143 height 23
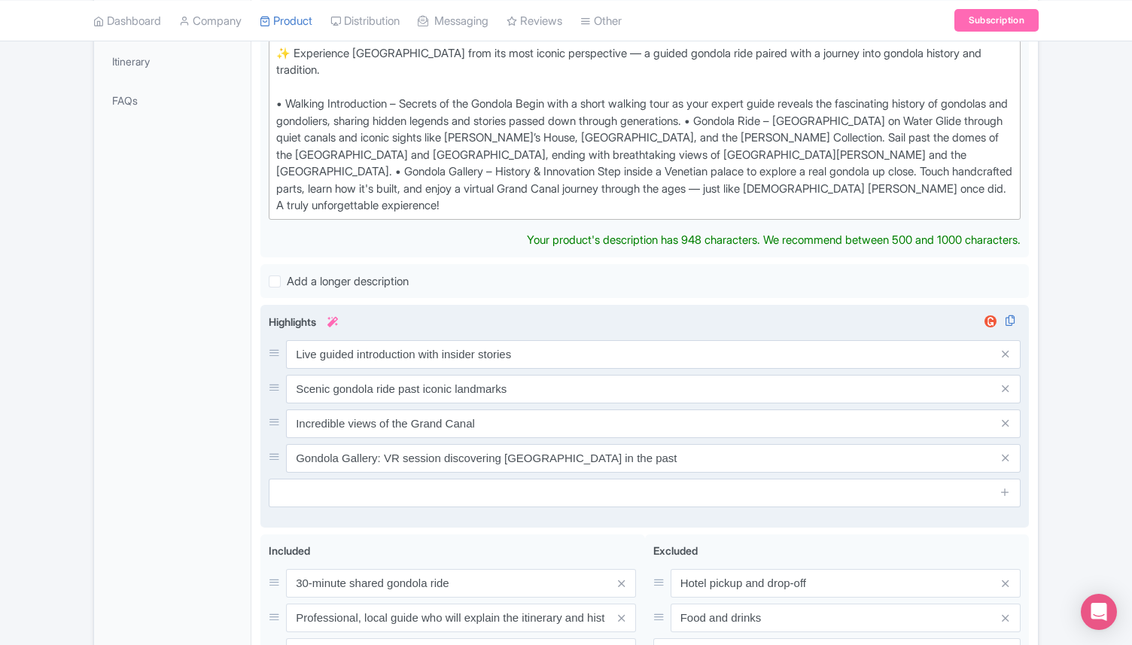
scroll to position [456, 0]
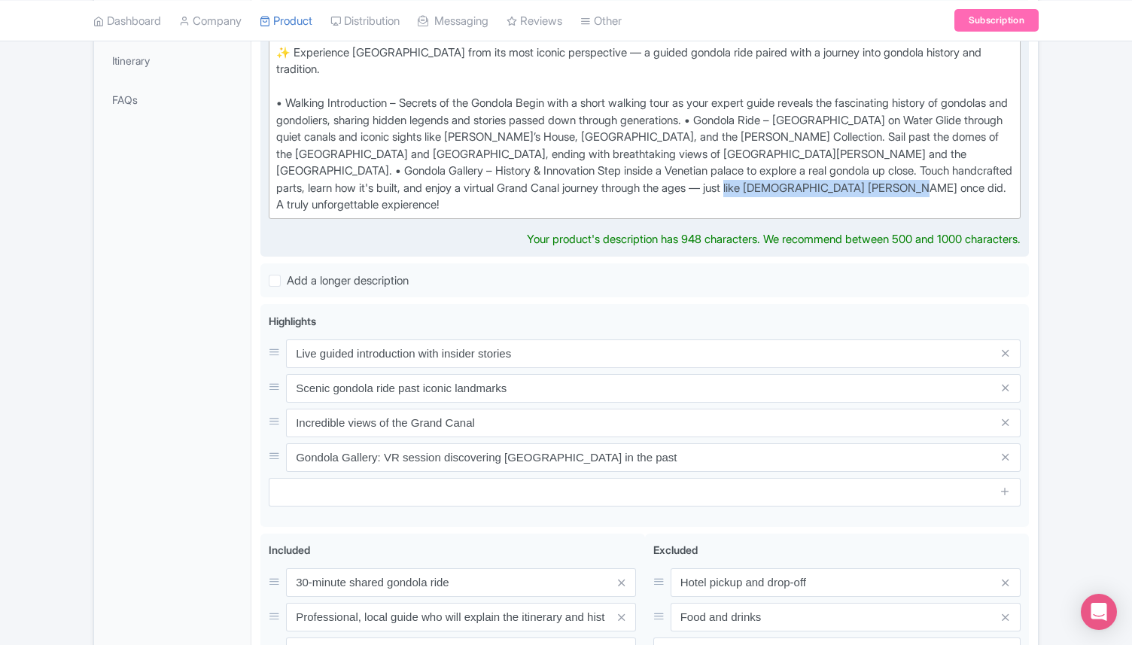
drag, startPoint x: 808, startPoint y: 166, endPoint x: 995, endPoint y: 169, distance: 186.6
click at [997, 171] on div "✨ Experience [GEOGRAPHIC_DATA] from its most iconic perspective — a guided gond…" at bounding box center [644, 128] width 737 height 169
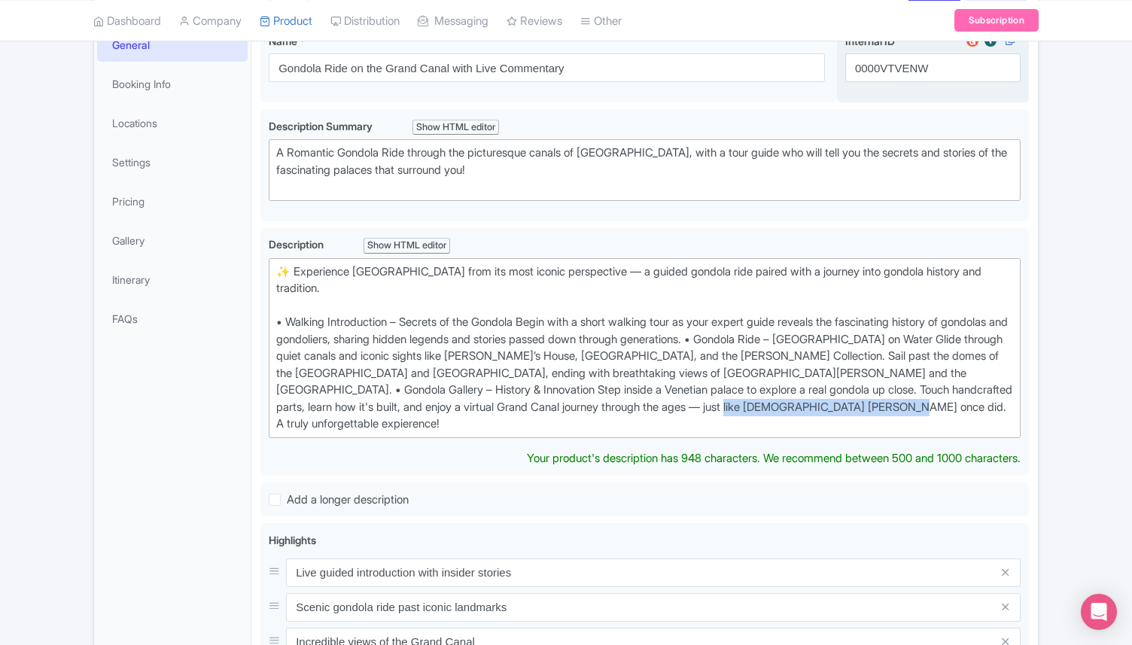
scroll to position [242, 0]
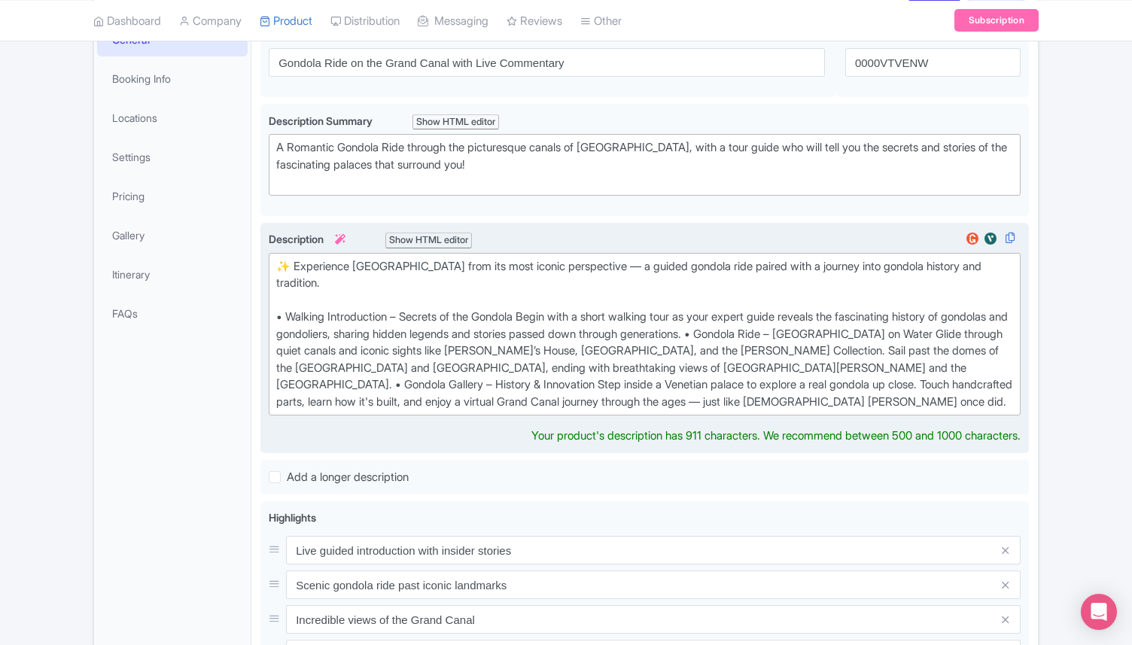
type trix-editor "<div>✨ Experience [GEOGRAPHIC_DATA] from its most iconic perspective — a guided…"
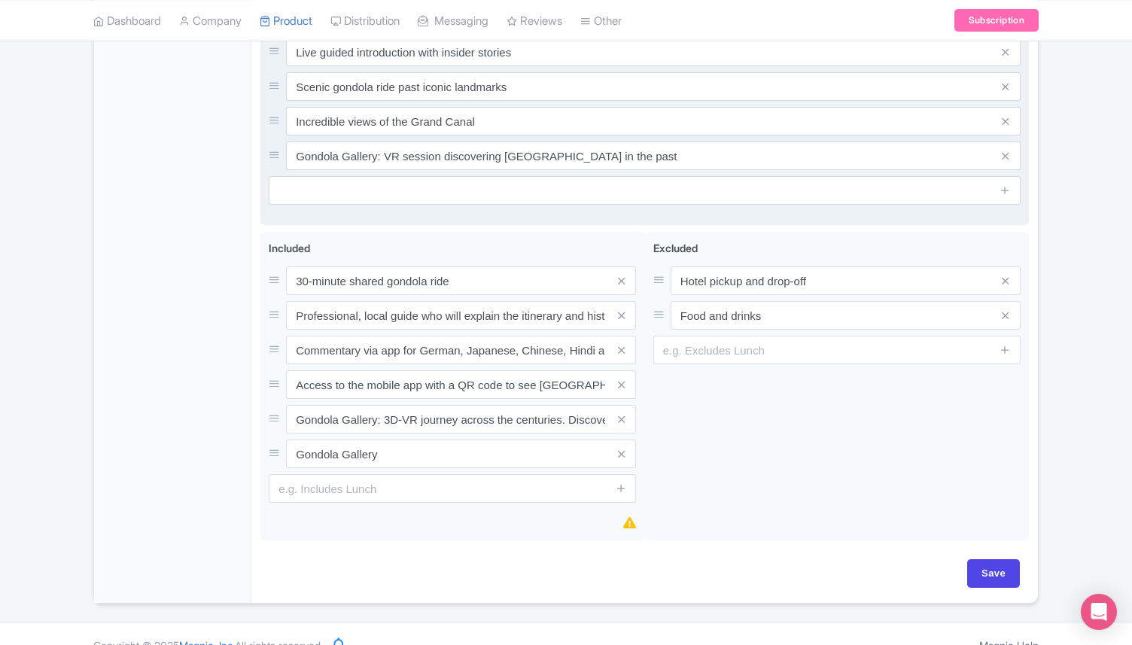
scroll to position [747, 0]
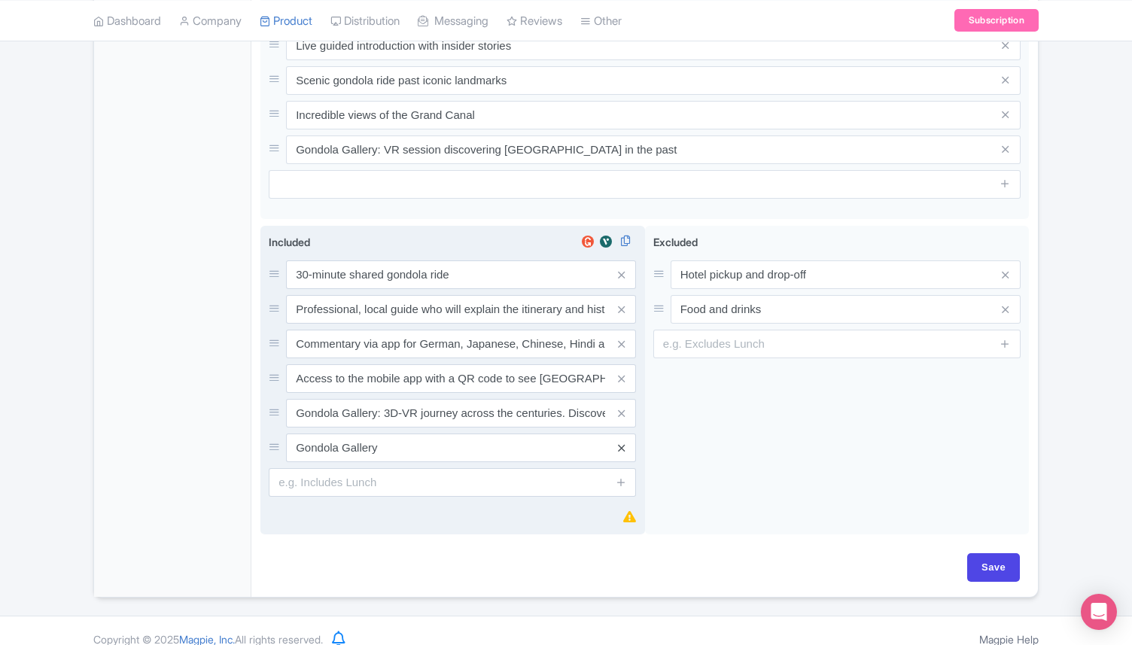
click at [622, 442] on icon at bounding box center [621, 447] width 7 height 11
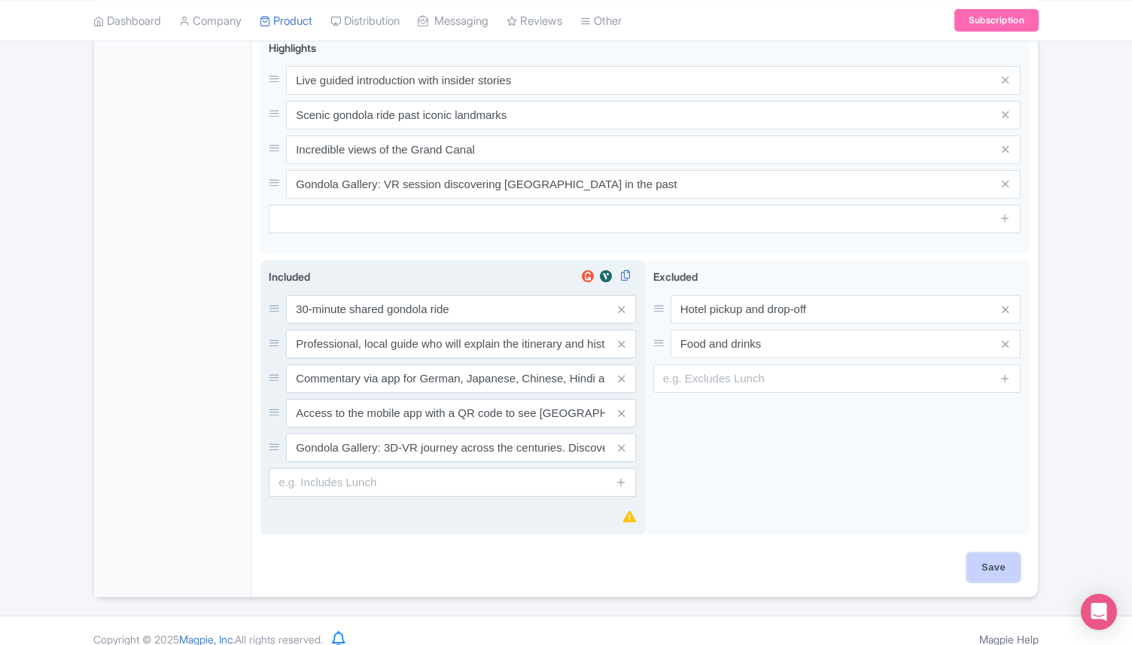
click at [979, 553] on input "Save" at bounding box center [993, 567] width 53 height 29
type input "Saving..."
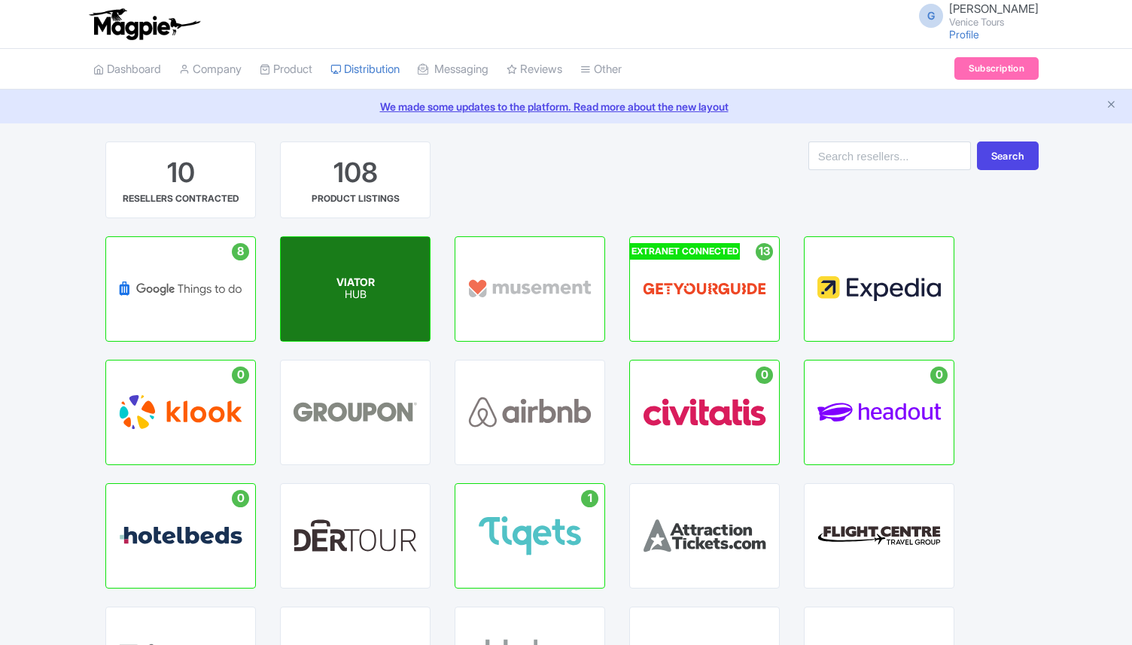
click at [382, 279] on div "VIATOR HUB" at bounding box center [355, 289] width 149 height 104
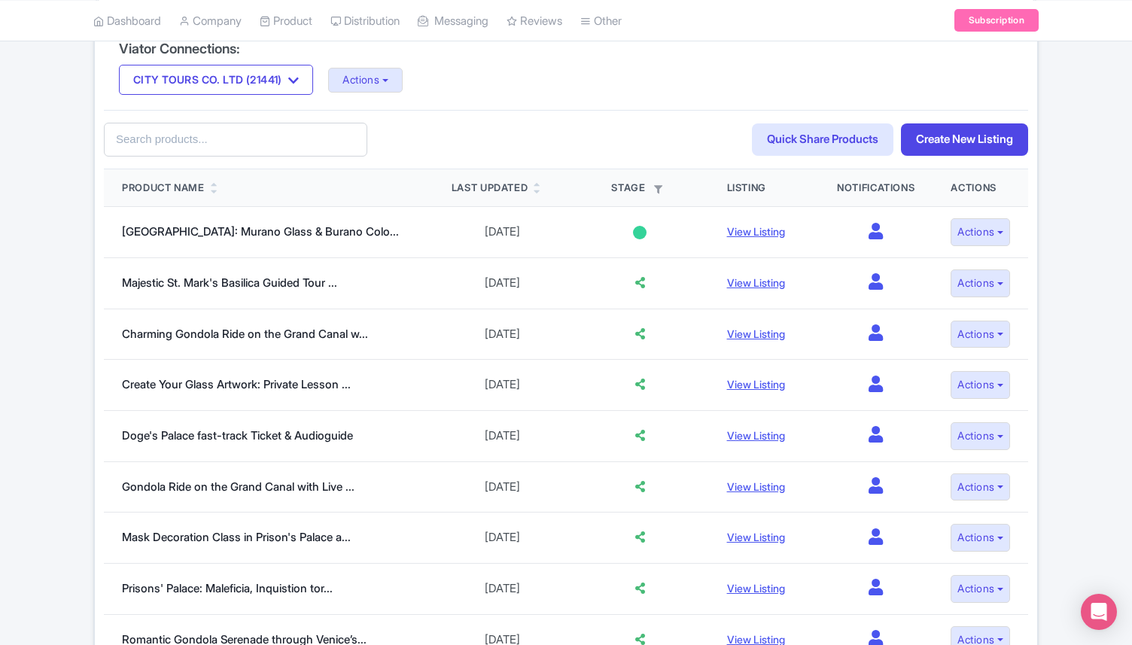
scroll to position [365, 0]
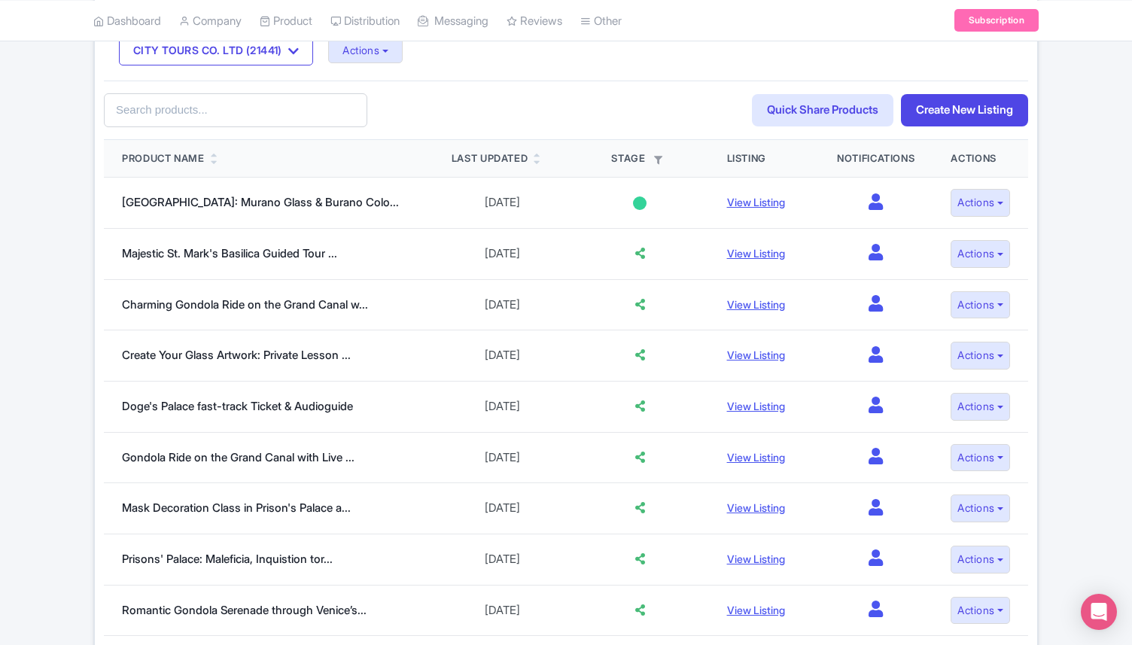
click at [166, 112] on input "text" at bounding box center [235, 110] width 263 height 34
type input "1700"
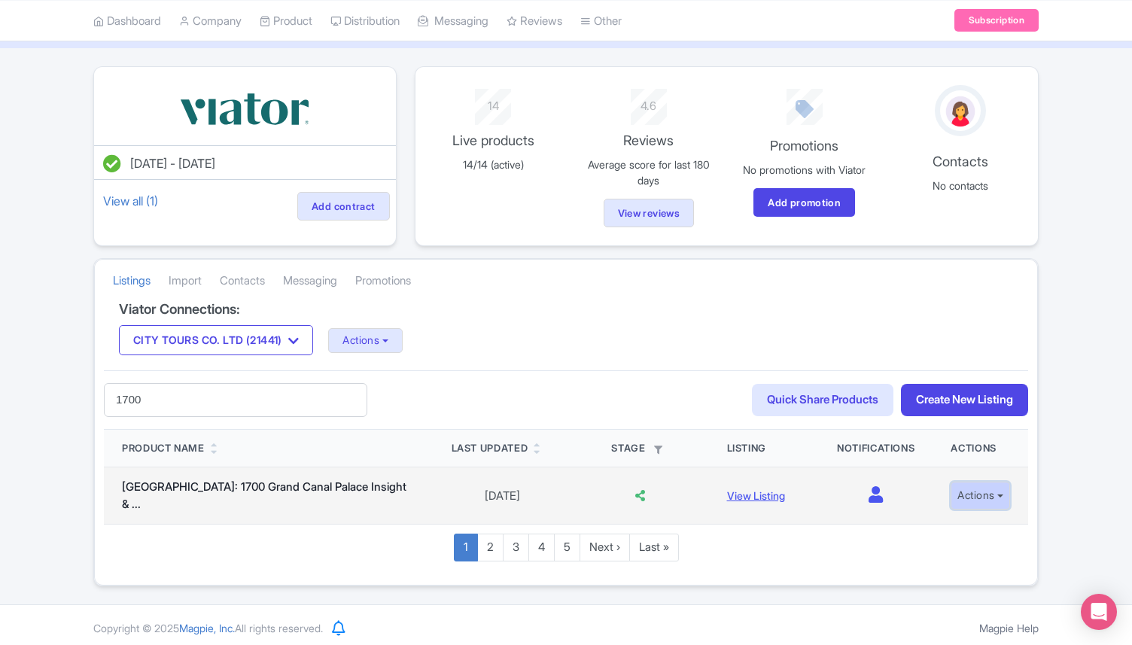
click at [964, 500] on button "Actions" at bounding box center [979, 496] width 59 height 28
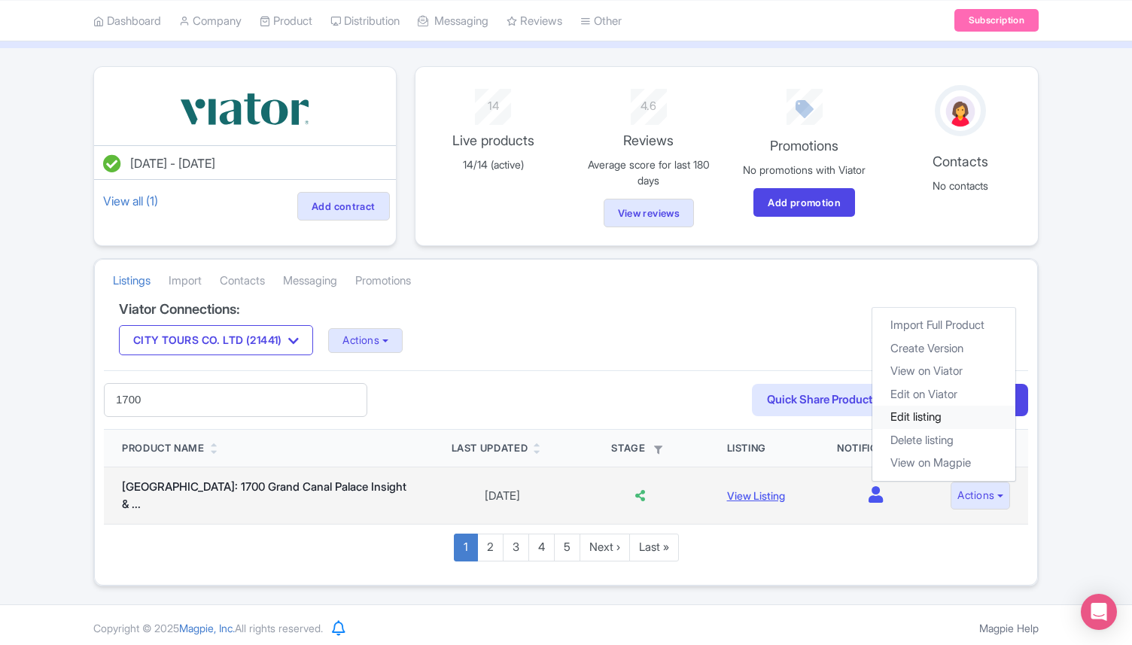
click at [932, 412] on link "Edit listing" at bounding box center [943, 417] width 143 height 23
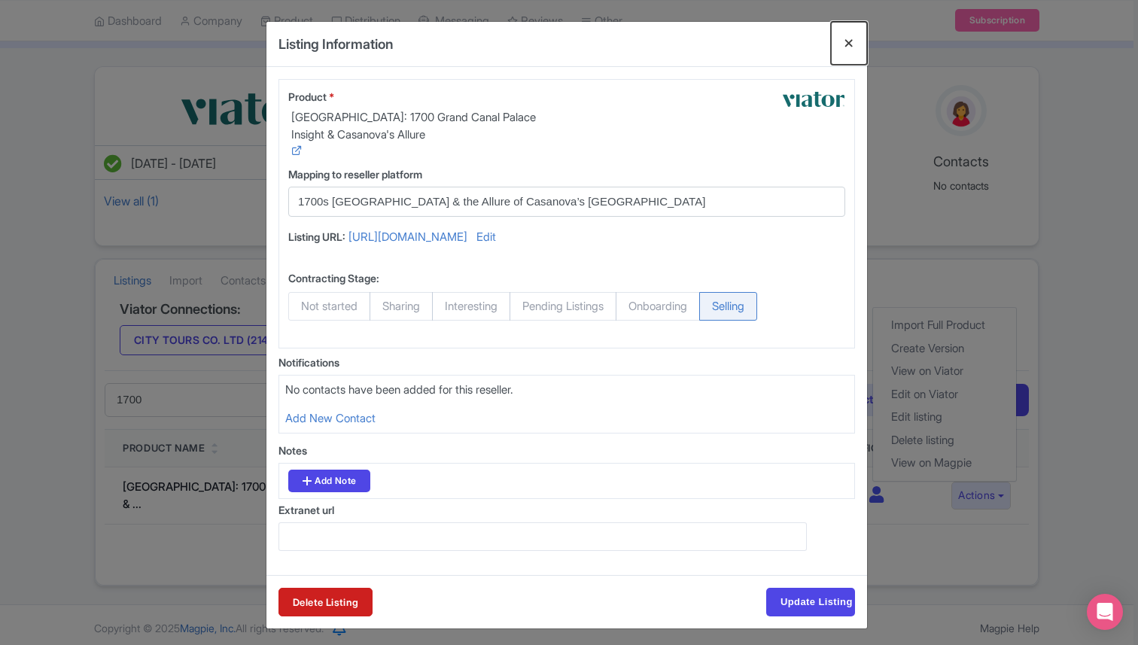
click at [846, 50] on button "Close" at bounding box center [849, 43] width 36 height 43
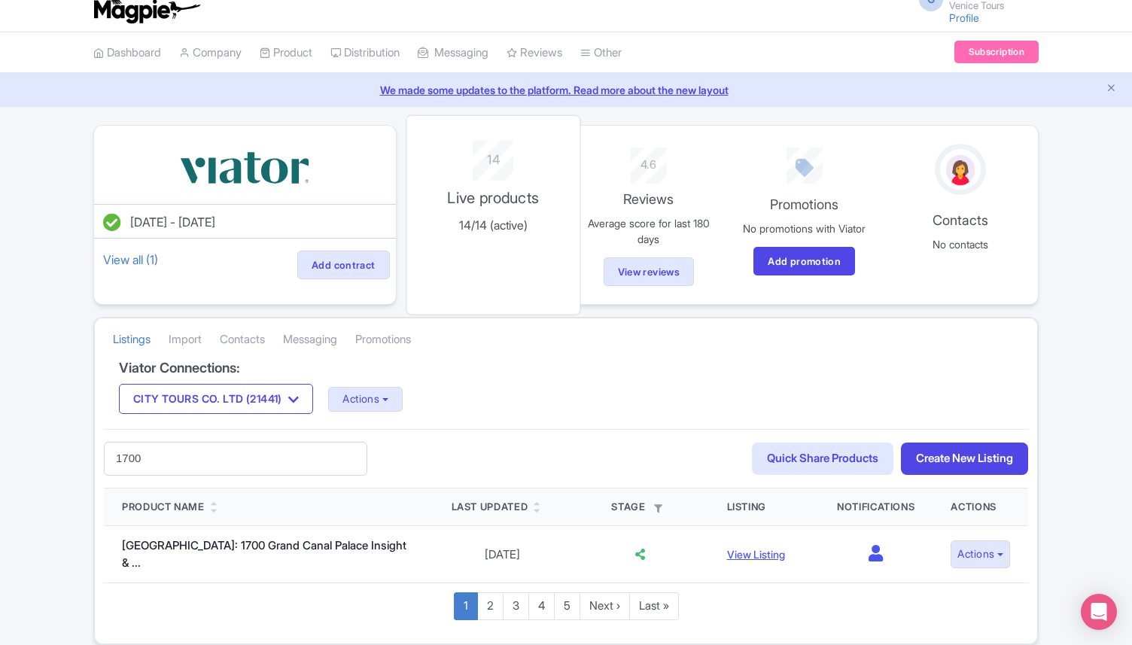
scroll to position [0, 0]
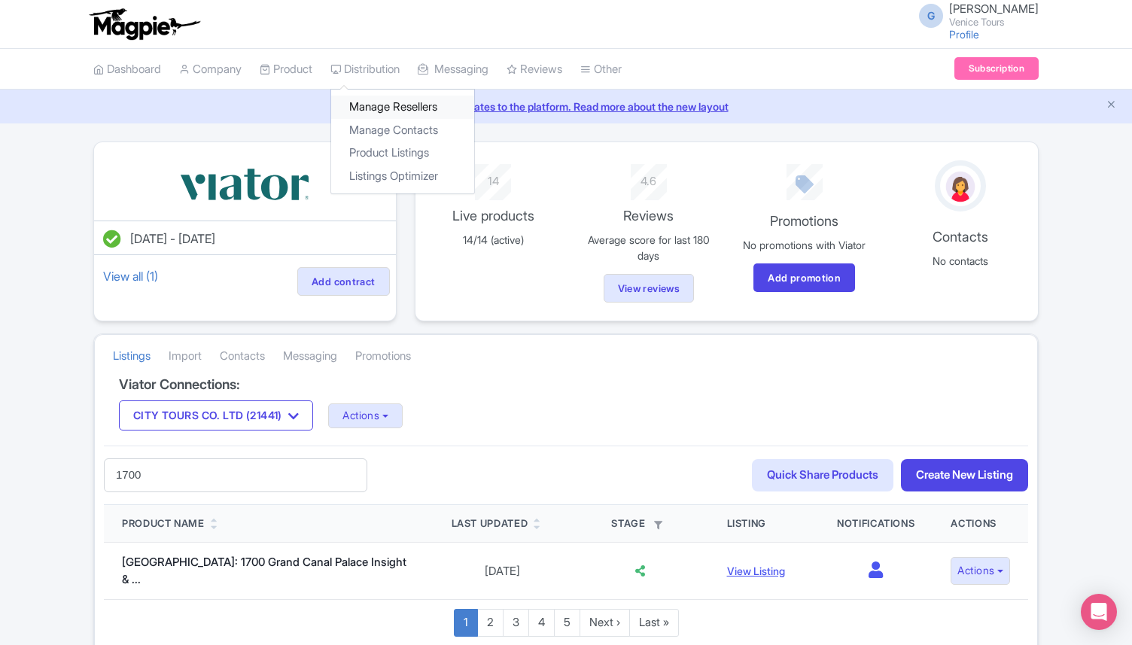
click at [401, 99] on link "Manage Resellers" at bounding box center [402, 107] width 143 height 23
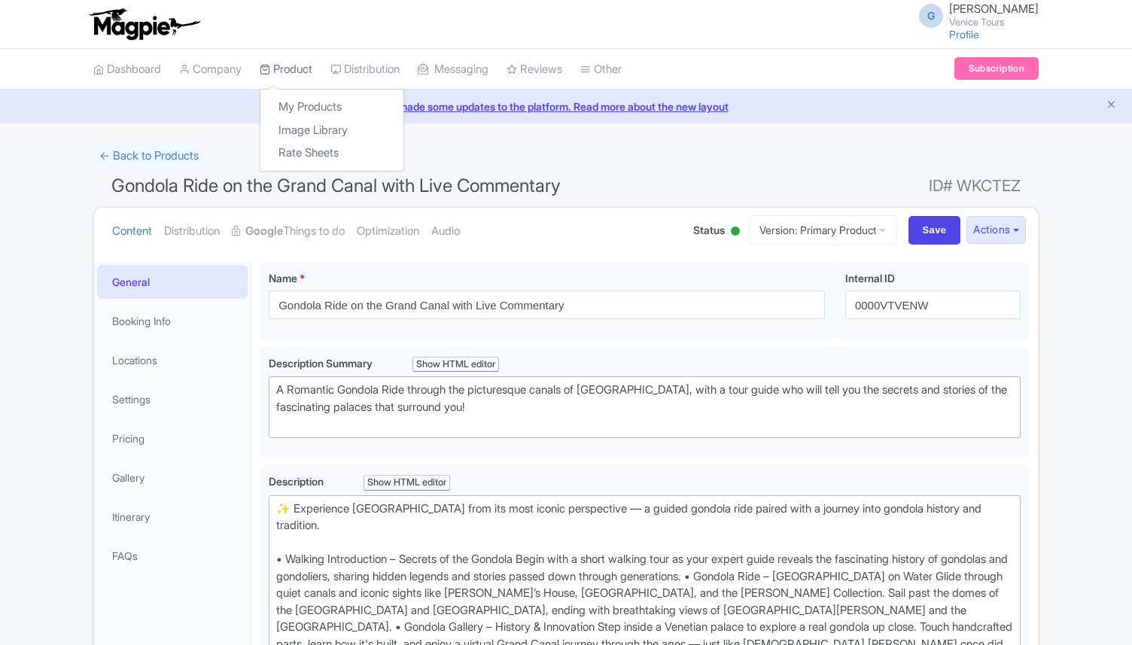
scroll to position [695, 0]
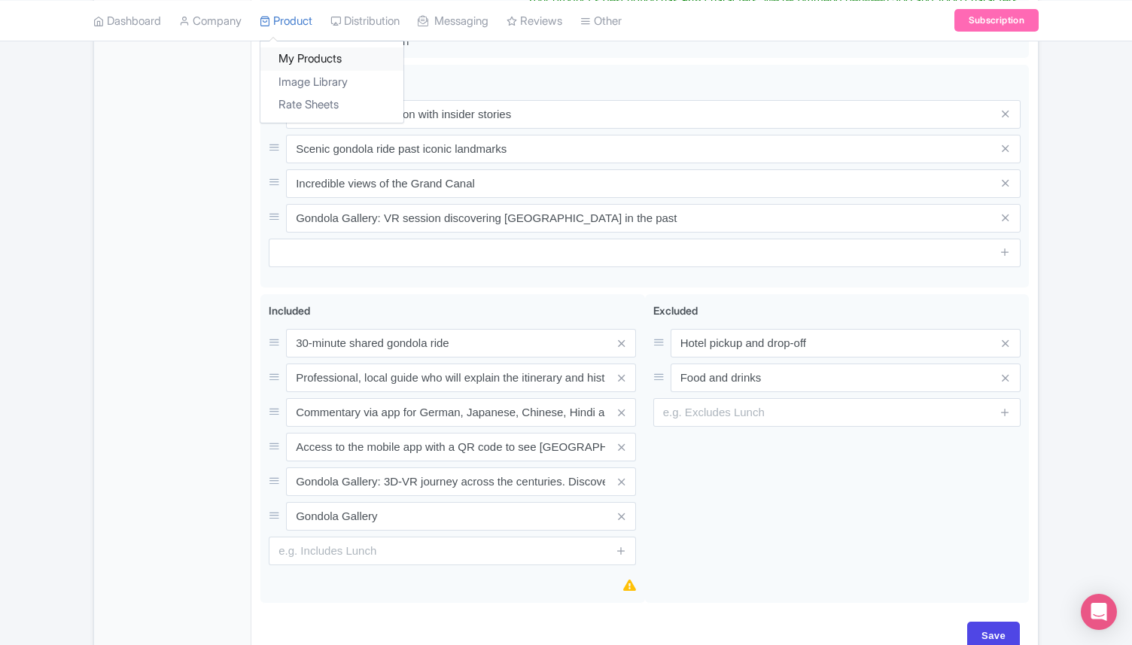
click at [318, 64] on link "My Products" at bounding box center [331, 58] width 143 height 23
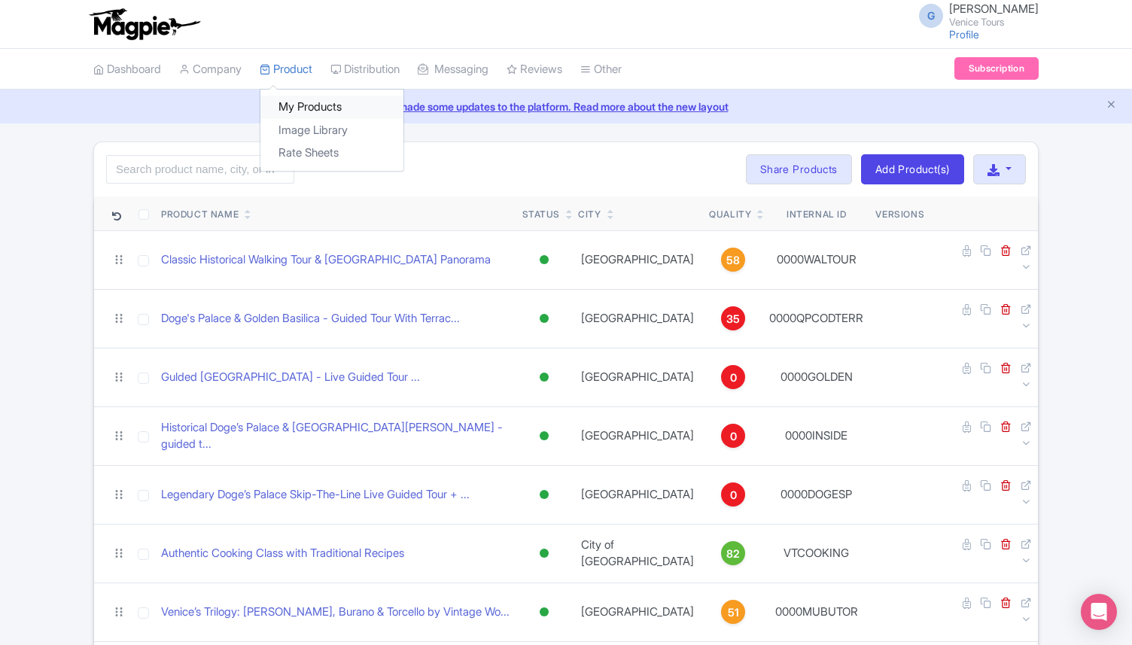
click at [320, 99] on link "My Products" at bounding box center [331, 107] width 143 height 23
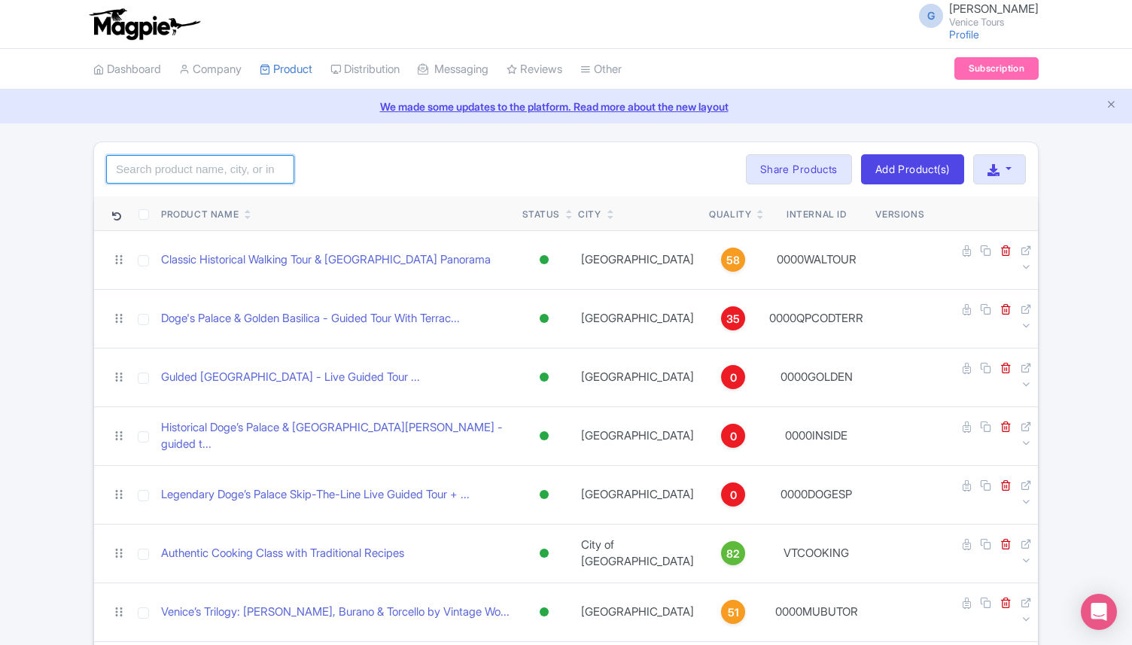
click at [168, 164] on input "search" at bounding box center [200, 169] width 188 height 29
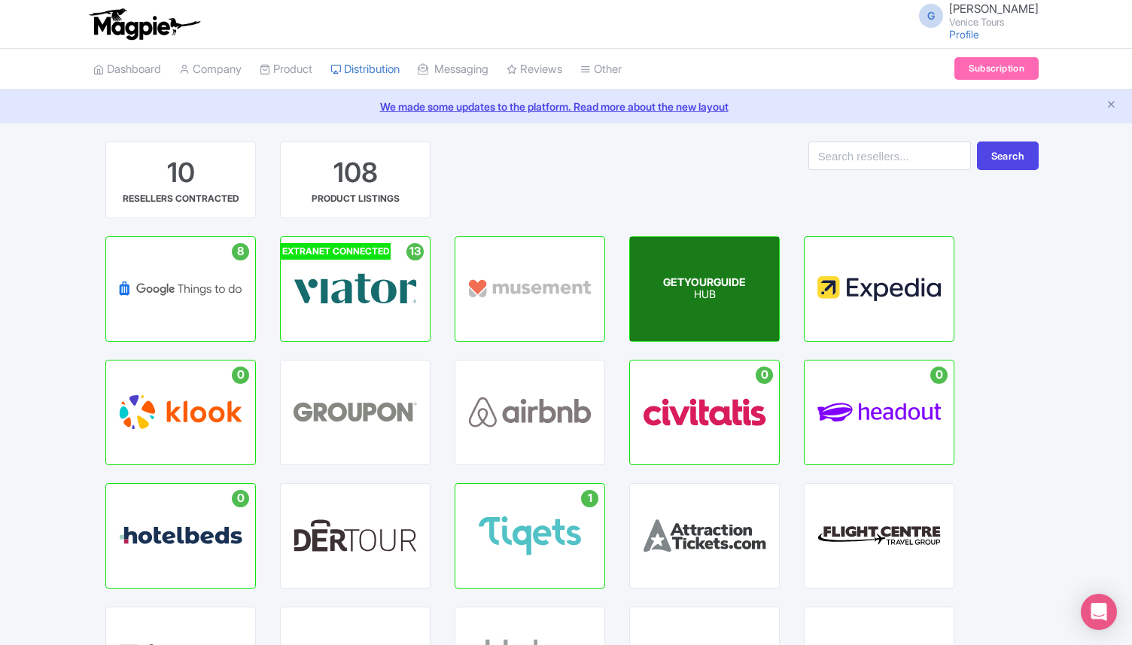
click at [749, 336] on div "GETYOURGUIDE HUB" at bounding box center [704, 289] width 149 height 104
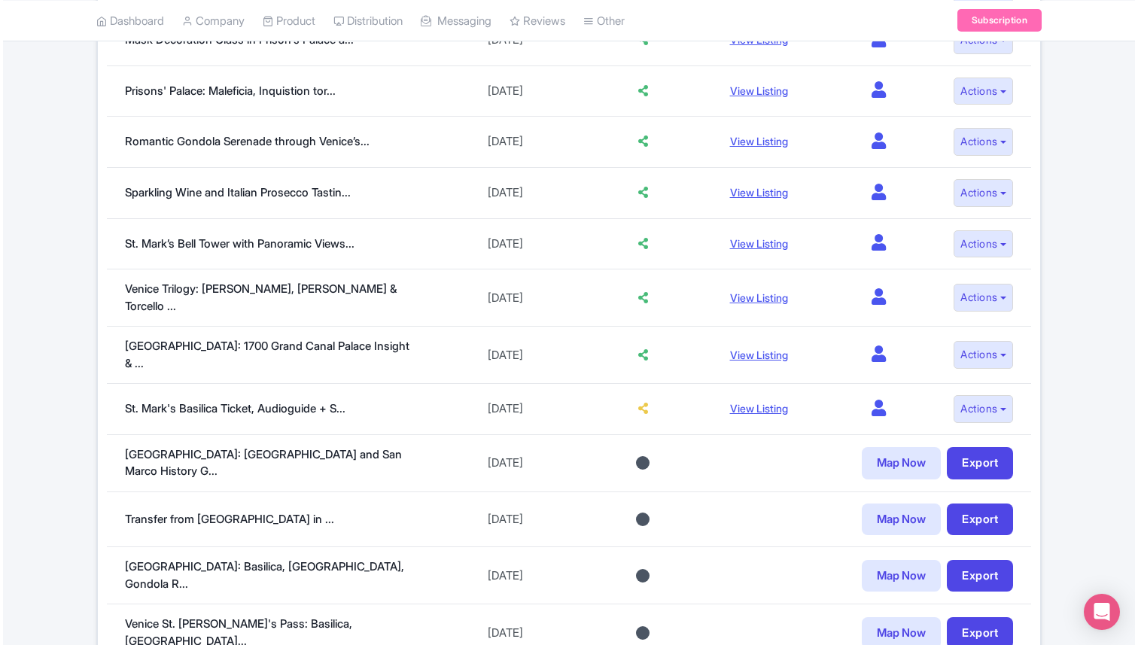
scroll to position [784, 0]
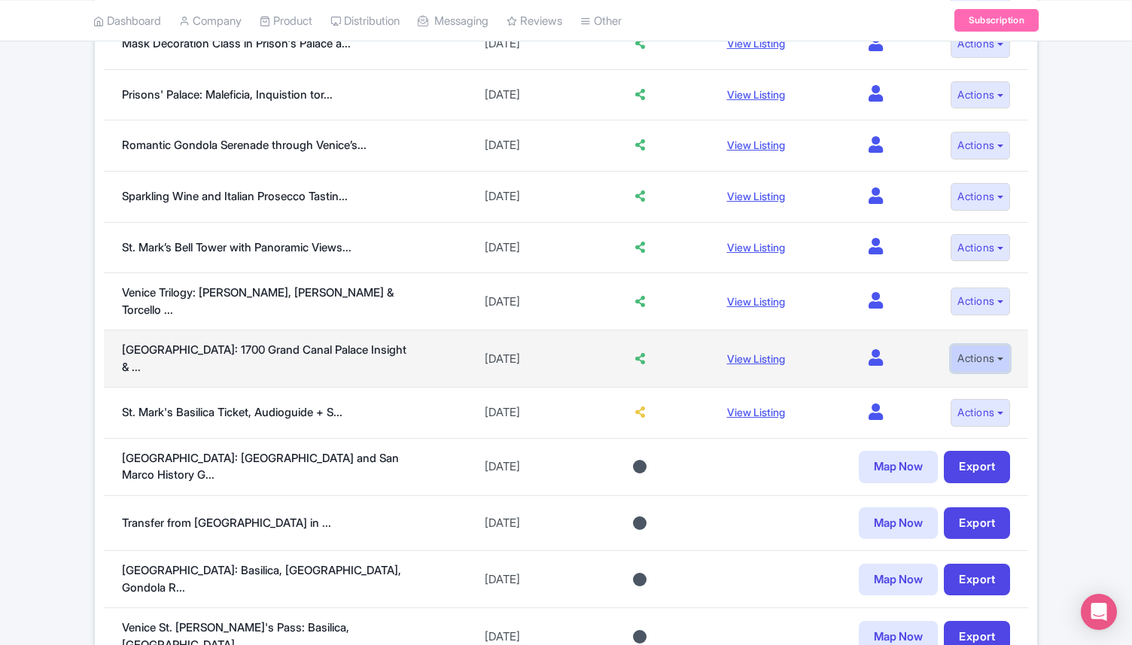
click at [975, 354] on button "Actions" at bounding box center [979, 359] width 59 height 28
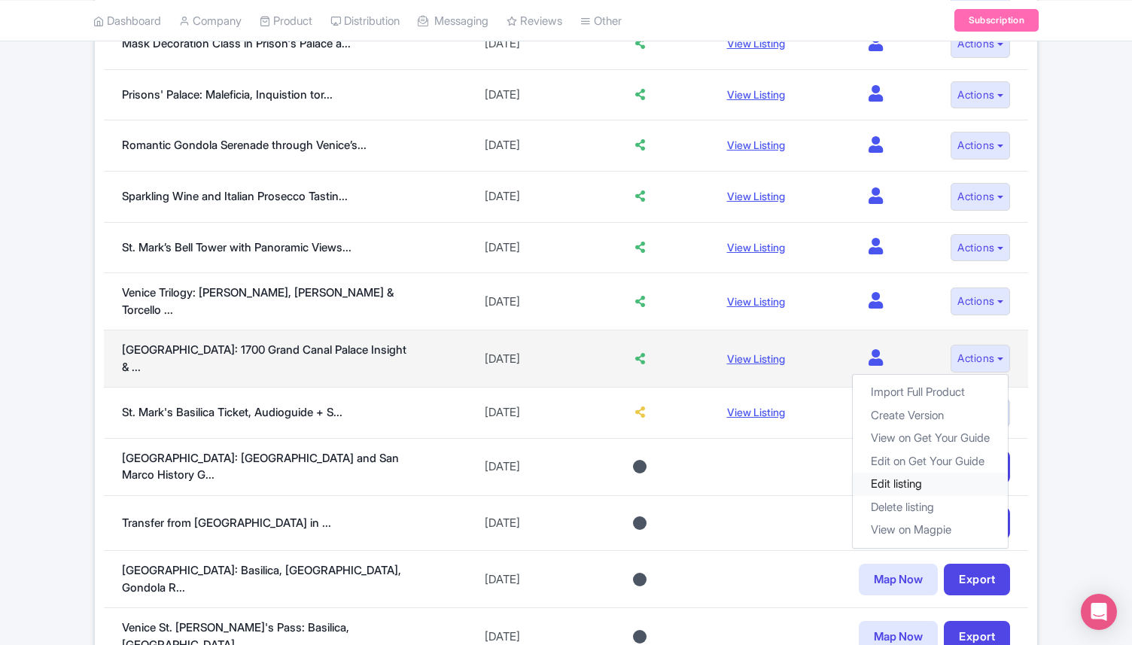
click at [904, 479] on link "Edit listing" at bounding box center [930, 484] width 155 height 23
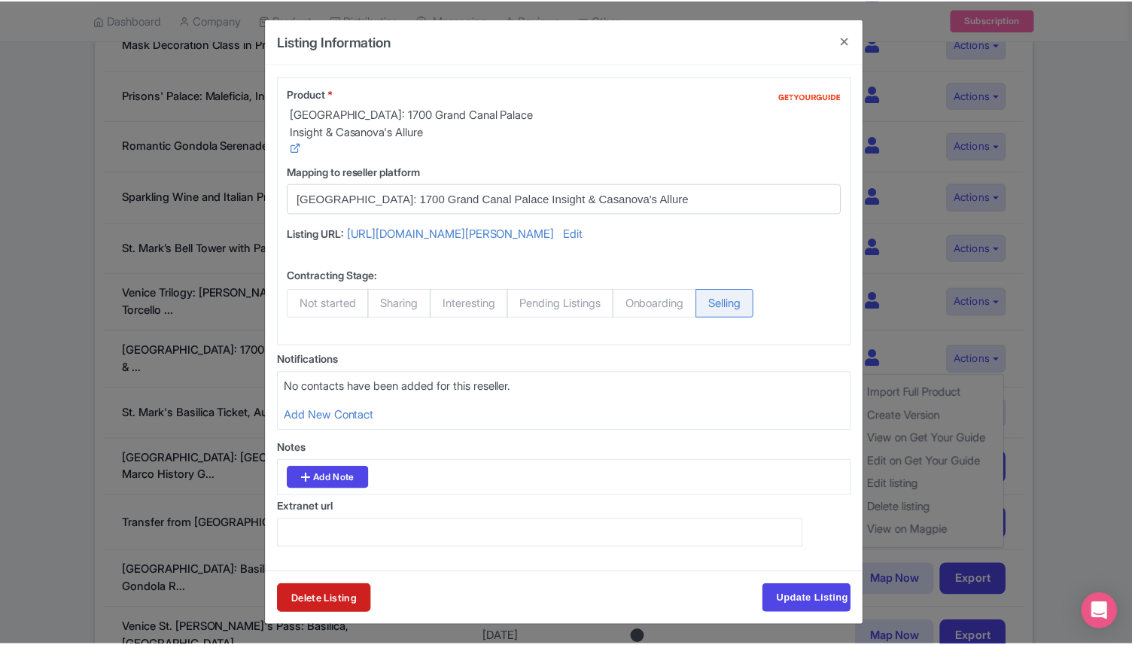
scroll to position [56, 0]
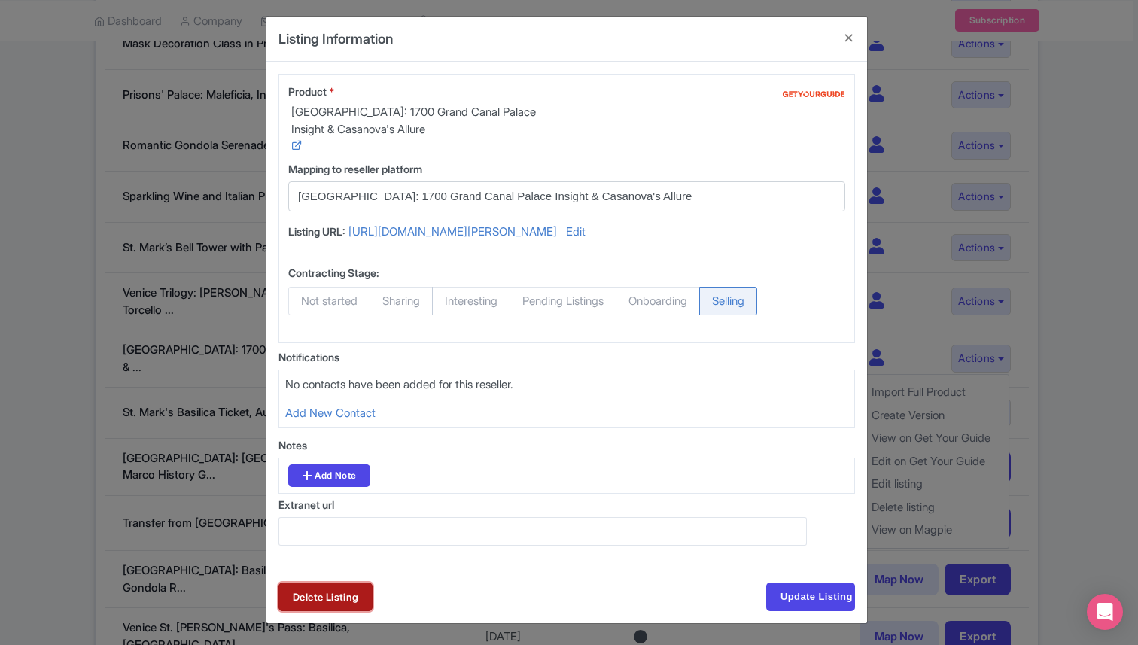
click at [347, 589] on link "Delete Listing" at bounding box center [325, 596] width 94 height 29
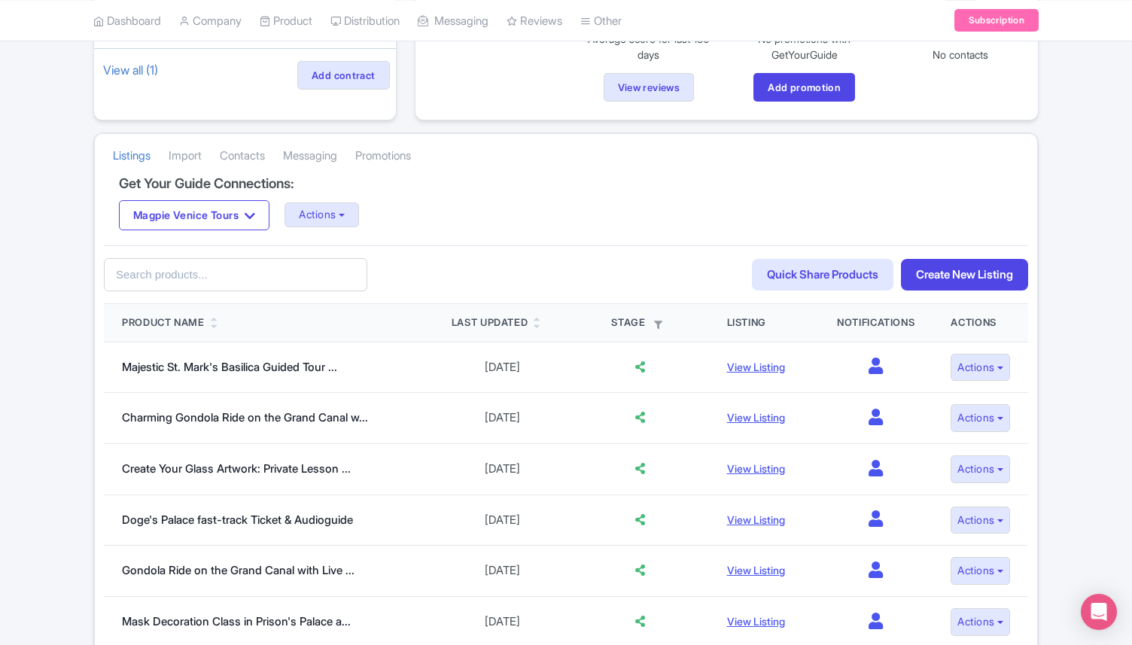
scroll to position [0, 0]
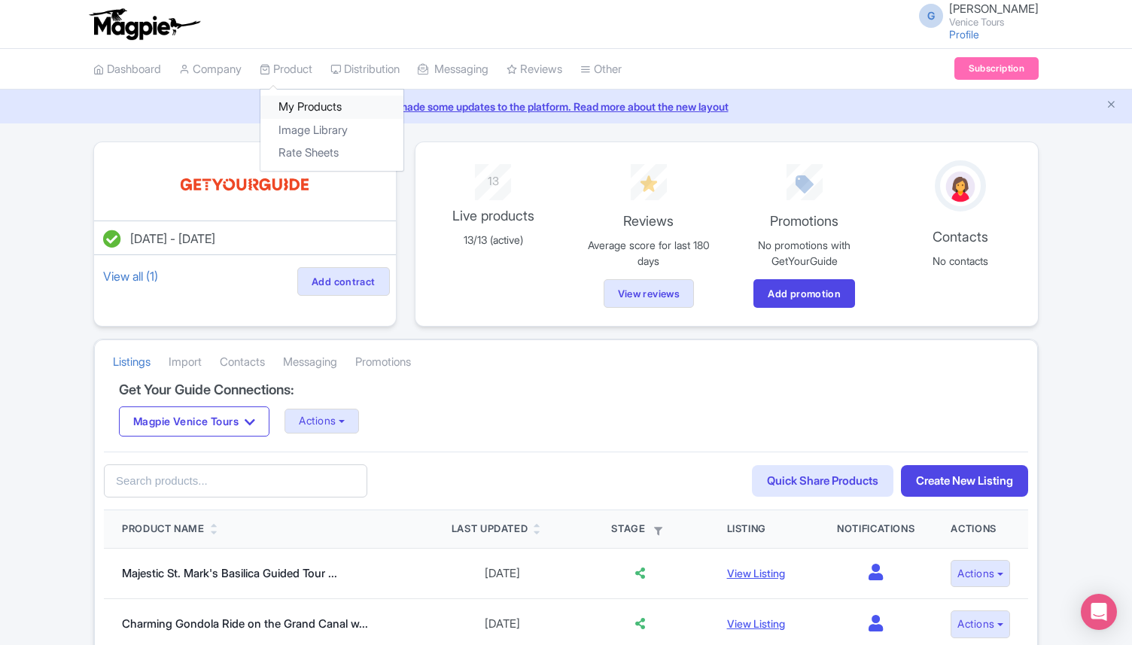
click at [309, 112] on link "My Products" at bounding box center [331, 107] width 143 height 23
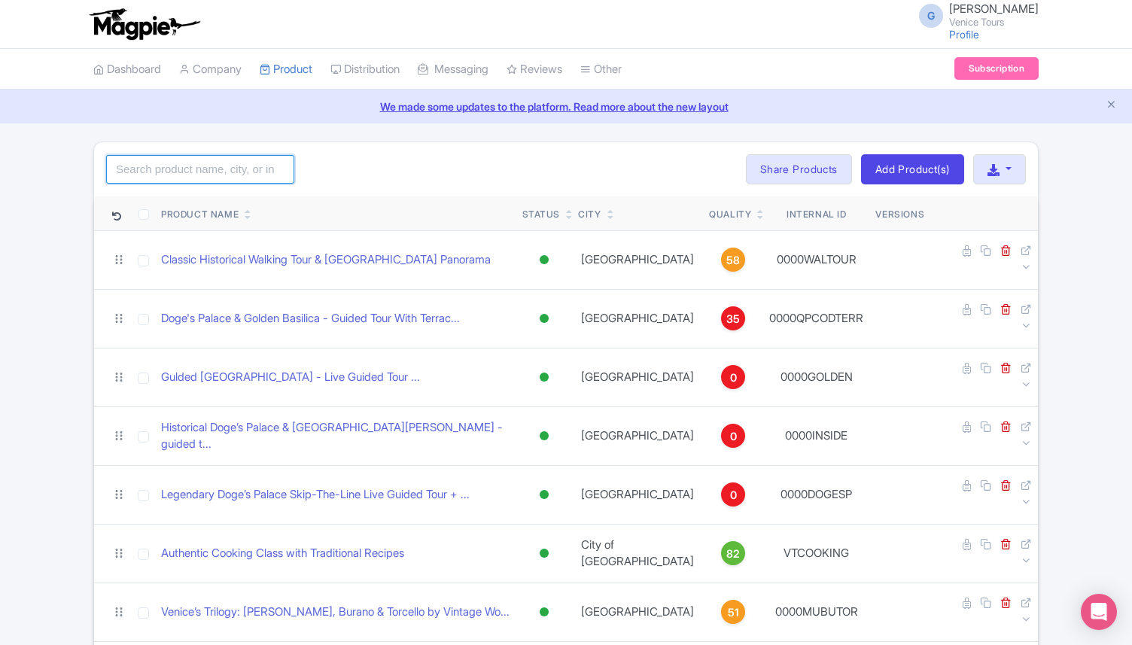
click at [185, 174] on input "search" at bounding box center [200, 169] width 188 height 29
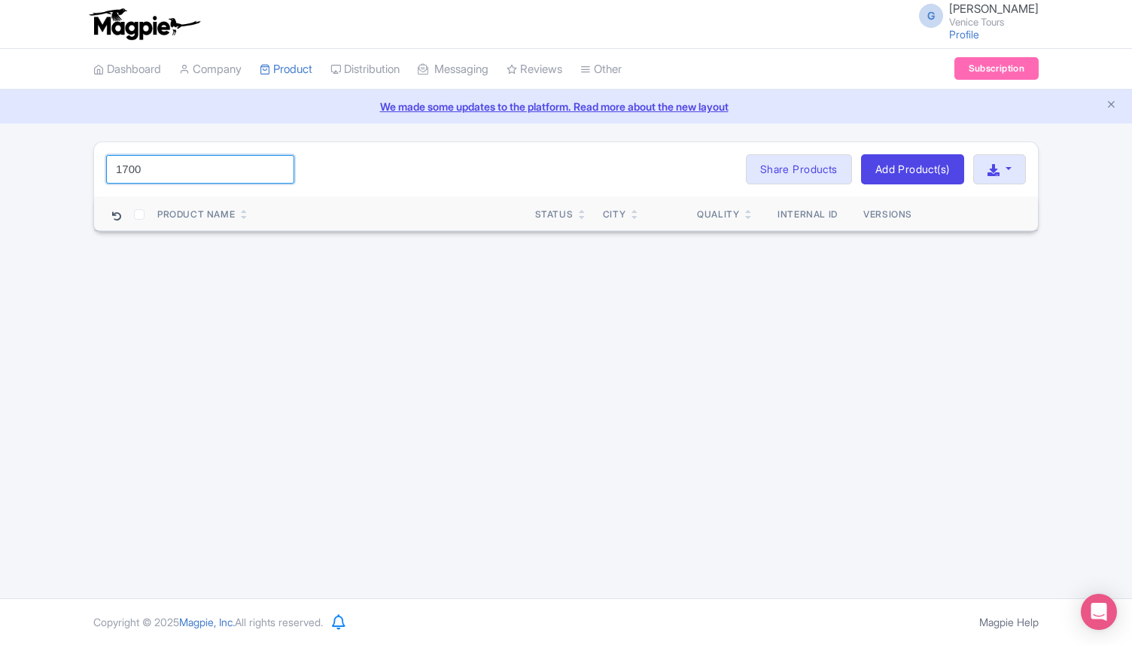
type input "1700"
click button "Search" at bounding box center [0, 0] width 0 height 0
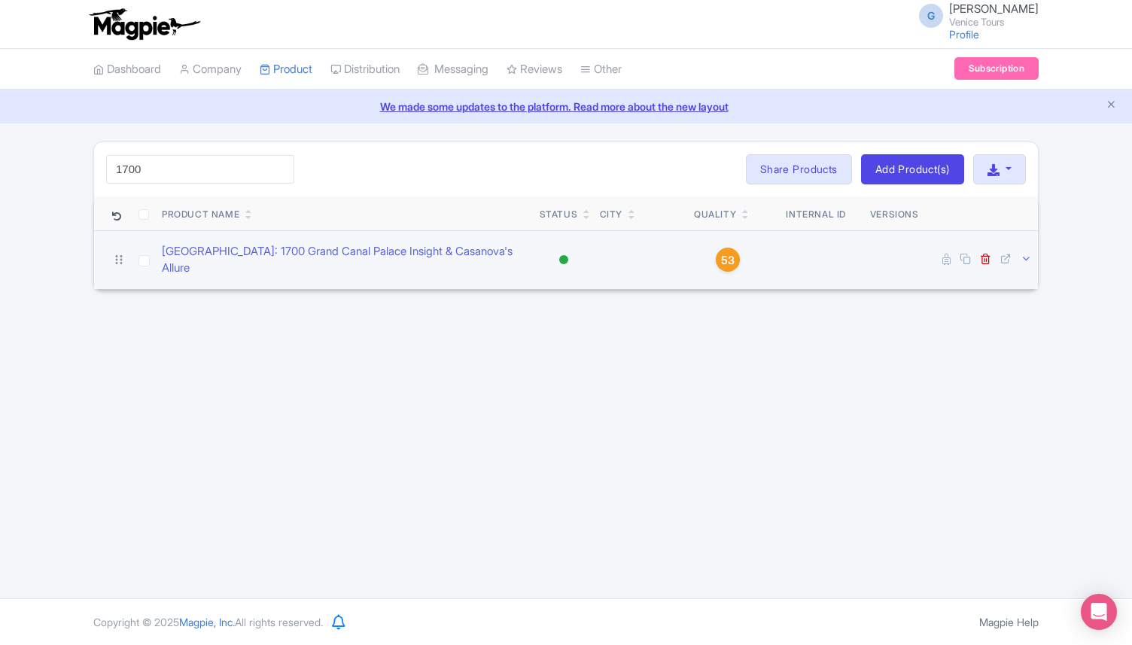
click at [1031, 253] on icon at bounding box center [1025, 258] width 11 height 11
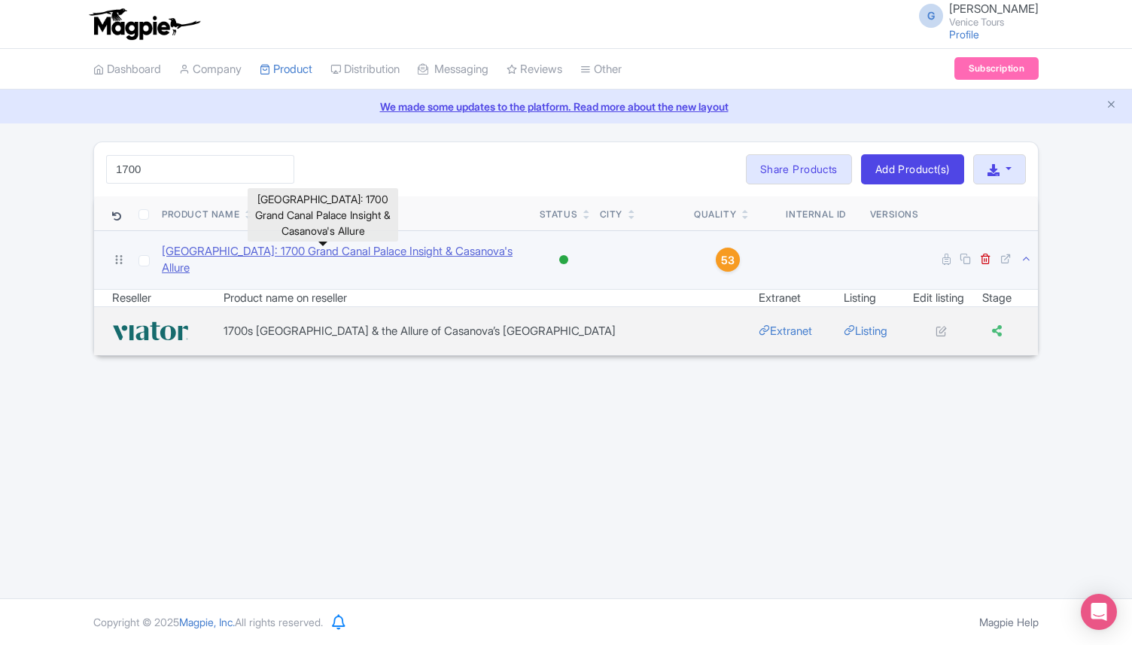
click at [367, 249] on link "[GEOGRAPHIC_DATA]: 1700 Grand Canal Palace Insight & Casanova's Allure" at bounding box center [345, 260] width 366 height 34
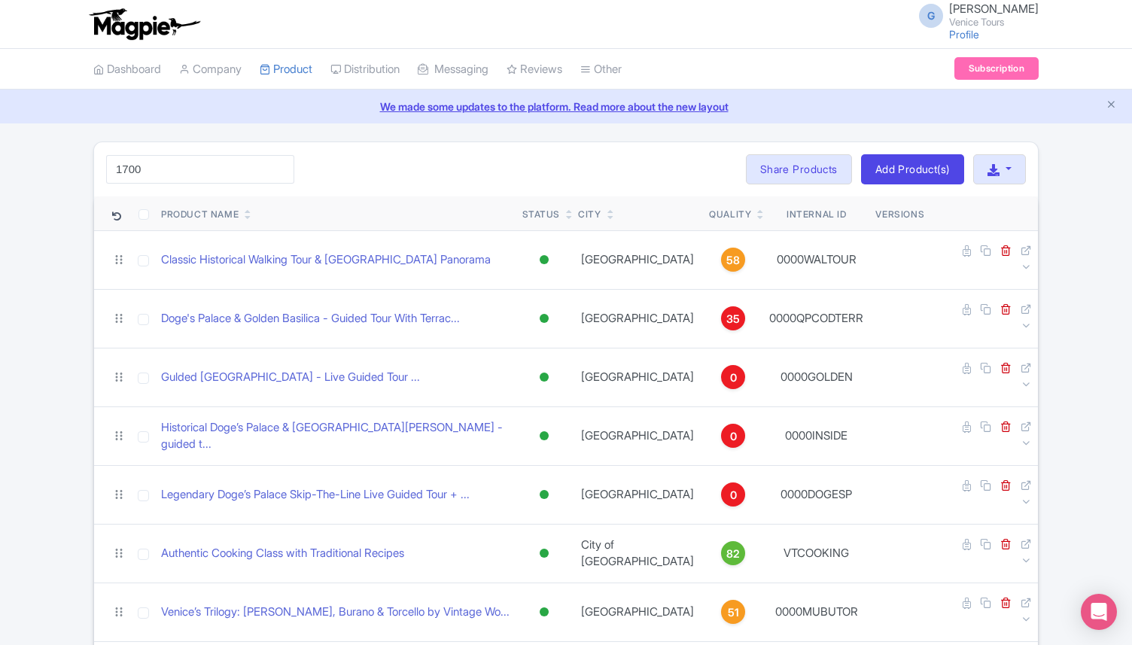
drag, startPoint x: 397, startPoint y: 115, endPoint x: 420, endPoint y: 103, distance: 26.2
click at [305, 109] on link "My Products" at bounding box center [331, 107] width 143 height 23
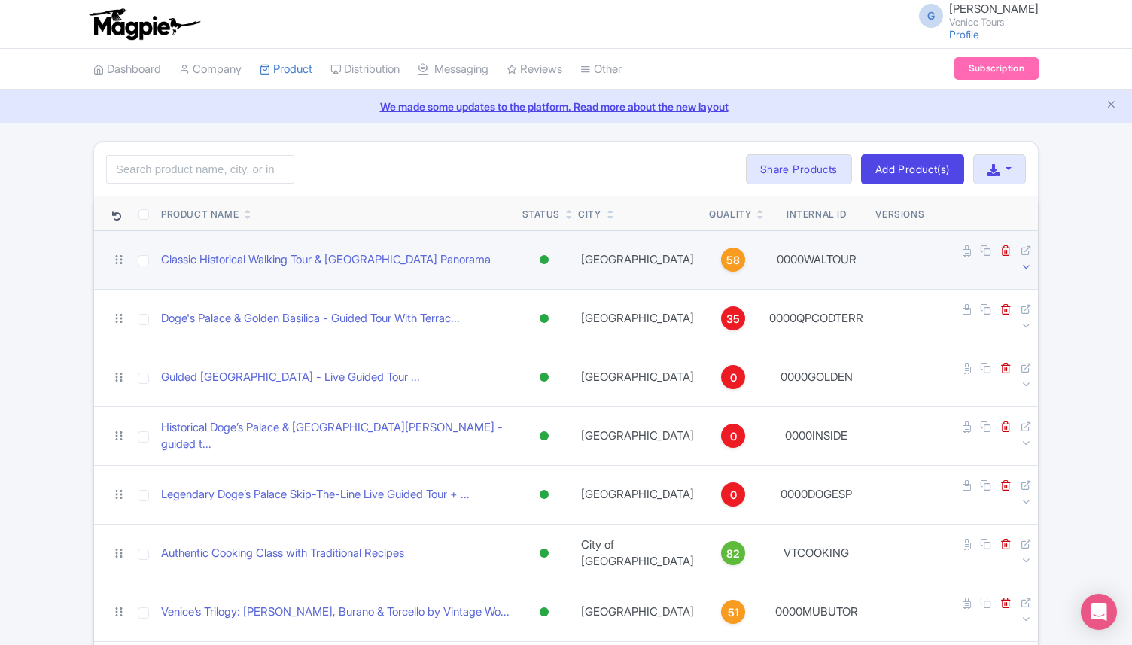
click at [1022, 260] on link at bounding box center [1025, 267] width 11 height 14
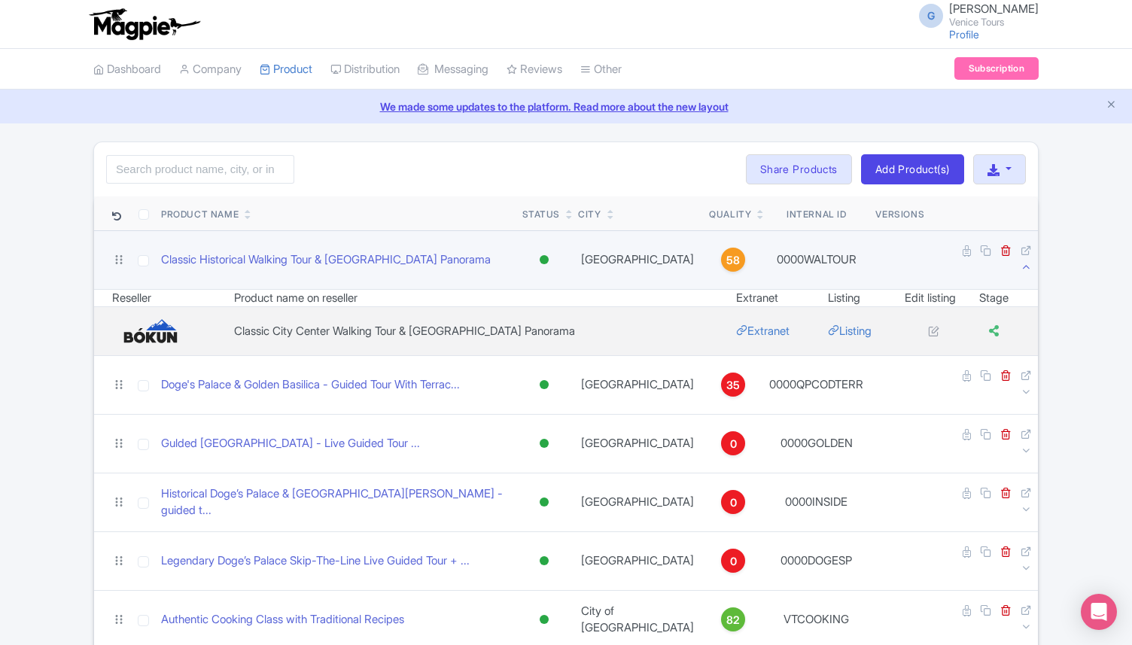
click at [1020, 260] on link at bounding box center [1025, 267] width 11 height 14
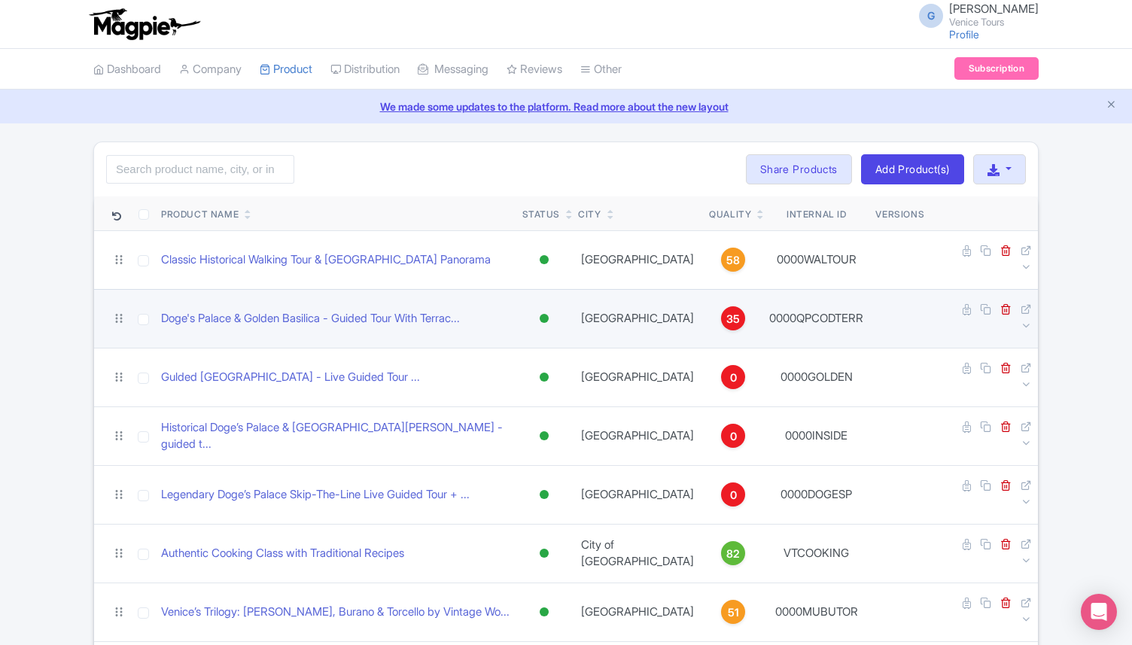
click at [1023, 293] on td at bounding box center [984, 318] width 108 height 59
click at [1025, 320] on icon at bounding box center [1025, 325] width 11 height 11
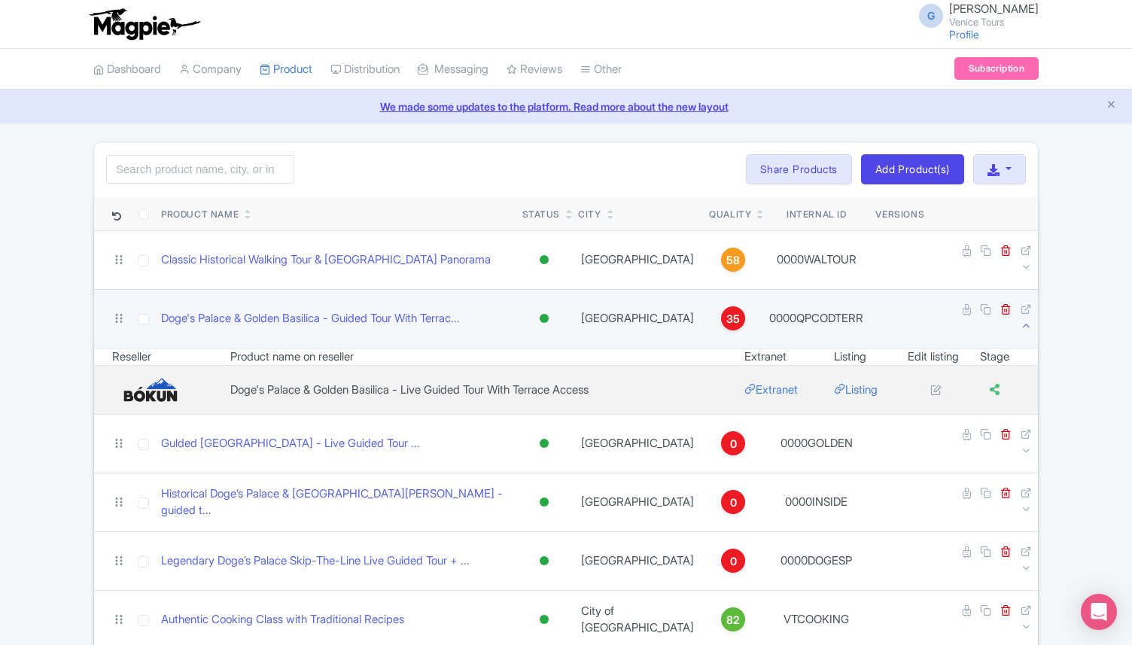
click at [1025, 320] on icon at bounding box center [1025, 325] width 11 height 11
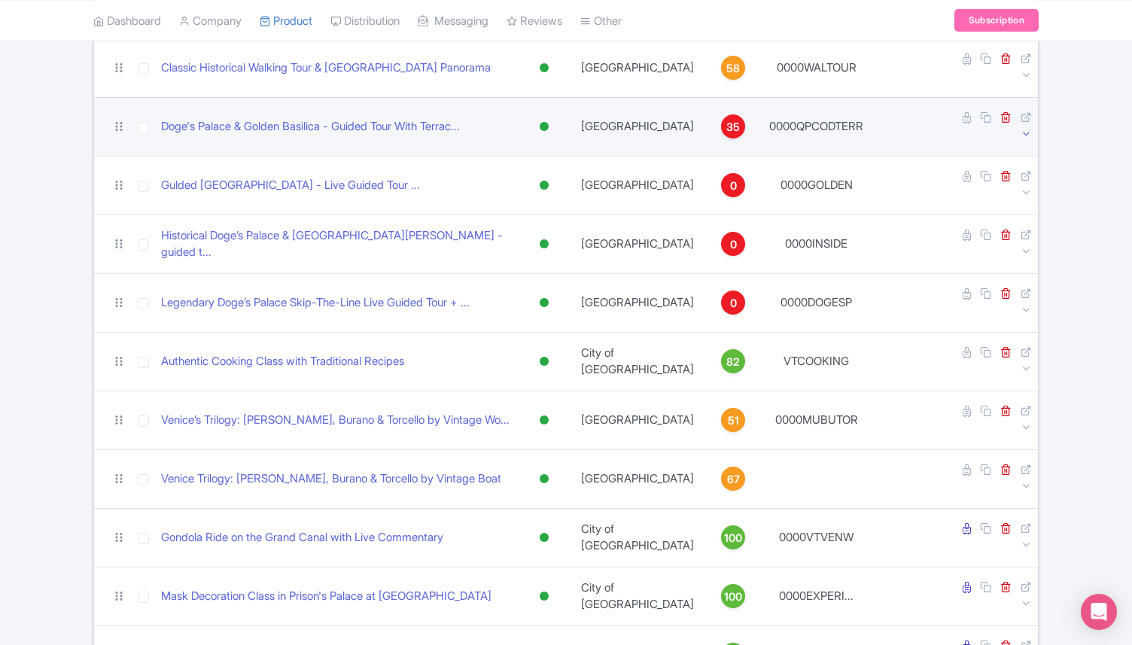
scroll to position [205, 0]
